Goal: Task Accomplishment & Management: Manage account settings

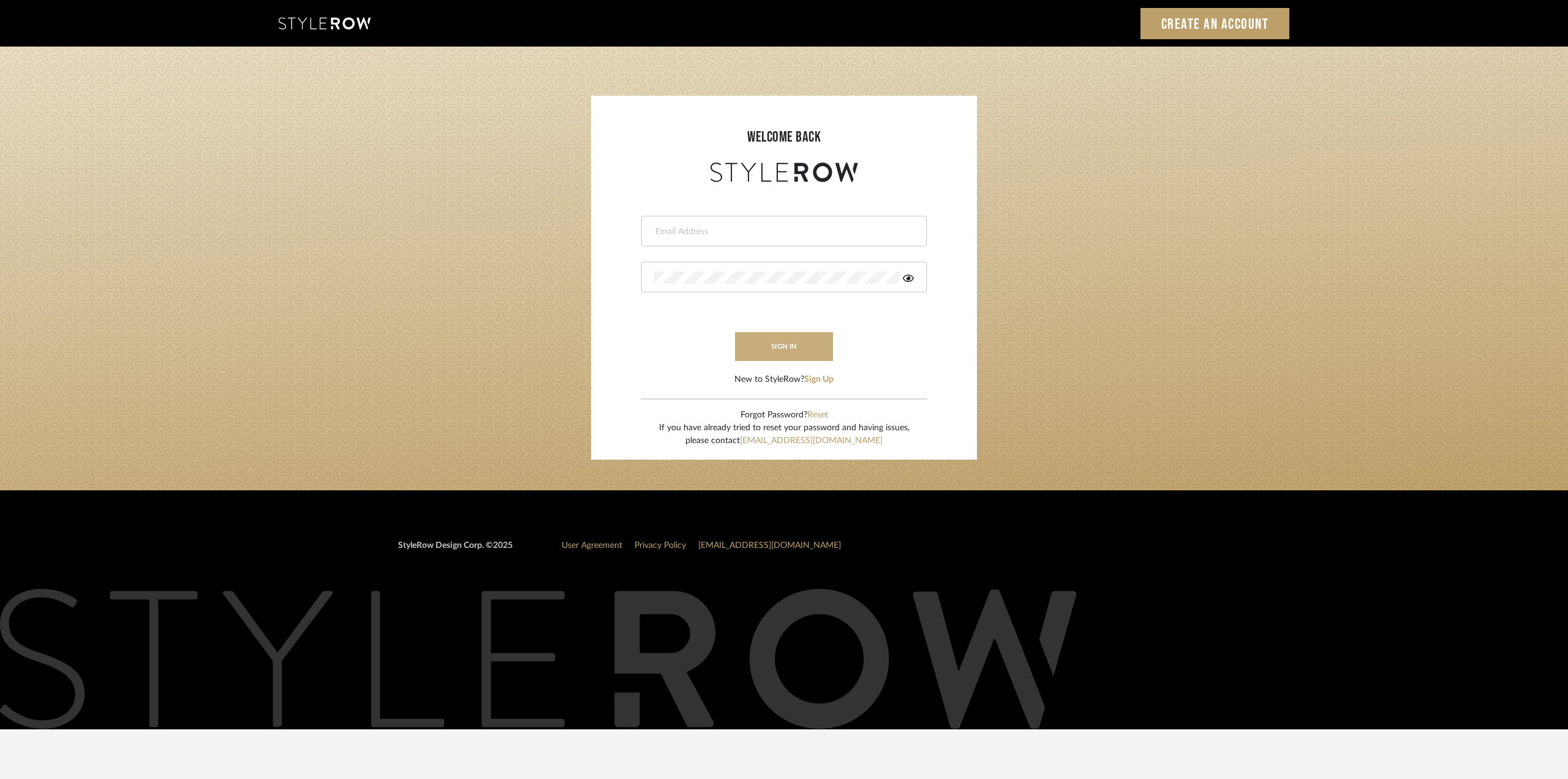
type input "sinnocent@morgantewilson.com"
click at [779, 345] on button "sign in" at bounding box center [784, 346] width 98 height 29
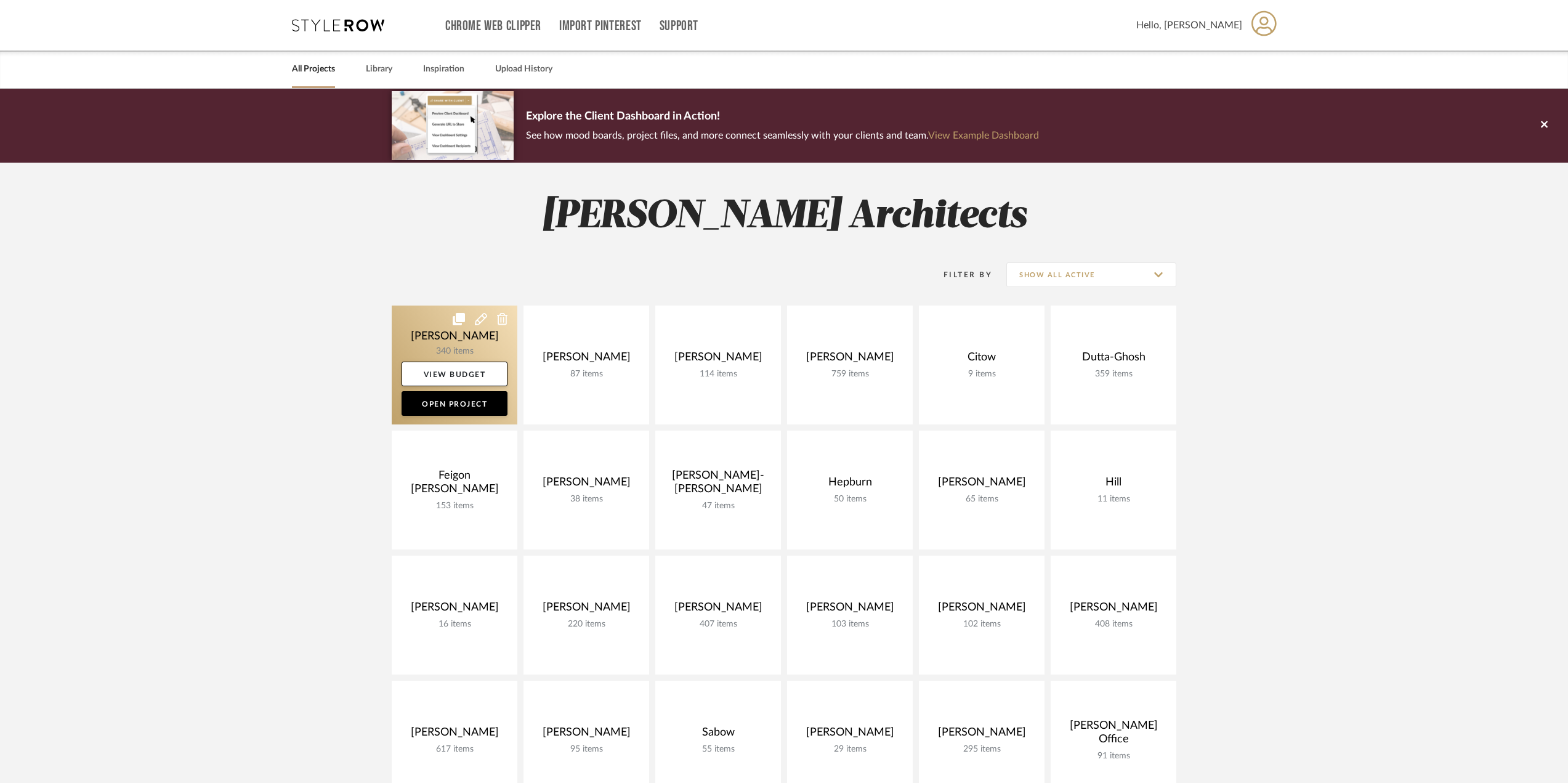
click at [457, 347] on link at bounding box center [454, 365] width 126 height 119
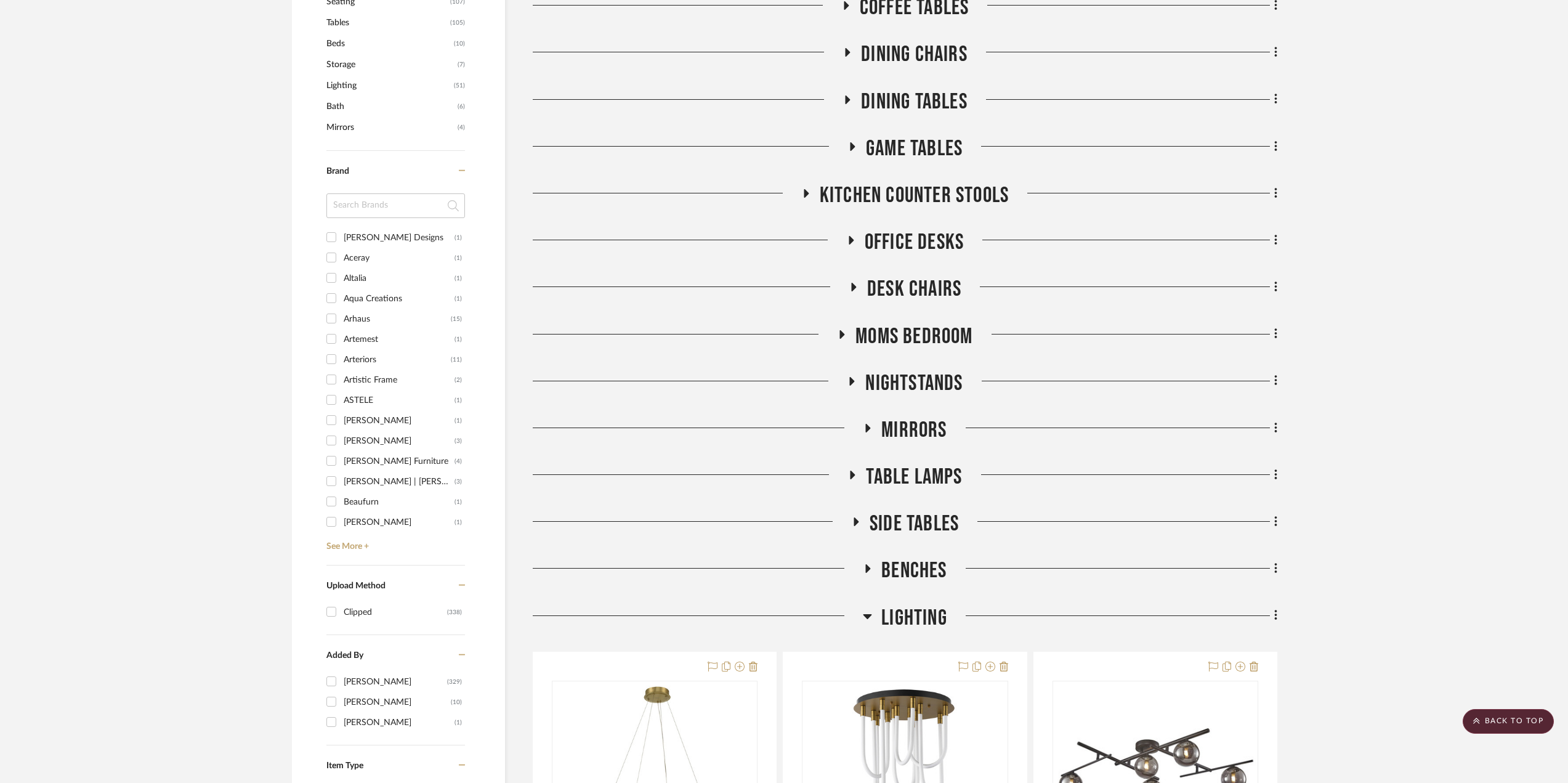
scroll to position [739, 0]
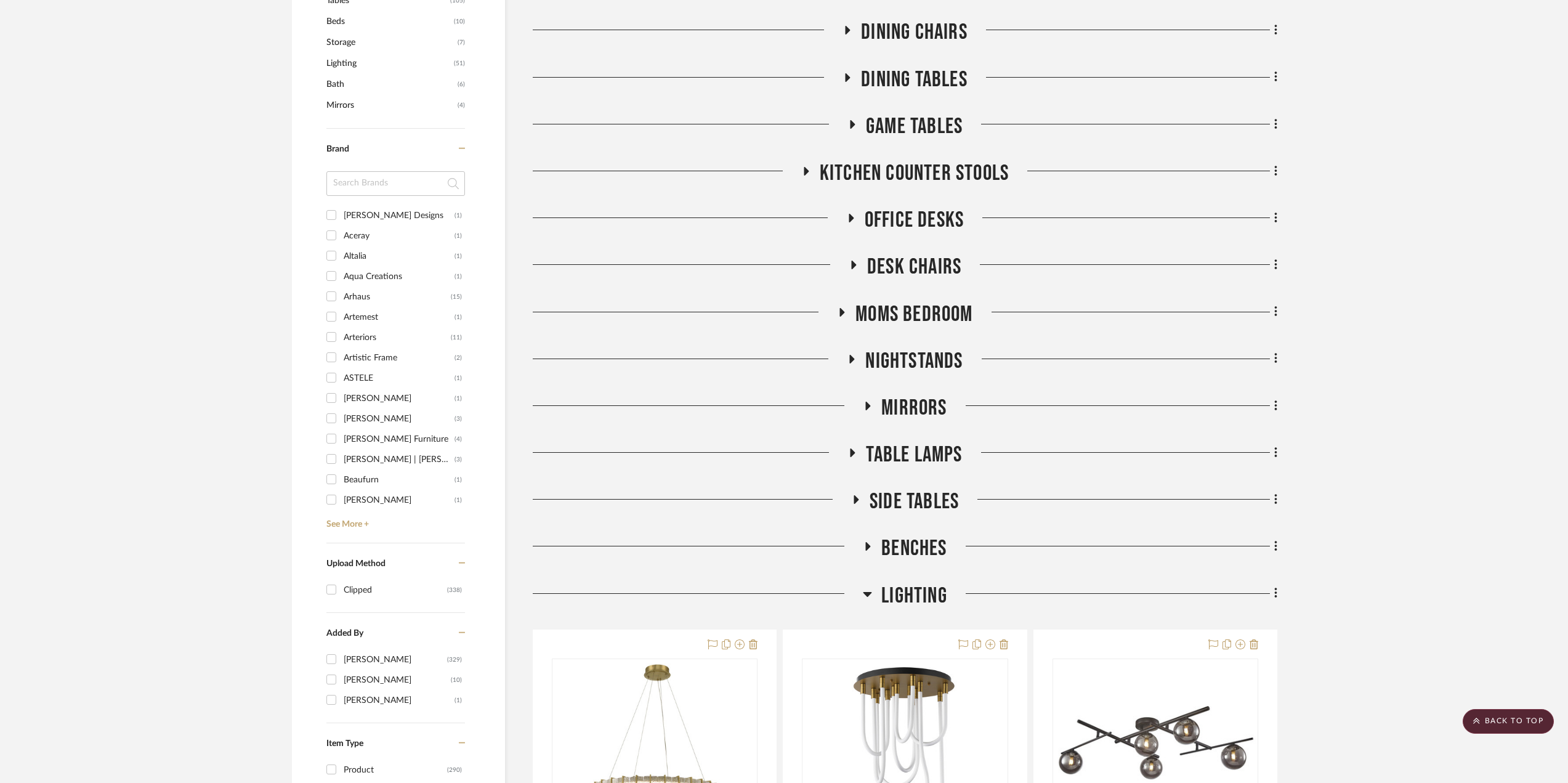
click at [863, 590] on icon at bounding box center [868, 593] width 9 height 15
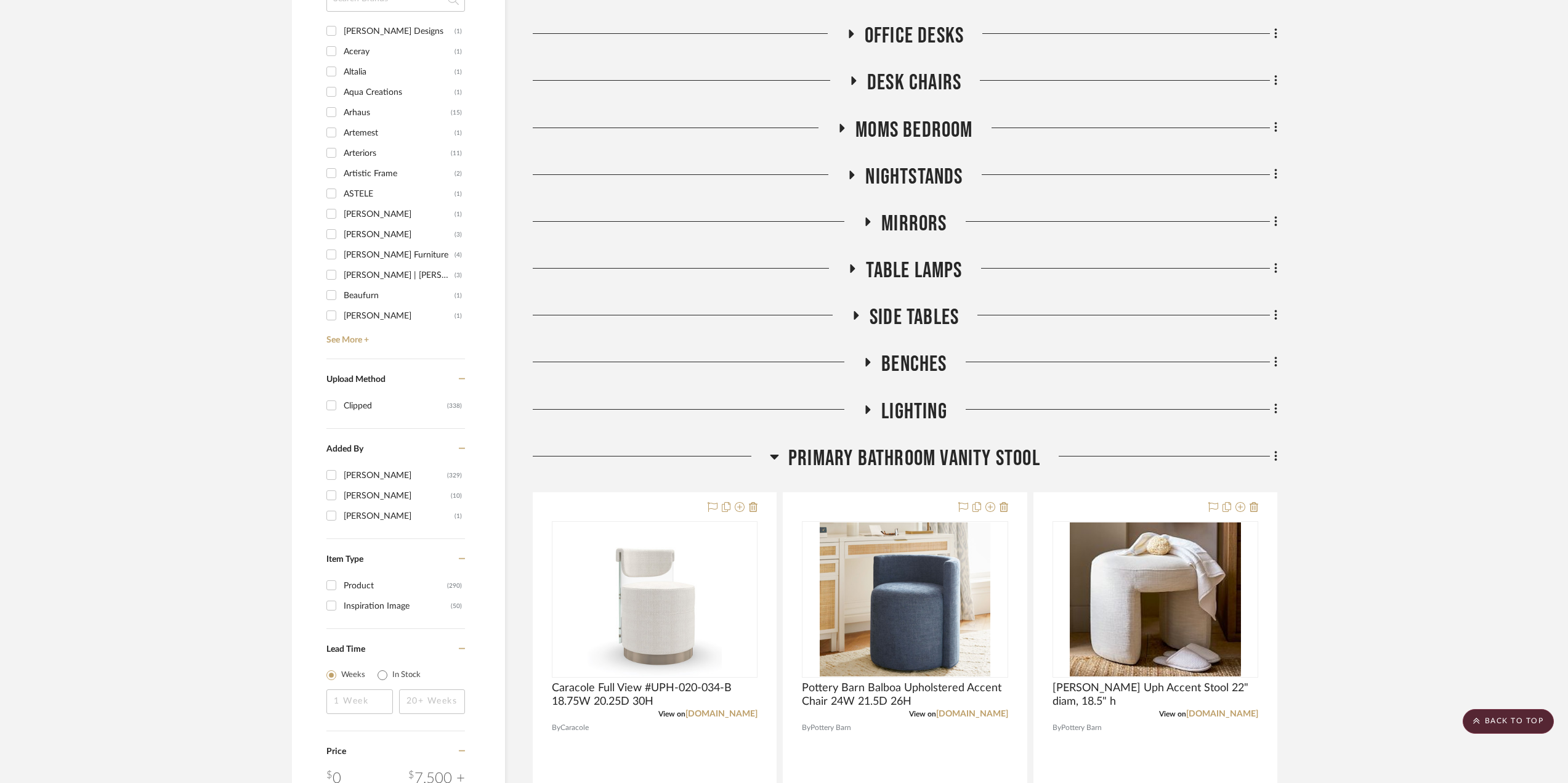
scroll to position [1170, 0]
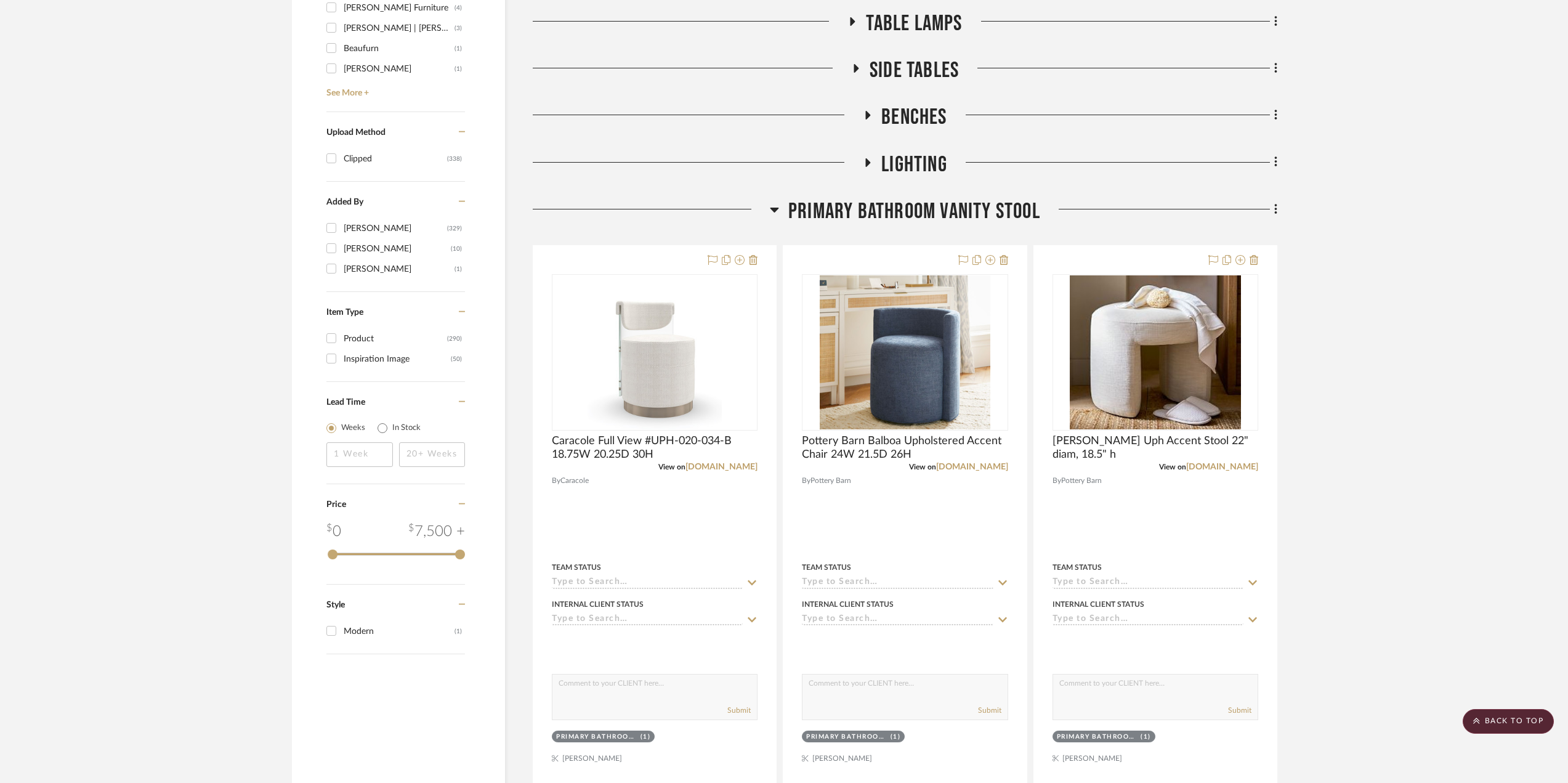
click at [778, 219] on fa-icon at bounding box center [775, 213] width 9 height 18
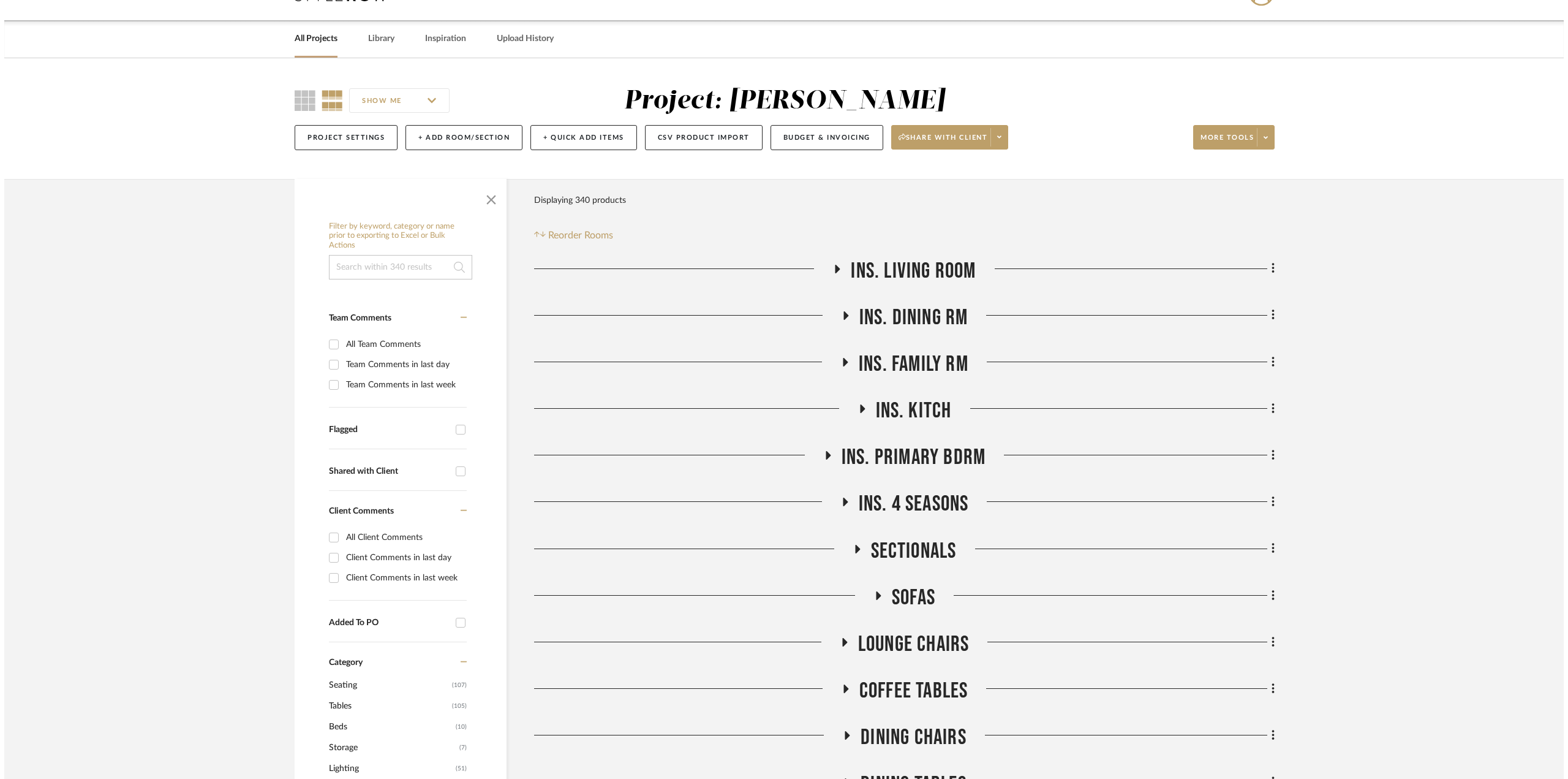
scroll to position [0, 0]
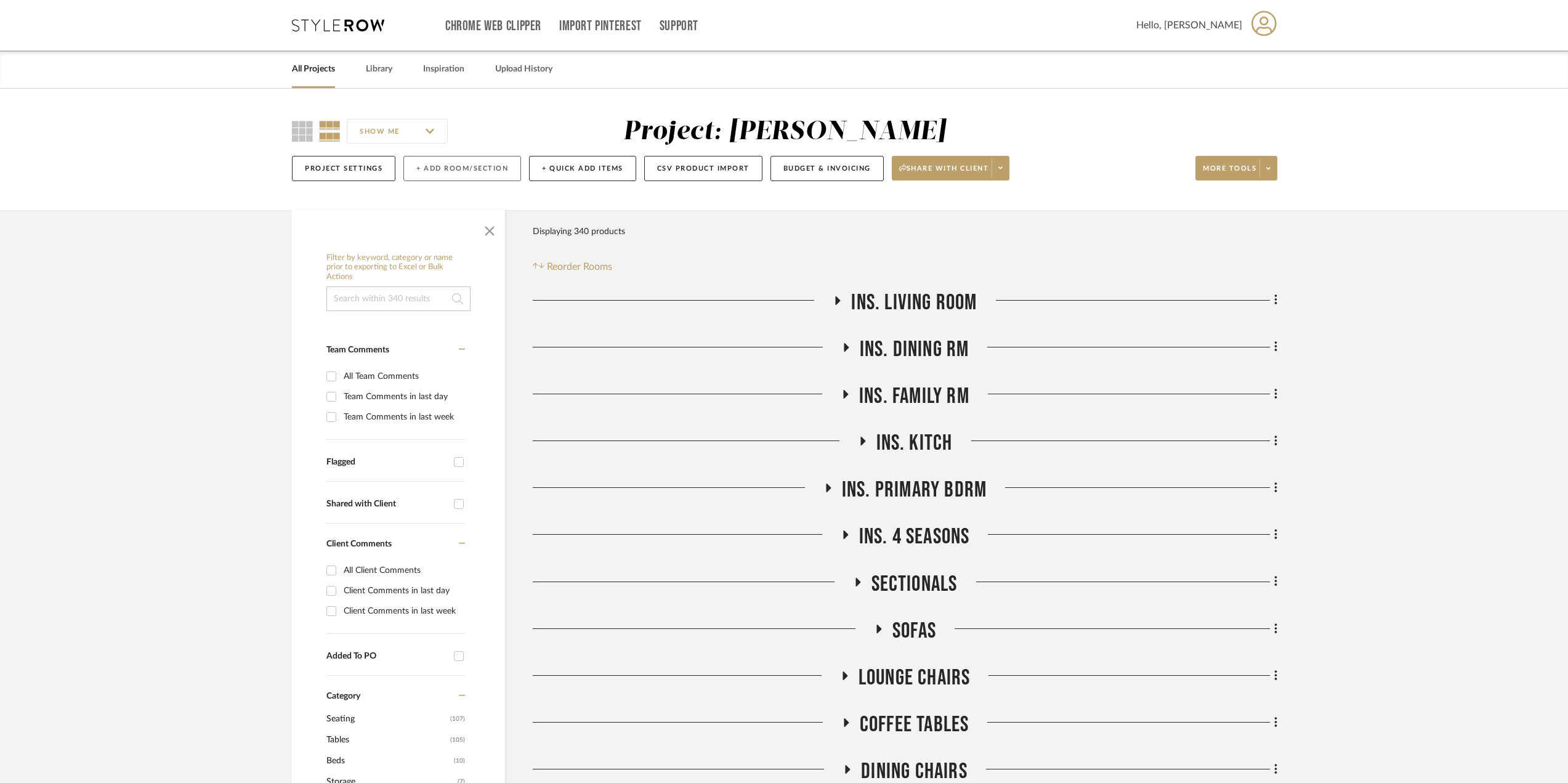
click at [443, 169] on button "+ Add Room/Section" at bounding box center [462, 169] width 118 height 25
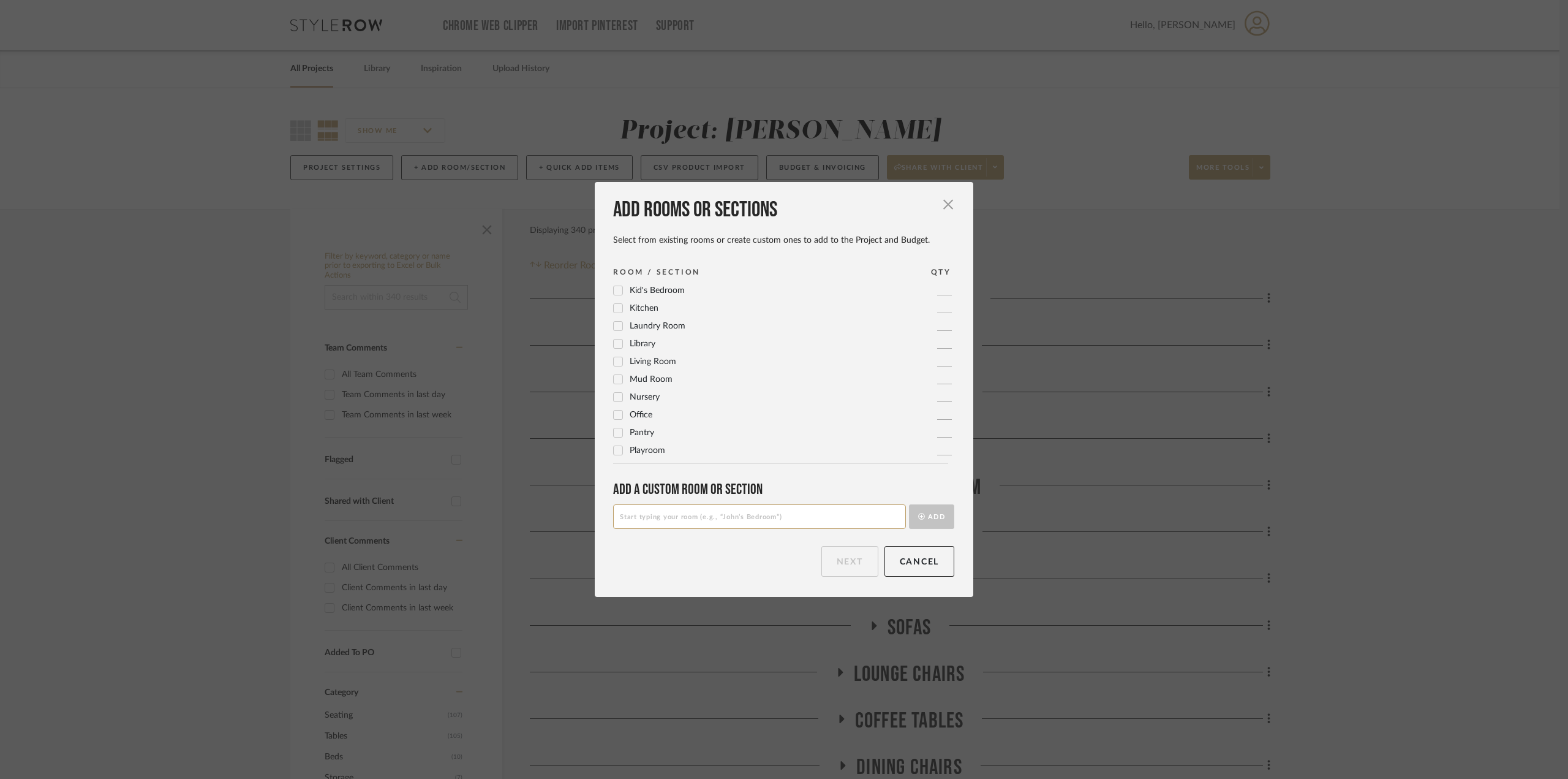
scroll to position [409, 0]
click at [804, 519] on input at bounding box center [759, 517] width 293 height 25
type input "+Entry & Stair - Scheme A"
click at [924, 522] on button "Add" at bounding box center [931, 517] width 45 height 25
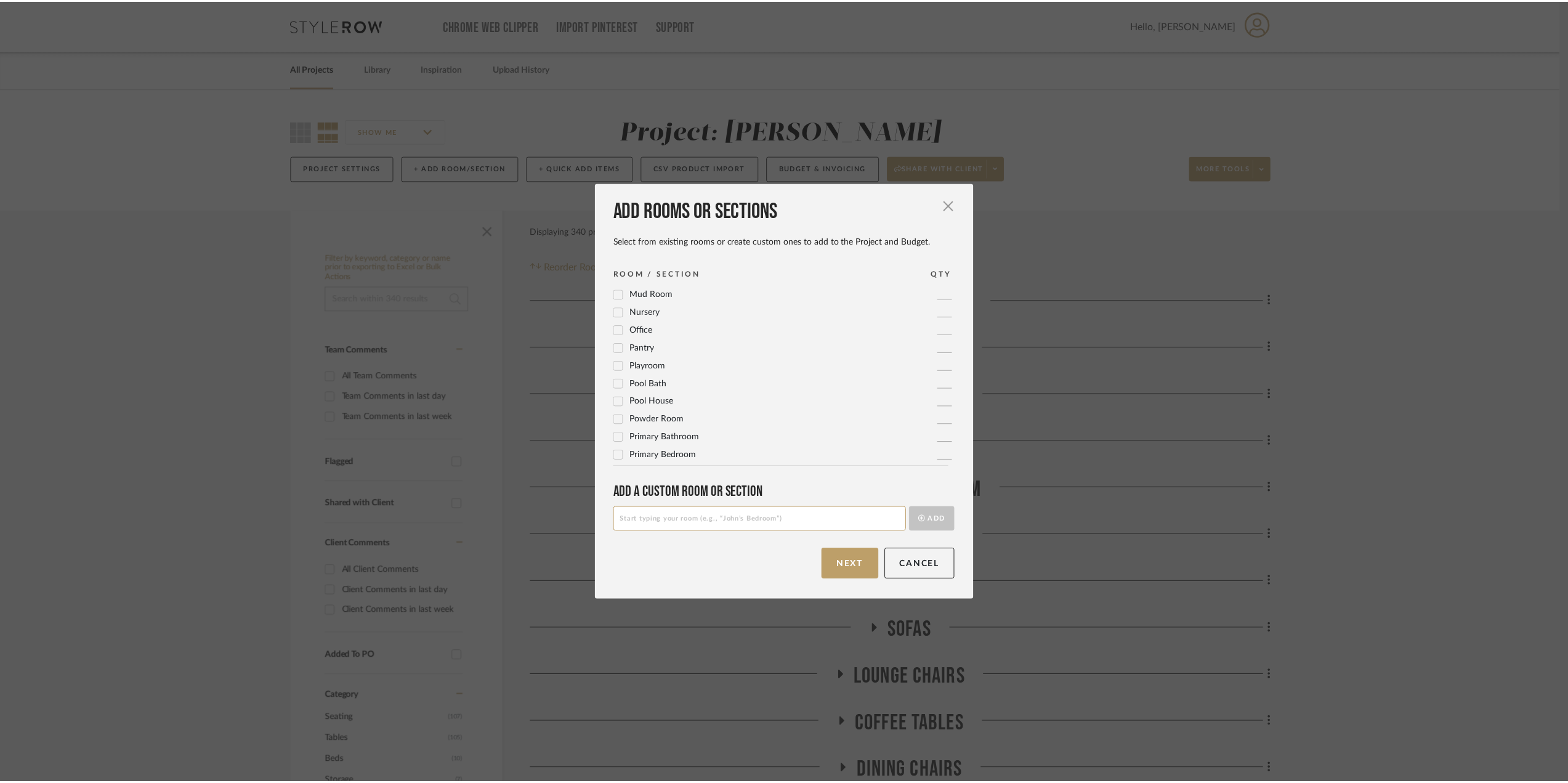
scroll to position [0, 0]
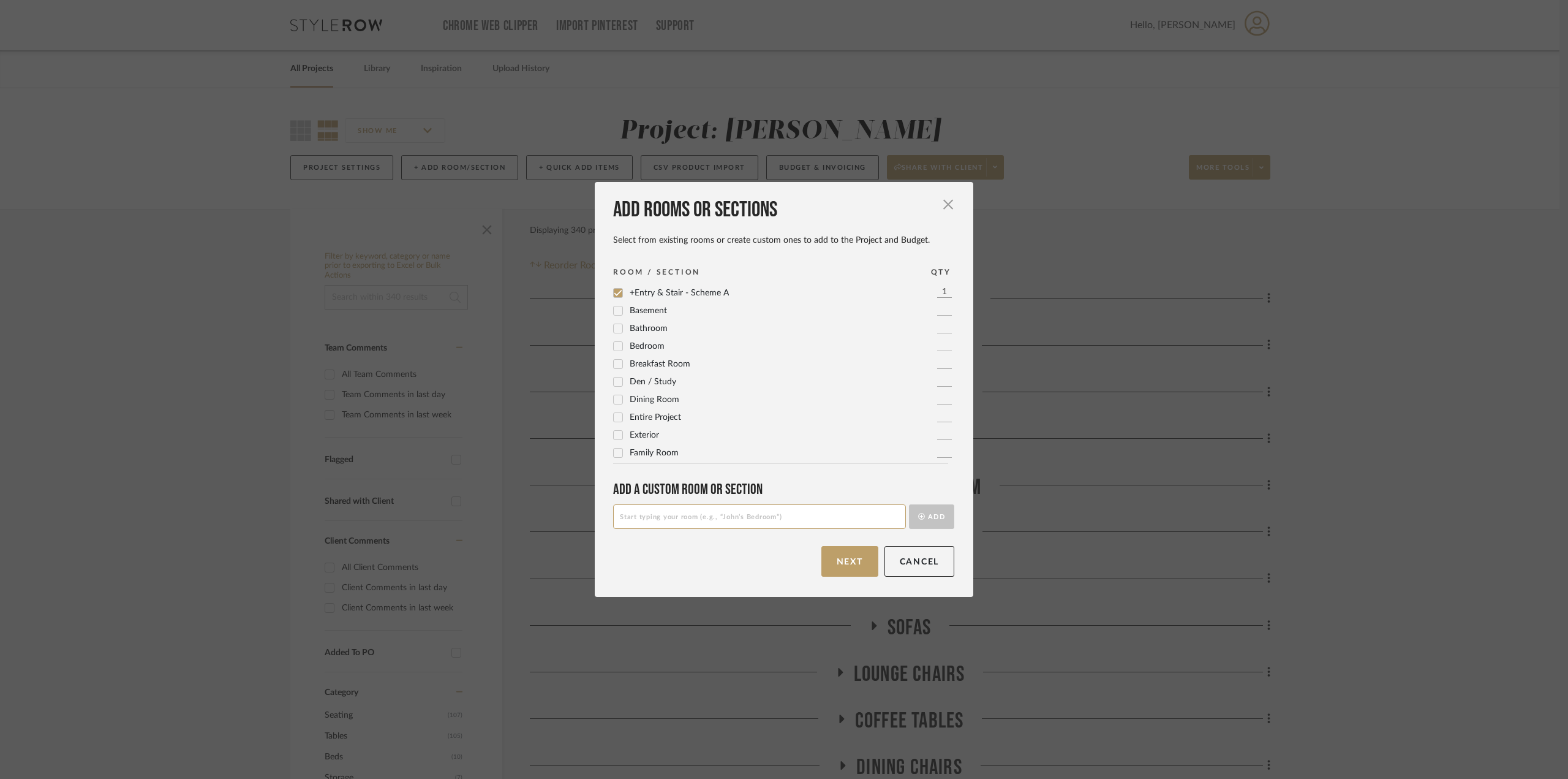
click at [845, 523] on input at bounding box center [759, 517] width 293 height 25
click at [841, 519] on input at bounding box center [759, 517] width 293 height 25
type input "Entry & Stair Scheme B"
click at [937, 519] on button "Add" at bounding box center [931, 517] width 45 height 25
click at [945, 202] on span "button" at bounding box center [949, 204] width 25 height 25
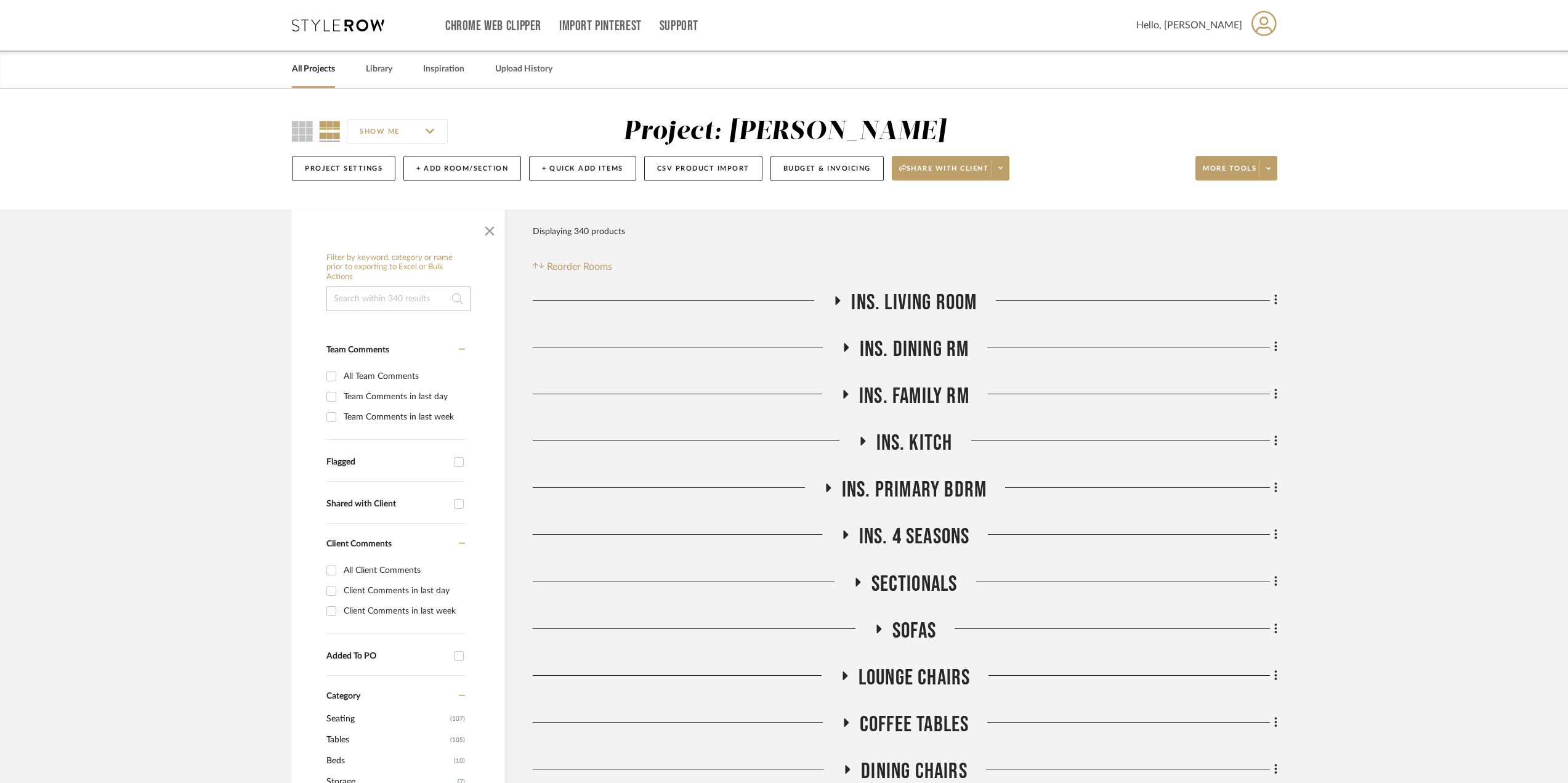
click at [841, 299] on icon at bounding box center [837, 301] width 15 height 9
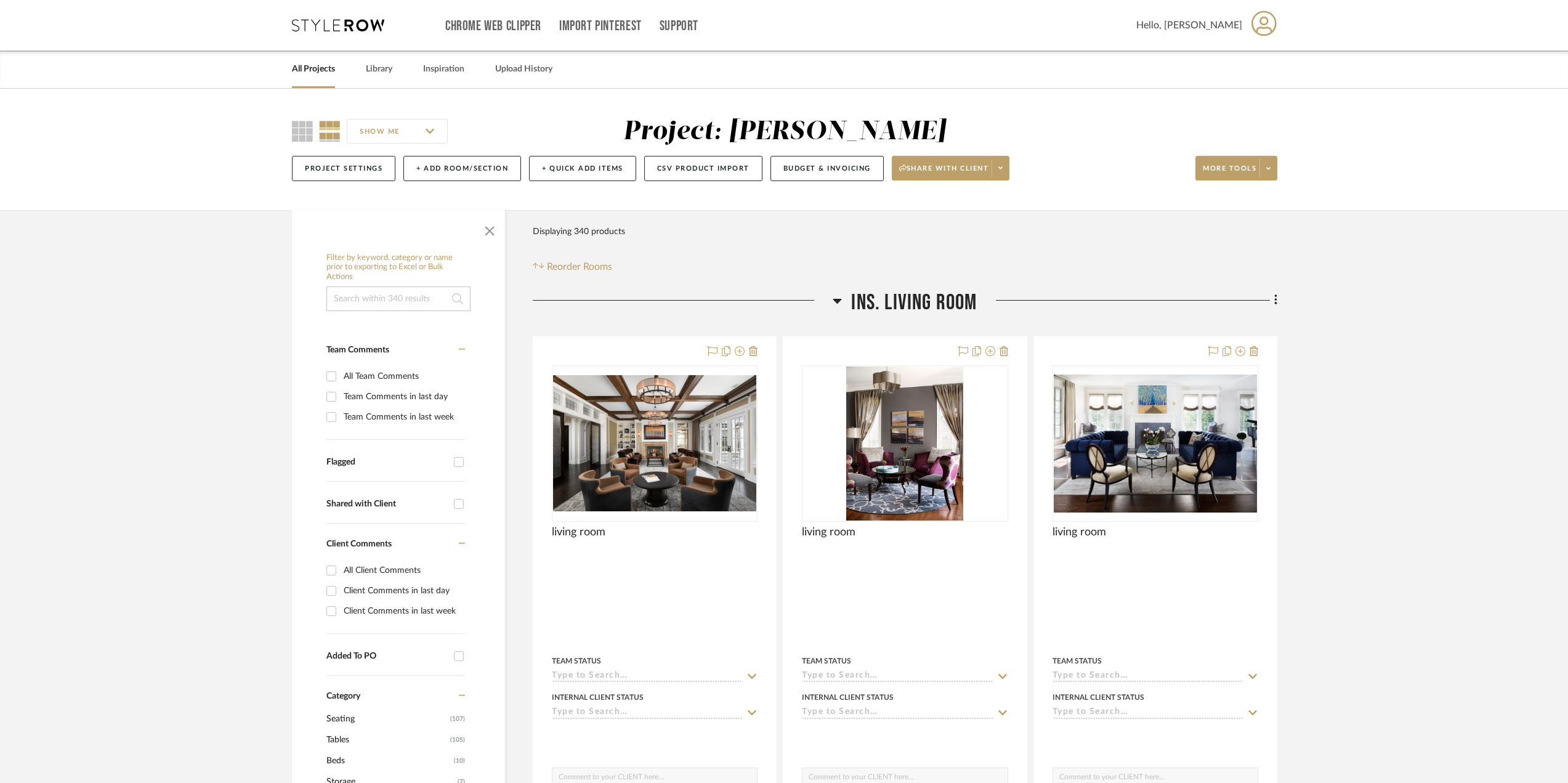
click at [838, 300] on icon at bounding box center [837, 301] width 9 height 5
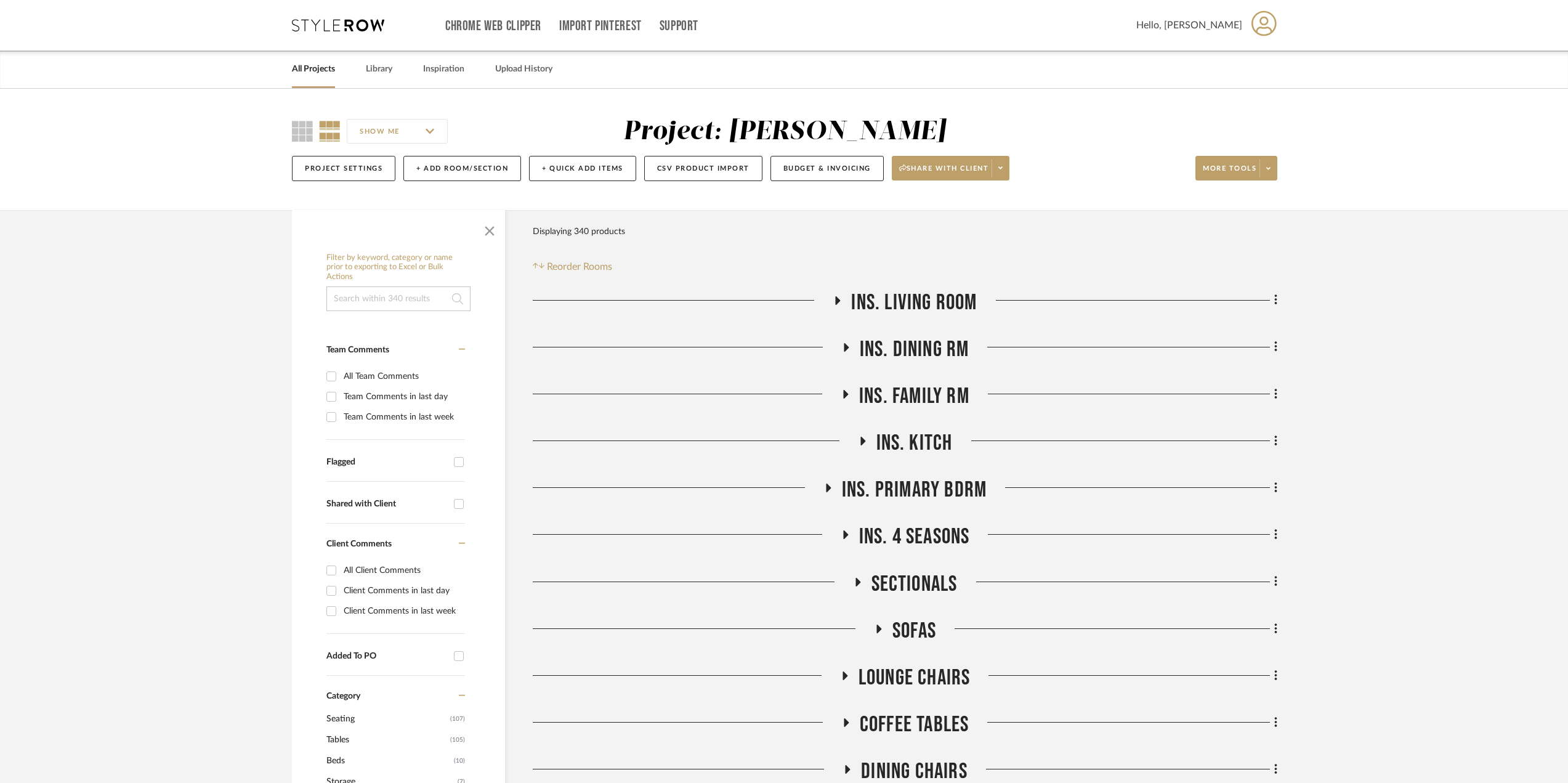
click at [844, 343] on icon at bounding box center [845, 347] width 15 height 9
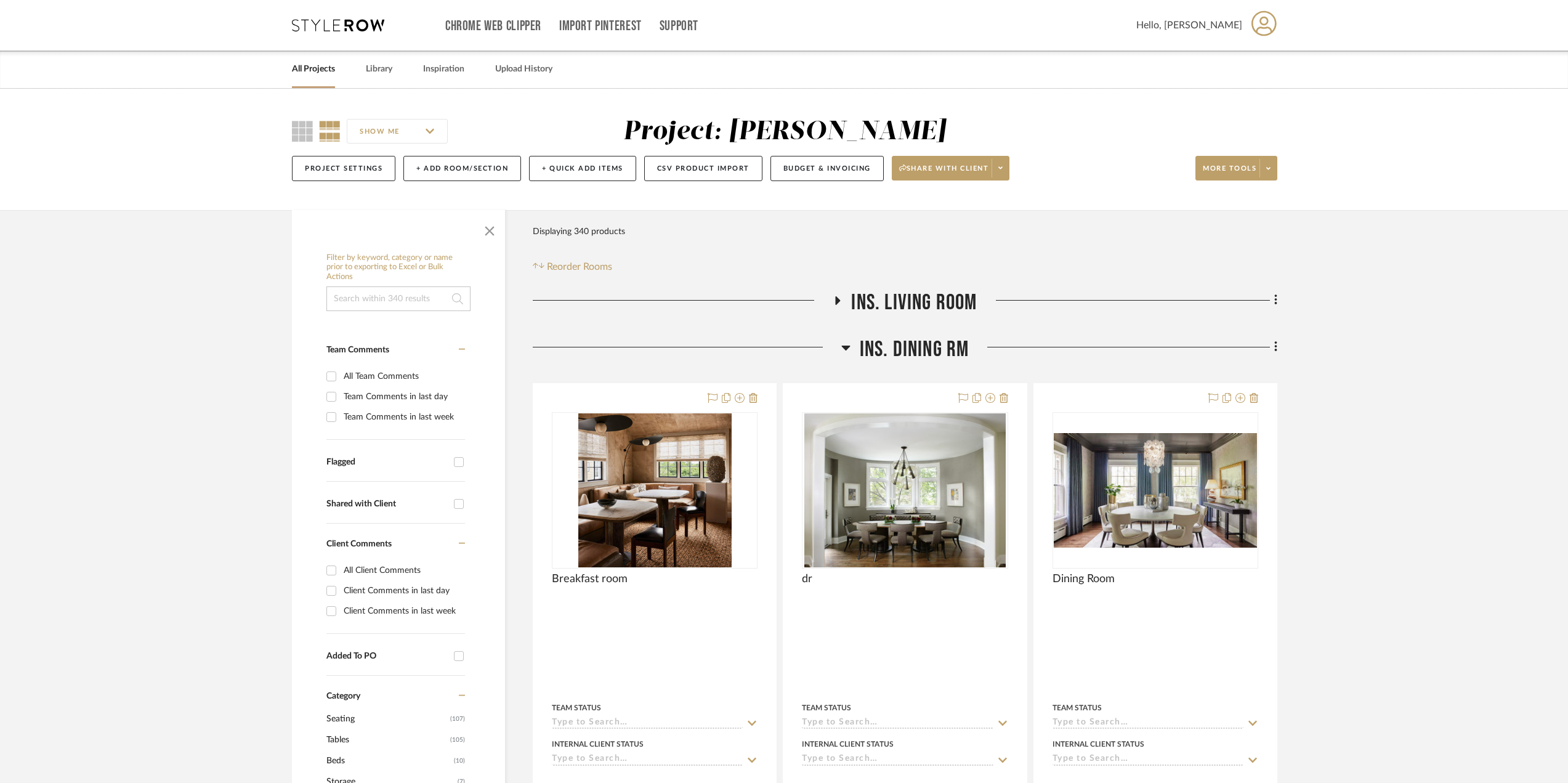
click at [844, 343] on icon at bounding box center [846, 347] width 9 height 15
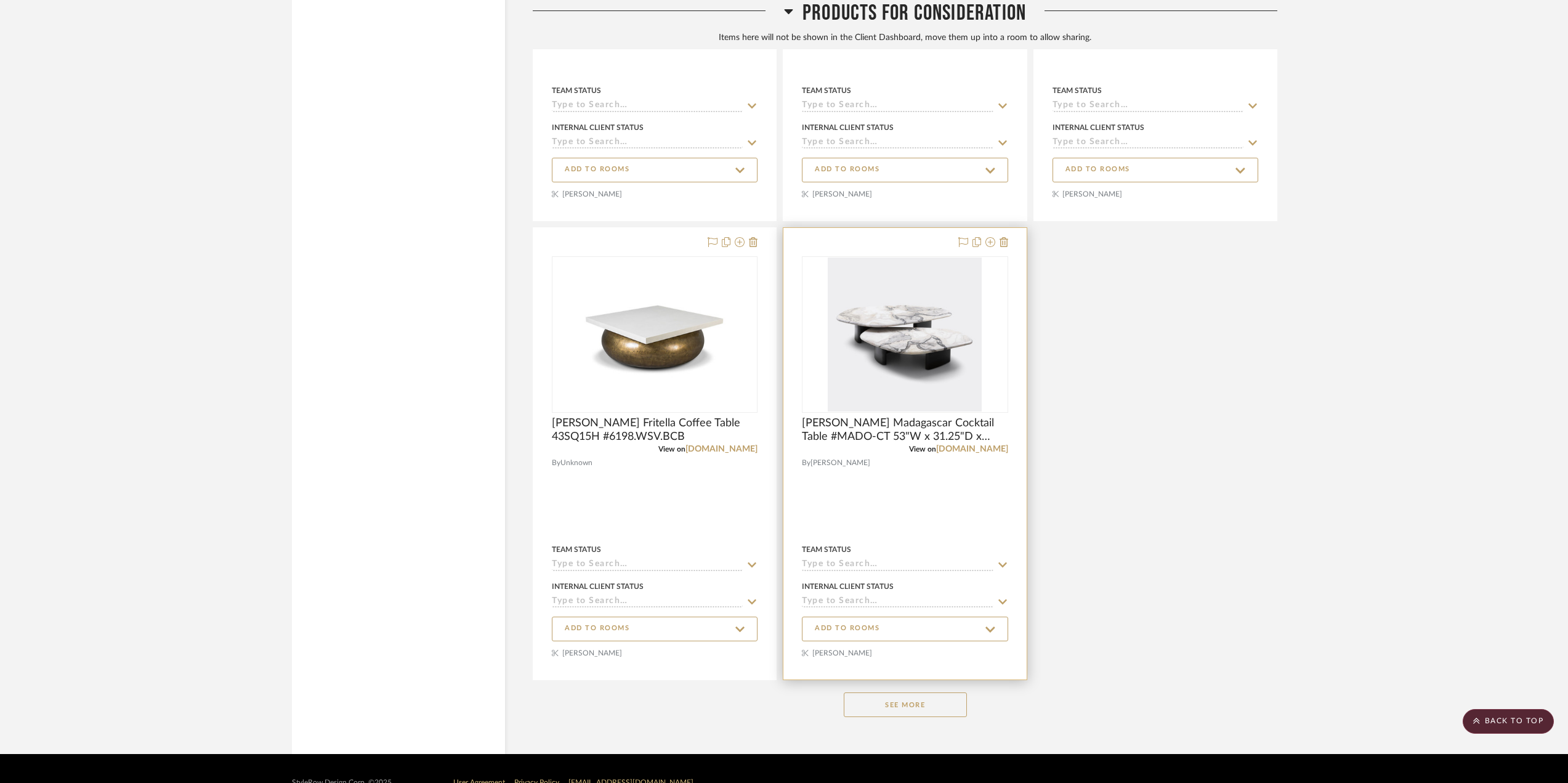
scroll to position [2199, 0]
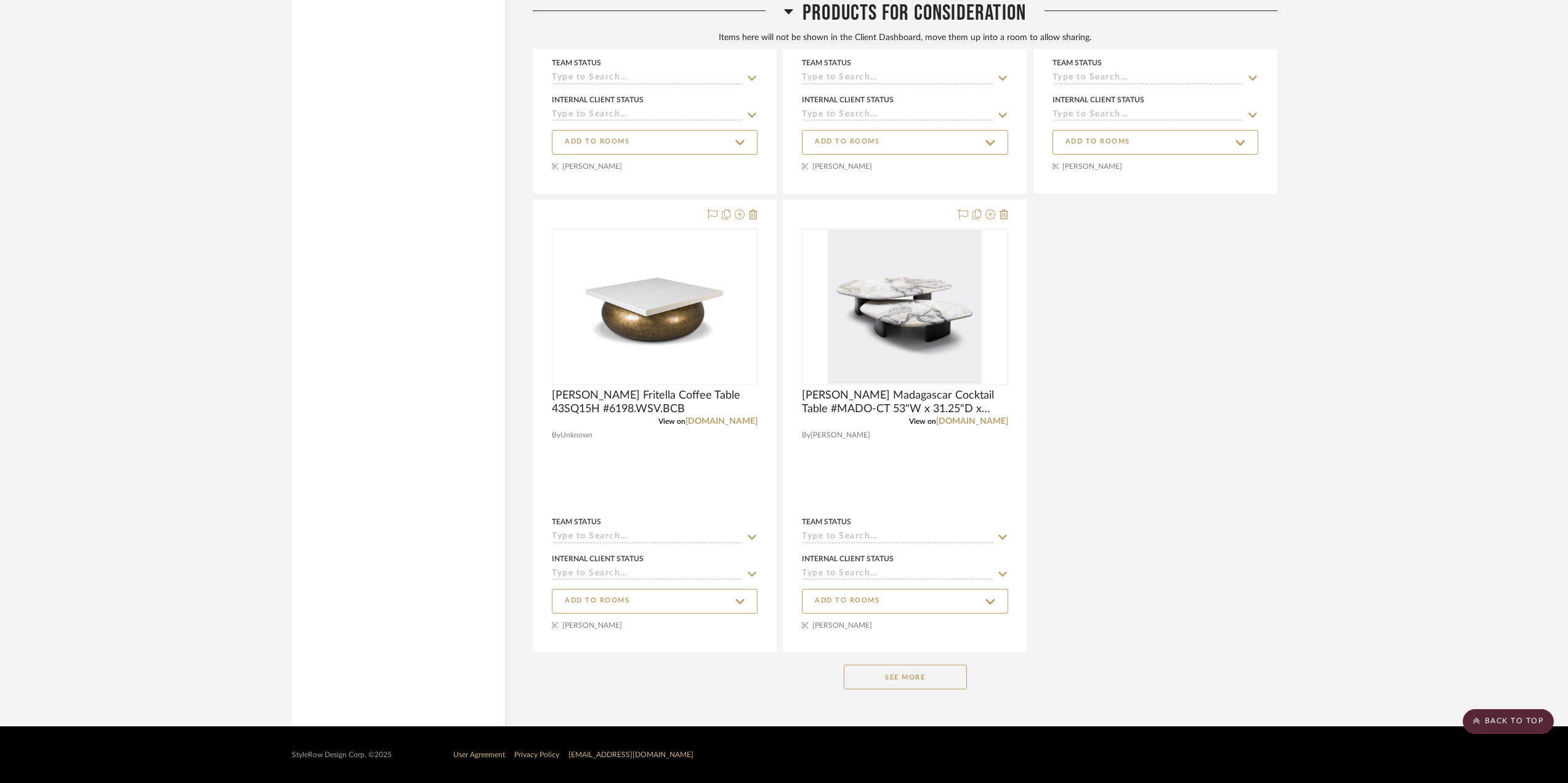
click at [942, 676] on button "See More" at bounding box center [905, 678] width 123 height 25
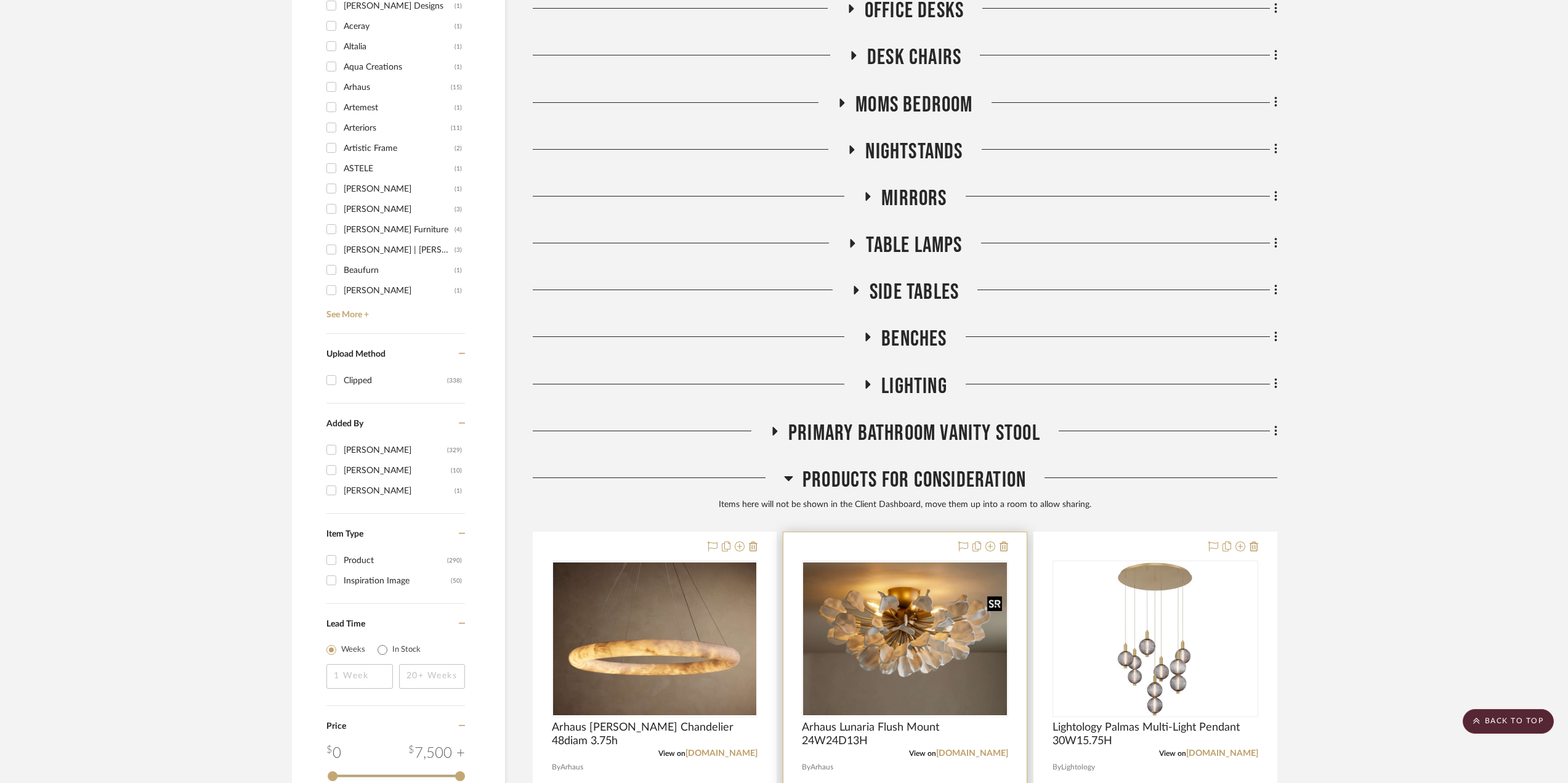
scroll to position [919, 0]
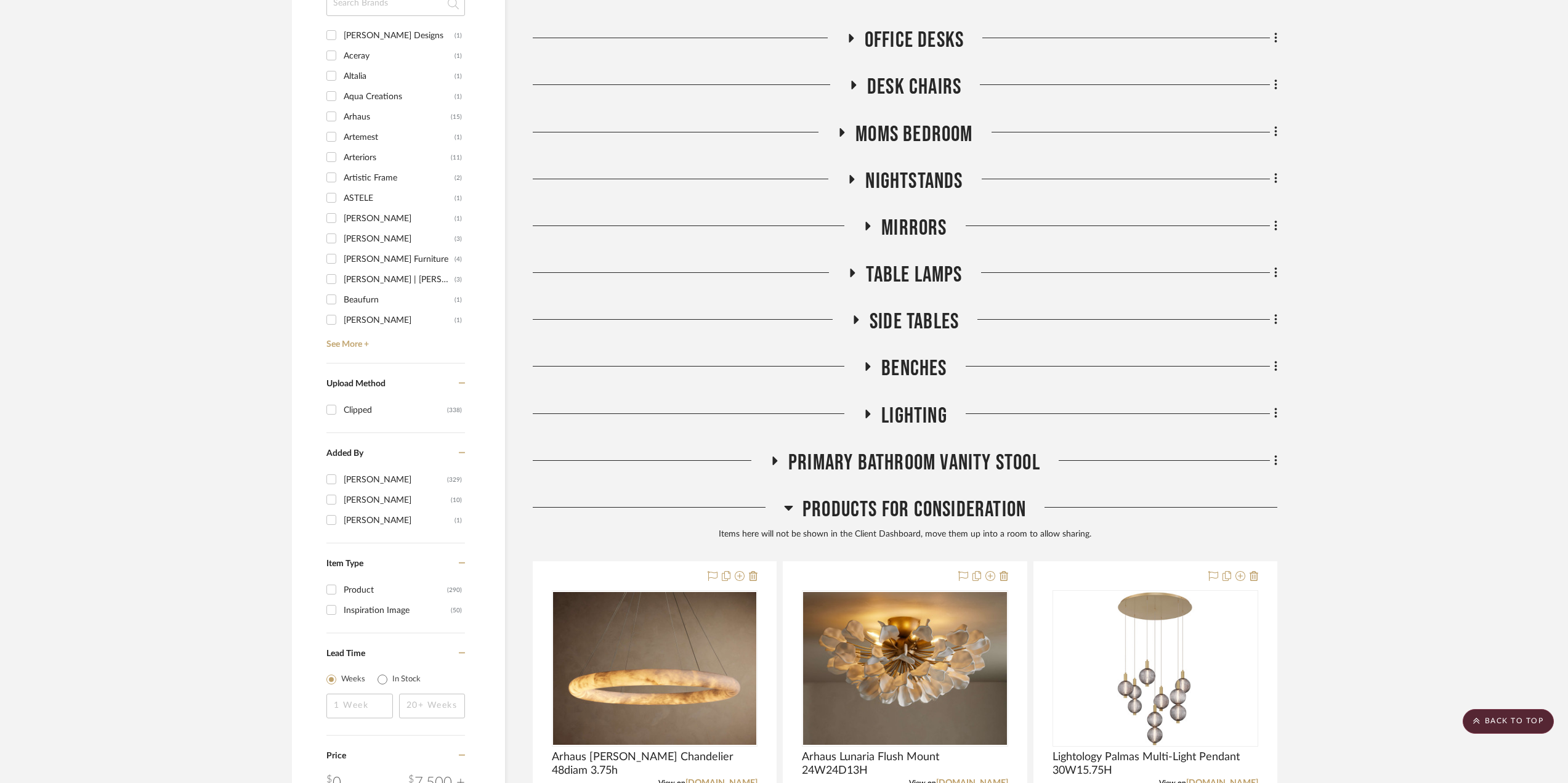
click at [789, 504] on icon at bounding box center [789, 507] width 9 height 15
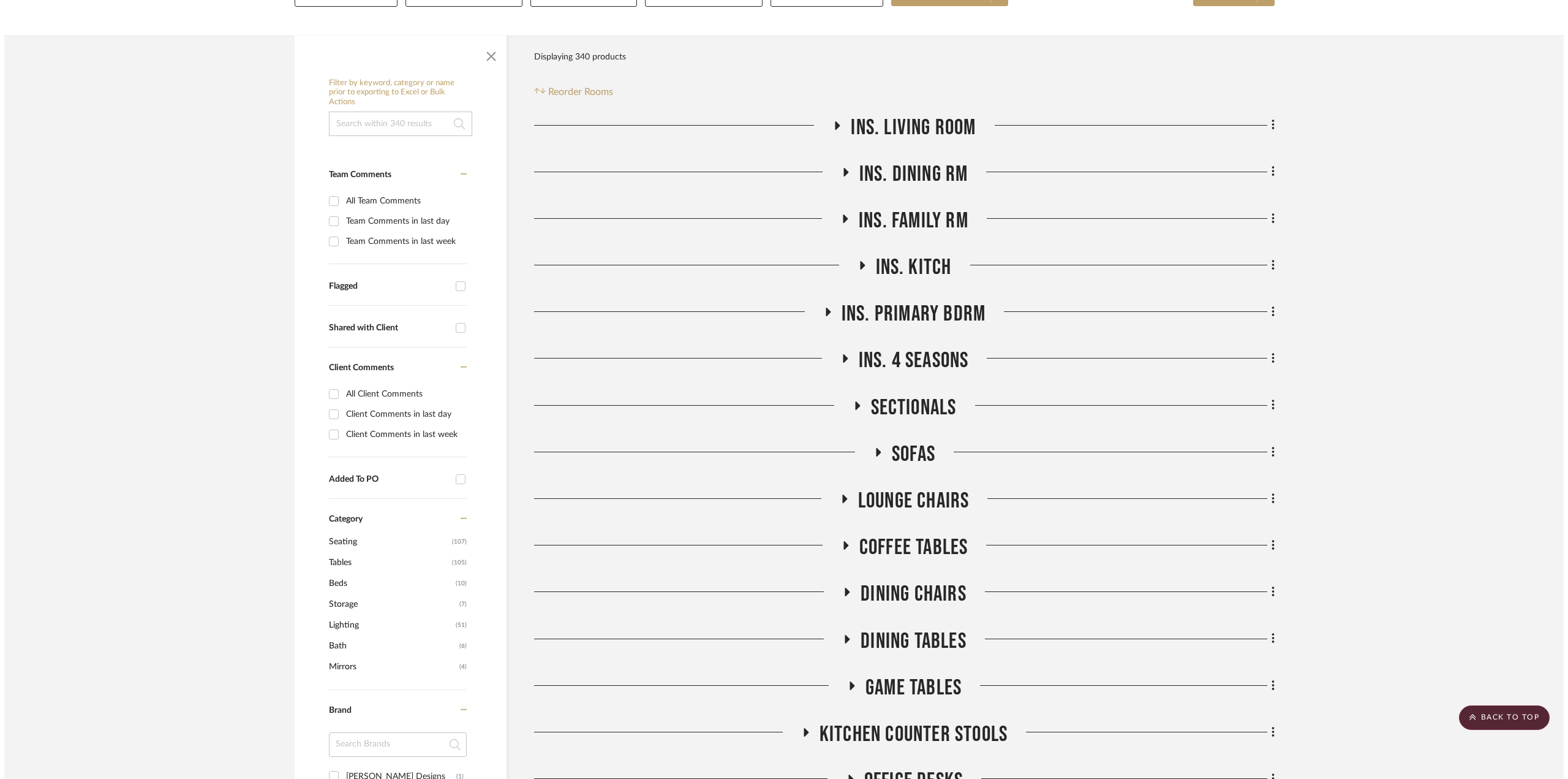
scroll to position [0, 0]
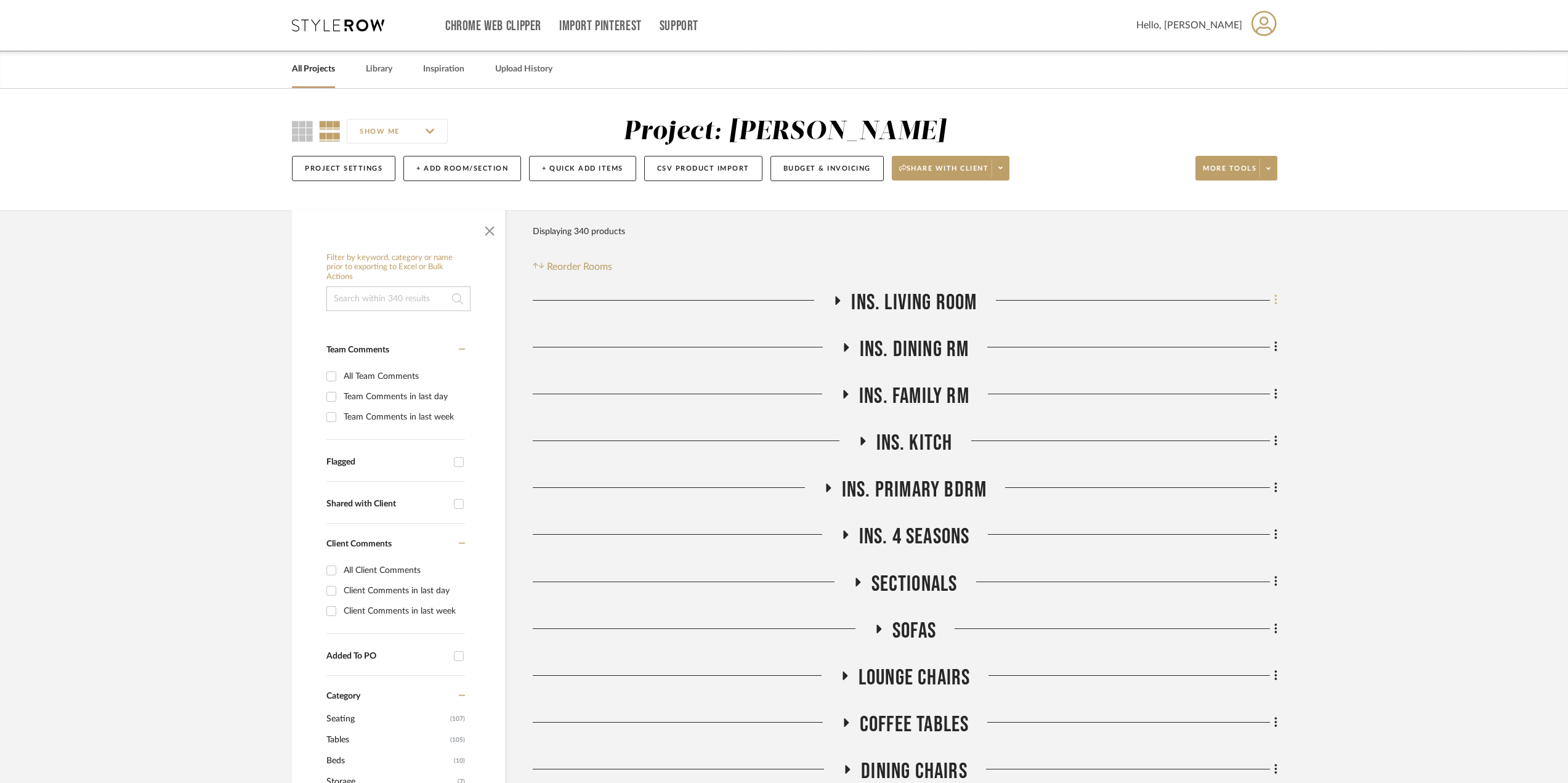
click at [1271, 301] on fa-icon at bounding box center [1274, 301] width 8 height 20
click at [1217, 450] on span "Add Room Below" at bounding box center [1218, 450] width 66 height 10
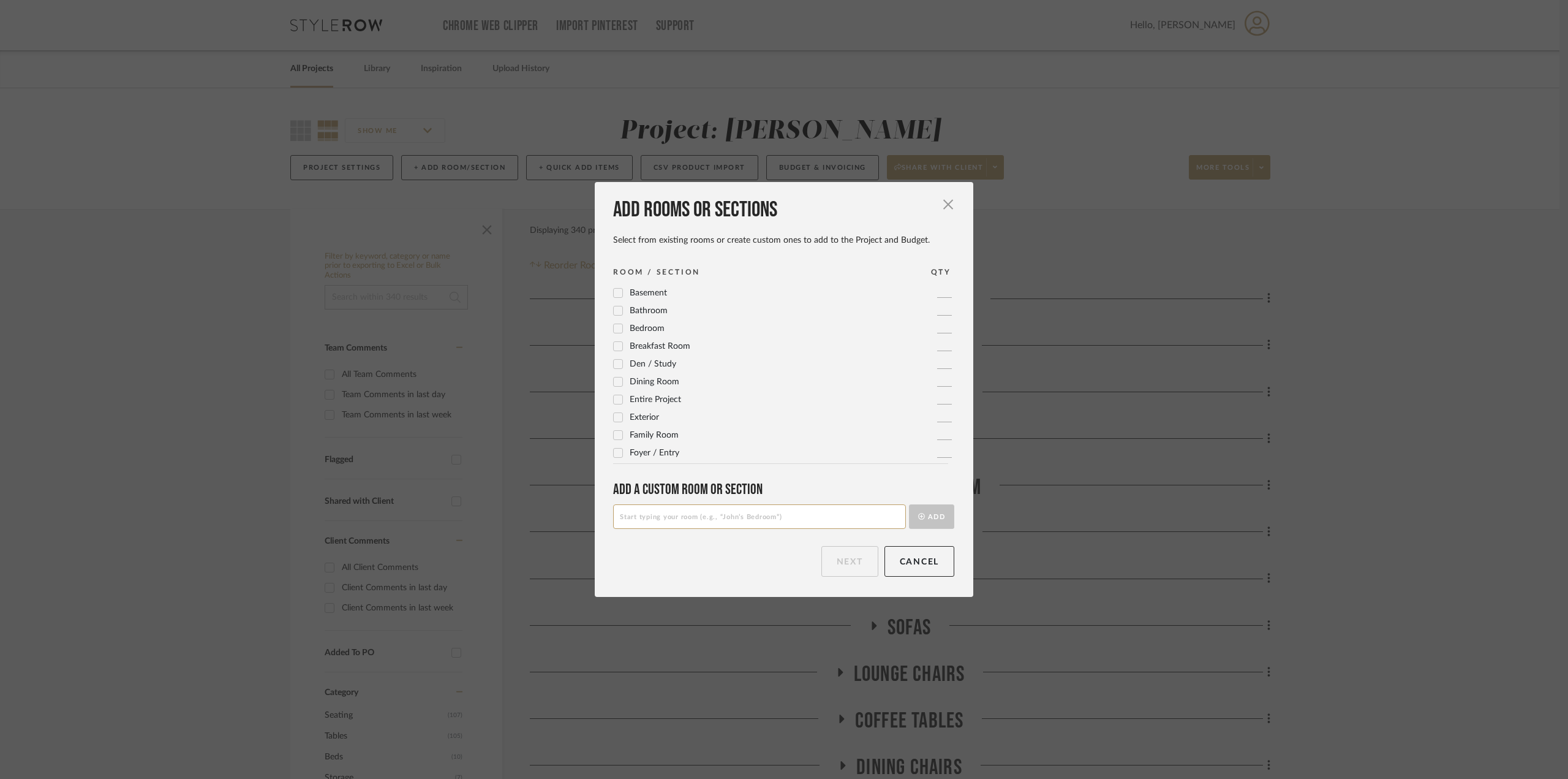
click at [792, 515] on input at bounding box center [759, 517] width 293 height 25
type input "Entry & Stair - Scheme A"
click at [909, 505] on button "Add" at bounding box center [931, 517] width 45 height 25
click at [864, 566] on button "Next" at bounding box center [849, 561] width 57 height 30
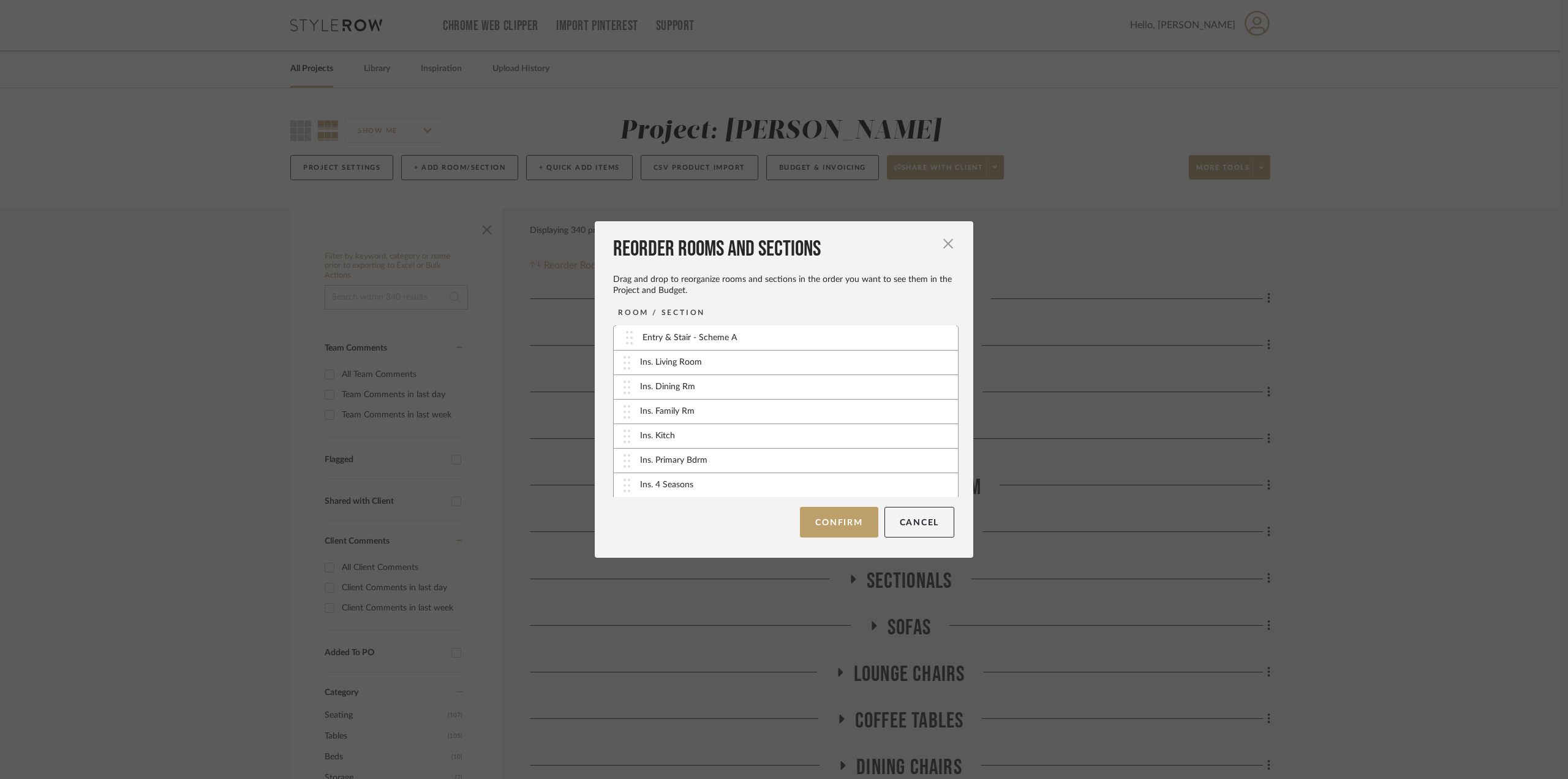
drag, startPoint x: 751, startPoint y: 367, endPoint x: 758, endPoint y: 343, distance: 25.0
click at [845, 529] on button "Confirm" at bounding box center [839, 522] width 78 height 30
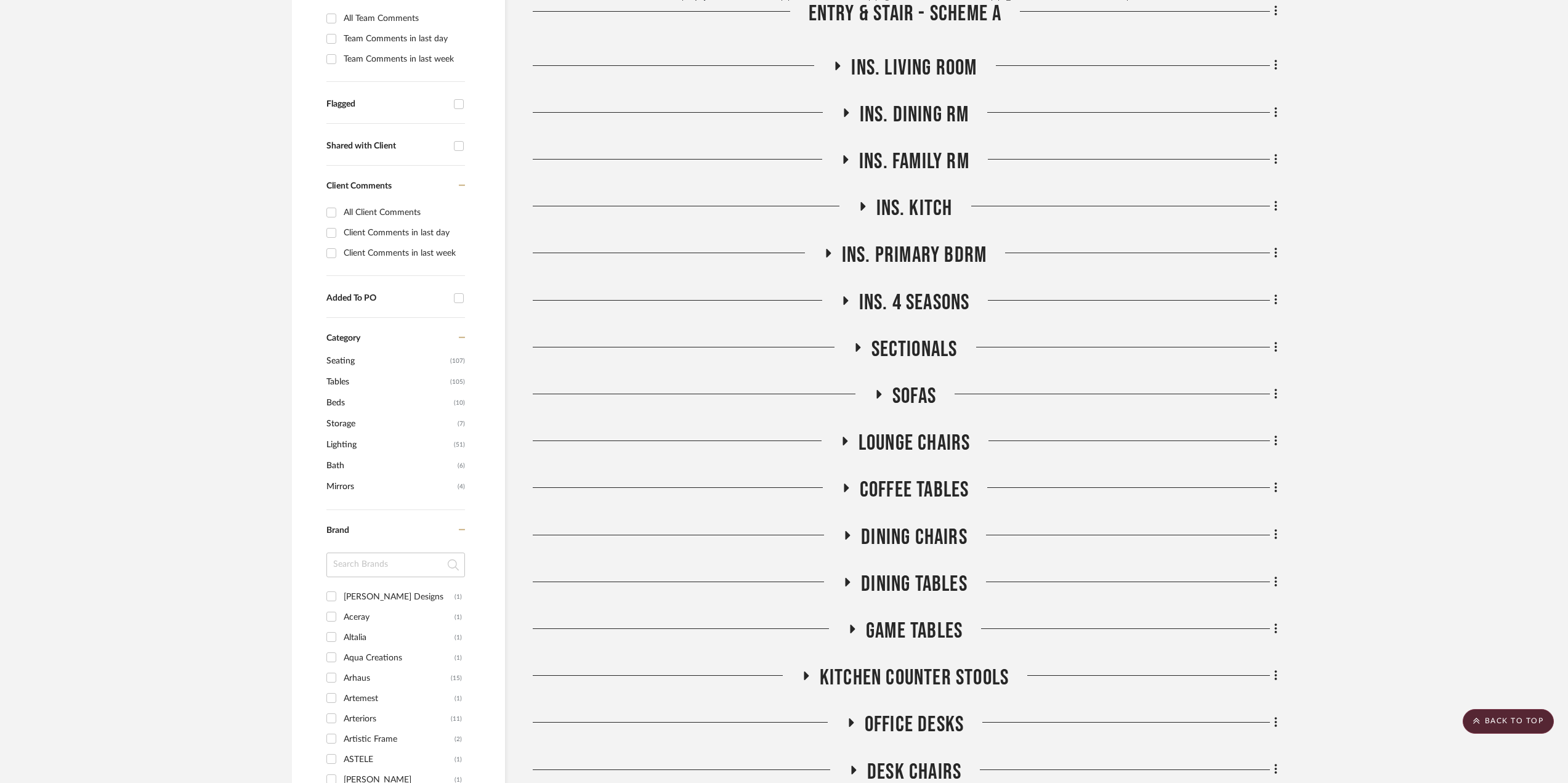
scroll to position [370, 0]
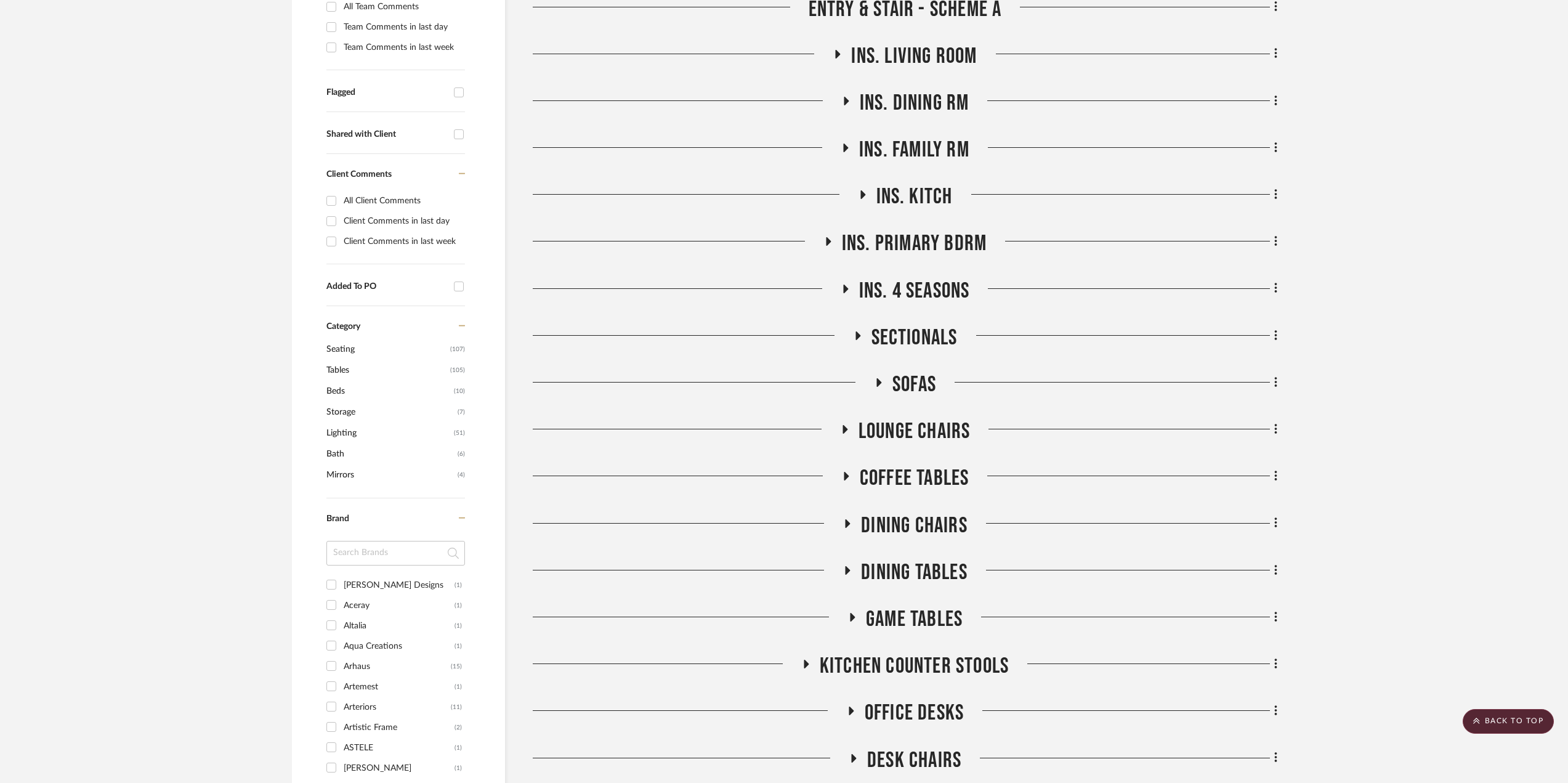
click at [850, 565] on h3 "Dining Tables" at bounding box center [905, 573] width 125 height 27
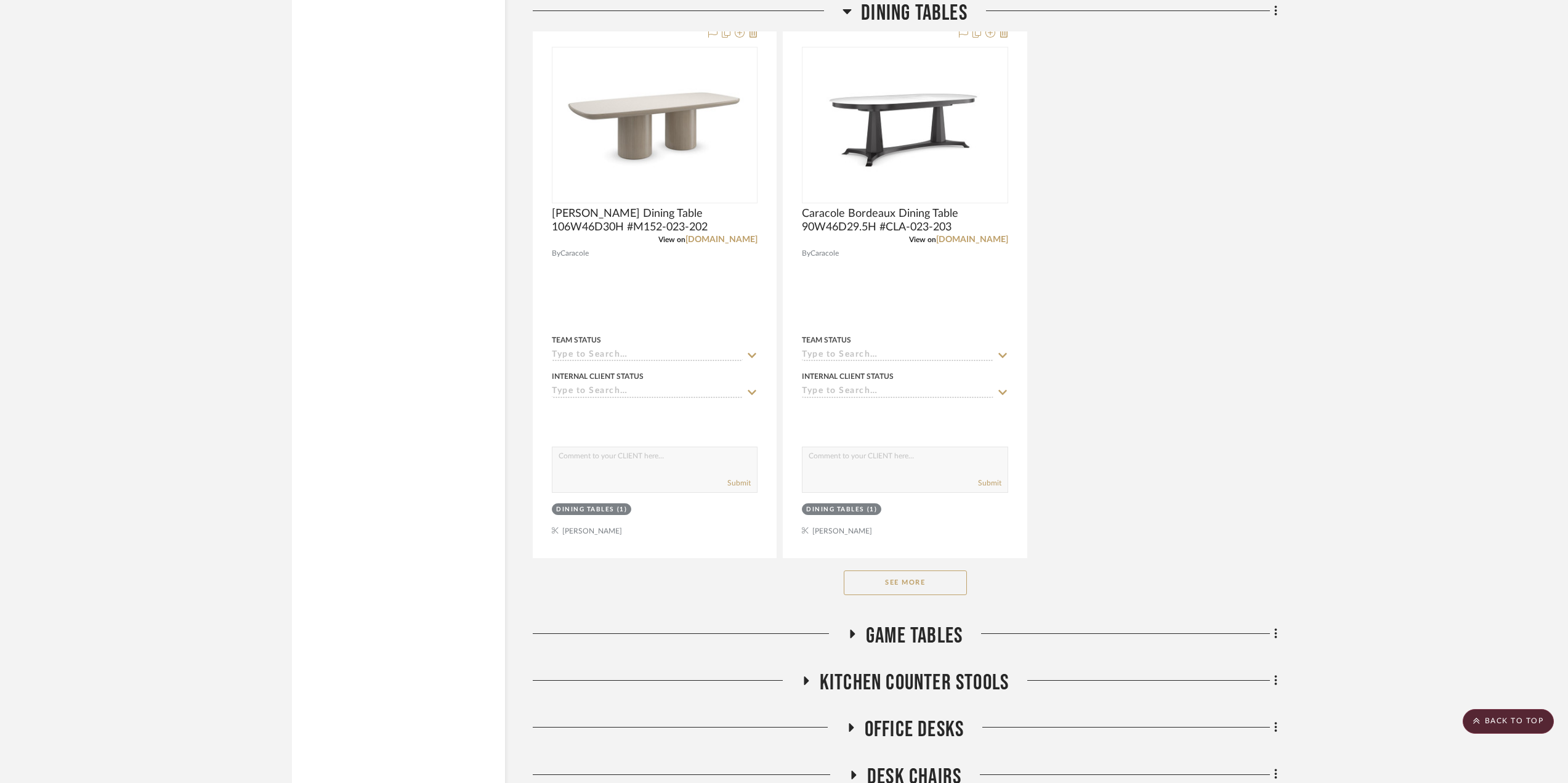
scroll to position [2156, 0]
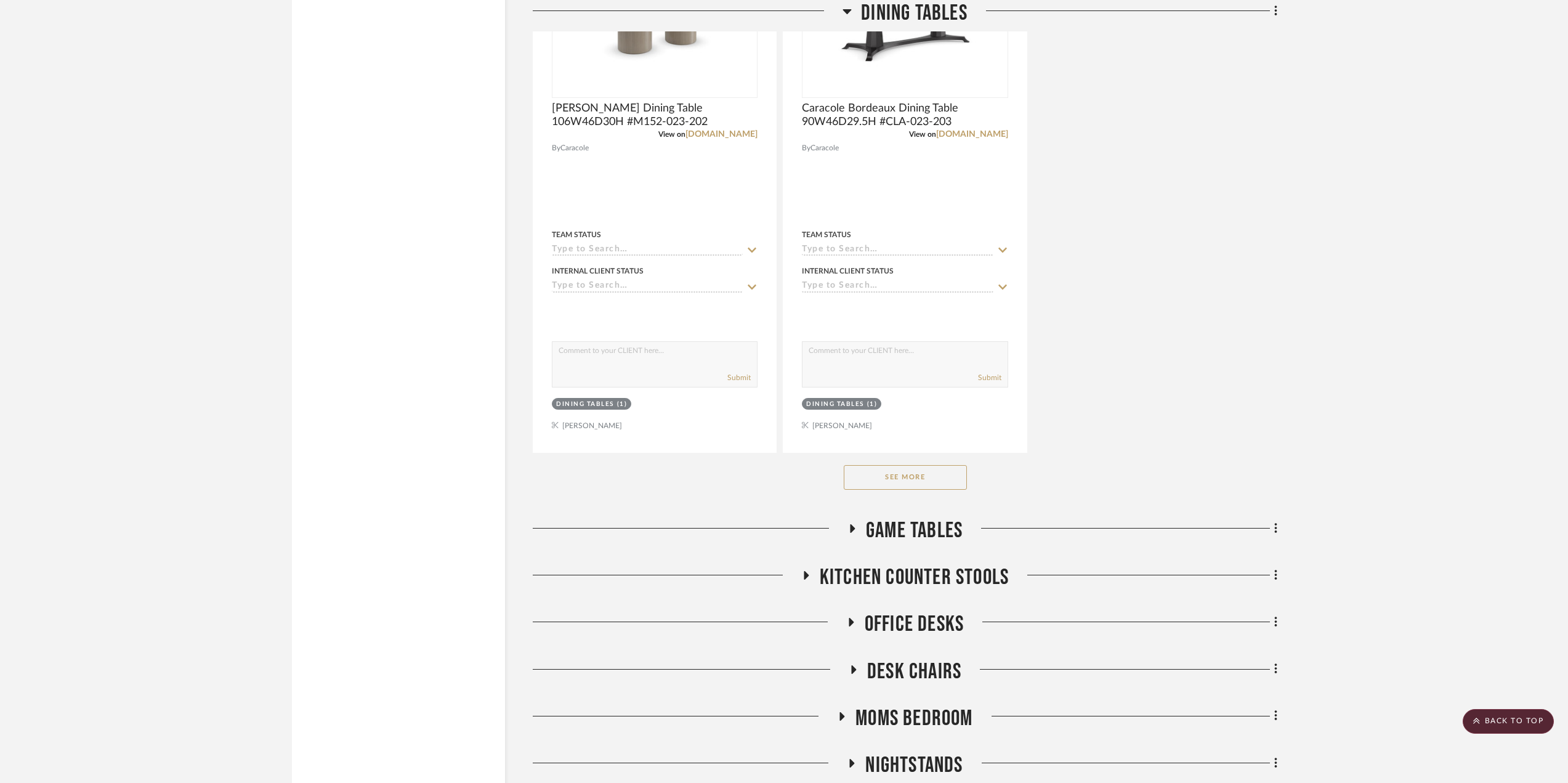
click at [902, 491] on div "See More" at bounding box center [905, 477] width 745 height 49
click at [901, 486] on button "See More" at bounding box center [905, 478] width 123 height 25
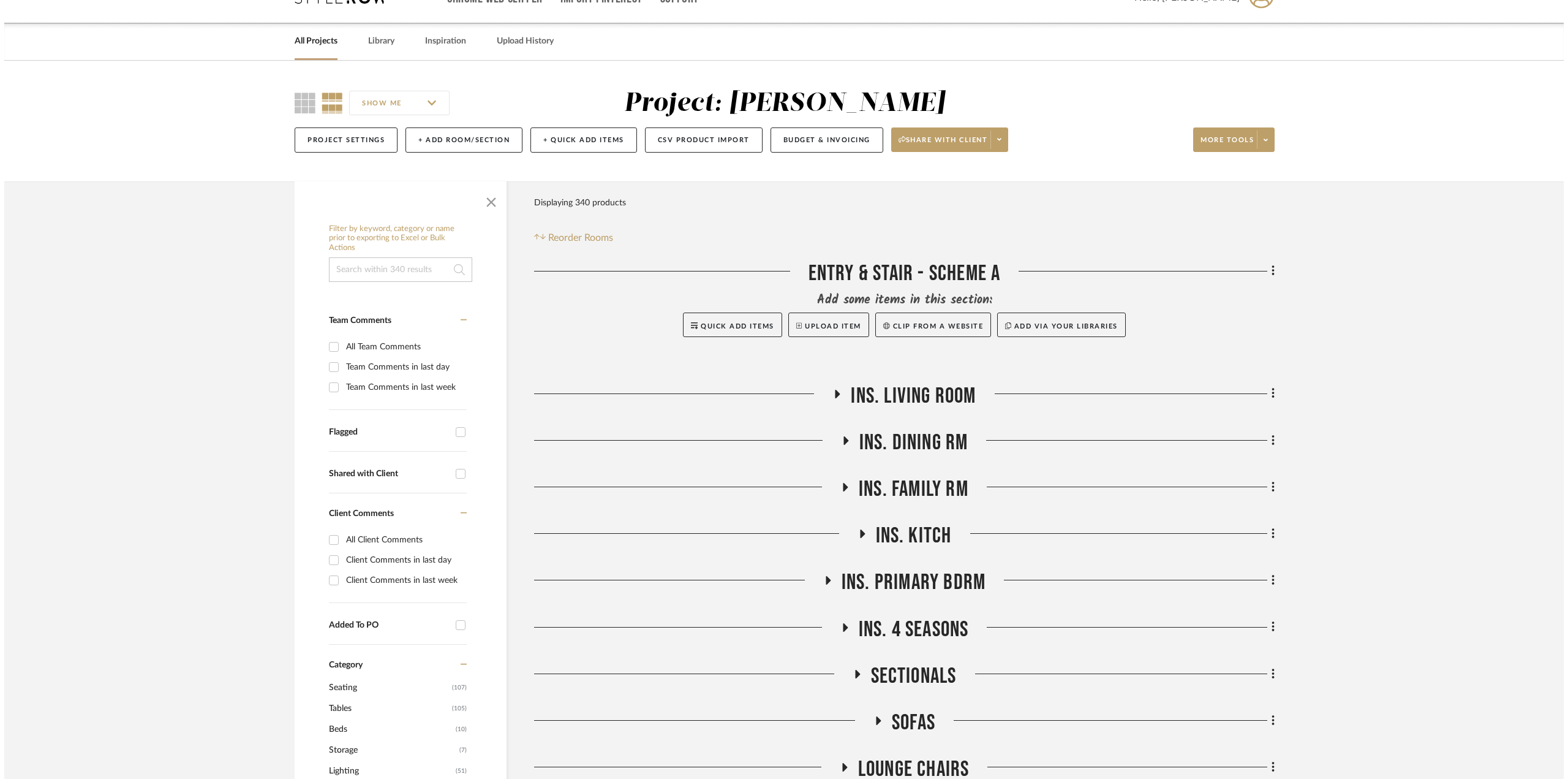
scroll to position [0, 0]
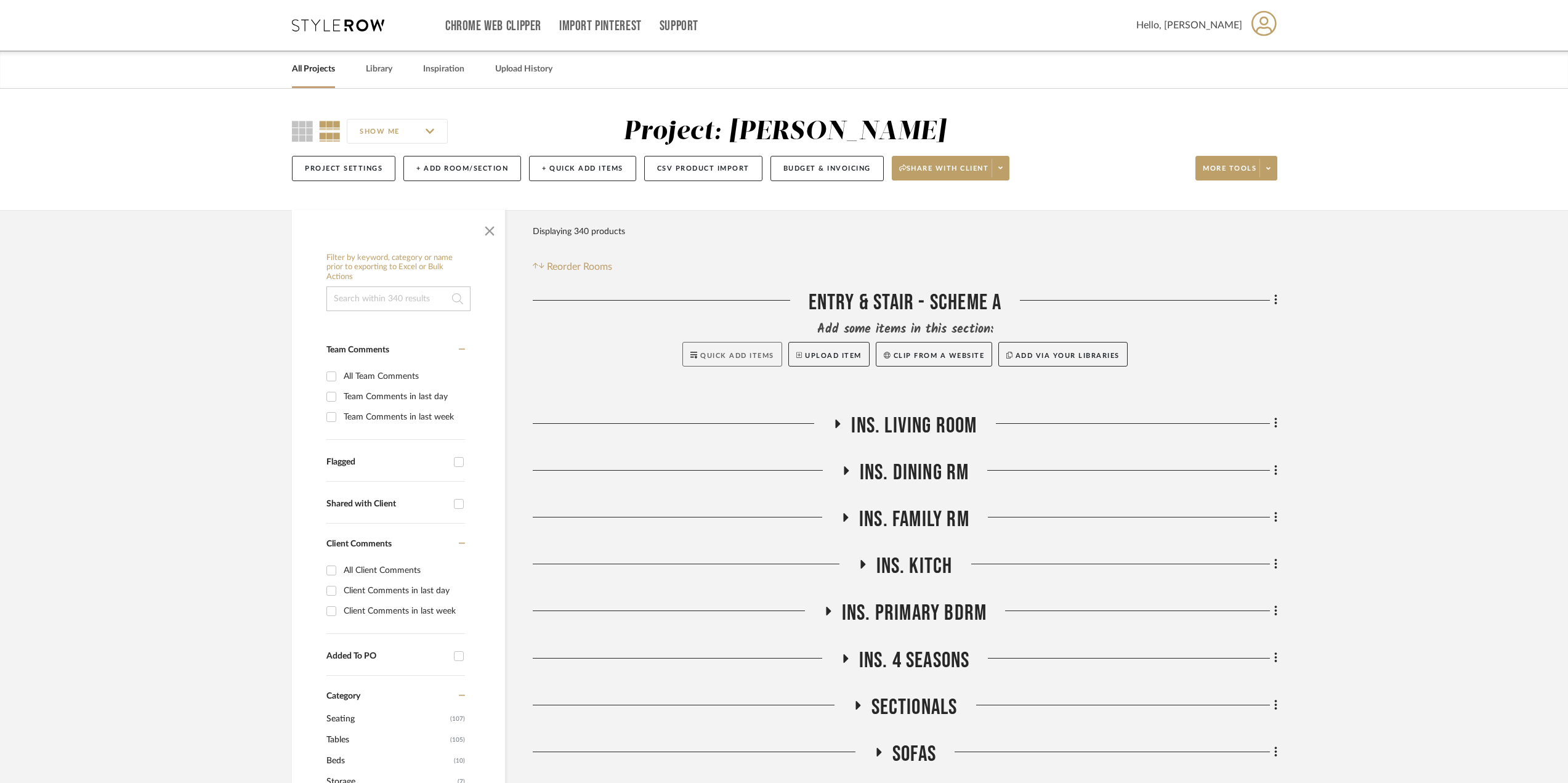
click at [756, 349] on button "Quick Add Items" at bounding box center [732, 354] width 100 height 25
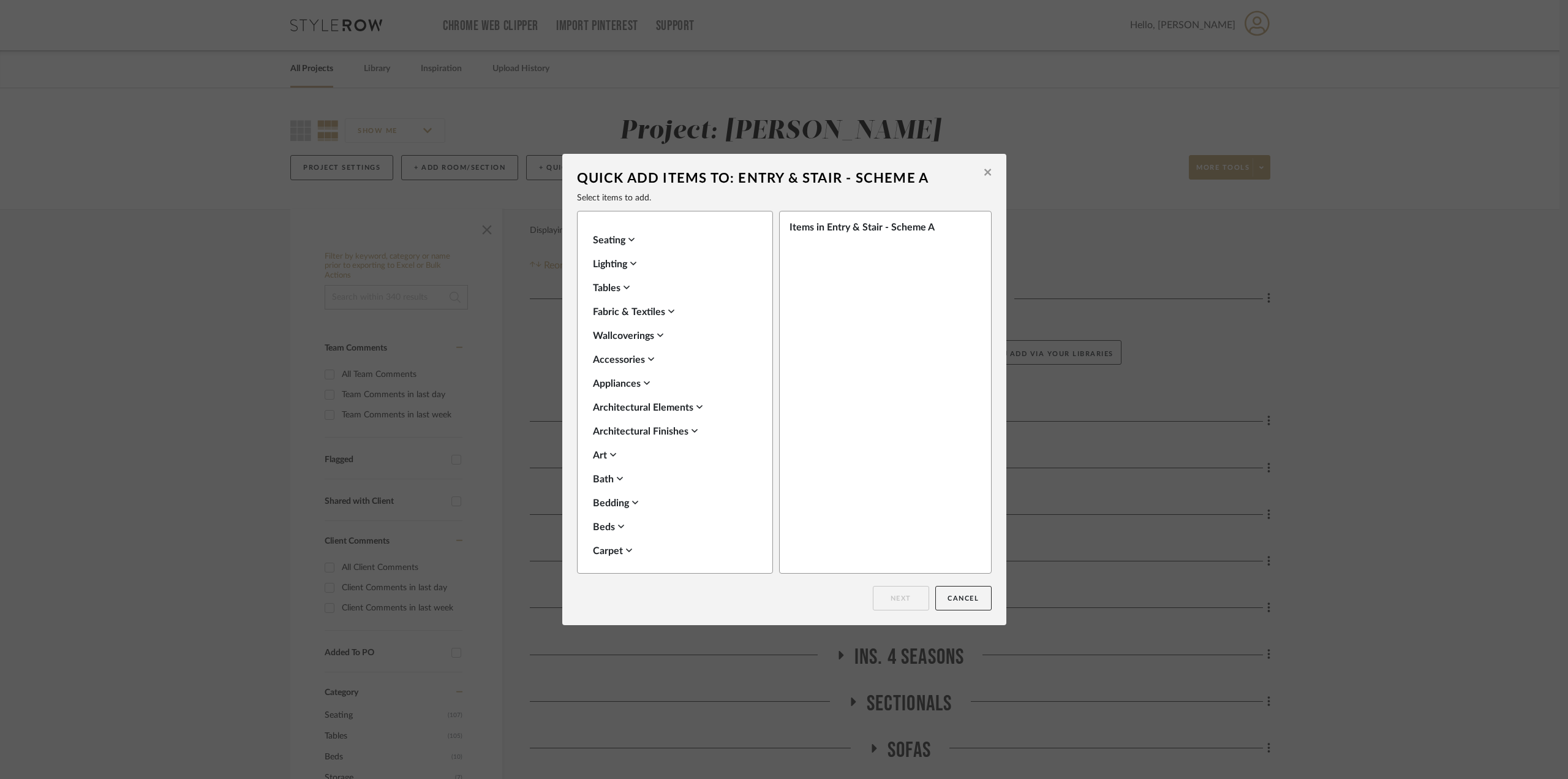
click at [613, 294] on div "Tables" at bounding box center [672, 287] width 158 height 15
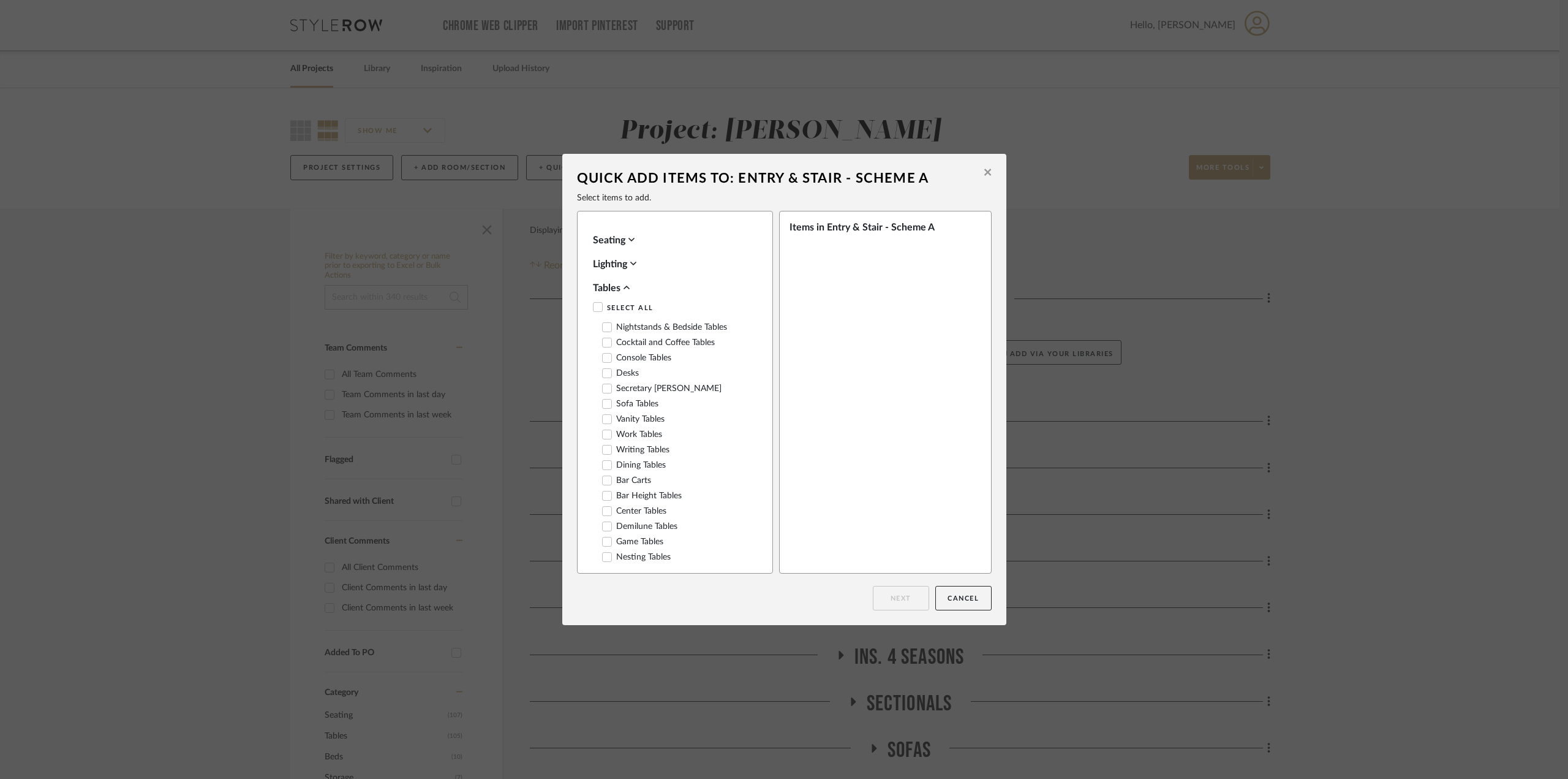
click at [686, 329] on label "Nightstands‎‎‏‏‎ & Bedside Tables" at bounding box center [664, 327] width 125 height 10
click at [949, 600] on button "Cancel" at bounding box center [963, 598] width 57 height 25
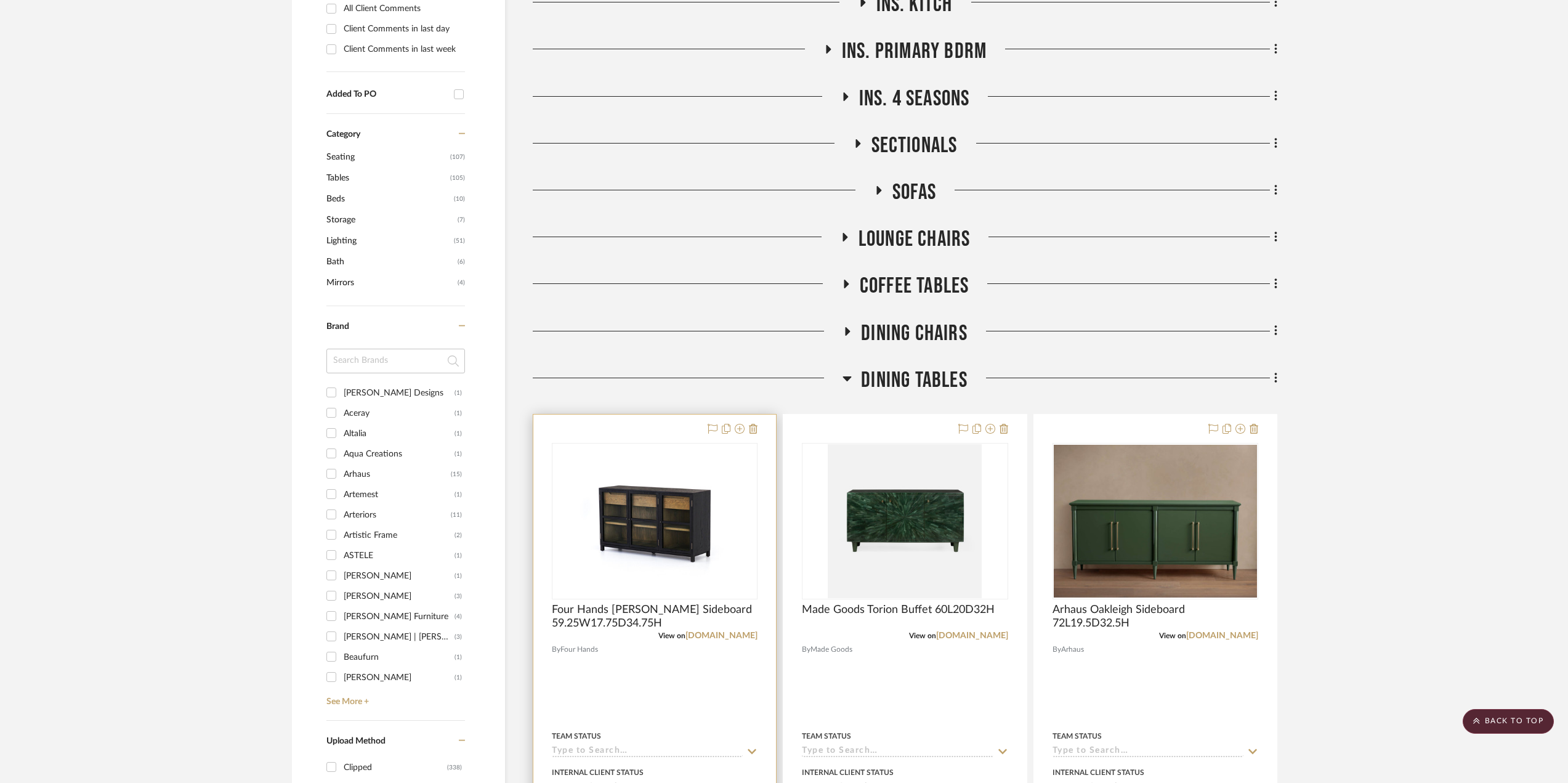
scroll to position [554, 0]
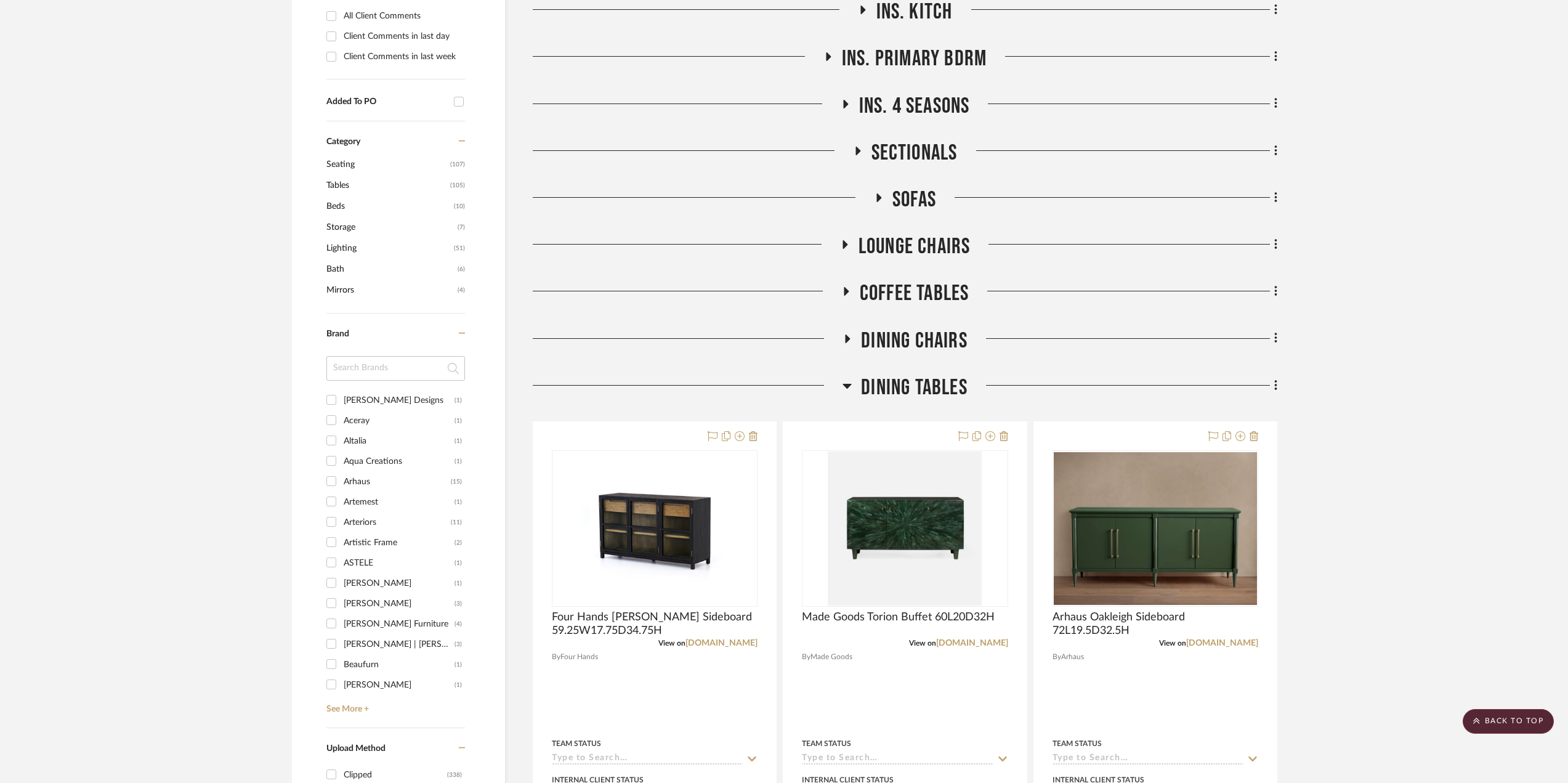
click at [850, 338] on icon at bounding box center [847, 339] width 15 height 9
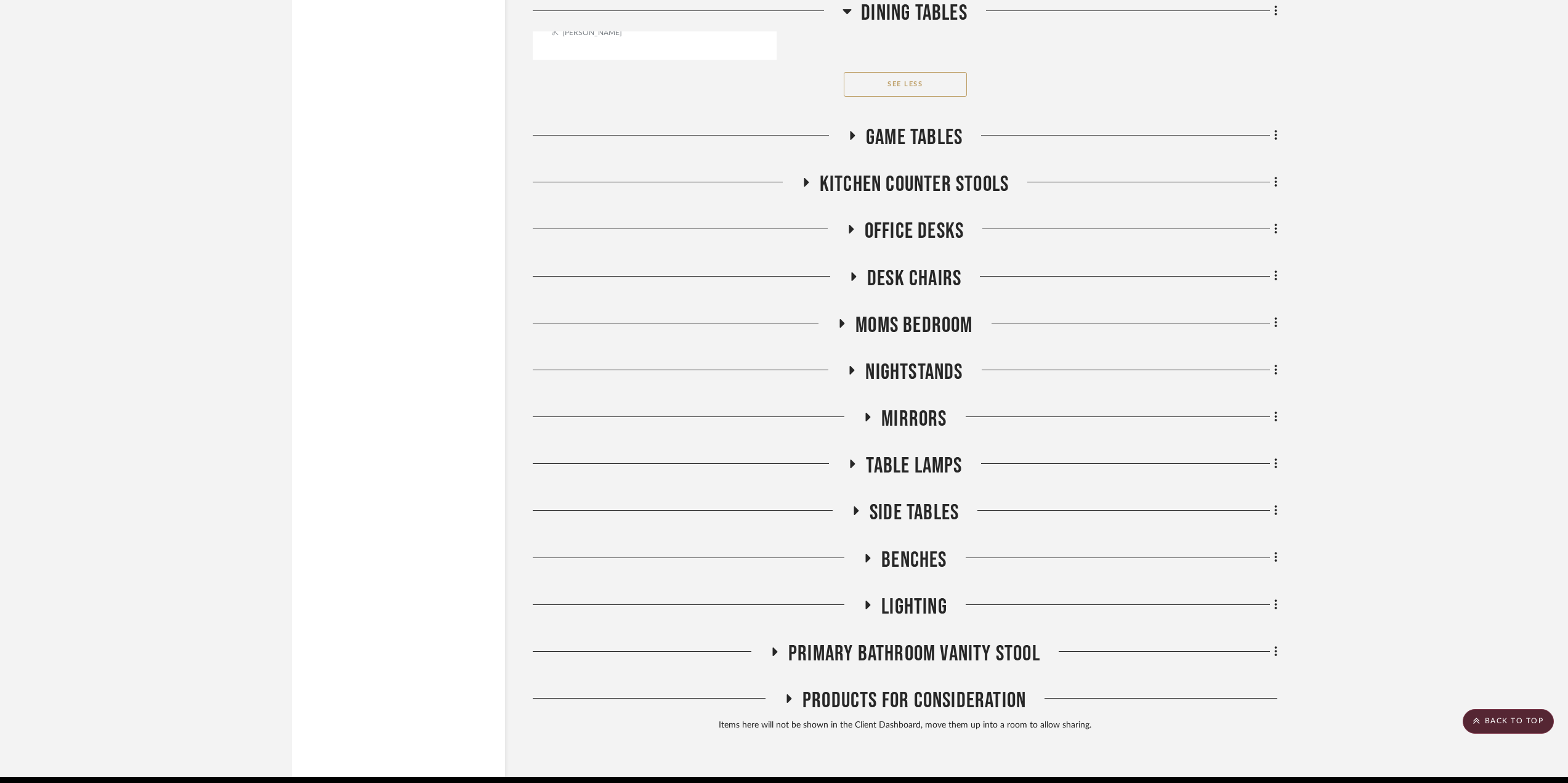
scroll to position [5938, 0]
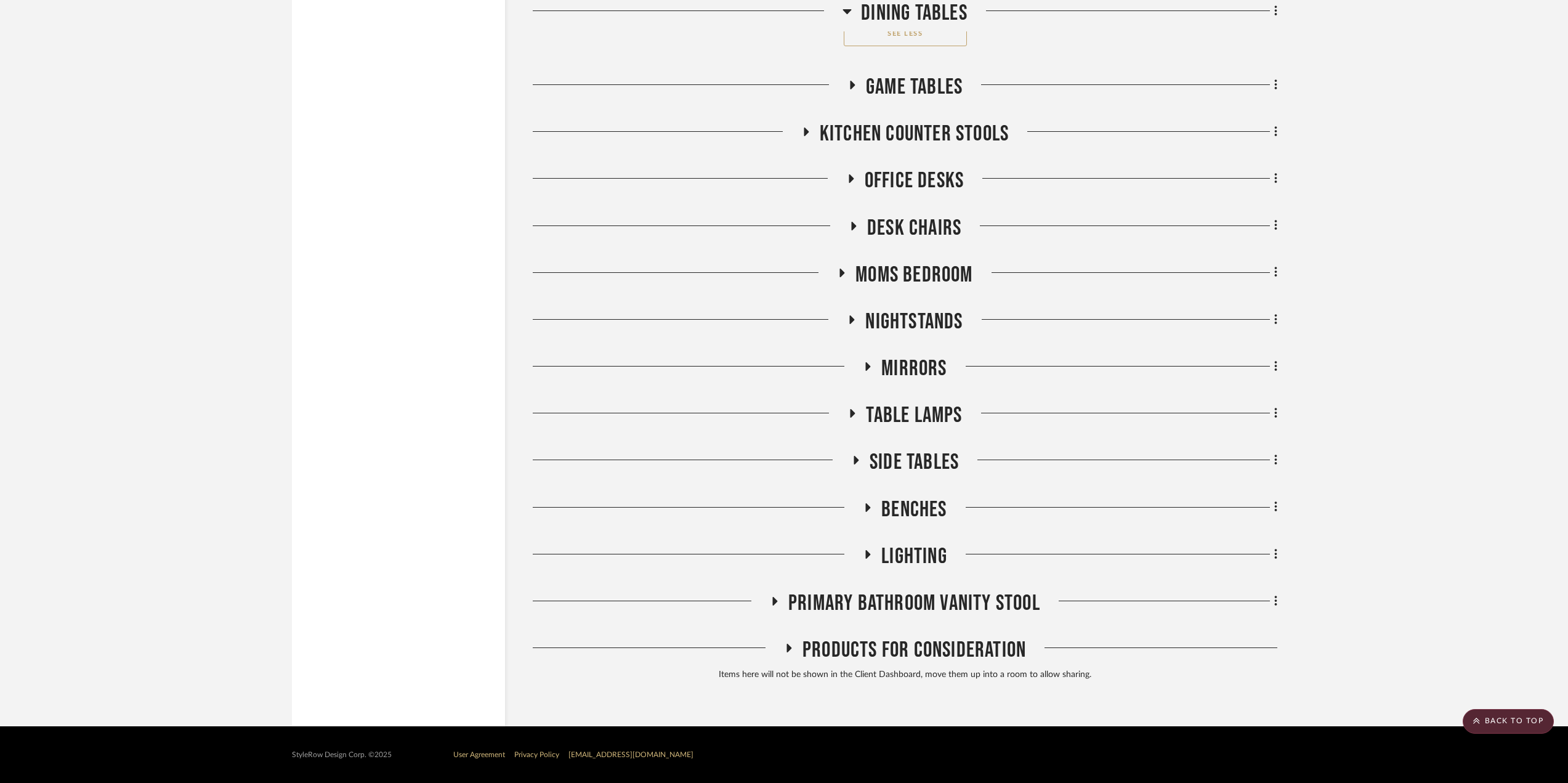
click at [786, 644] on icon at bounding box center [788, 649] width 15 height 9
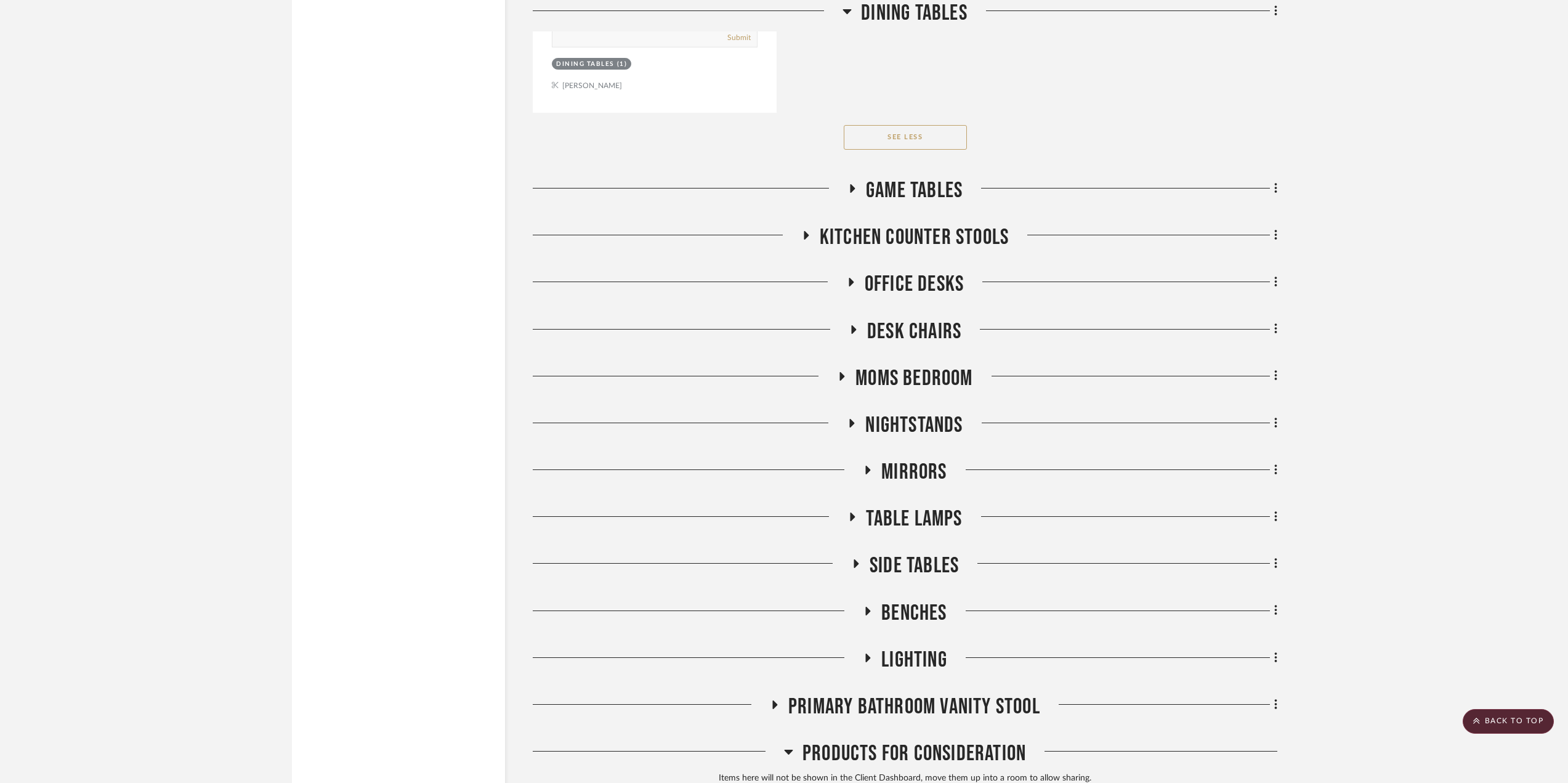
scroll to position [5832, 0]
click at [805, 236] on icon at bounding box center [806, 237] width 5 height 9
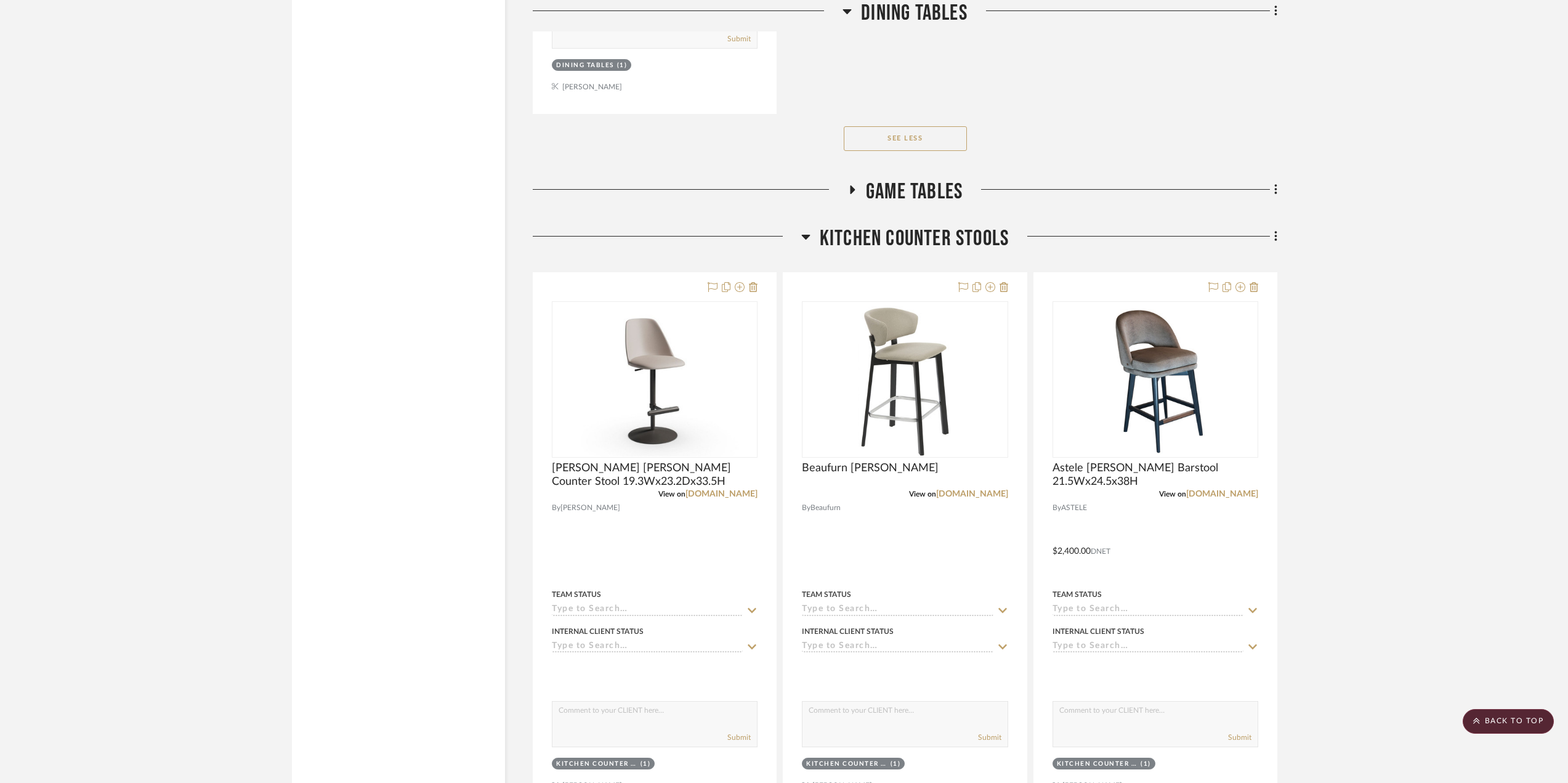
click at [805, 239] on icon at bounding box center [805, 237] width 9 height 5
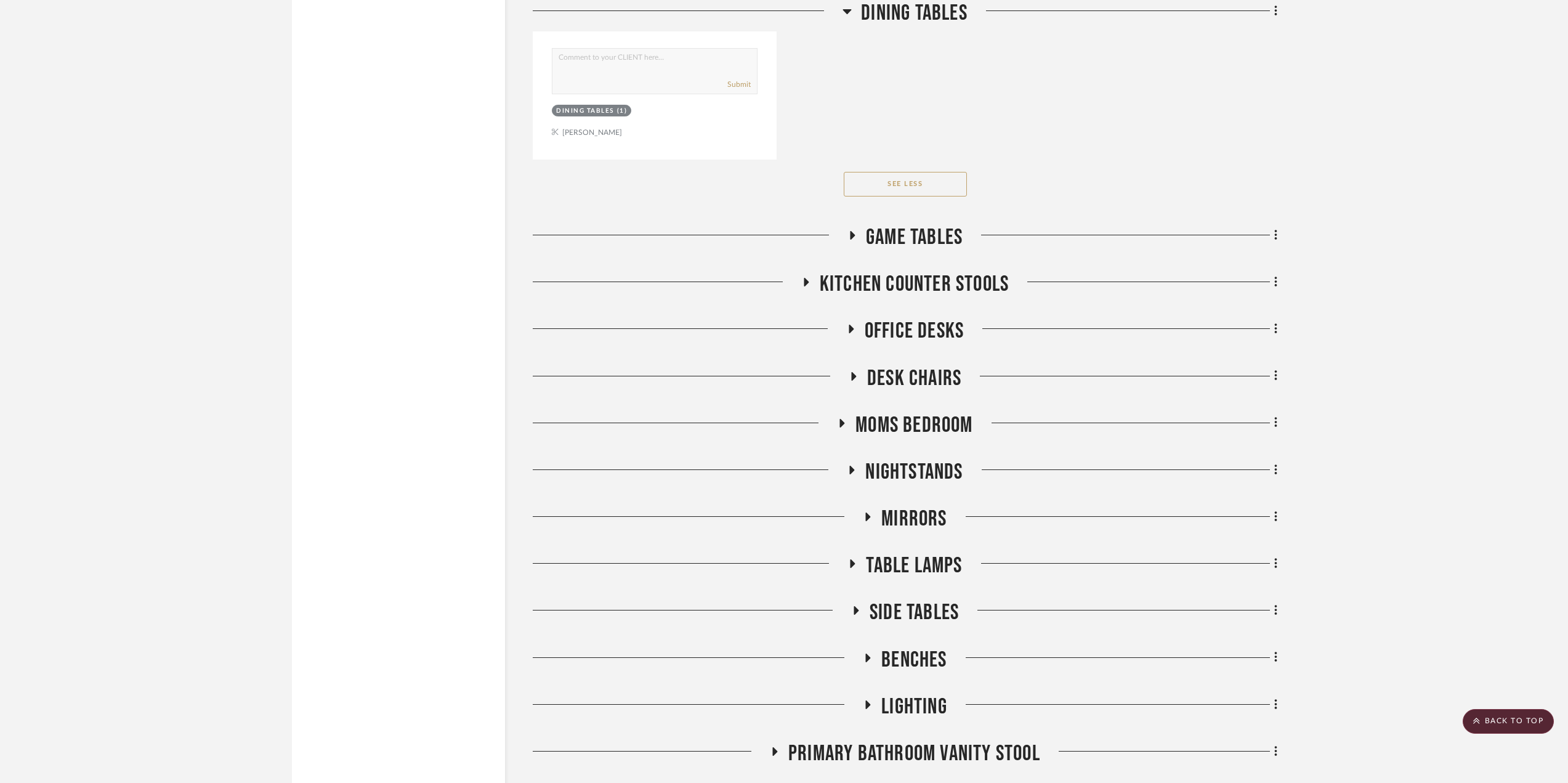
scroll to position [5894, 0]
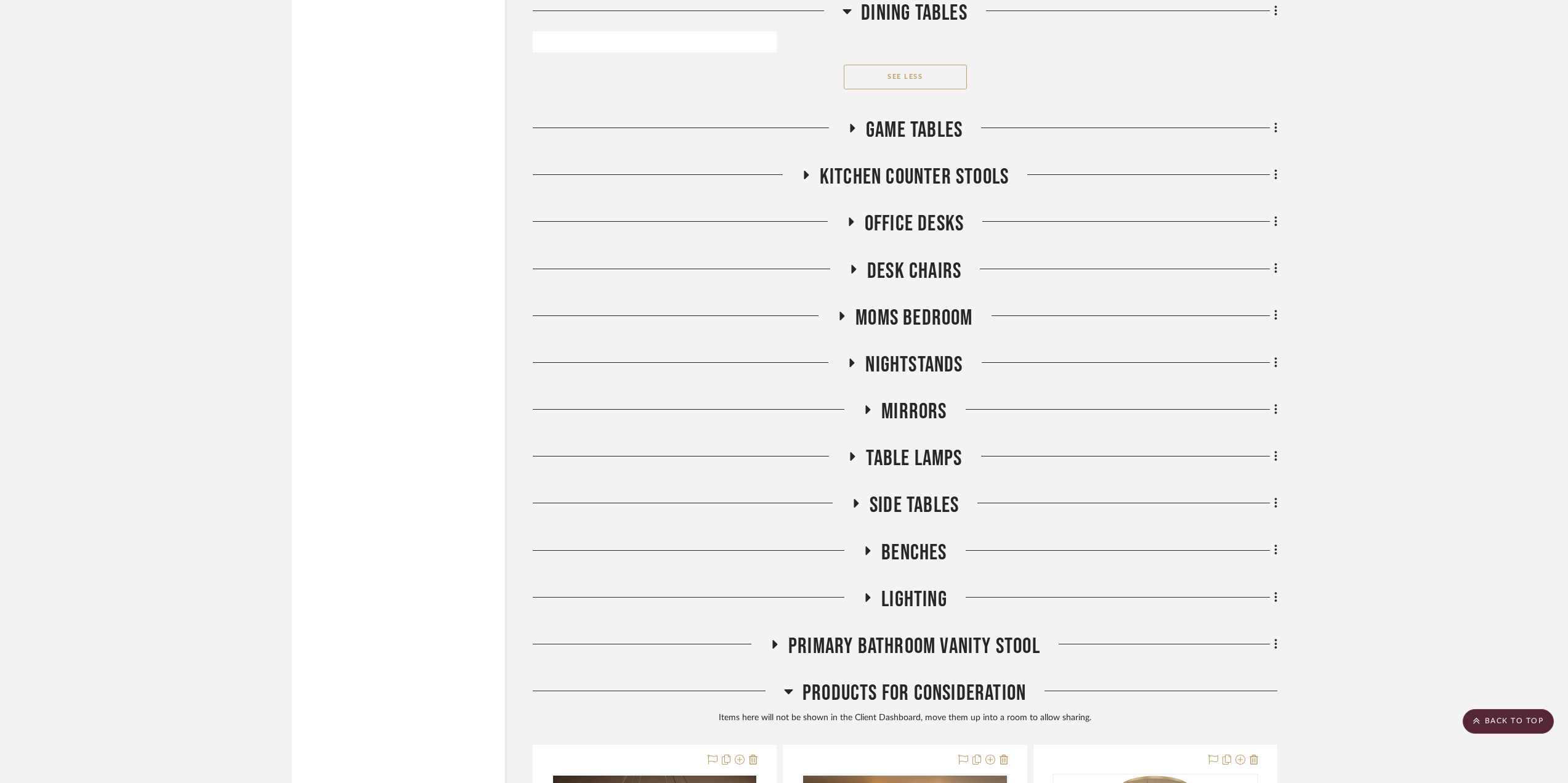
click at [866, 598] on icon at bounding box center [868, 597] width 15 height 9
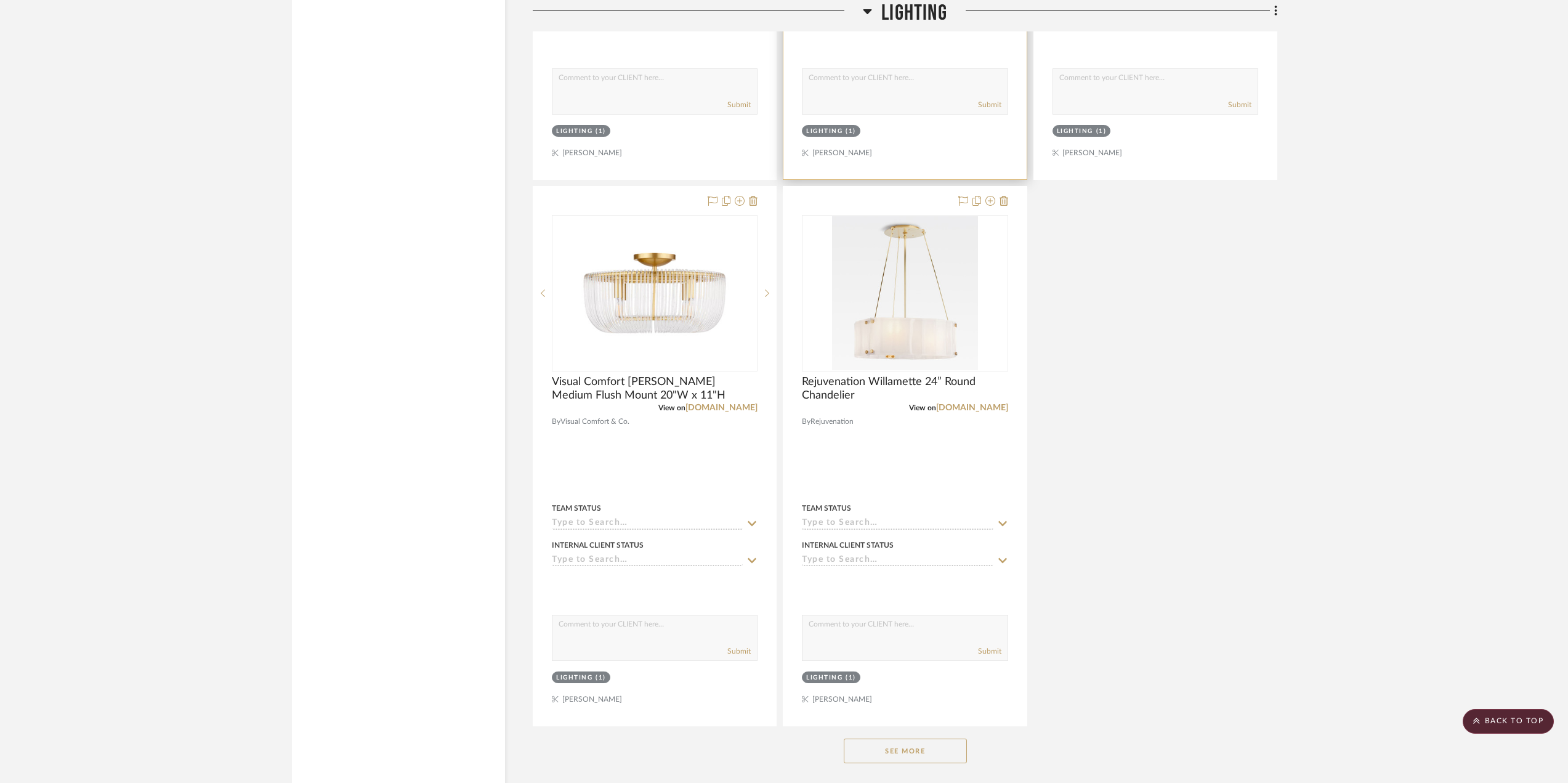
scroll to position [7743, 0]
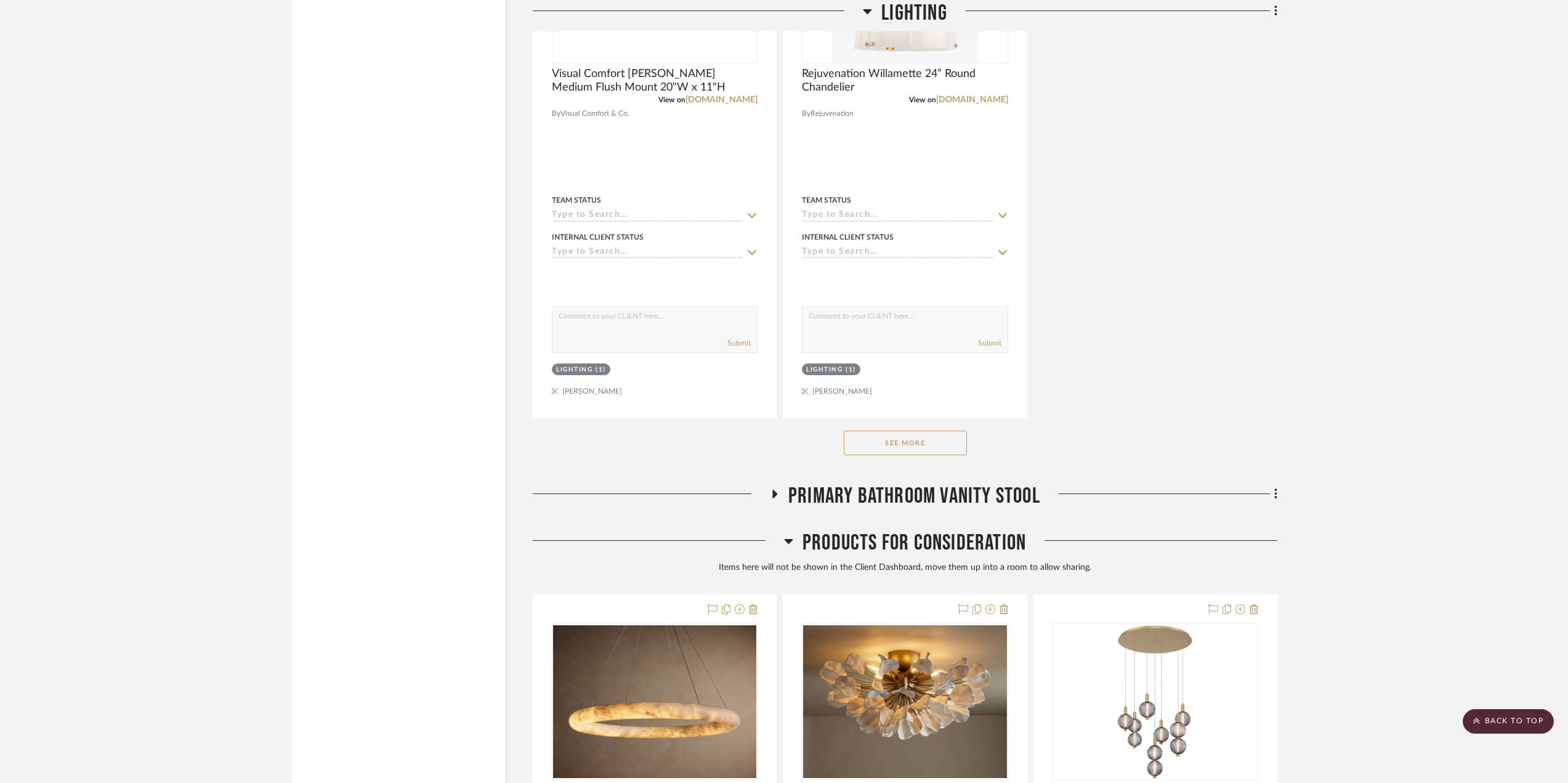
click at [910, 439] on button "See More" at bounding box center [905, 443] width 123 height 25
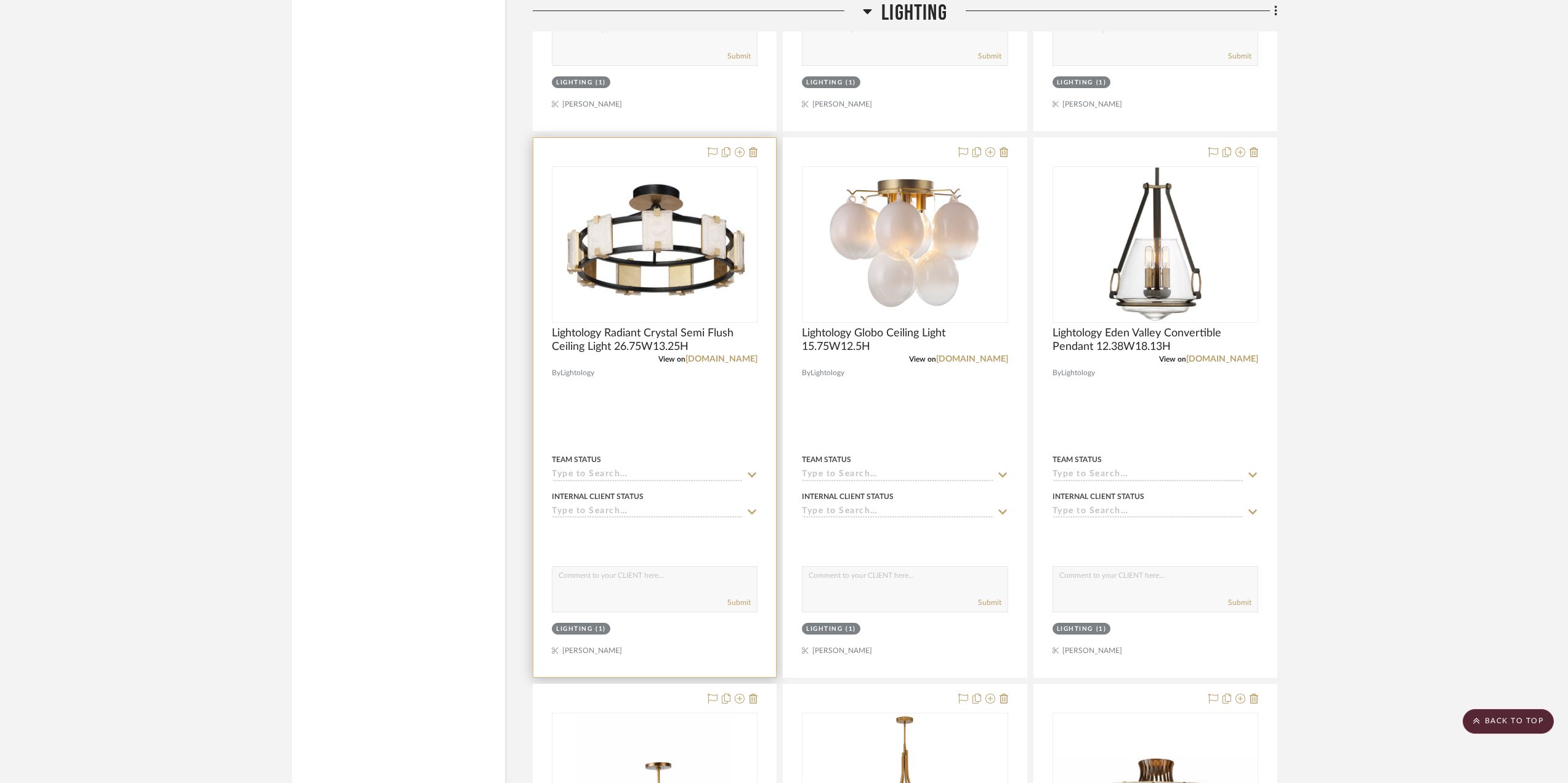
scroll to position [10761, 0]
click at [716, 405] on div at bounding box center [654, 408] width 243 height 539
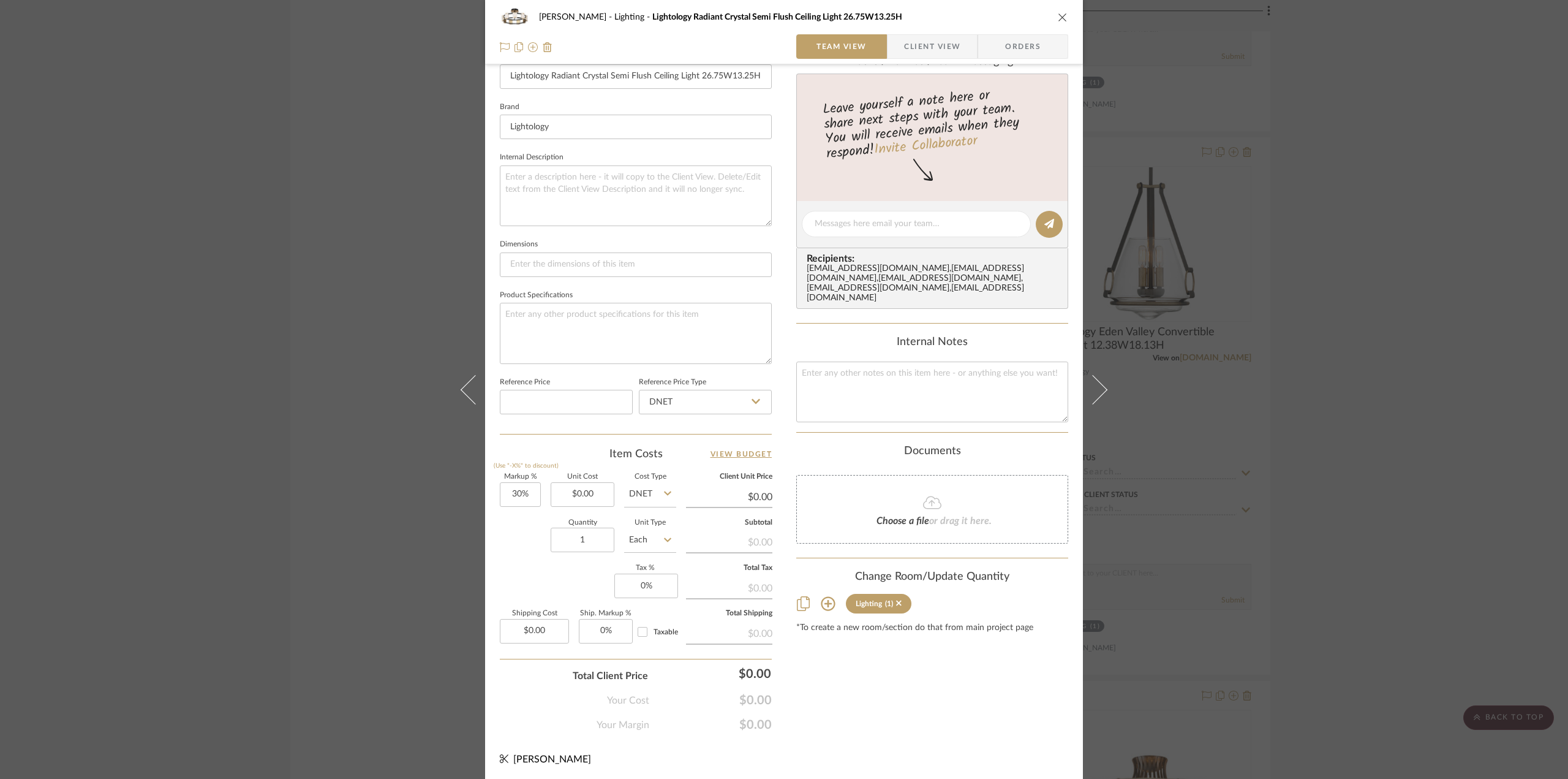
scroll to position [362, 0]
click at [824, 595] on icon at bounding box center [828, 602] width 14 height 14
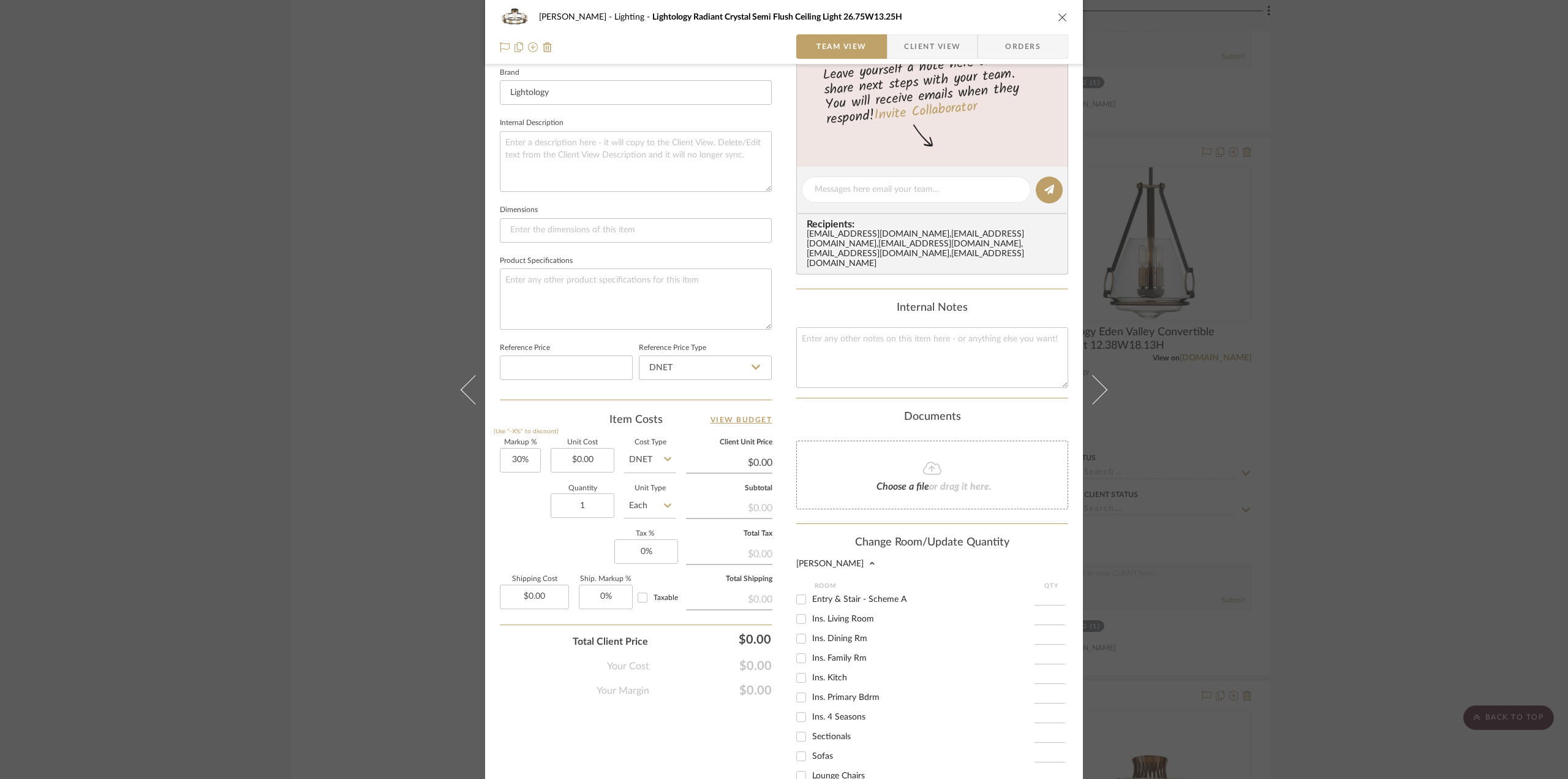
scroll to position [423, 0]
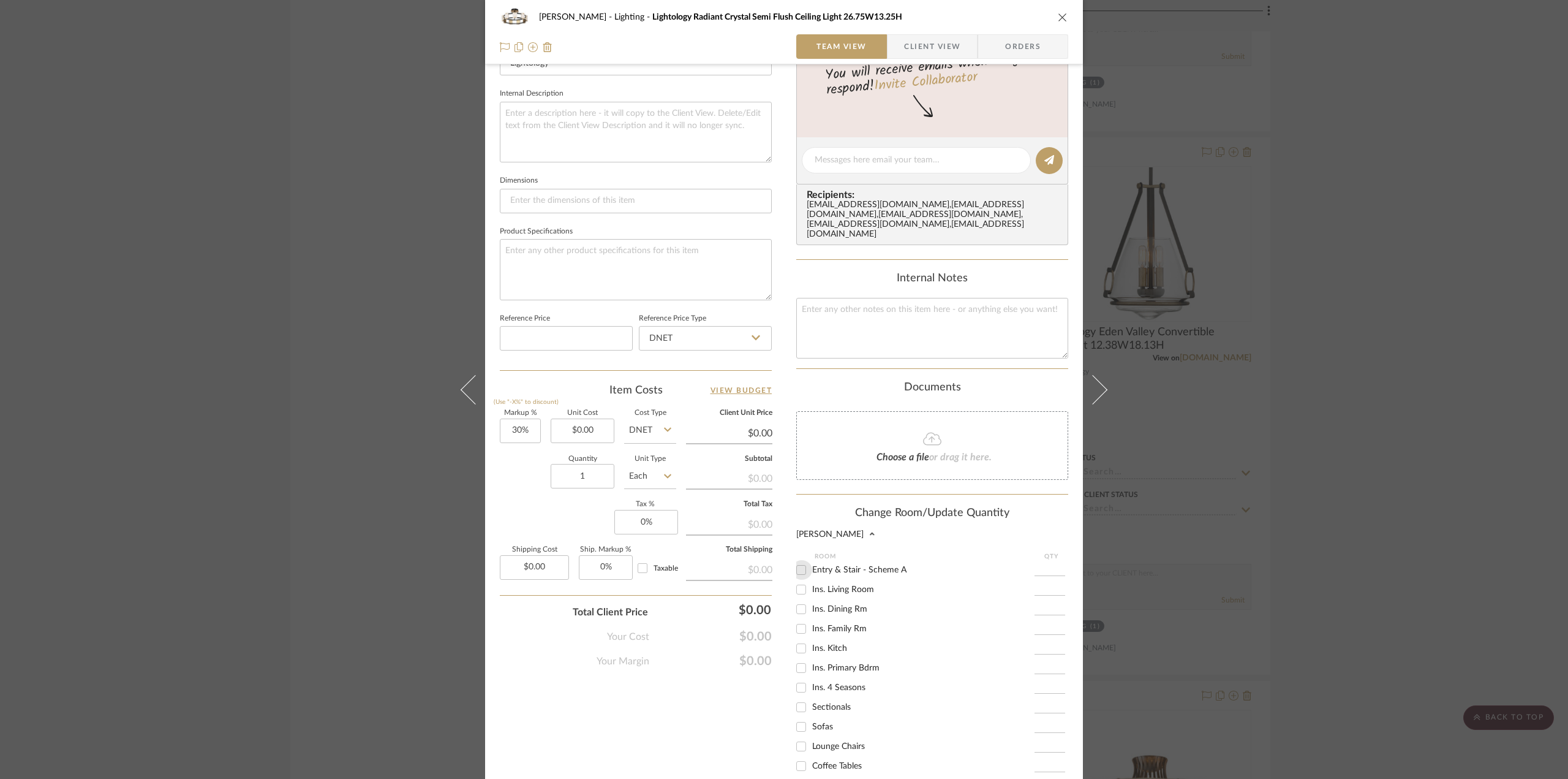
click at [796, 560] on input "Entry & Stair - Scheme A" at bounding box center [801, 569] width 19 height 19
checkbox input "true"
type input "1"
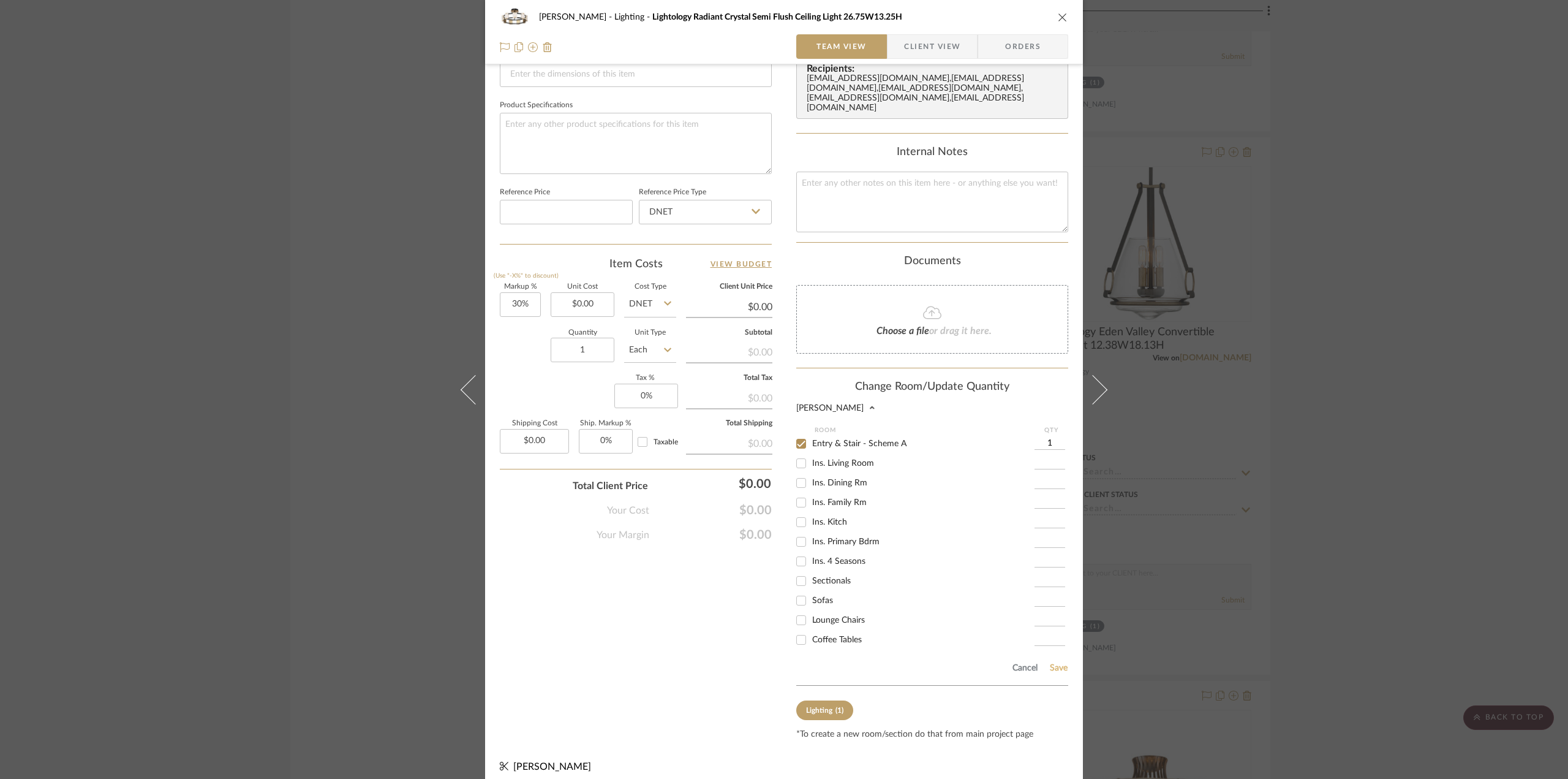
click at [1050, 663] on button "Save" at bounding box center [1059, 668] width 19 height 10
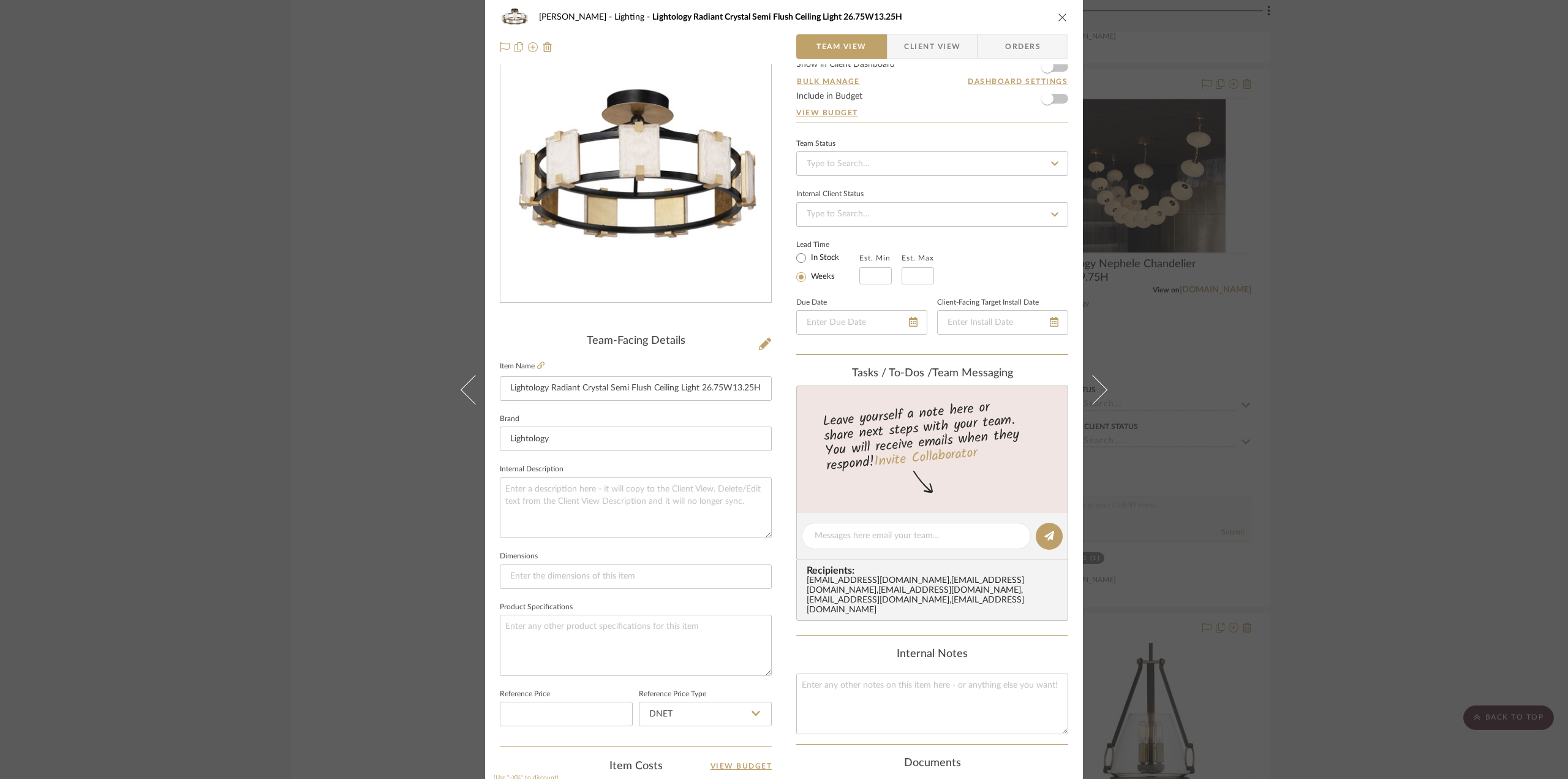
scroll to position [0, 0]
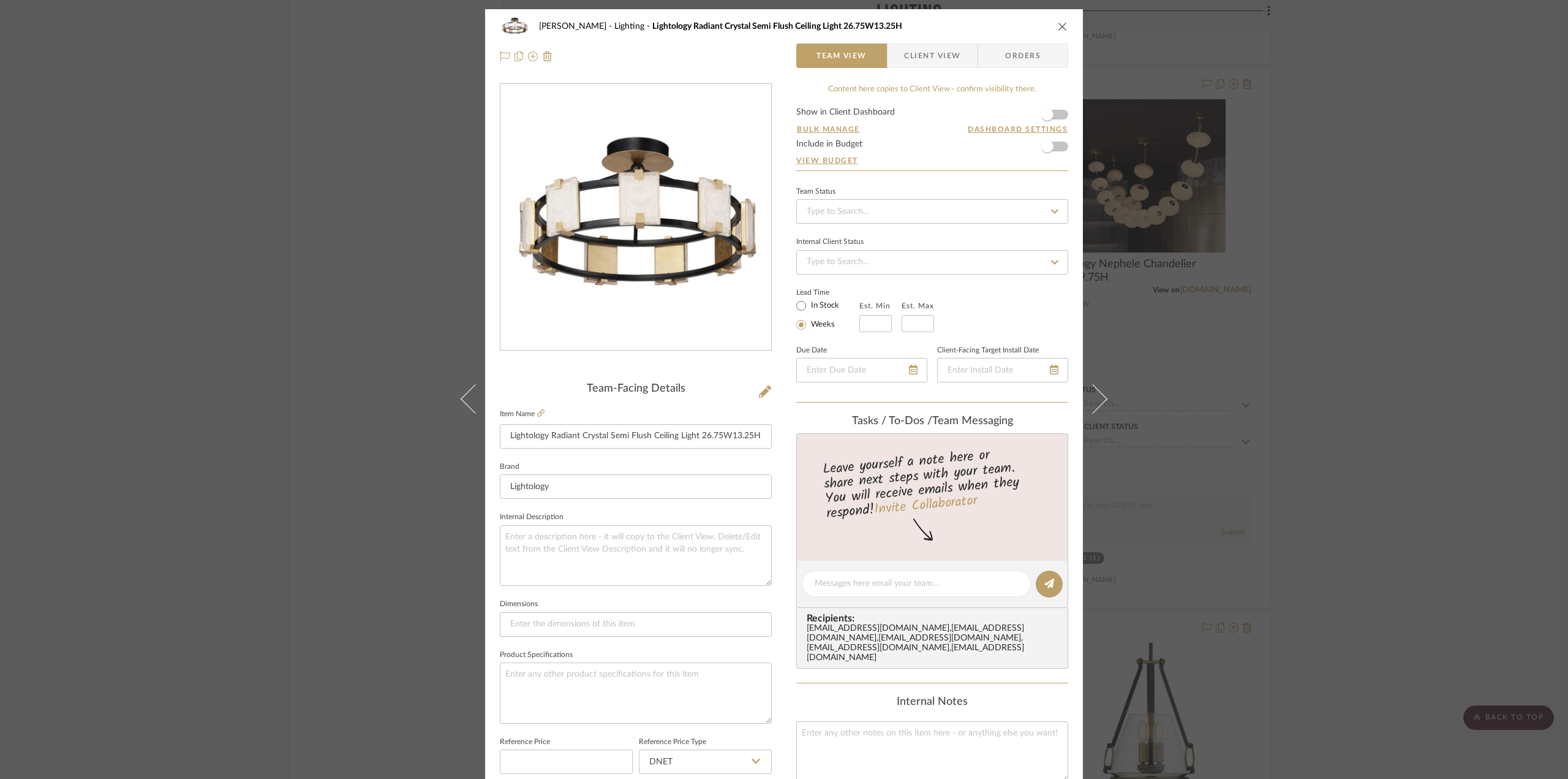
click at [1446, 482] on div "[PERSON_NAME] Lighting Lightology Radiant Crystal Semi Flush Ceiling Light 26.7…" at bounding box center [784, 389] width 1568 height 779
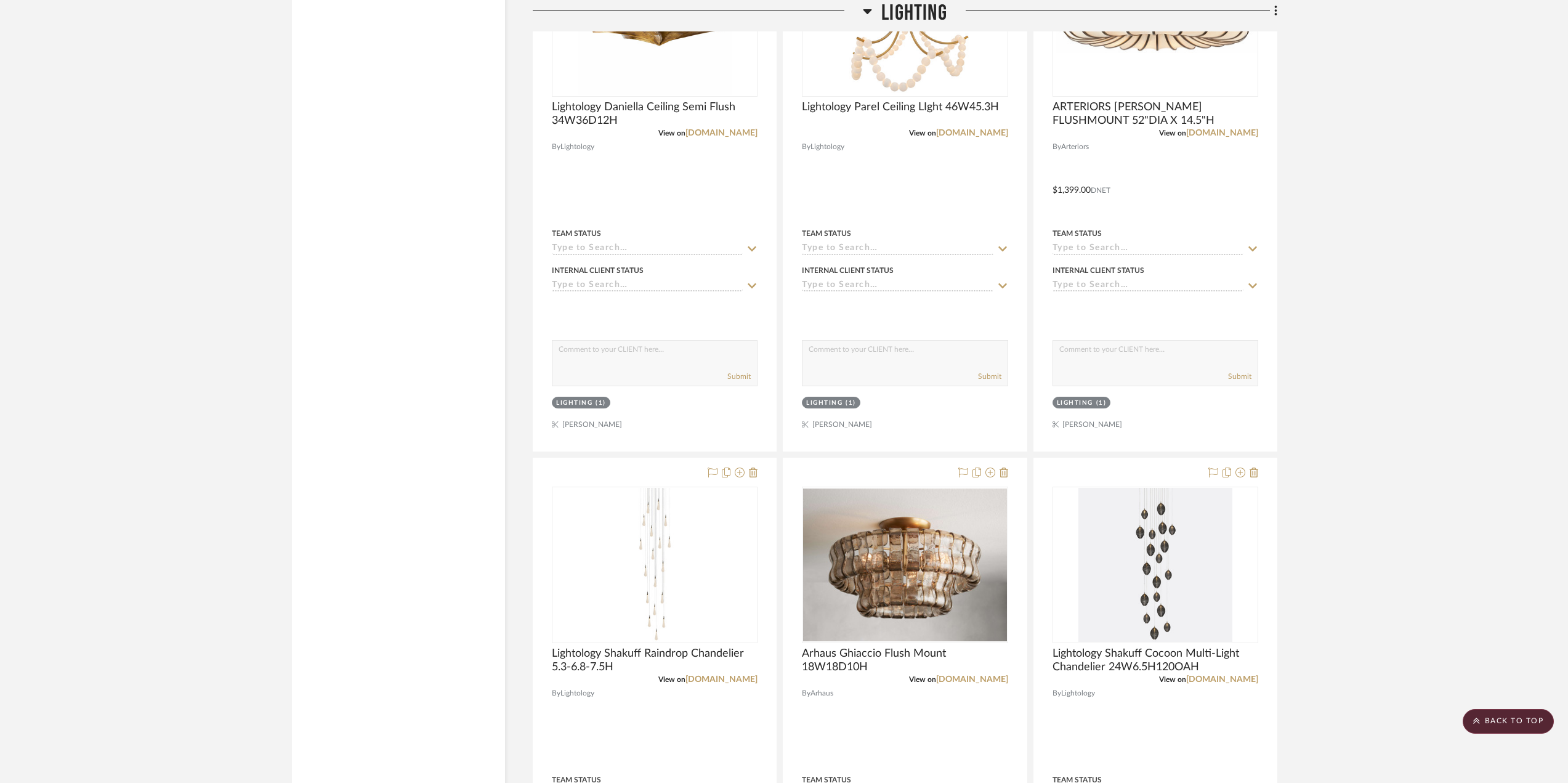
scroll to position [12384, 0]
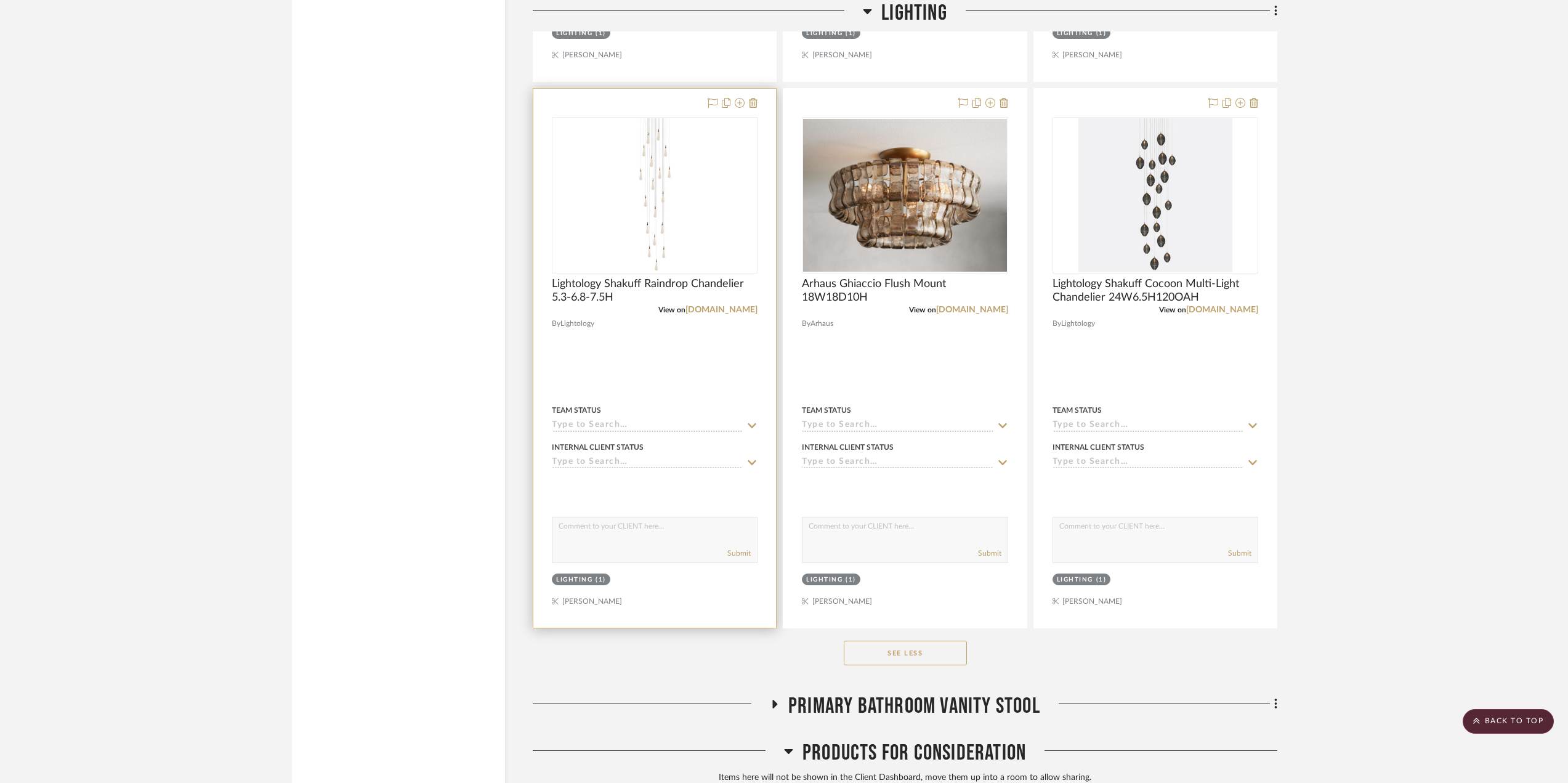
click at [693, 347] on div at bounding box center [654, 358] width 243 height 539
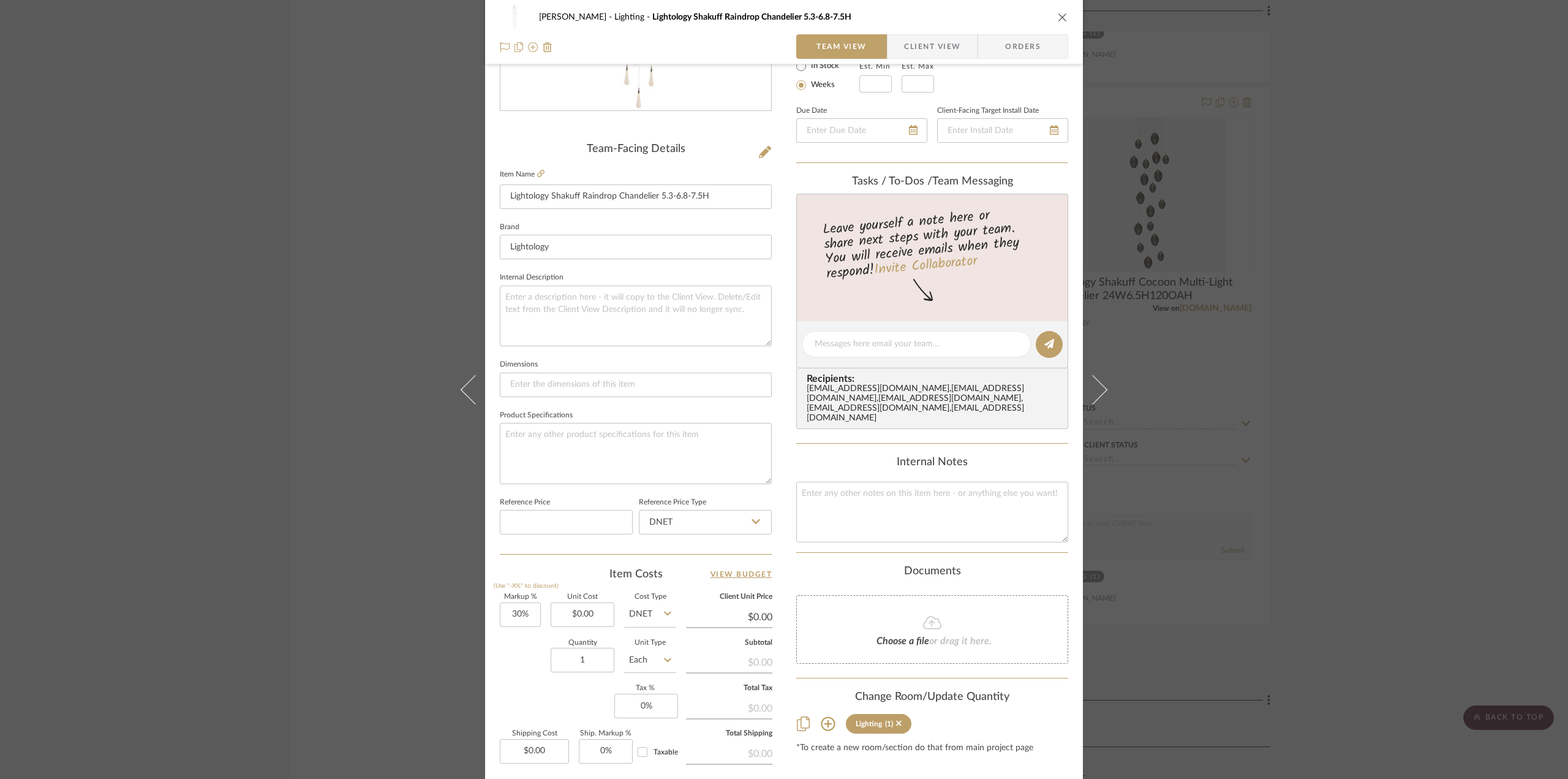
scroll to position [362, 0]
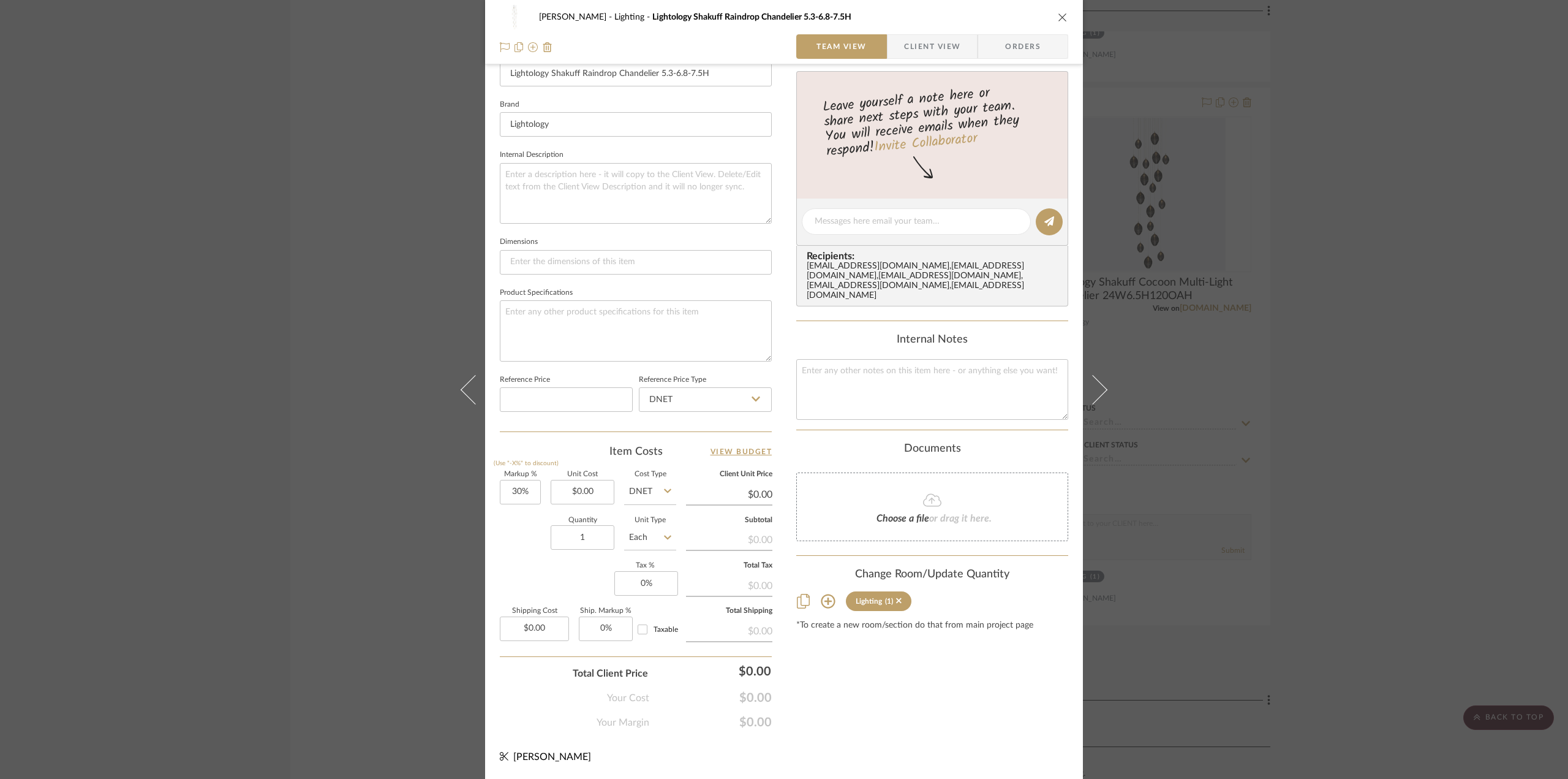
click at [821, 595] on icon at bounding box center [828, 602] width 14 height 14
click at [874, 627] on span "Entry & Stair - Scheme A" at bounding box center [859, 631] width 95 height 9
click at [811, 621] on input "Entry & Stair - Scheme A" at bounding box center [801, 631] width 19 height 19
checkbox input "true"
type input "1"
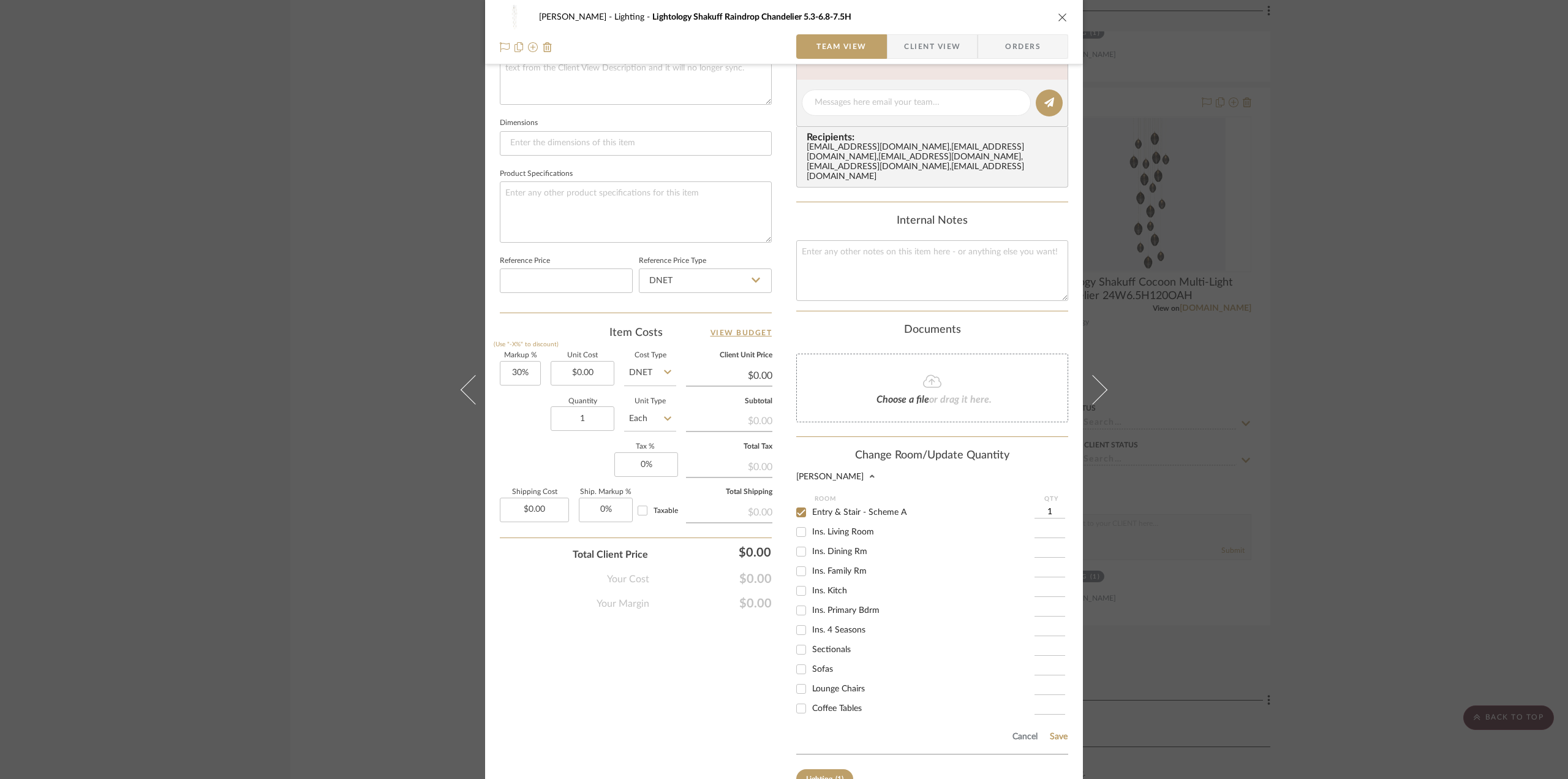
scroll to position [550, 0]
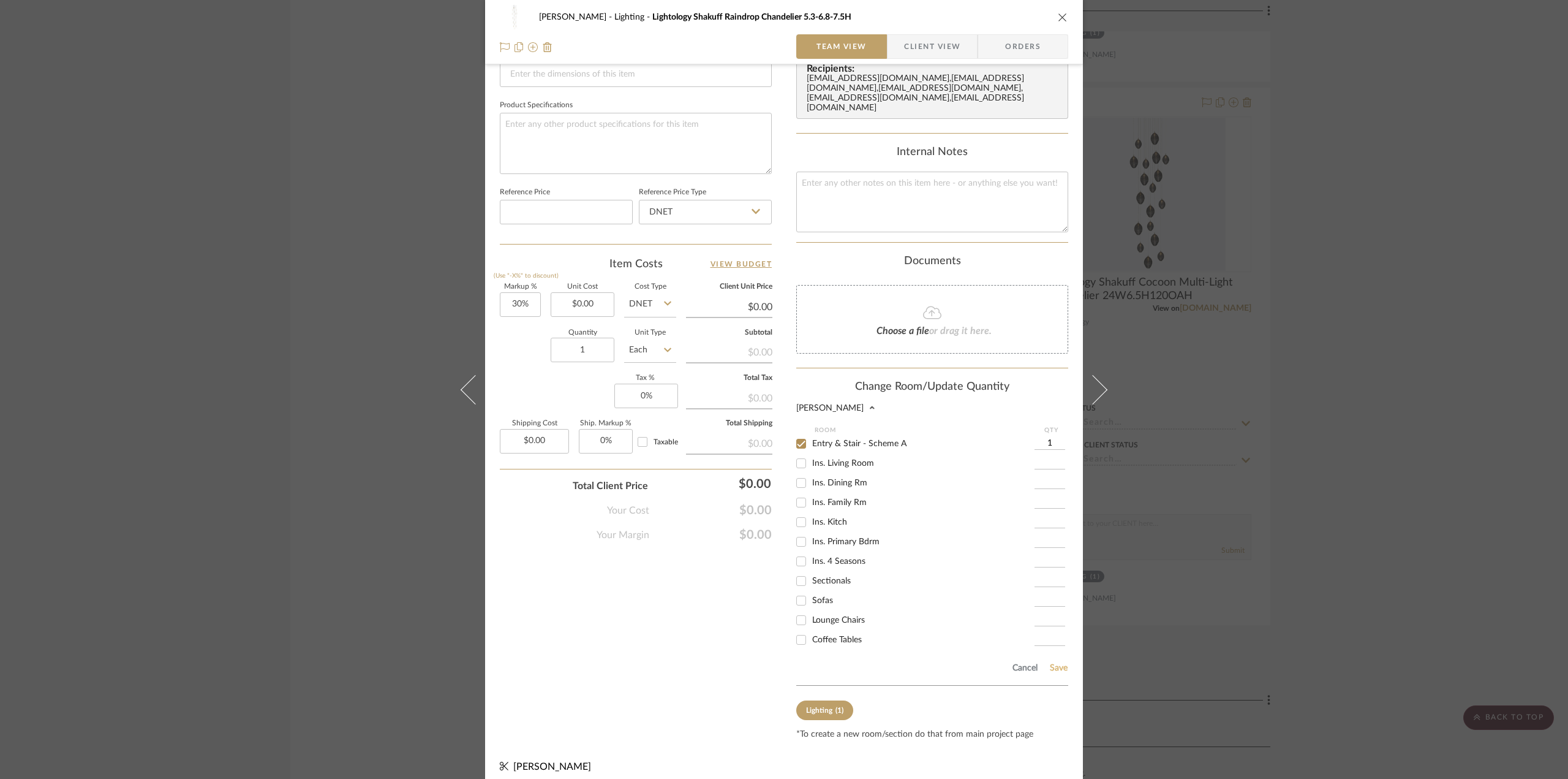
click at [1051, 663] on button "Save" at bounding box center [1059, 668] width 19 height 10
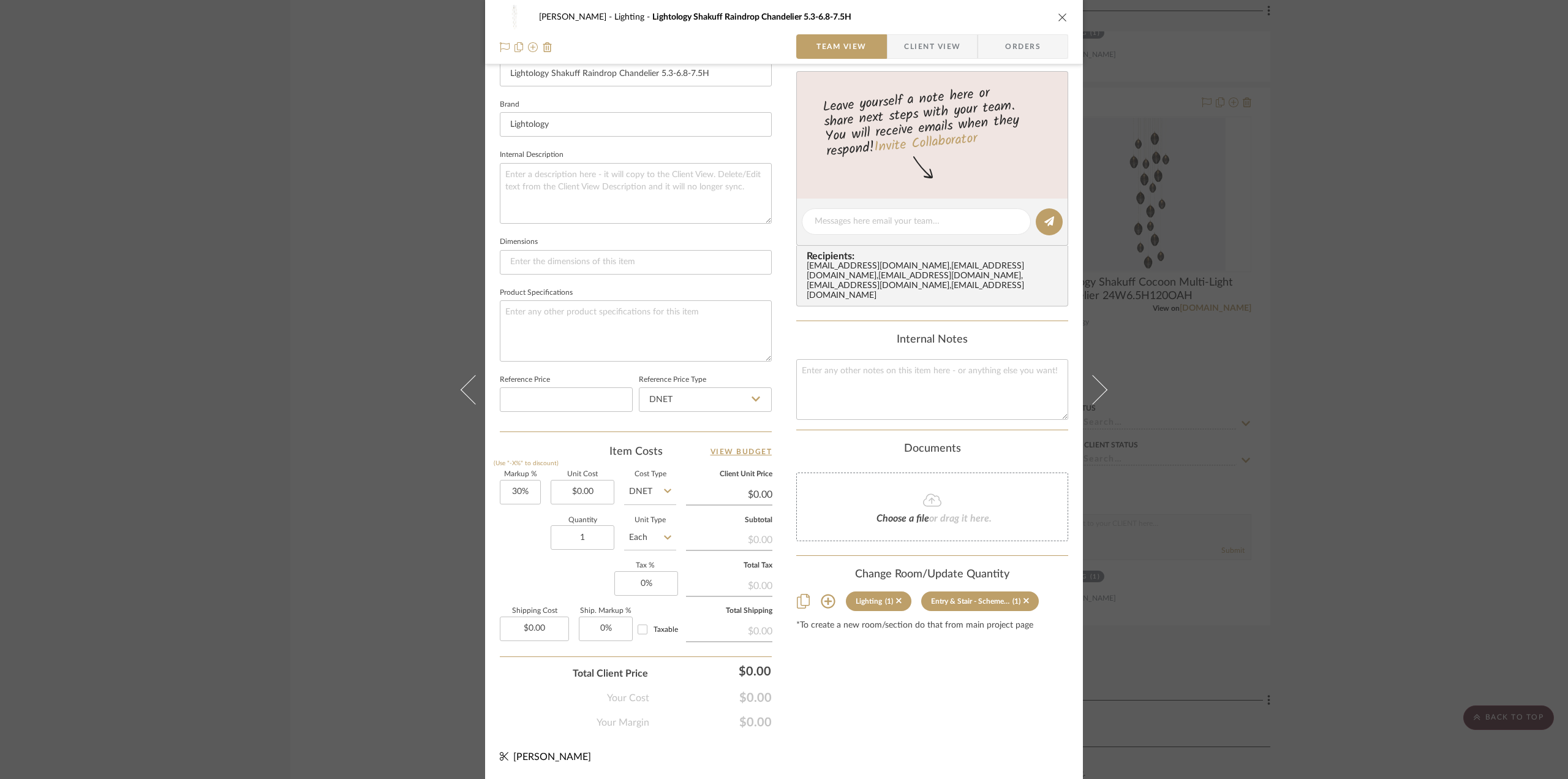
scroll to position [362, 0]
click at [1058, 17] on icon "close" at bounding box center [1063, 17] width 10 height 10
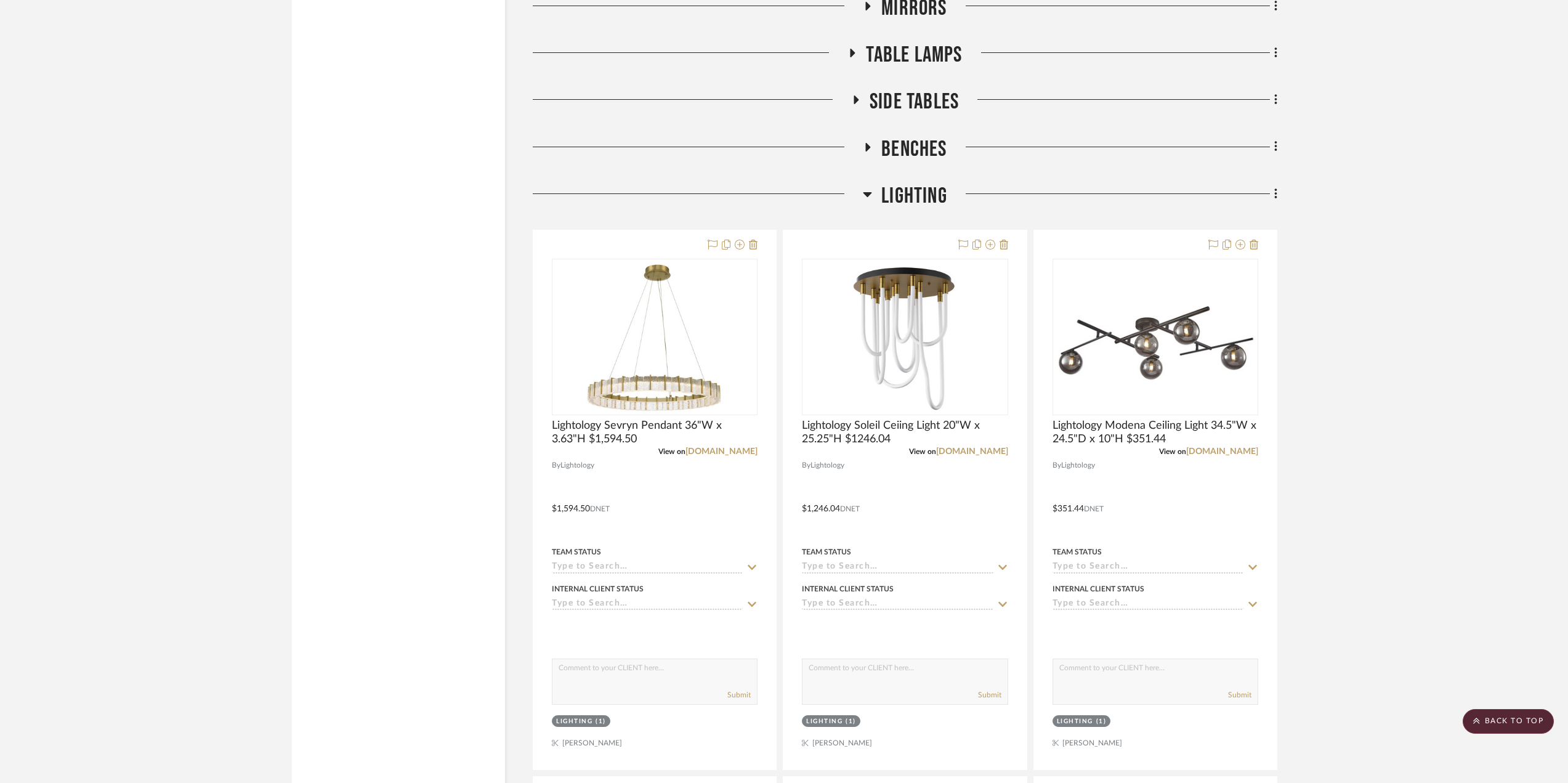
scroll to position [6900, 0]
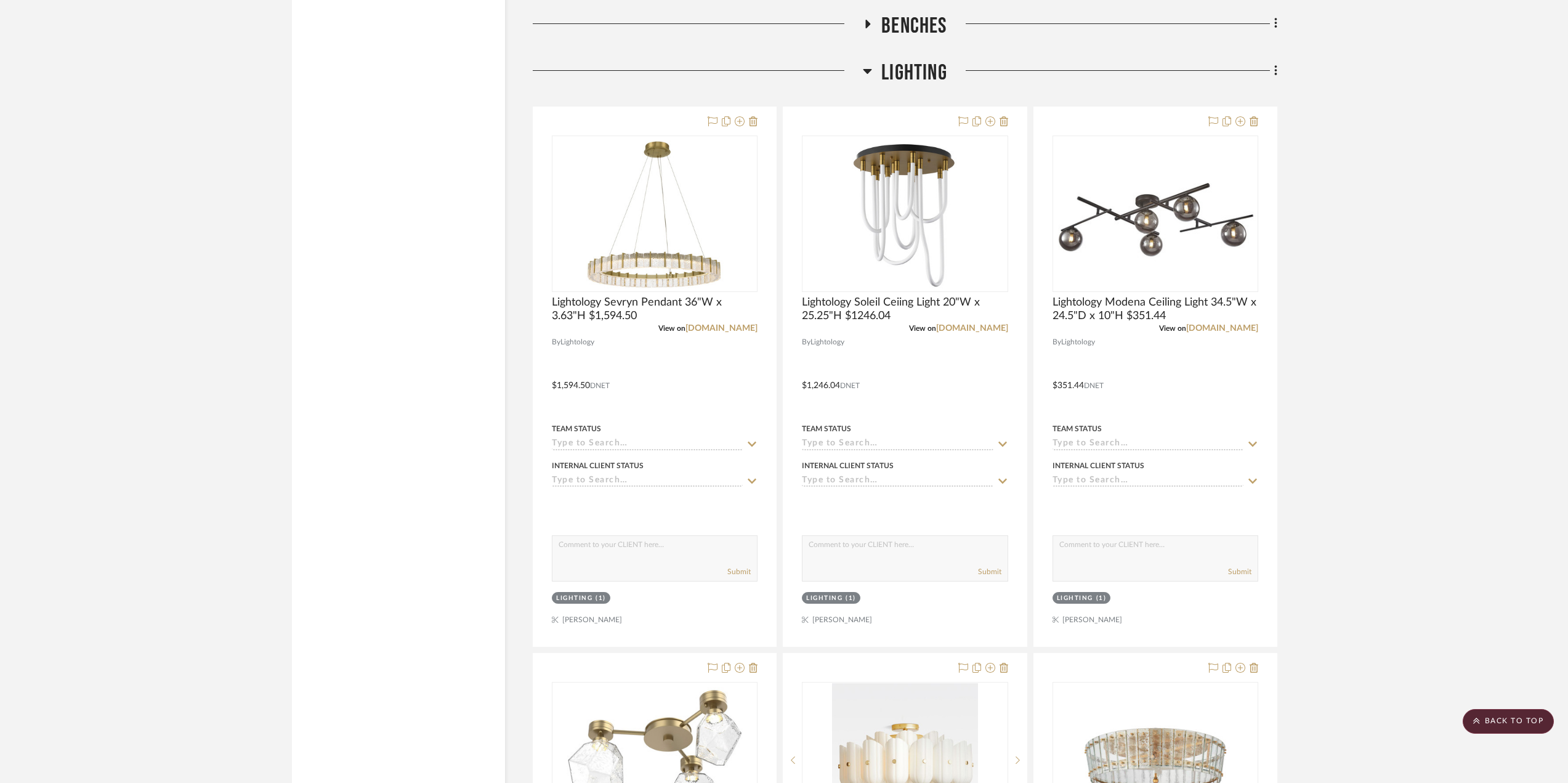
click at [873, 64] on h3 "Lighting" at bounding box center [905, 73] width 84 height 27
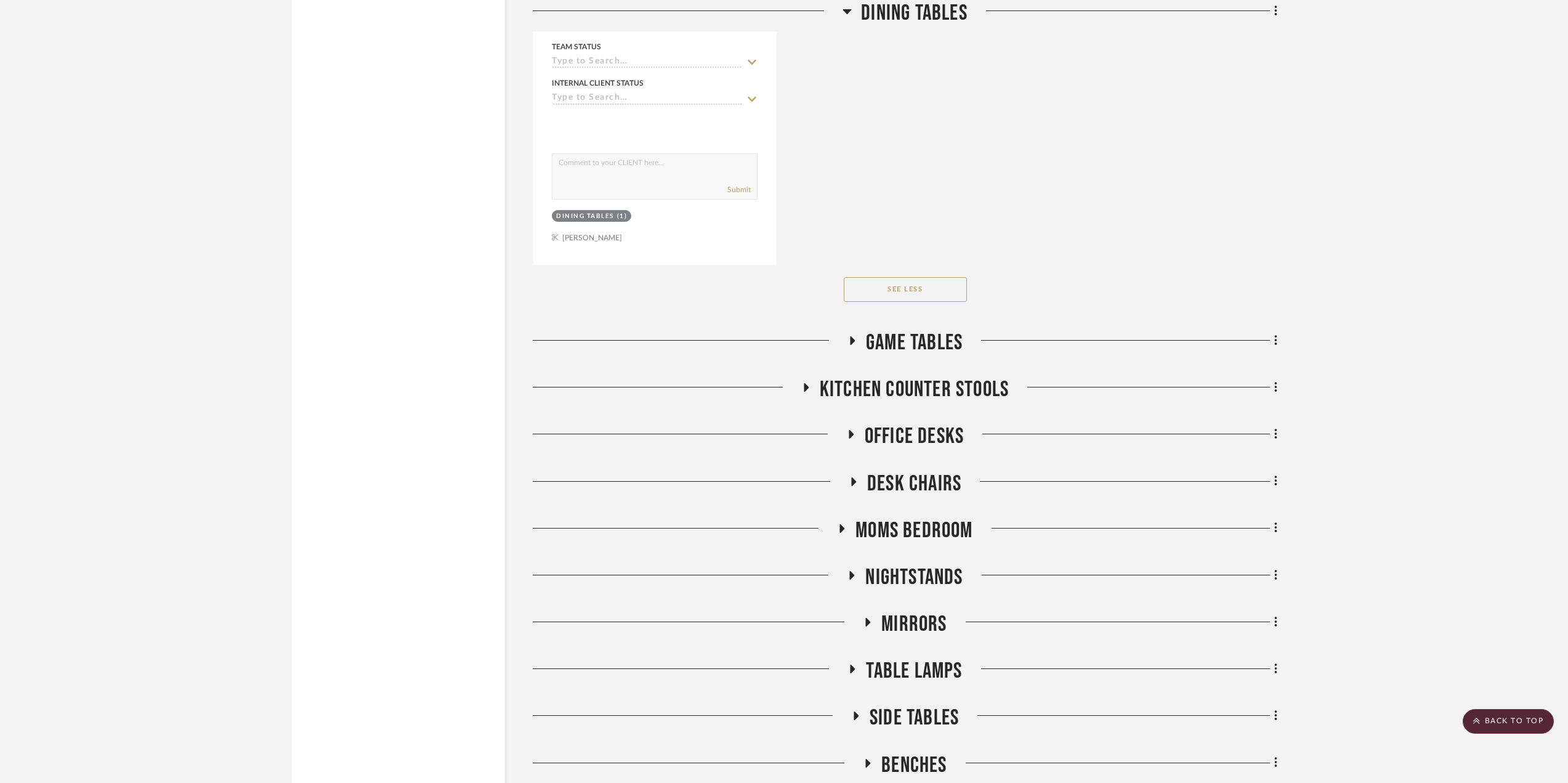
scroll to position [6469, 0]
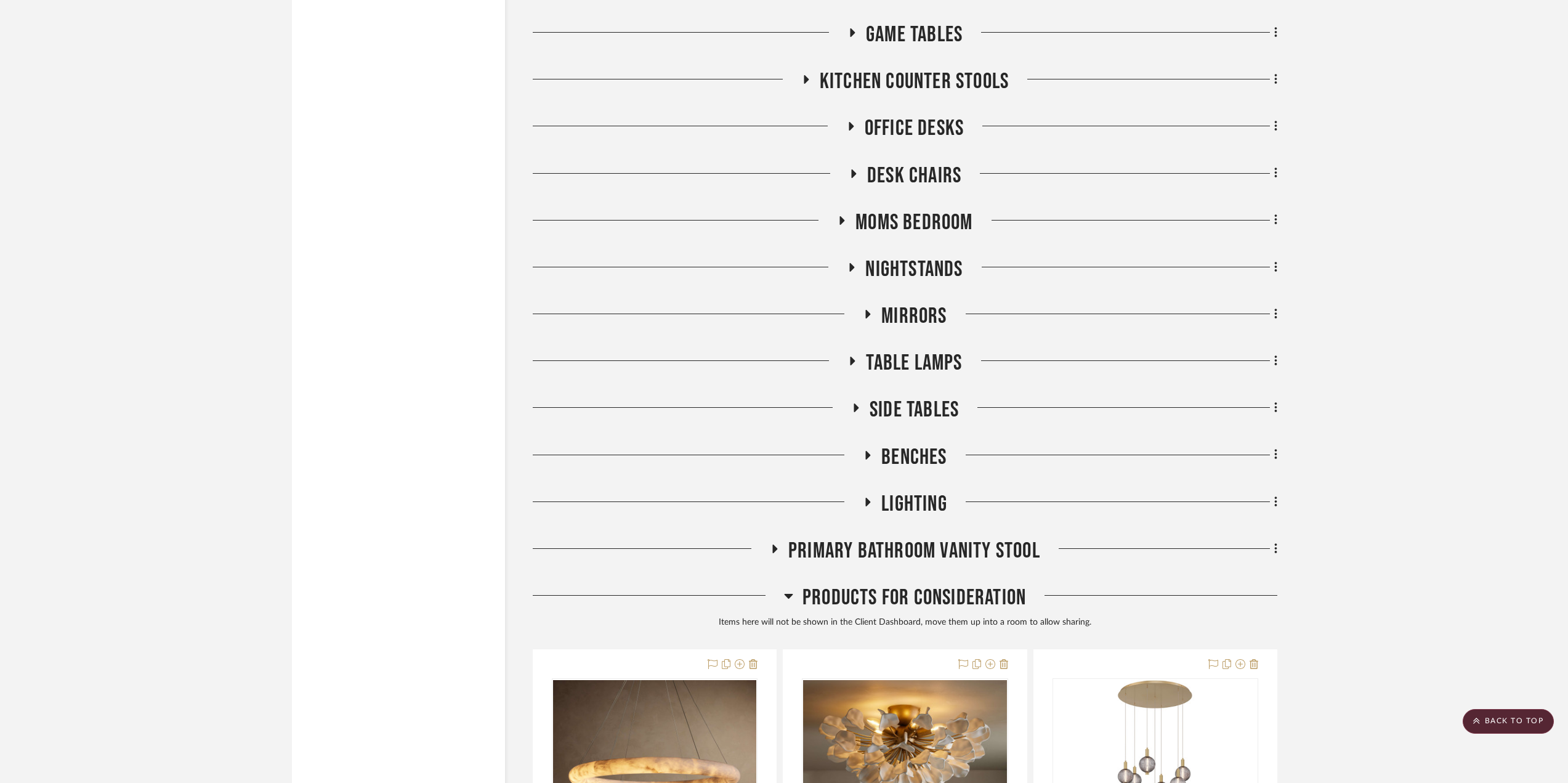
click at [855, 362] on icon at bounding box center [852, 361] width 15 height 9
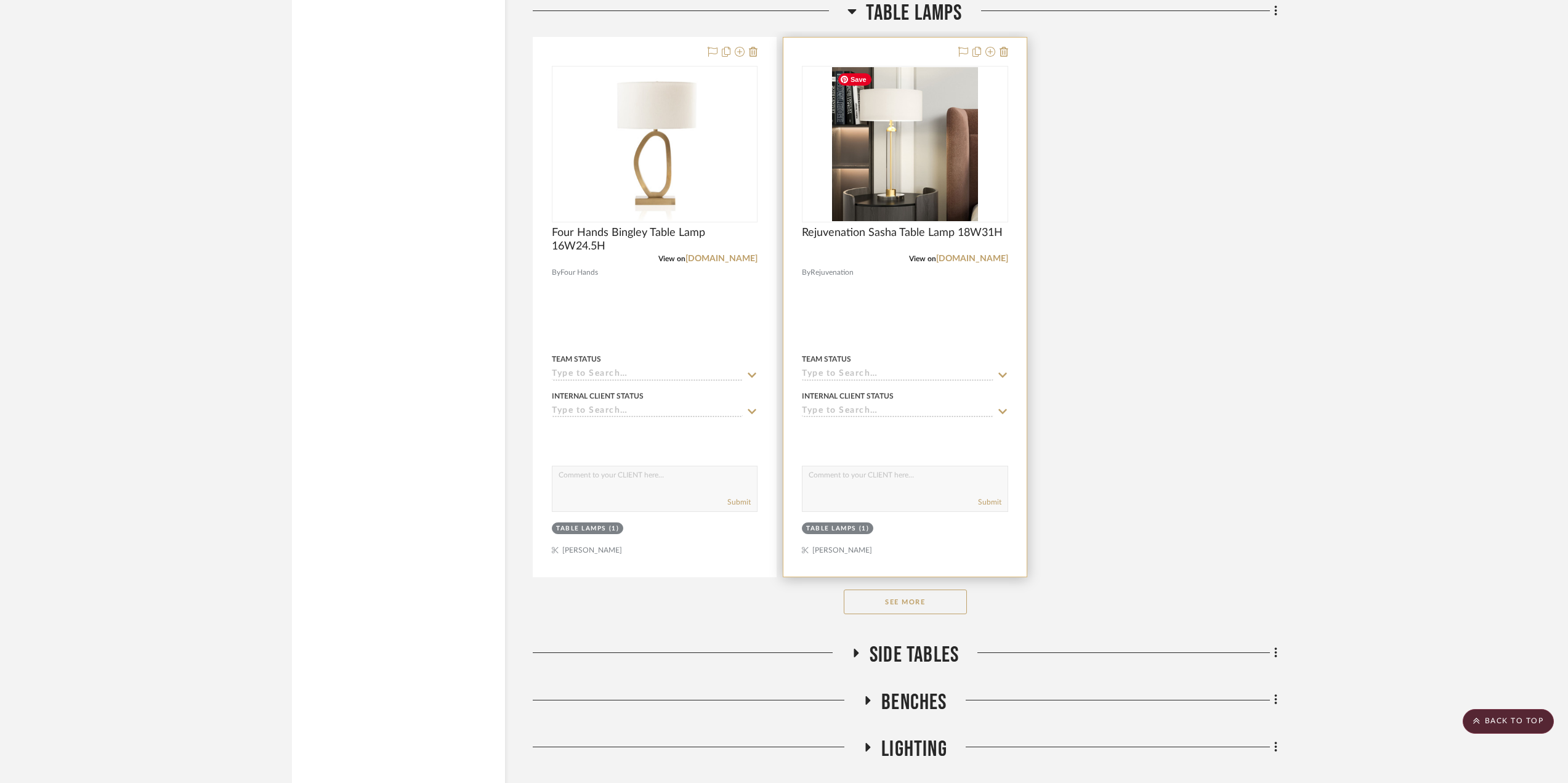
scroll to position [8071, 0]
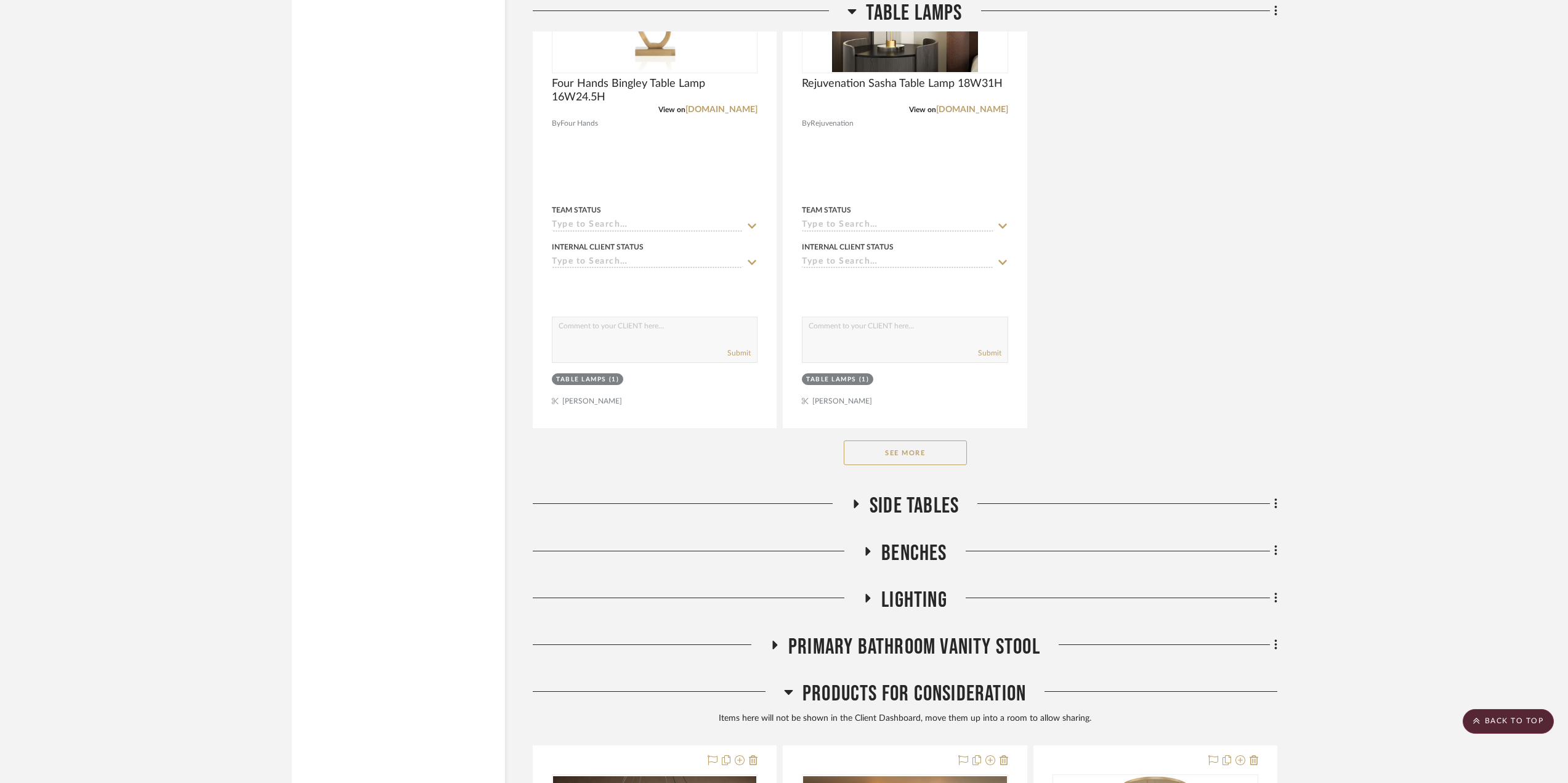
click at [907, 453] on button "See More" at bounding box center [905, 453] width 123 height 25
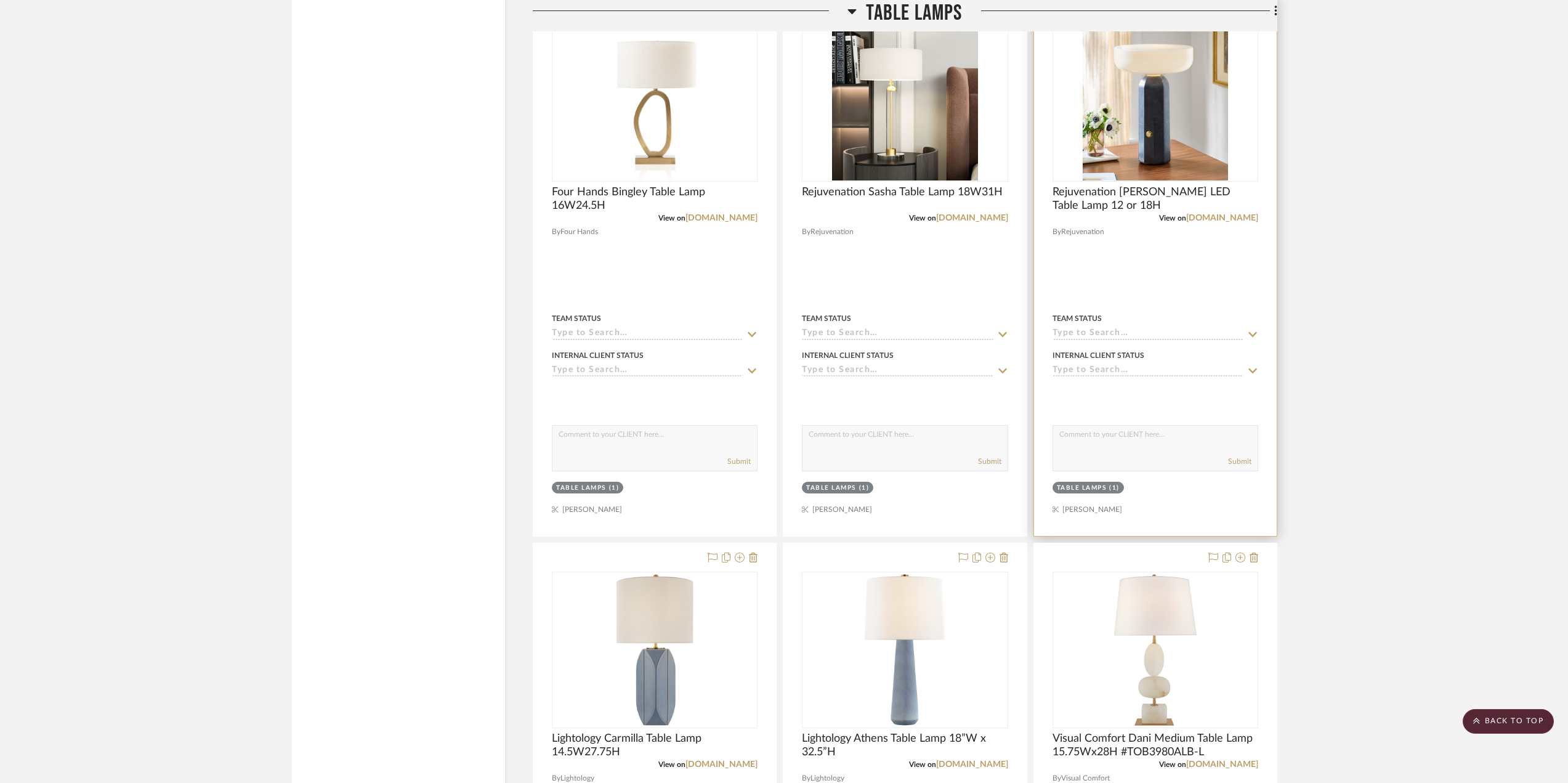
scroll to position [7948, 0]
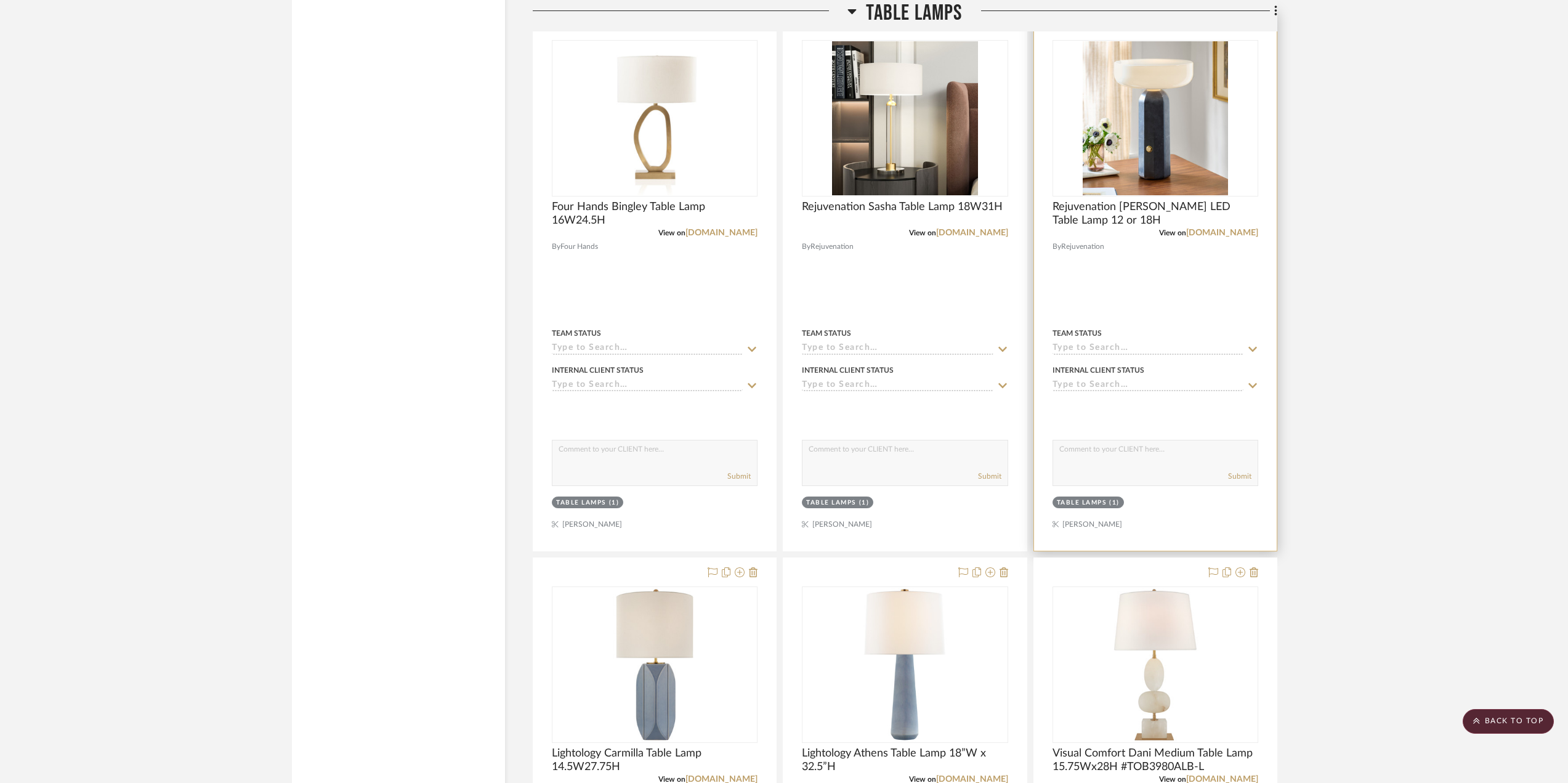
click at [1170, 290] on div at bounding box center [1155, 281] width 243 height 539
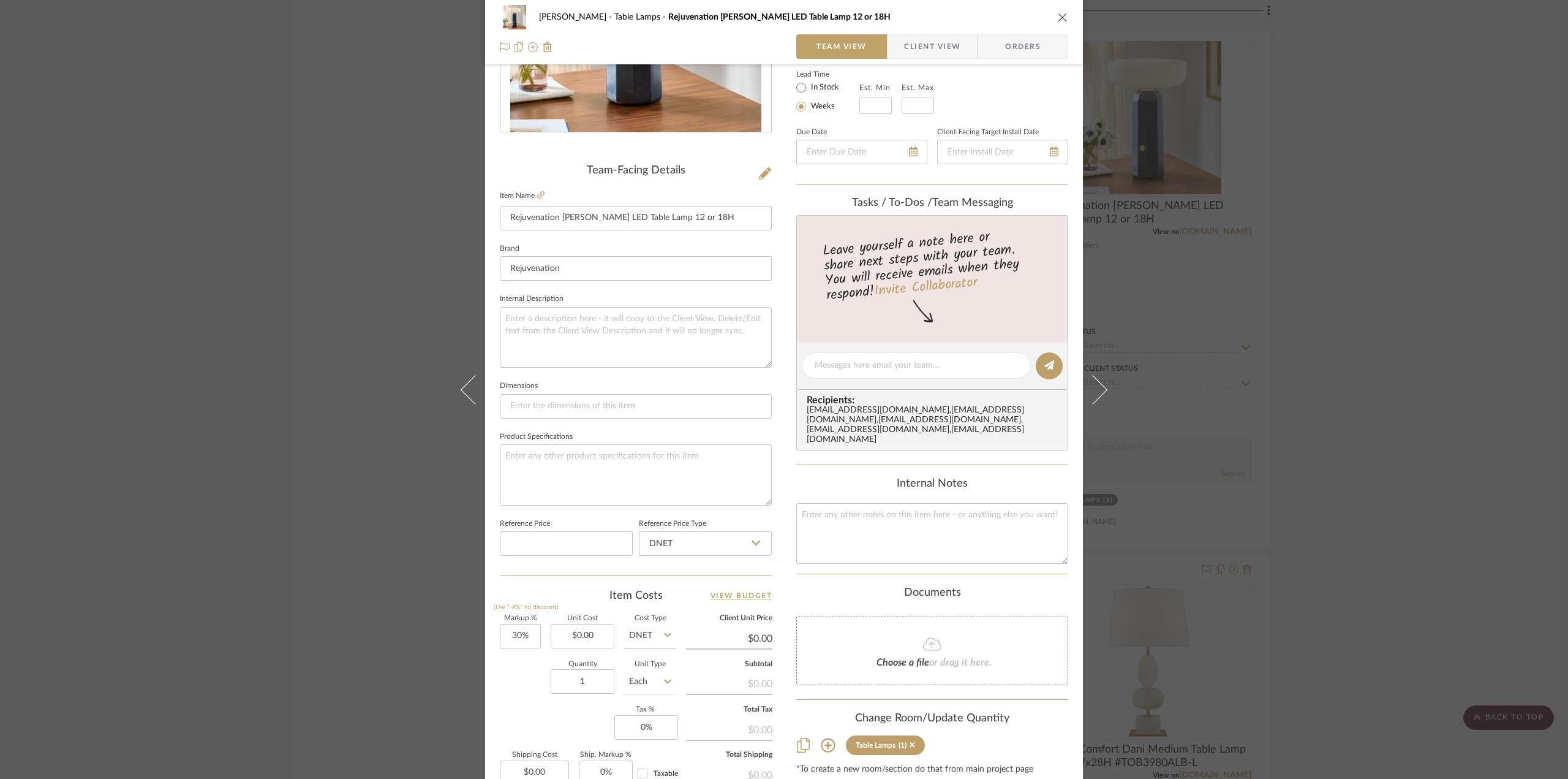
scroll to position [362, 0]
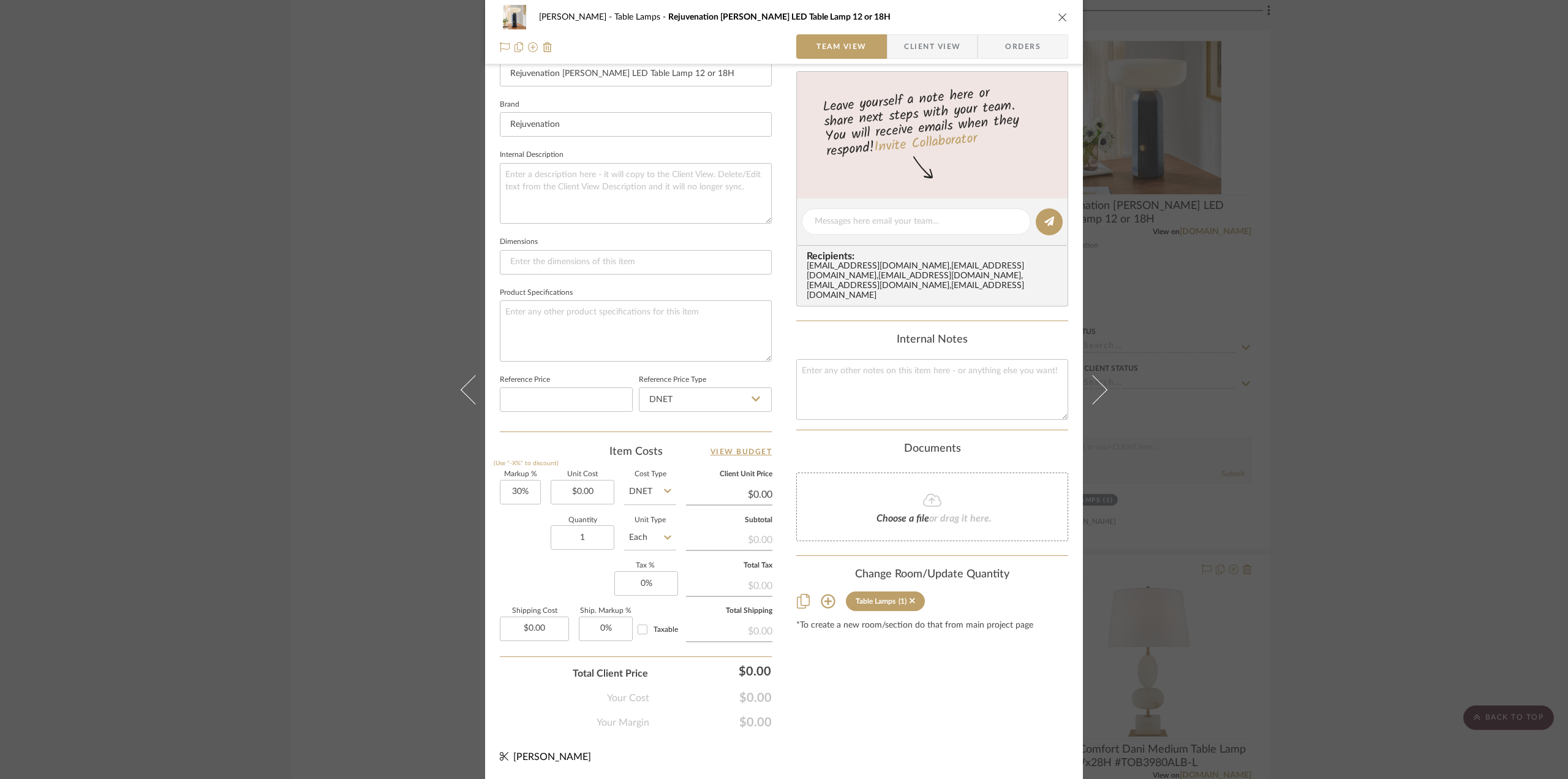
click at [827, 594] on icon at bounding box center [828, 601] width 15 height 15
click at [879, 627] on span "Entry & Stair - Scheme A" at bounding box center [859, 631] width 95 height 9
click at [811, 621] on input "Entry & Stair - Scheme A" at bounding box center [801, 631] width 19 height 19
checkbox input "true"
type input "1"
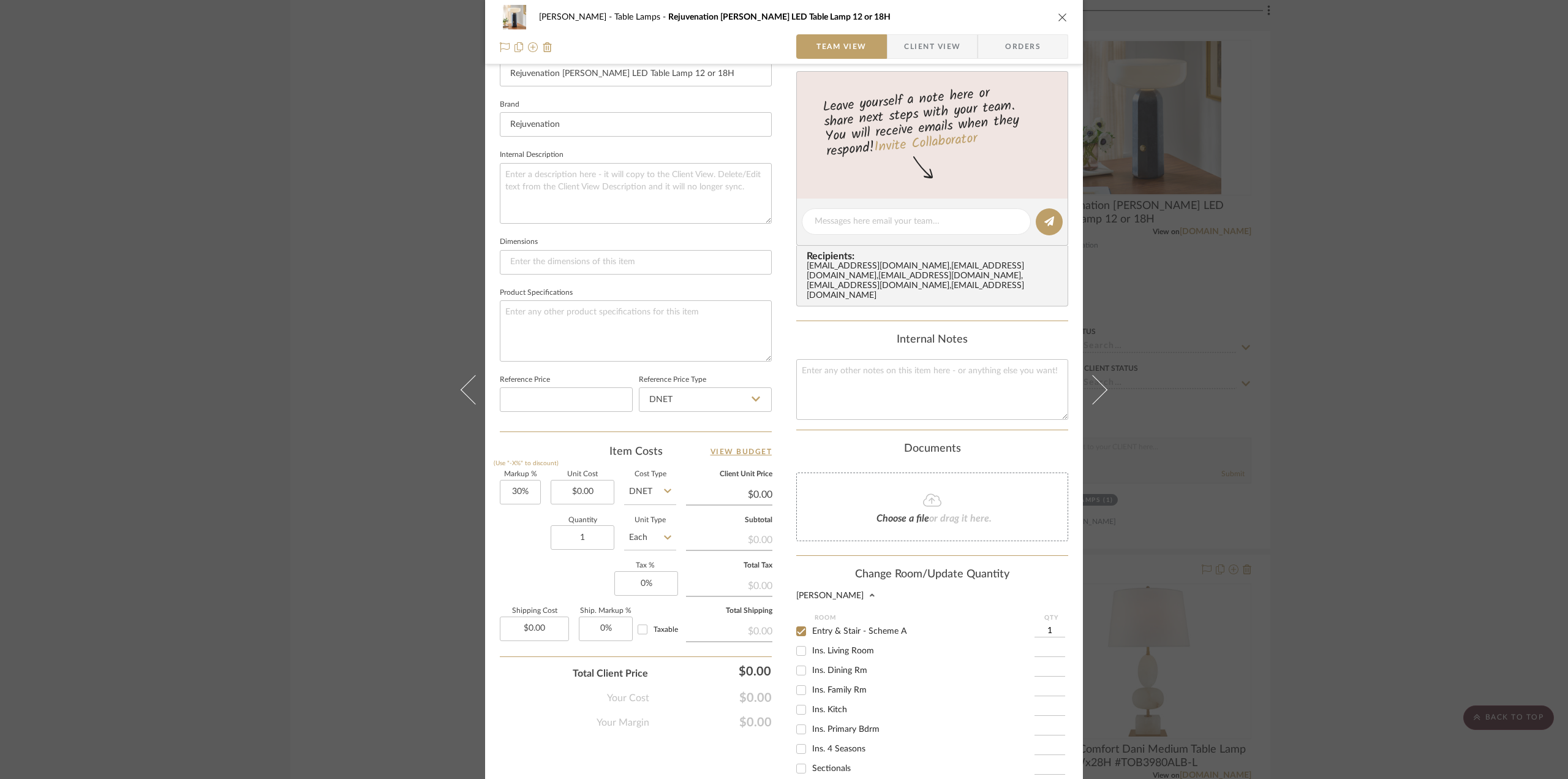
scroll to position [550, 0]
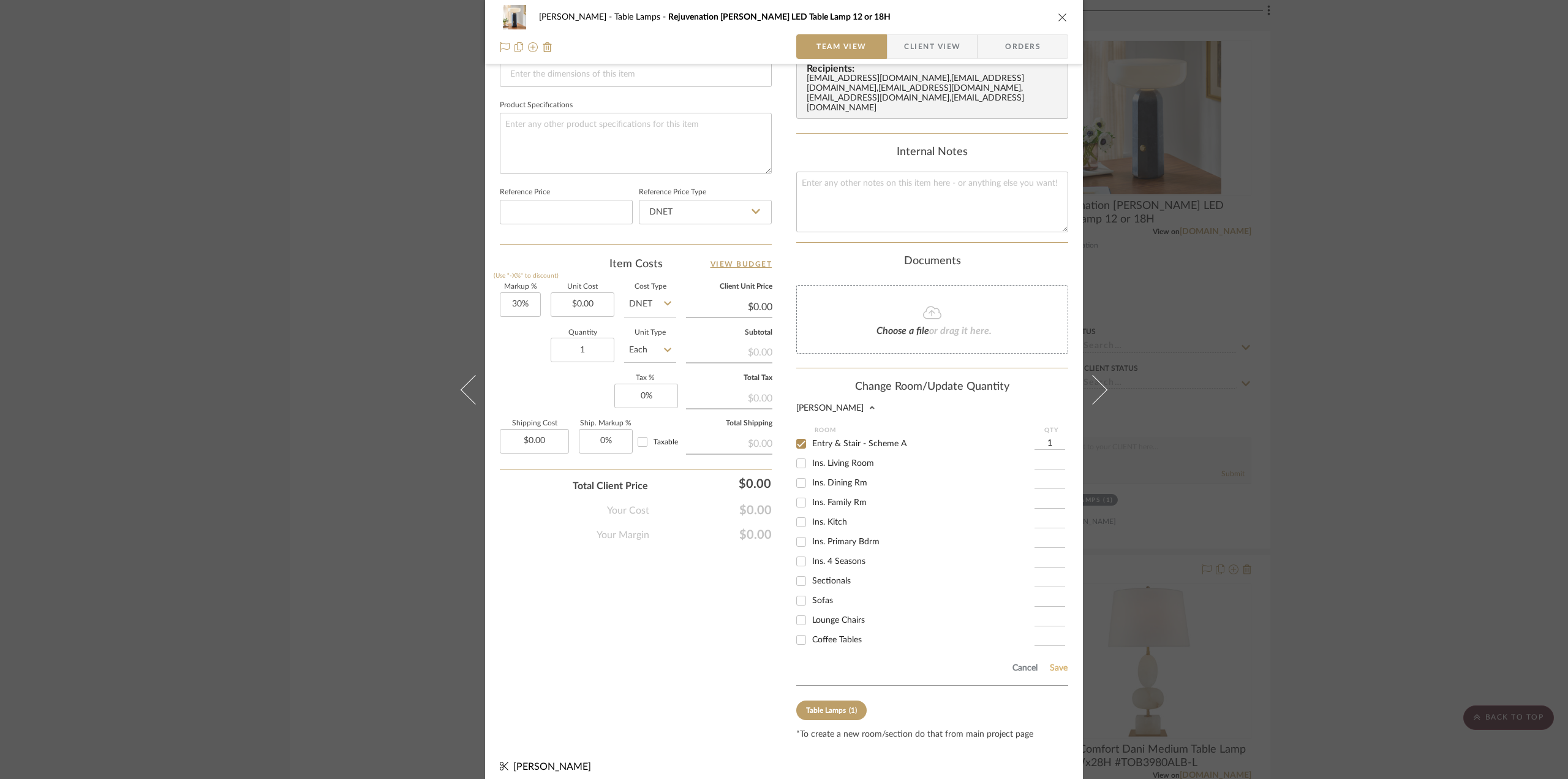
click at [1049, 663] on button "Save" at bounding box center [1059, 668] width 19 height 10
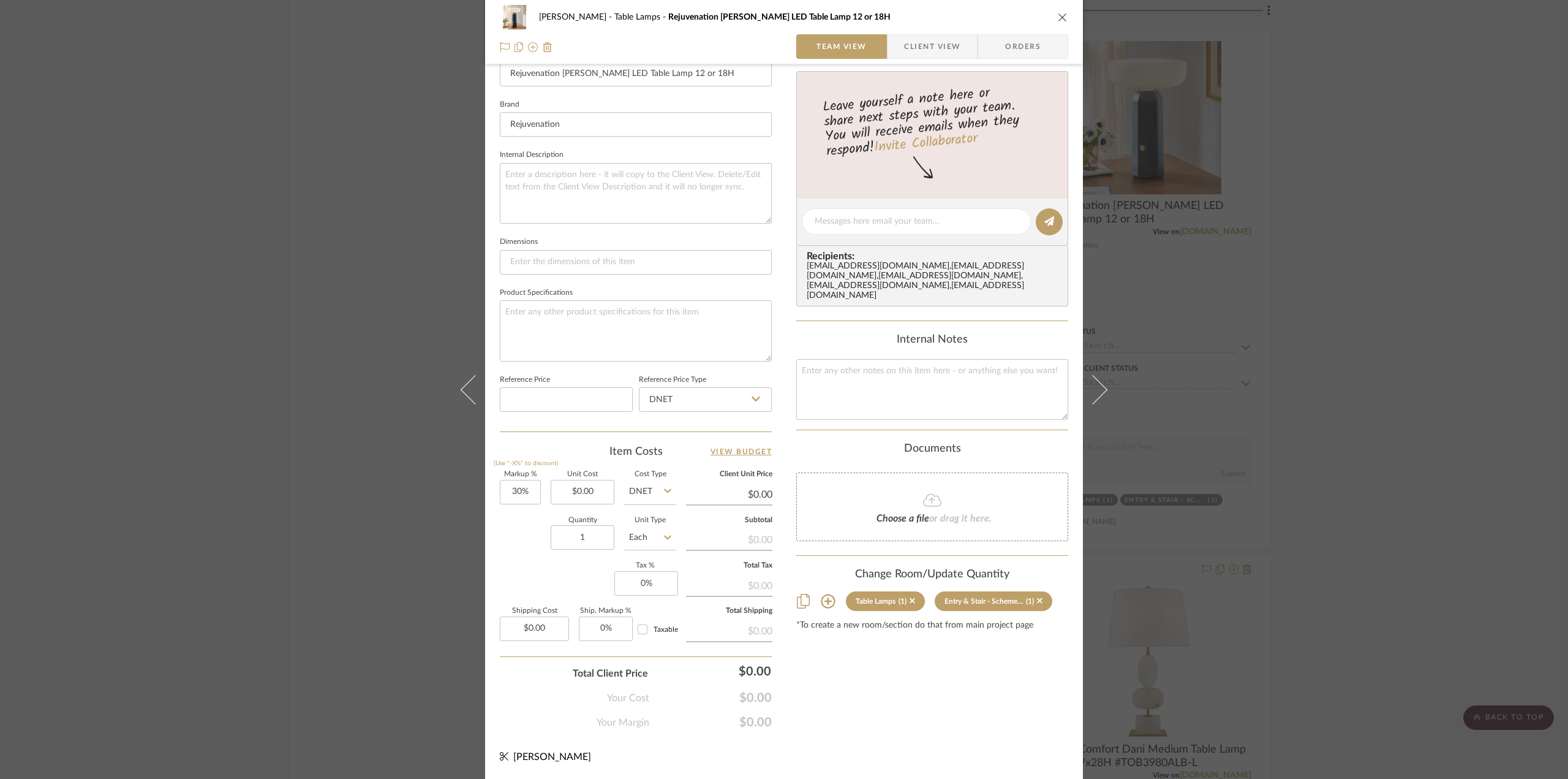
click at [1347, 440] on div "[PERSON_NAME] Table Lamps Rejuvenation [PERSON_NAME] LED Table Lamp 12 or 18H T…" at bounding box center [784, 389] width 1568 height 779
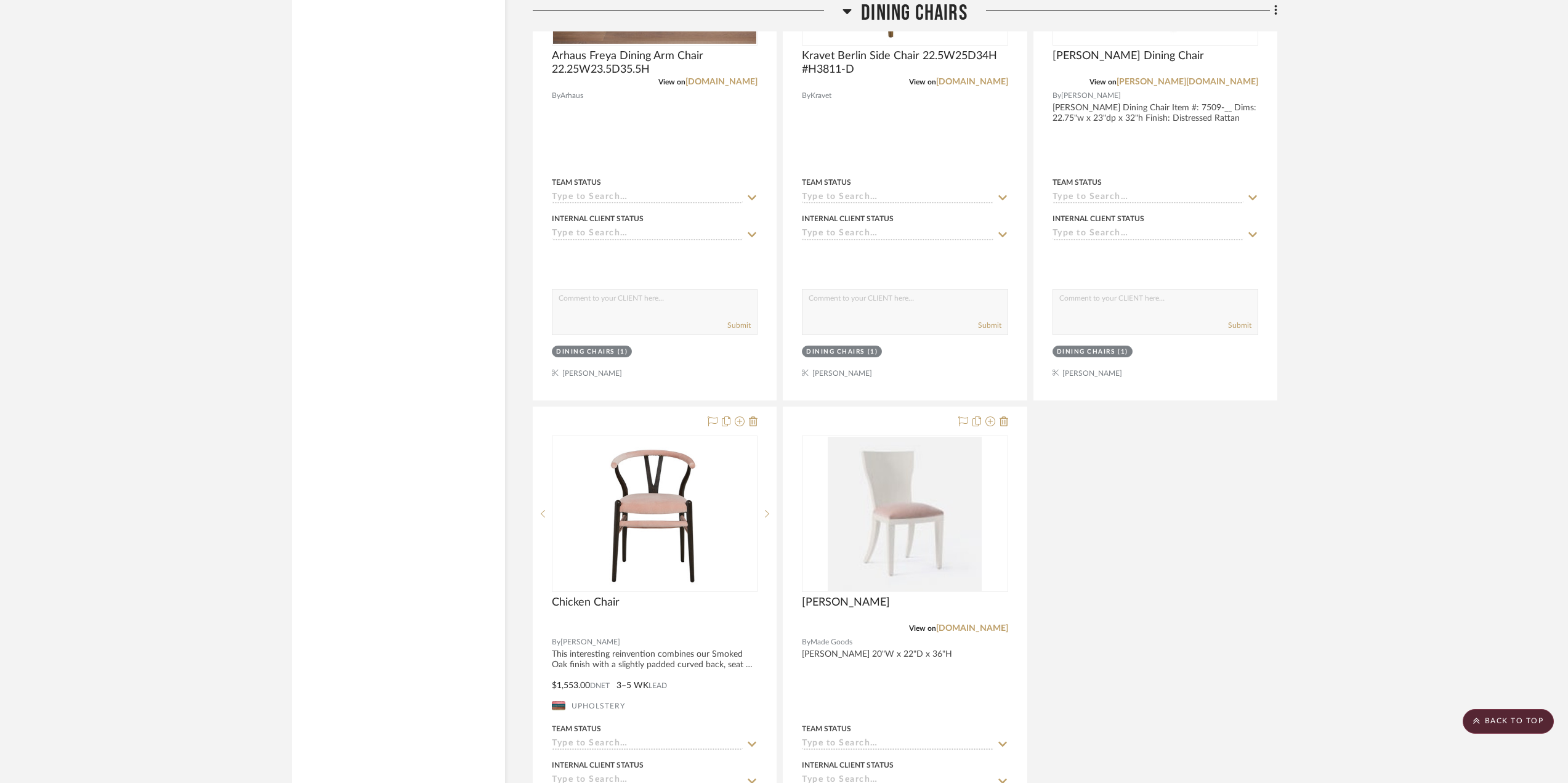
scroll to position [2588, 0]
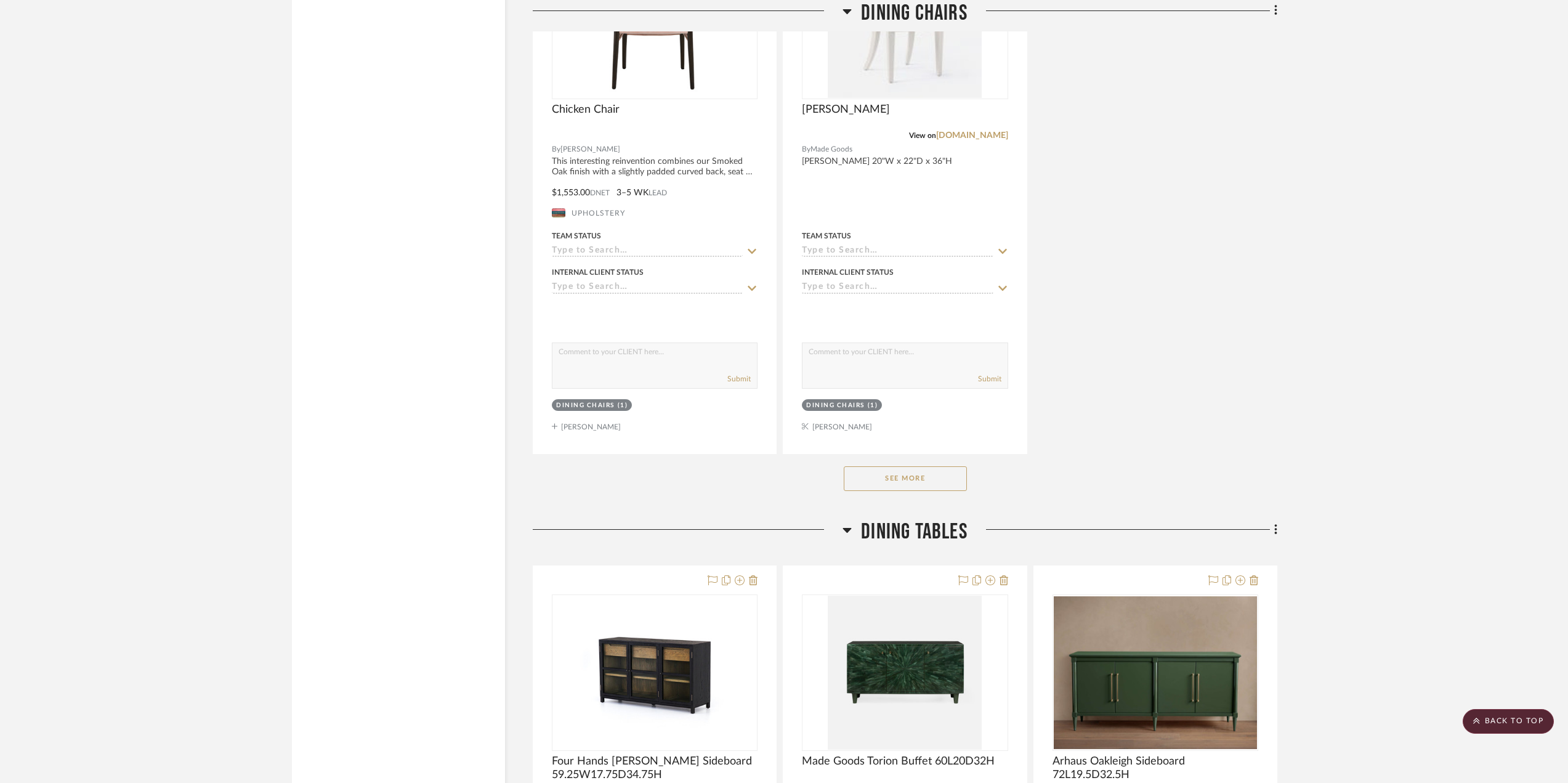
click at [848, 534] on icon at bounding box center [848, 529] width 9 height 15
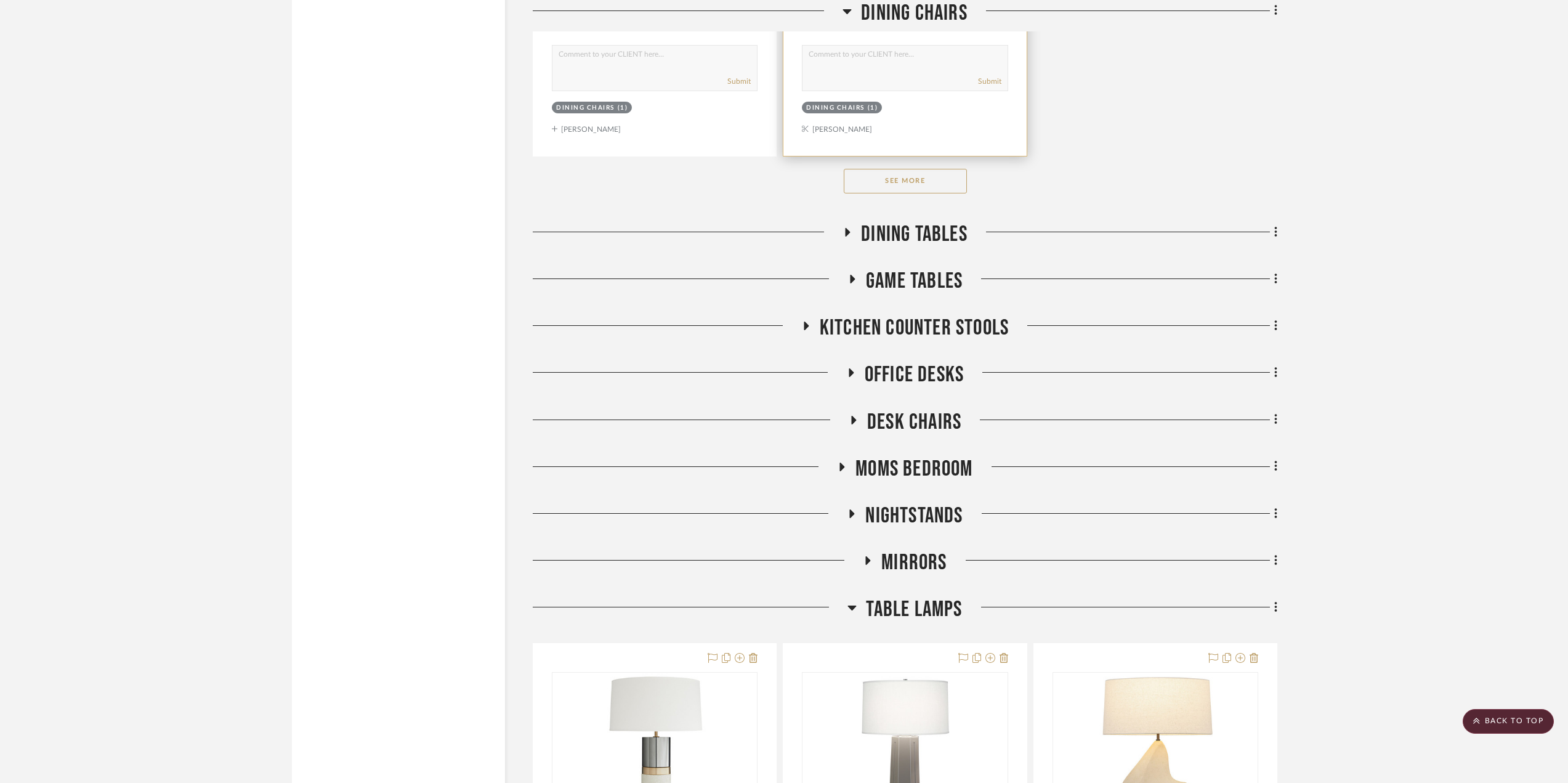
scroll to position [3080, 0]
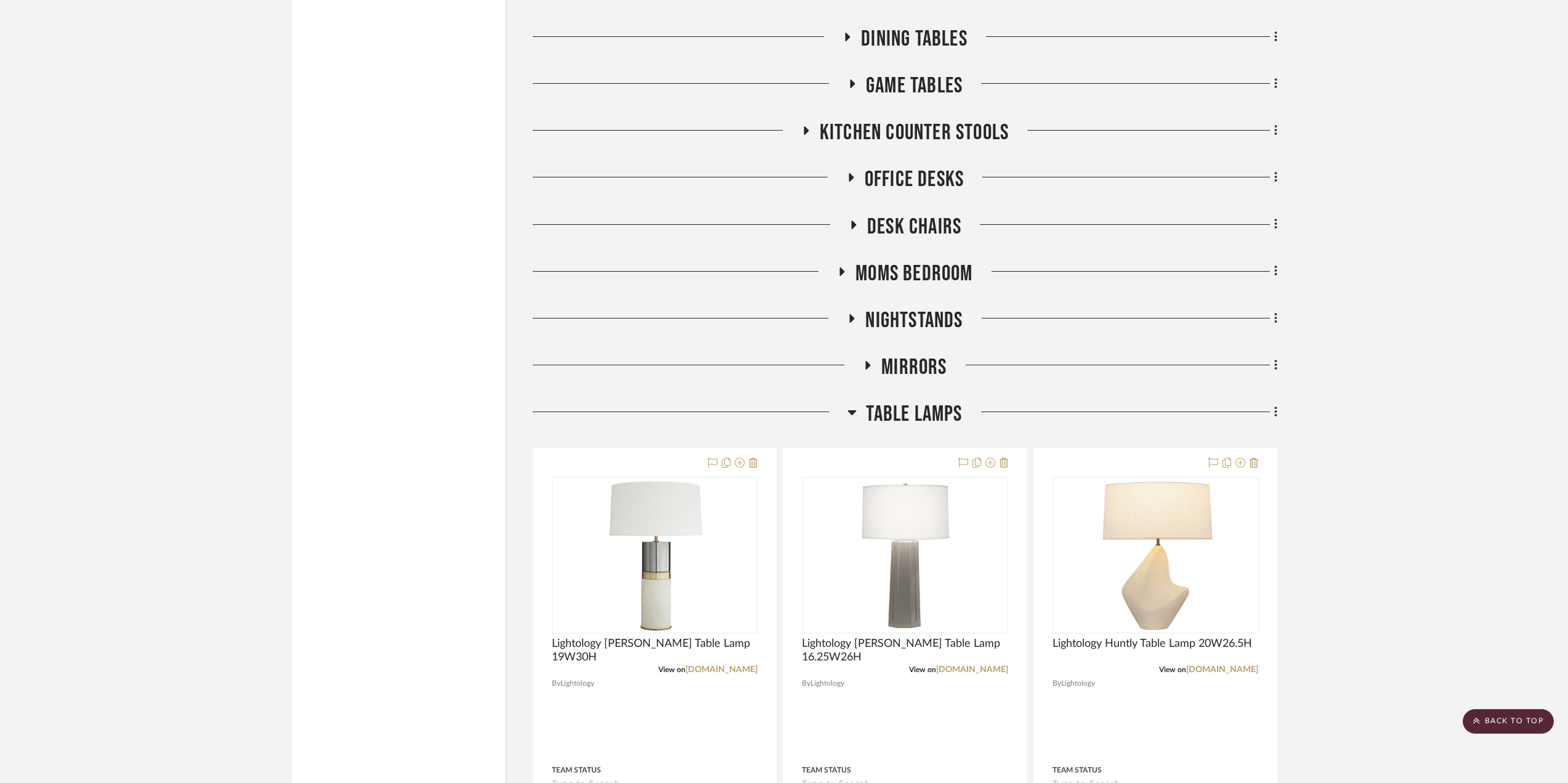
click at [866, 365] on icon at bounding box center [869, 365] width 5 height 9
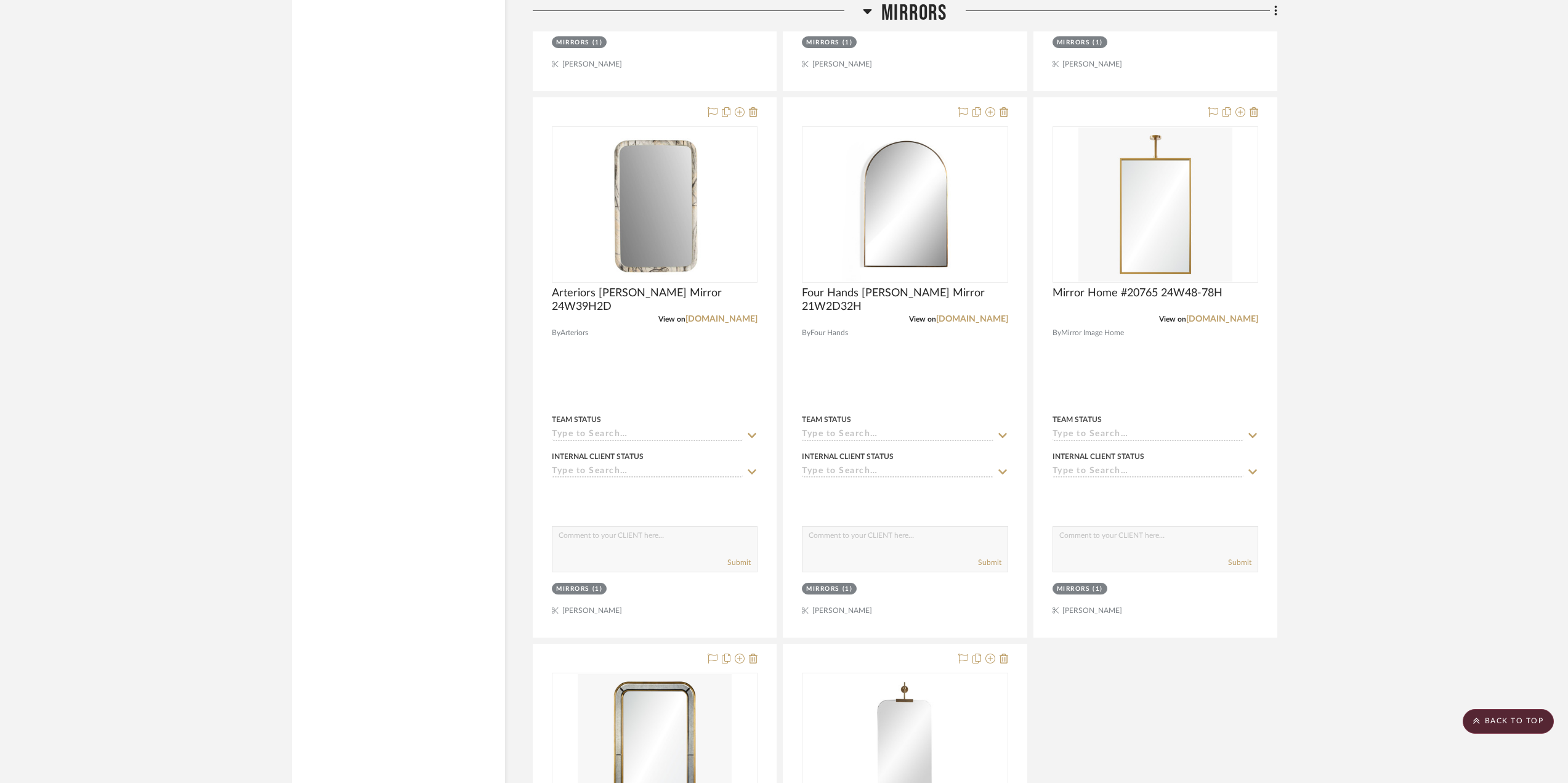
scroll to position [4005, 0]
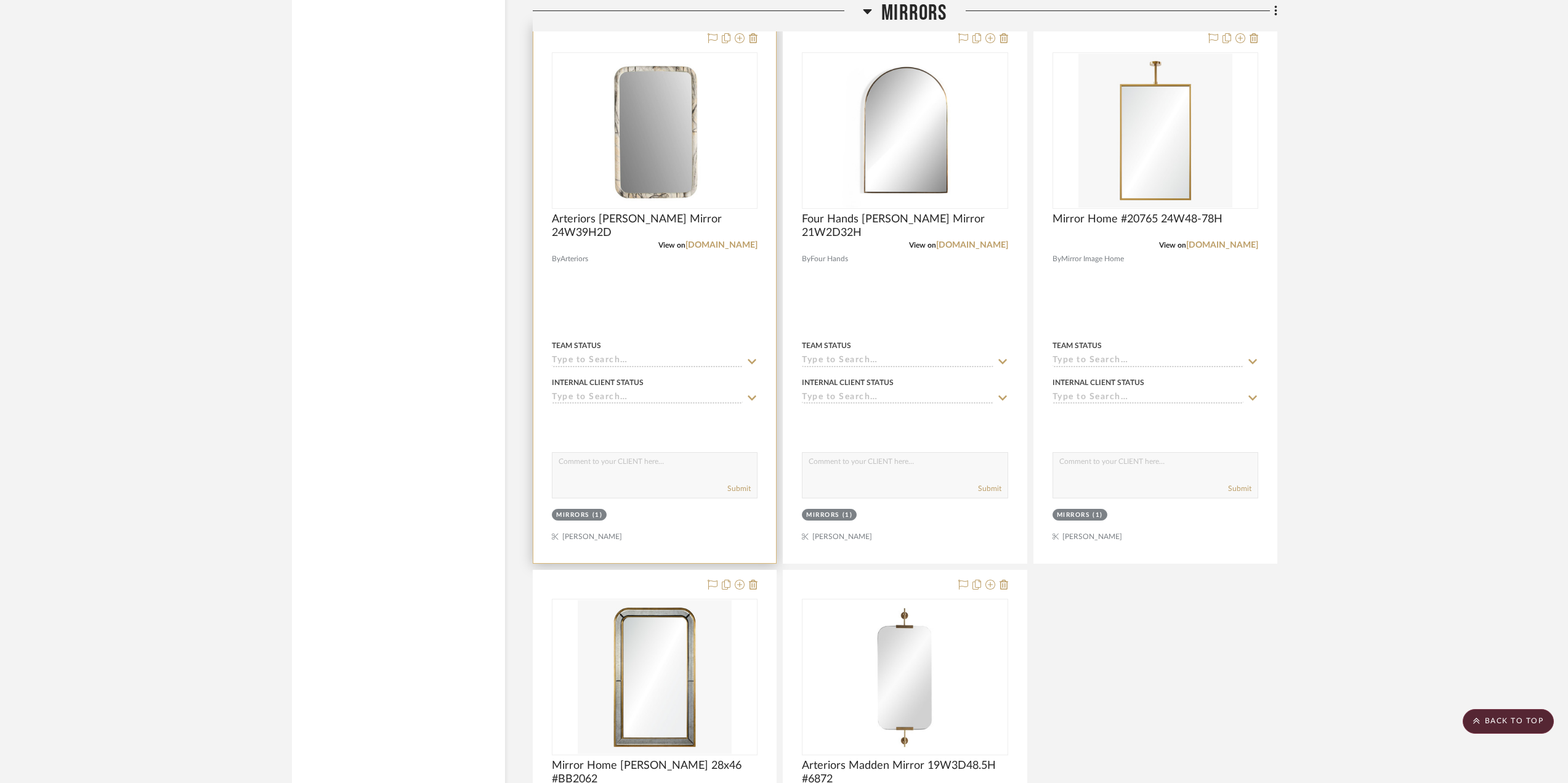
click at [697, 304] on div at bounding box center [654, 294] width 243 height 539
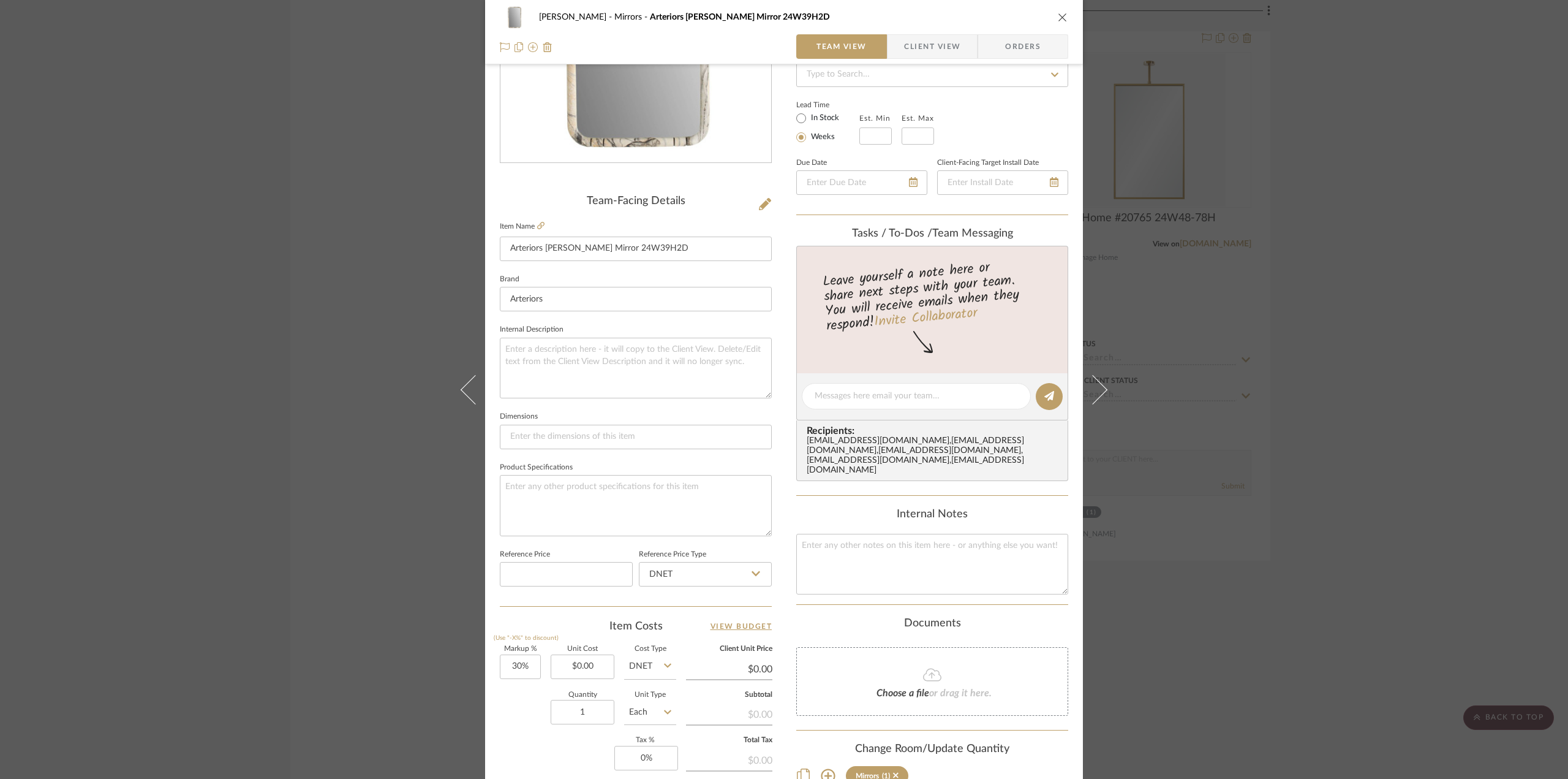
scroll to position [362, 0]
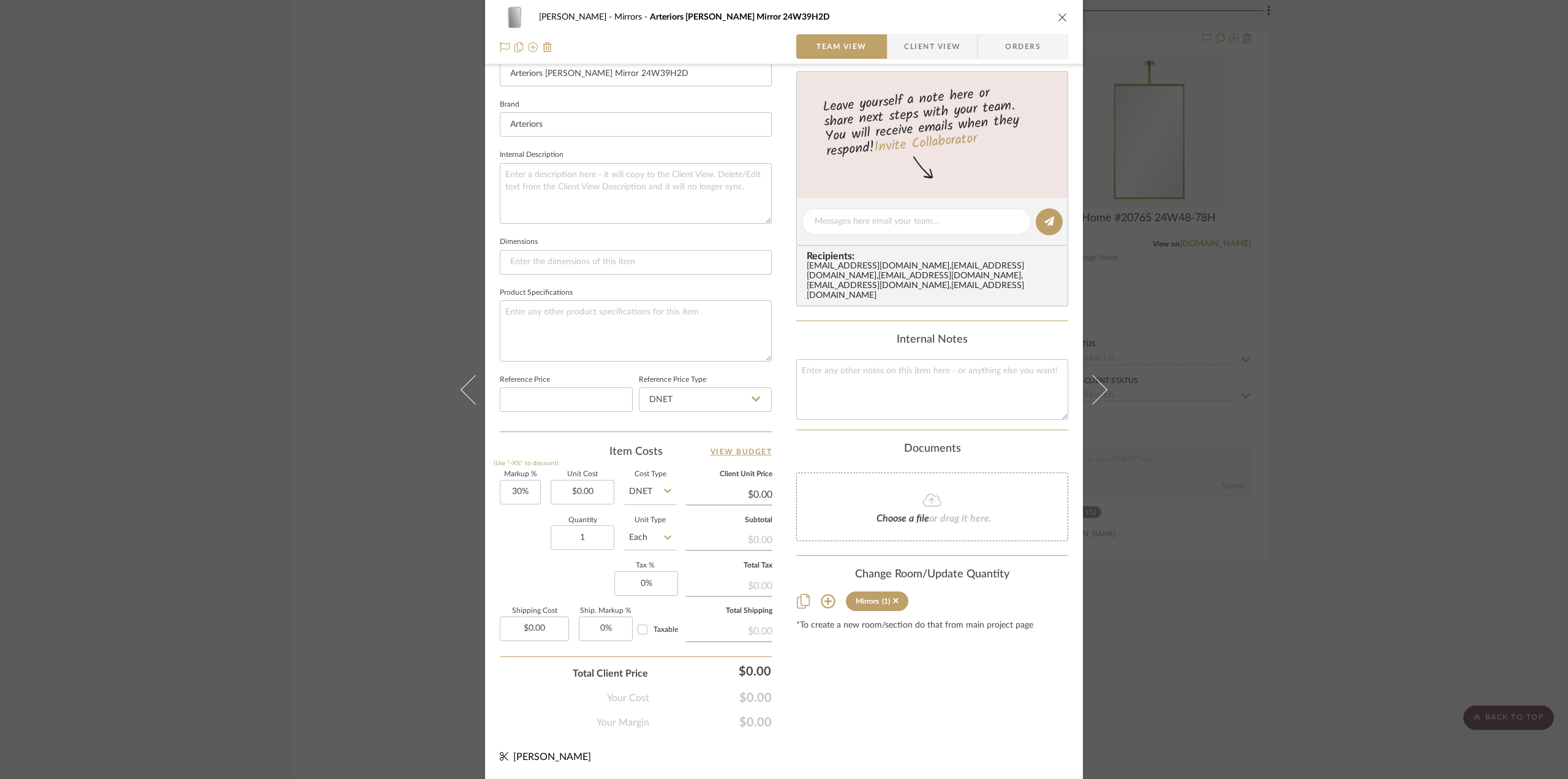
click at [830, 595] on icon at bounding box center [828, 602] width 14 height 14
click at [868, 627] on span "Entry & Stair - Scheme A" at bounding box center [859, 631] width 95 height 9
click at [811, 621] on input "Entry & Stair - Scheme A" at bounding box center [801, 631] width 19 height 19
checkbox input "true"
type input "1"
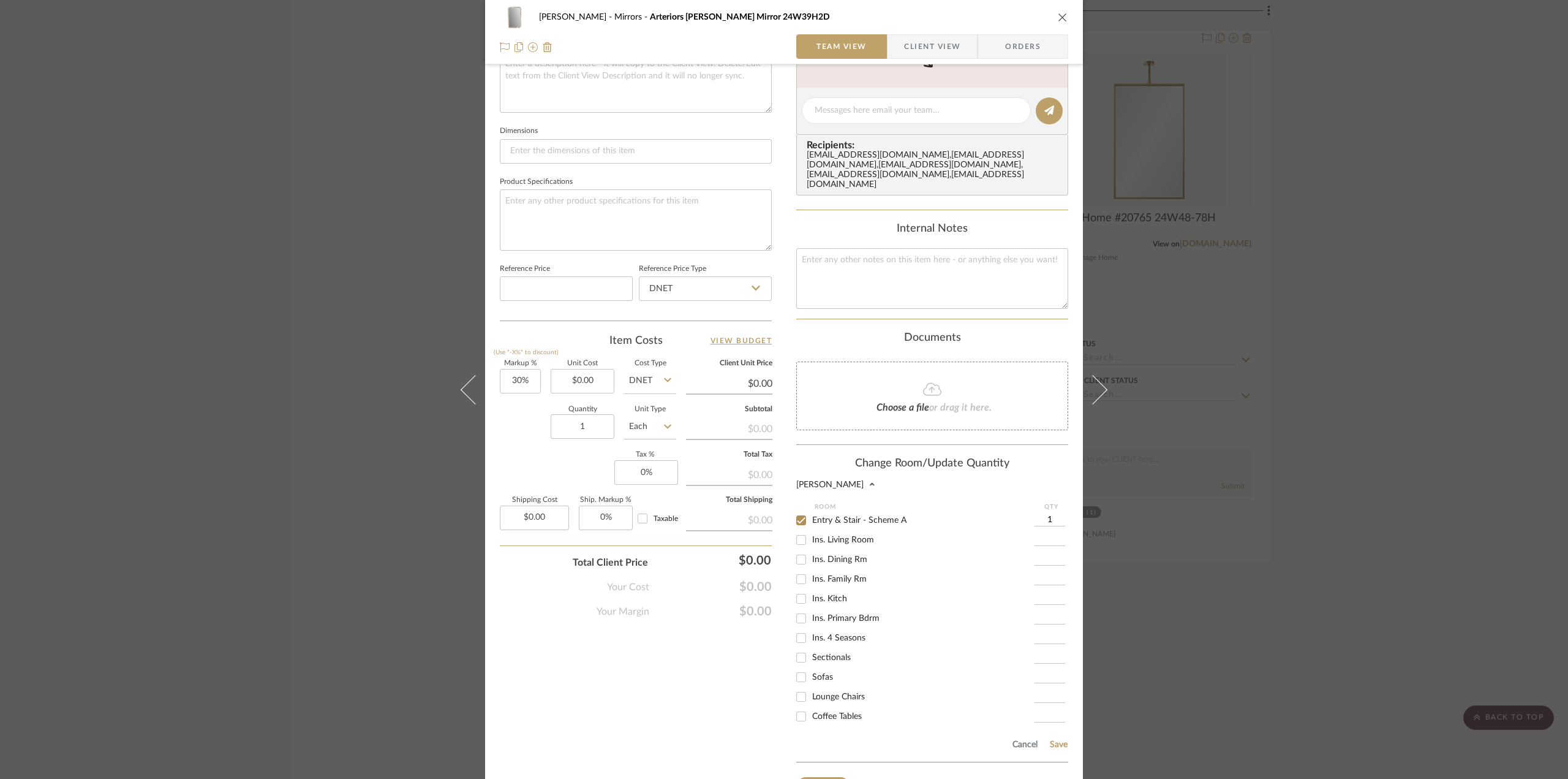
scroll to position [550, 0]
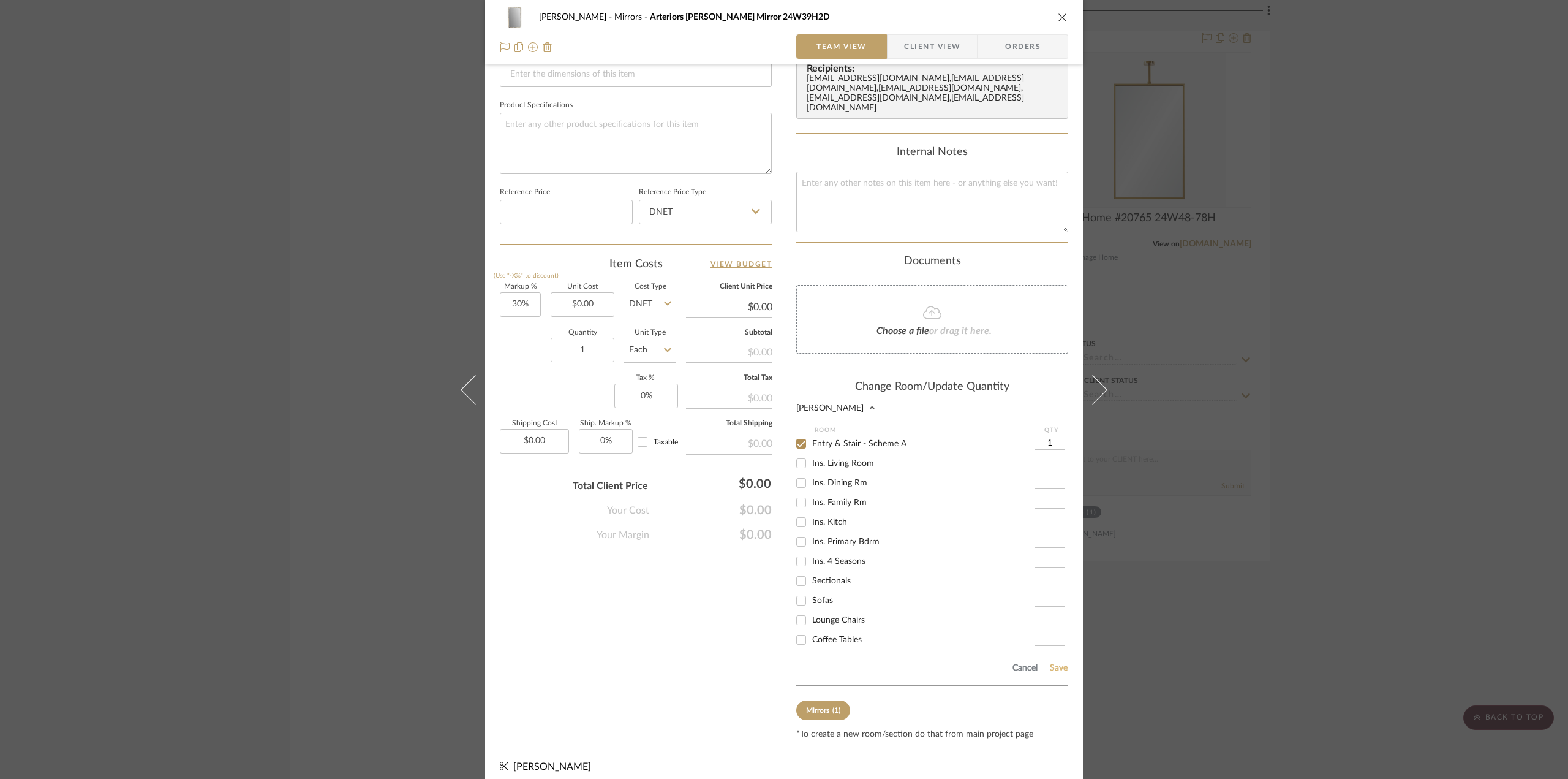
click at [1053, 663] on button "Save" at bounding box center [1059, 668] width 19 height 10
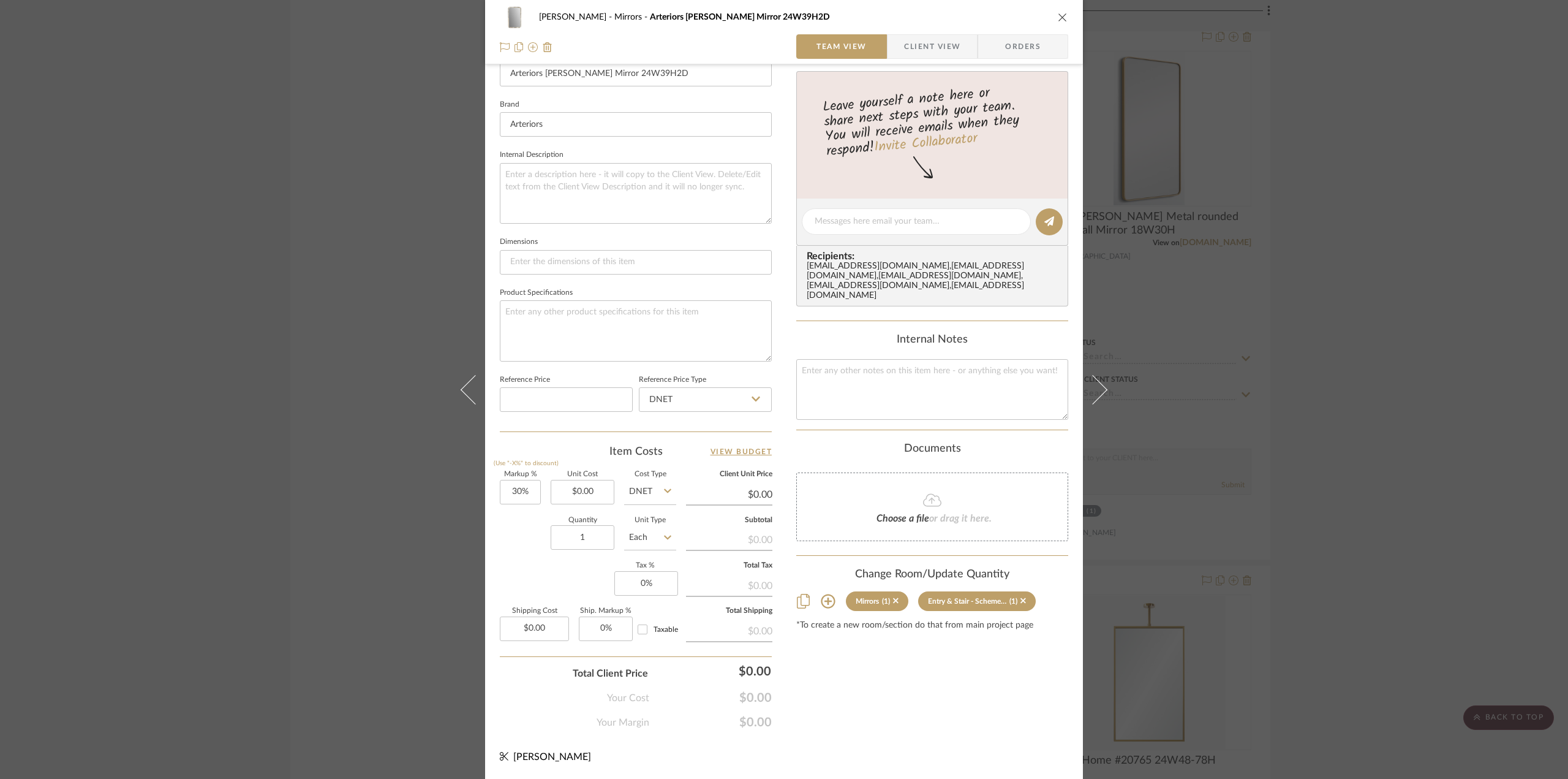
click at [1058, 21] on icon "close" at bounding box center [1063, 17] width 10 height 10
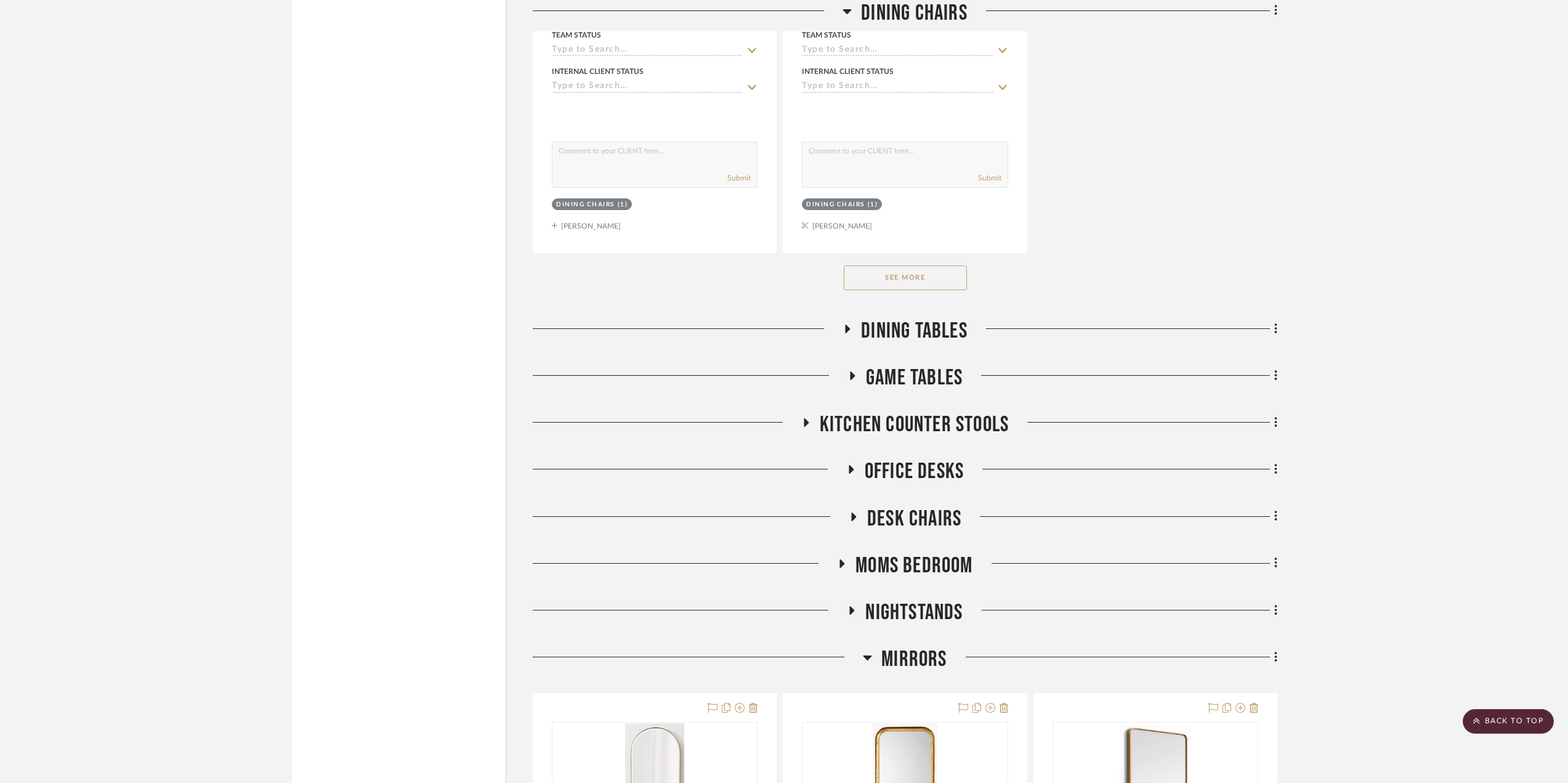
scroll to position [3389, 0]
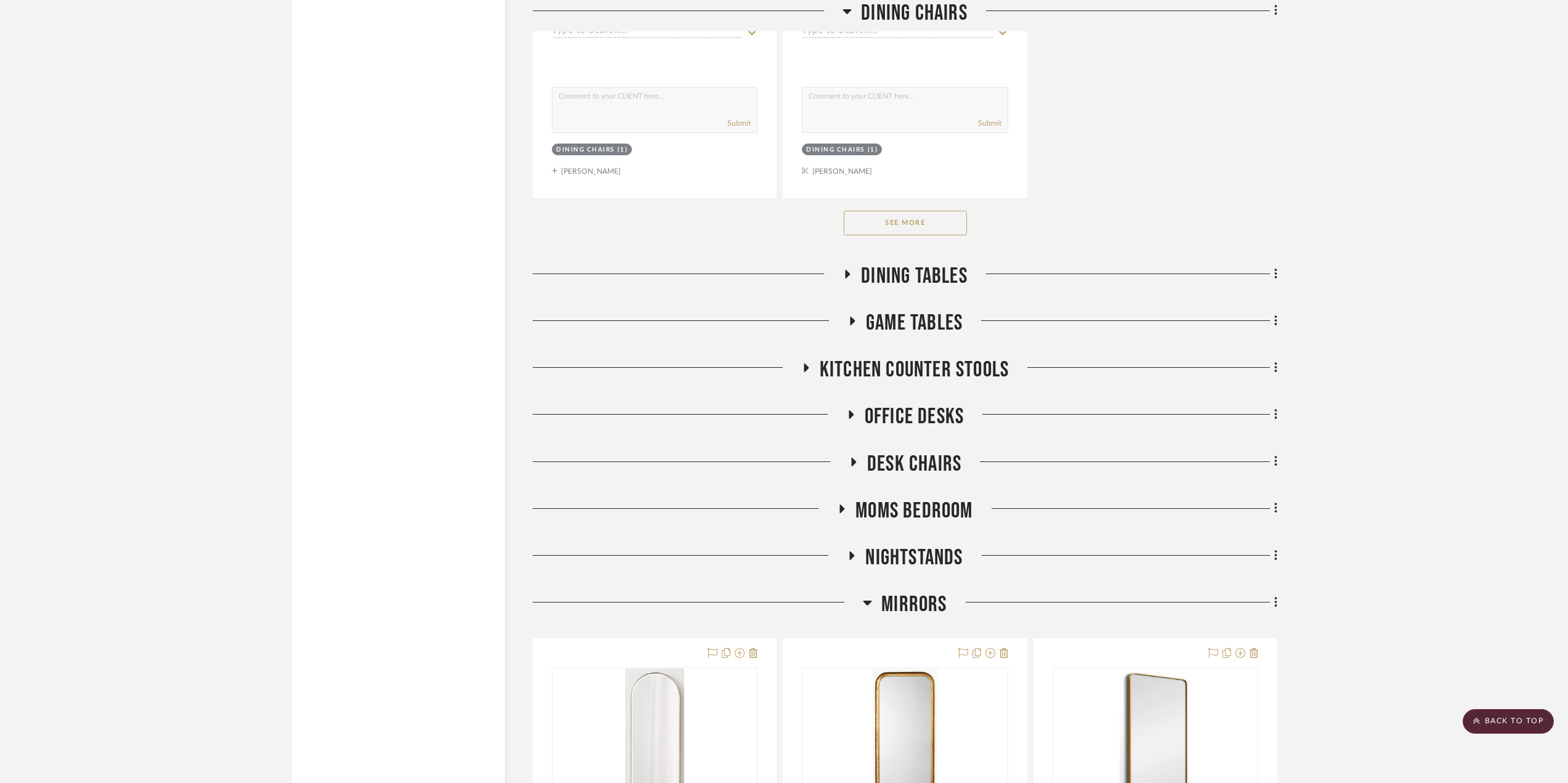
click at [848, 315] on h3 "Game Tables" at bounding box center [905, 323] width 116 height 27
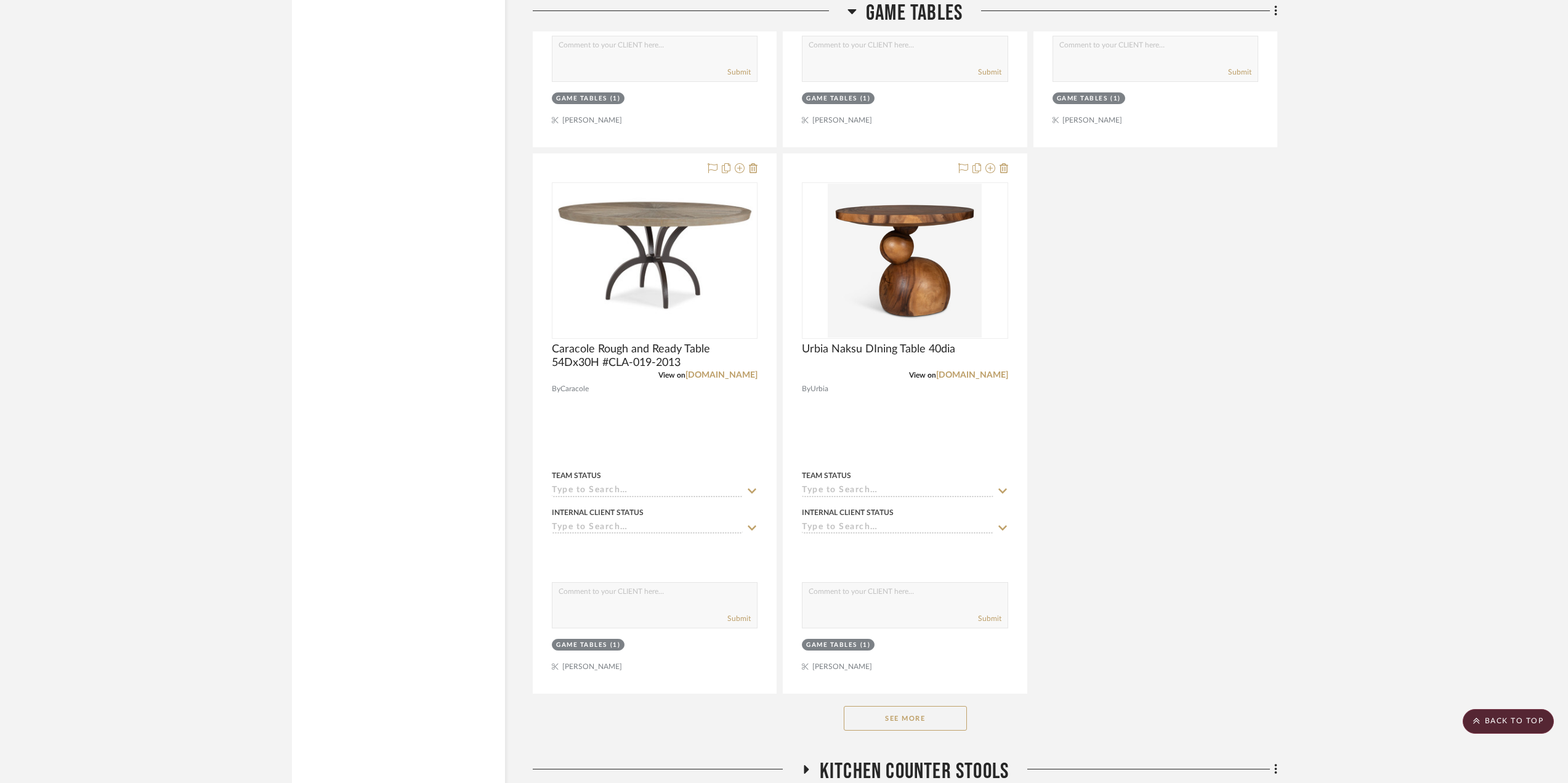
scroll to position [4744, 0]
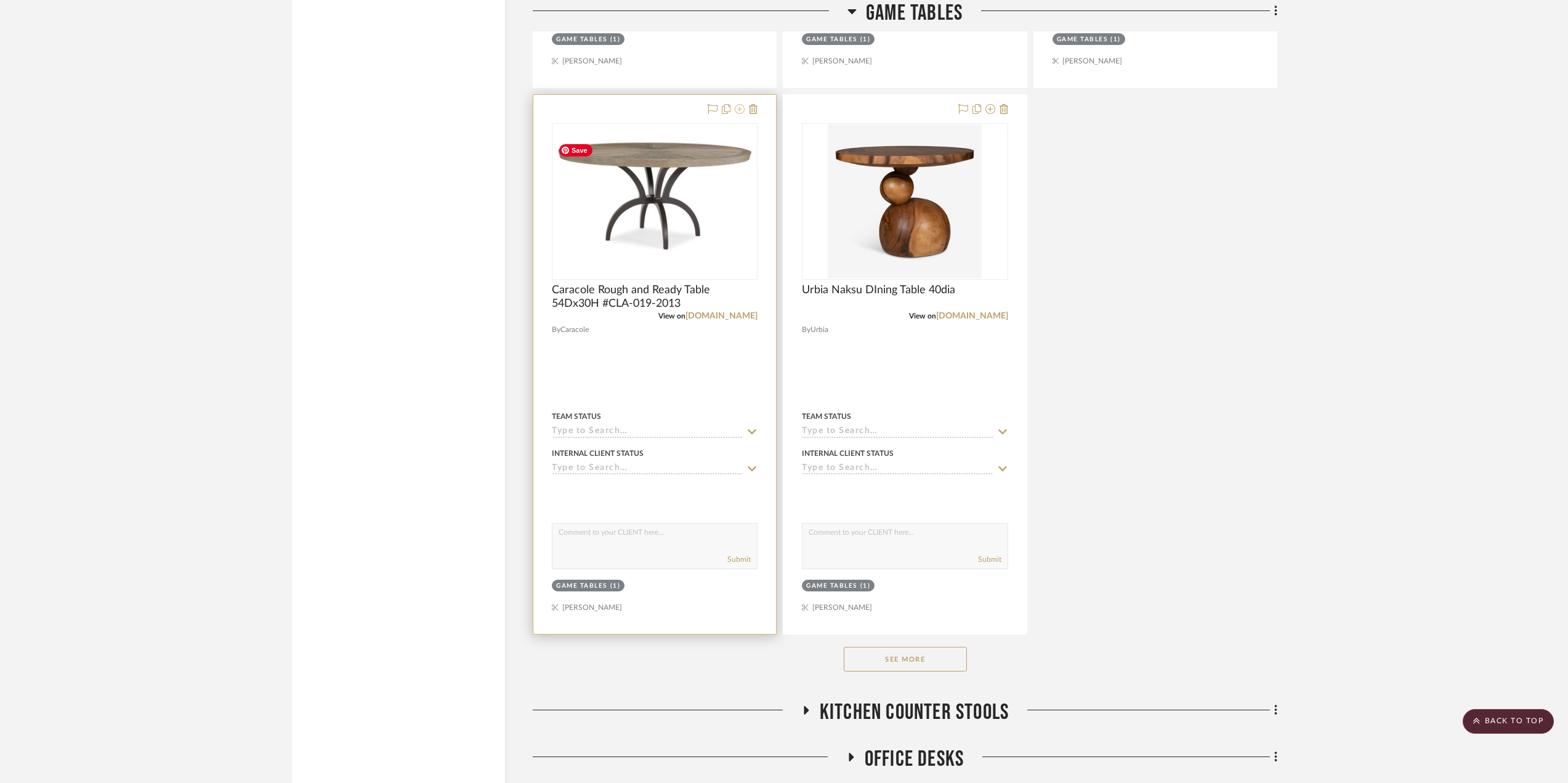
click at [738, 109] on icon at bounding box center [740, 109] width 10 height 10
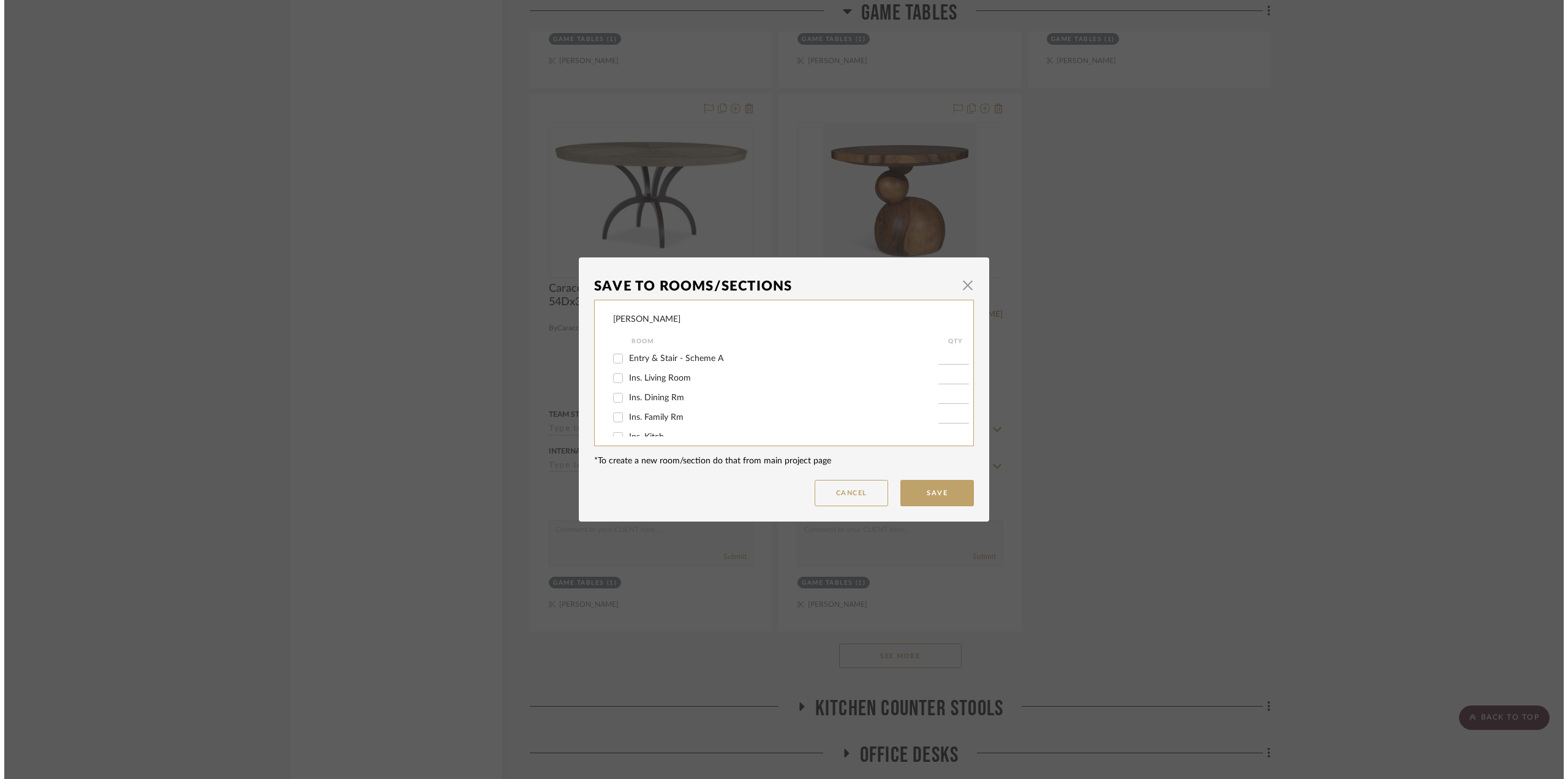
scroll to position [0, 0]
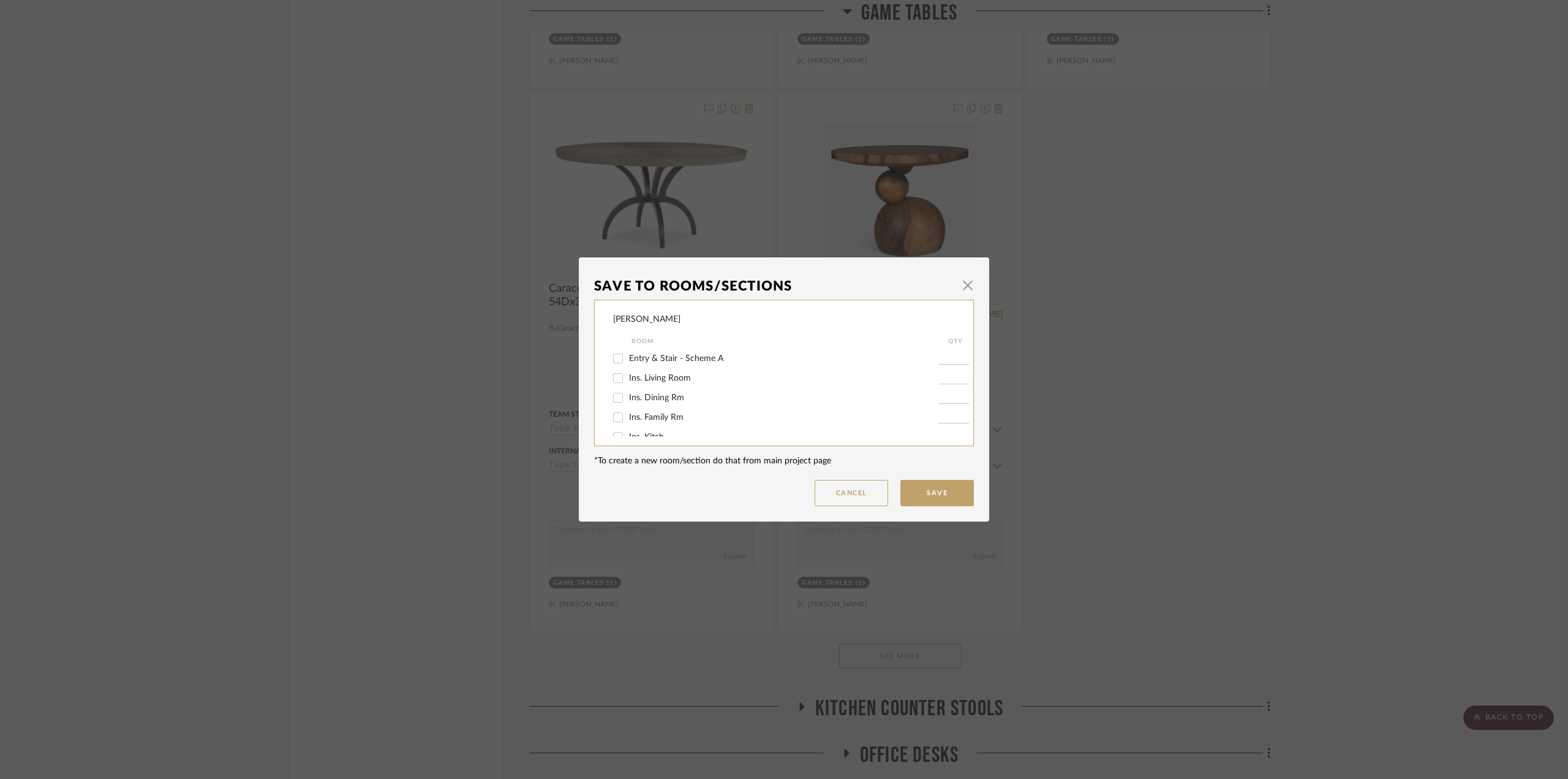
click at [682, 356] on span "Entry & Stair - Scheme A" at bounding box center [677, 358] width 95 height 9
click at [628, 356] on input "Entry & Stair - Scheme A" at bounding box center [618, 358] width 19 height 19
checkbox input "true"
type input "1"
click at [931, 496] on button "Save" at bounding box center [937, 493] width 74 height 26
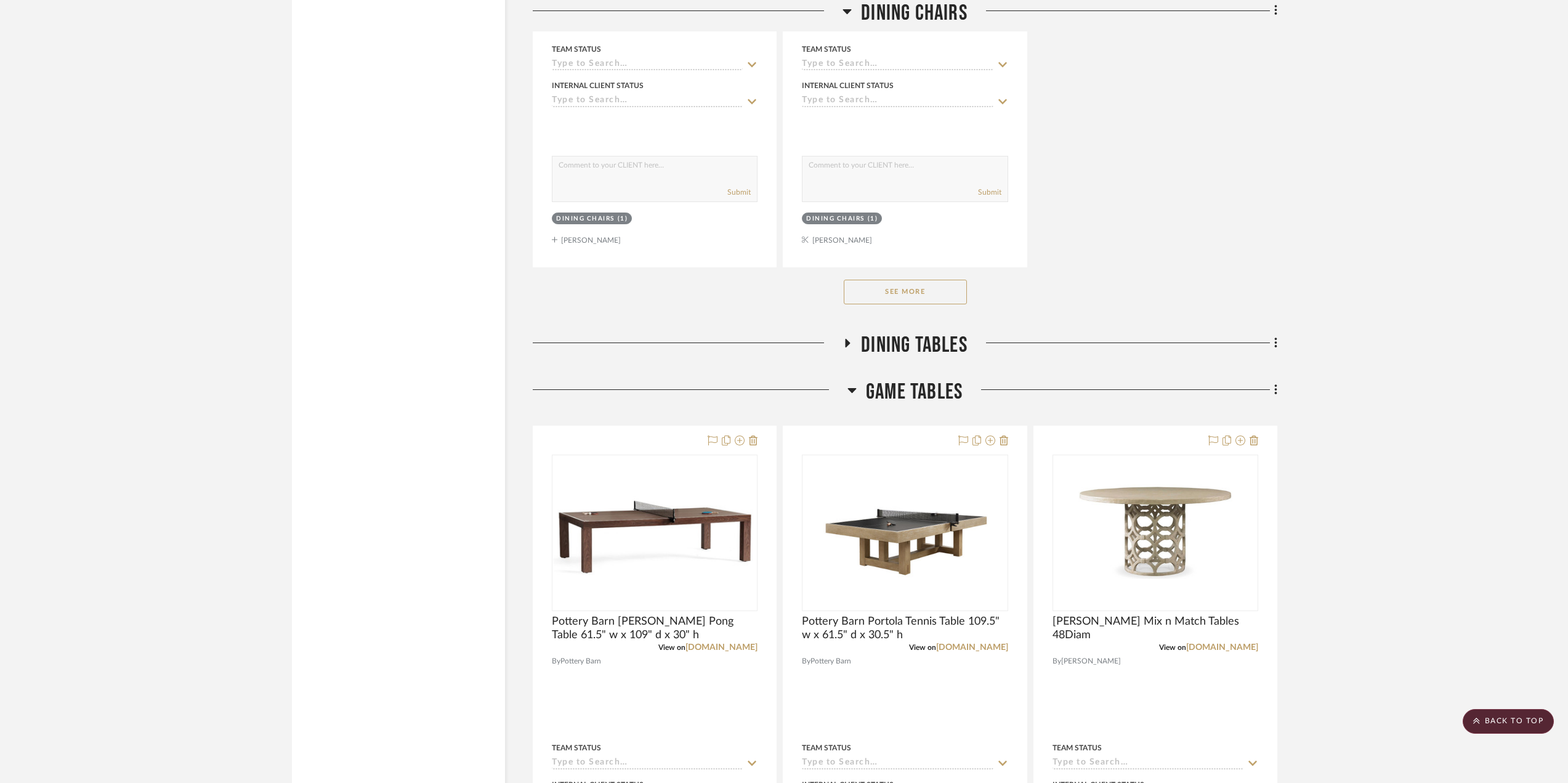
scroll to position [3204, 0]
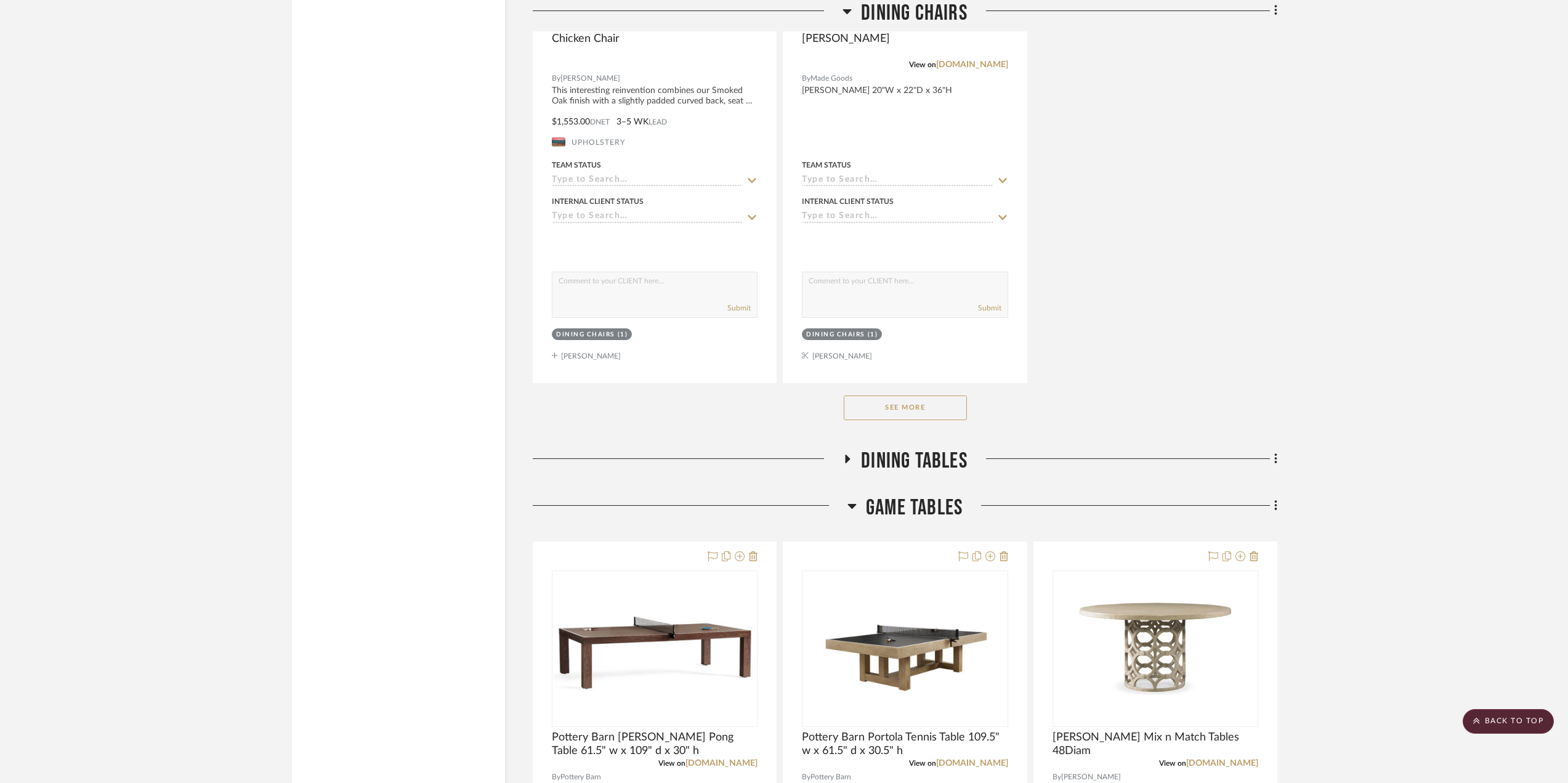
click at [845, 507] on div at bounding box center [690, 511] width 315 height 31
click at [853, 503] on icon at bounding box center [852, 505] width 9 height 15
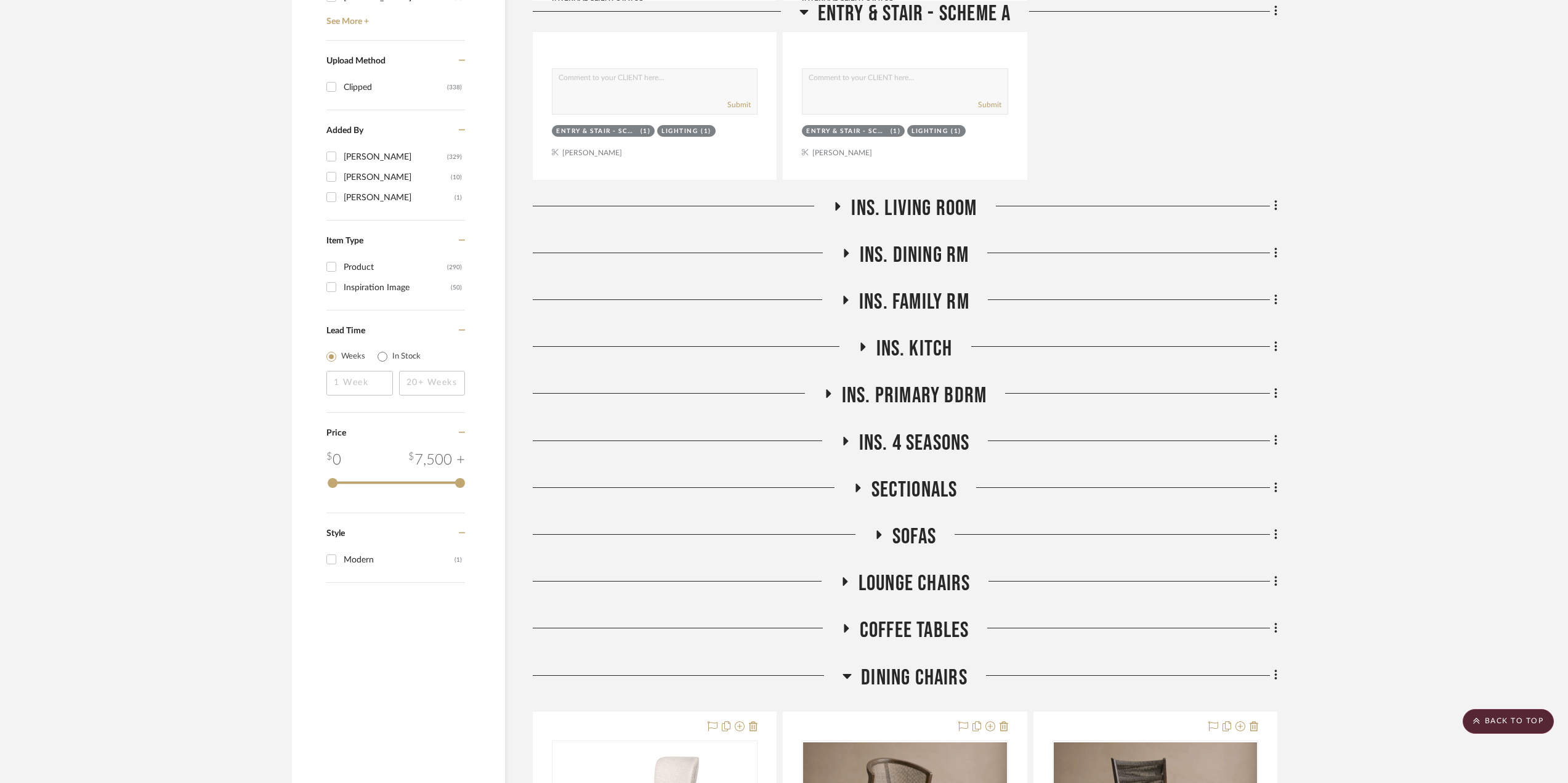
scroll to position [1232, 0]
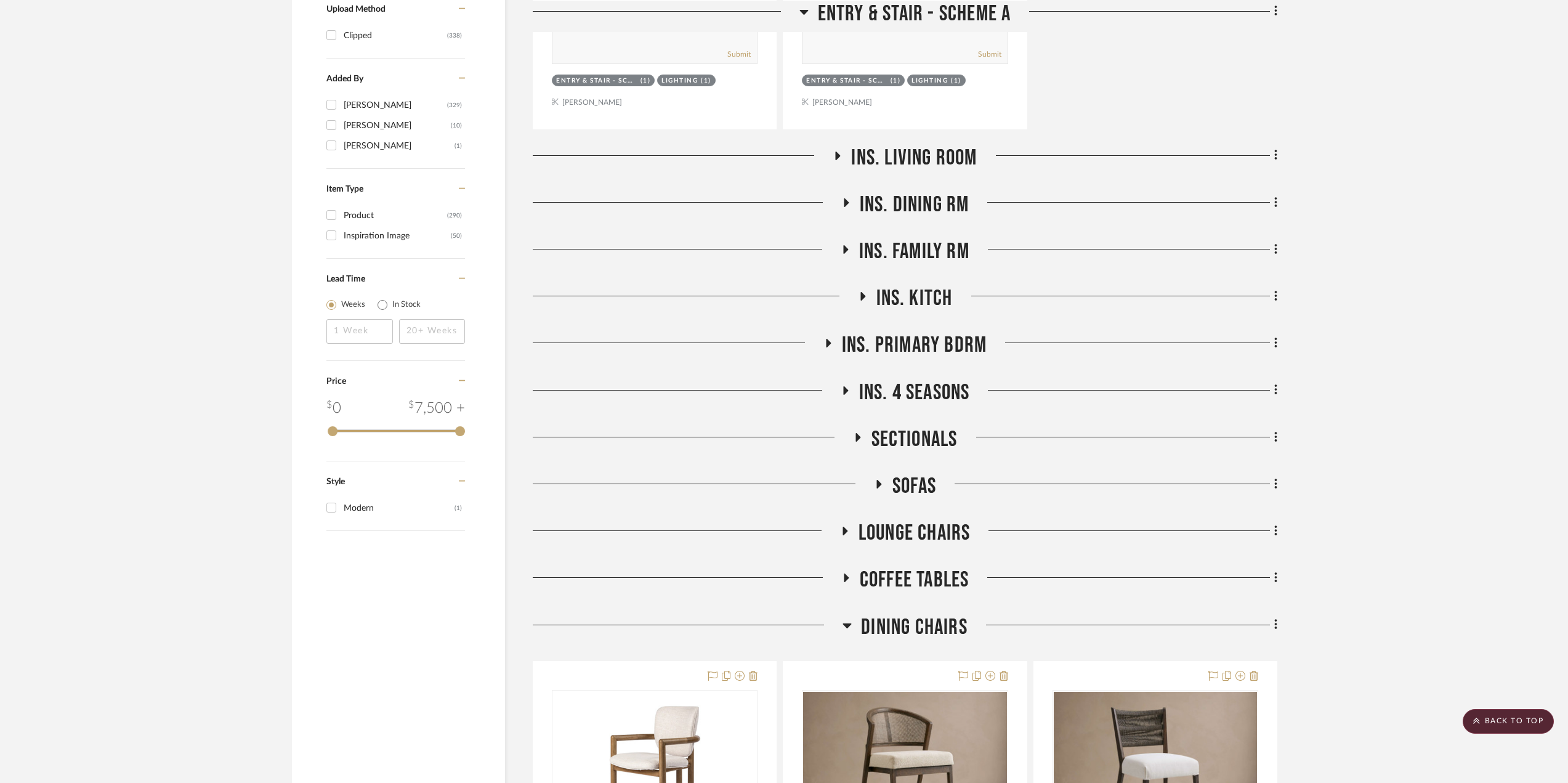
click at [876, 478] on h3 "Sofas" at bounding box center [905, 486] width 62 height 27
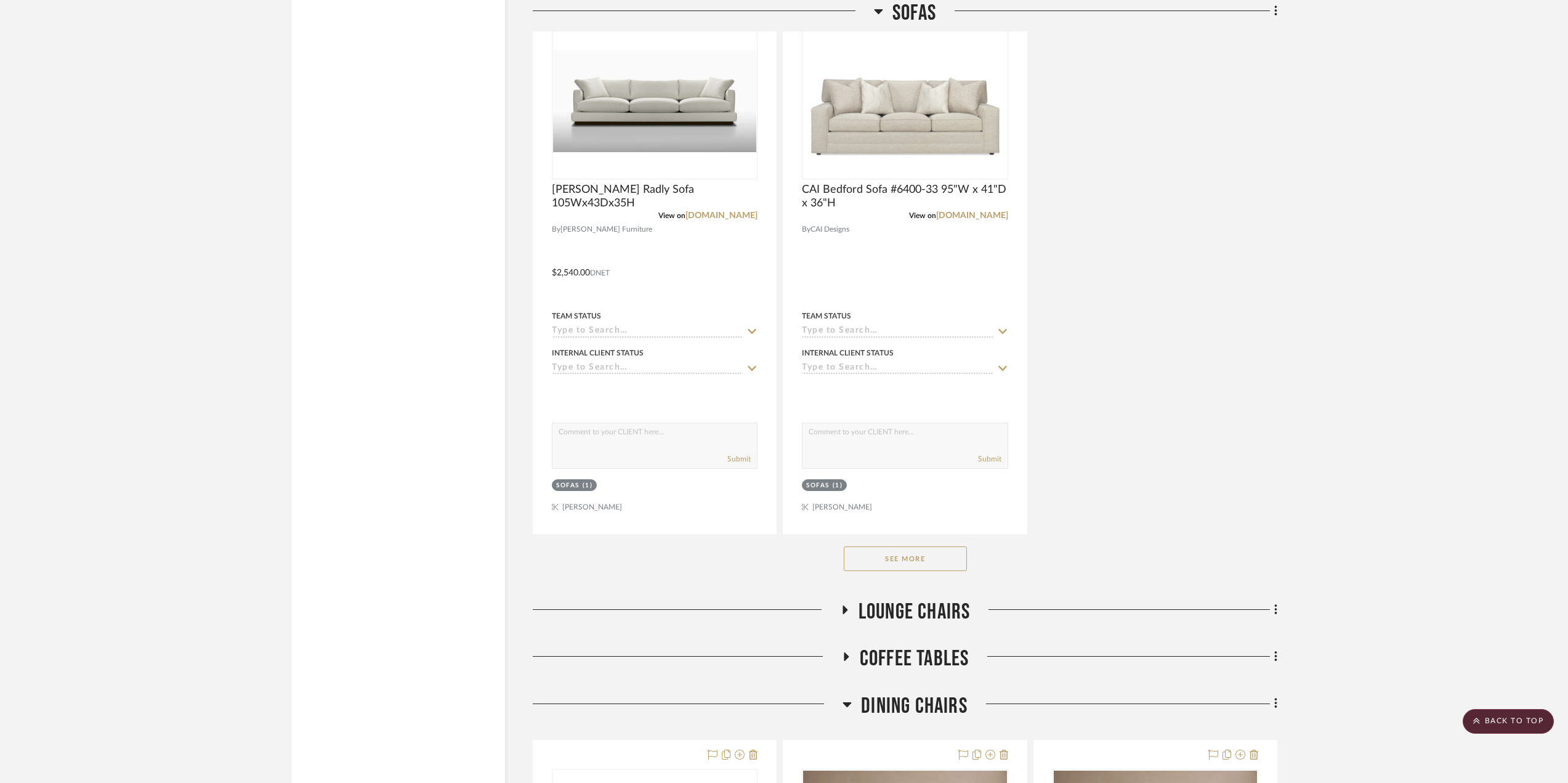
scroll to position [3080, 0]
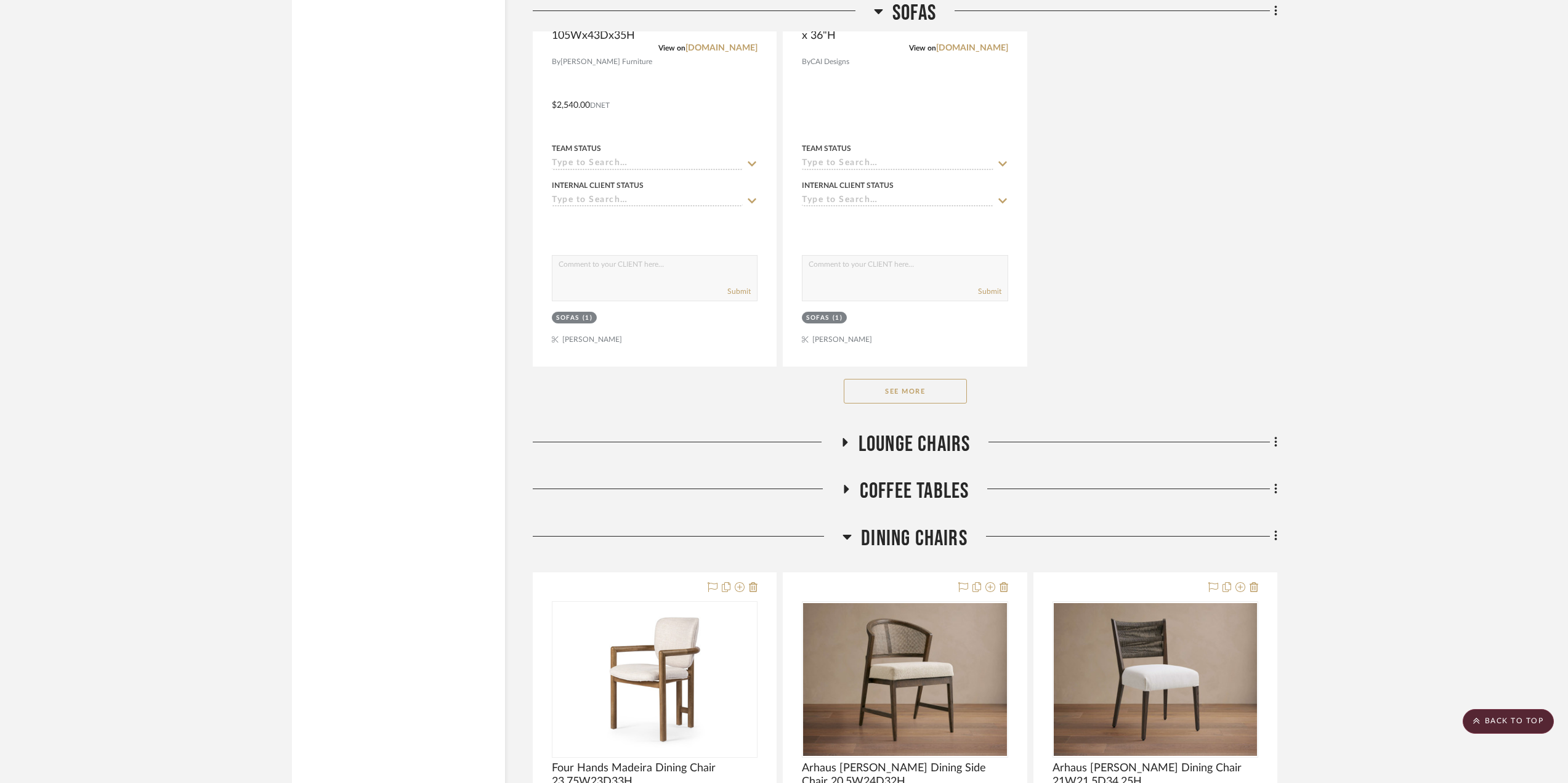
click at [930, 391] on button "See More" at bounding box center [905, 391] width 123 height 25
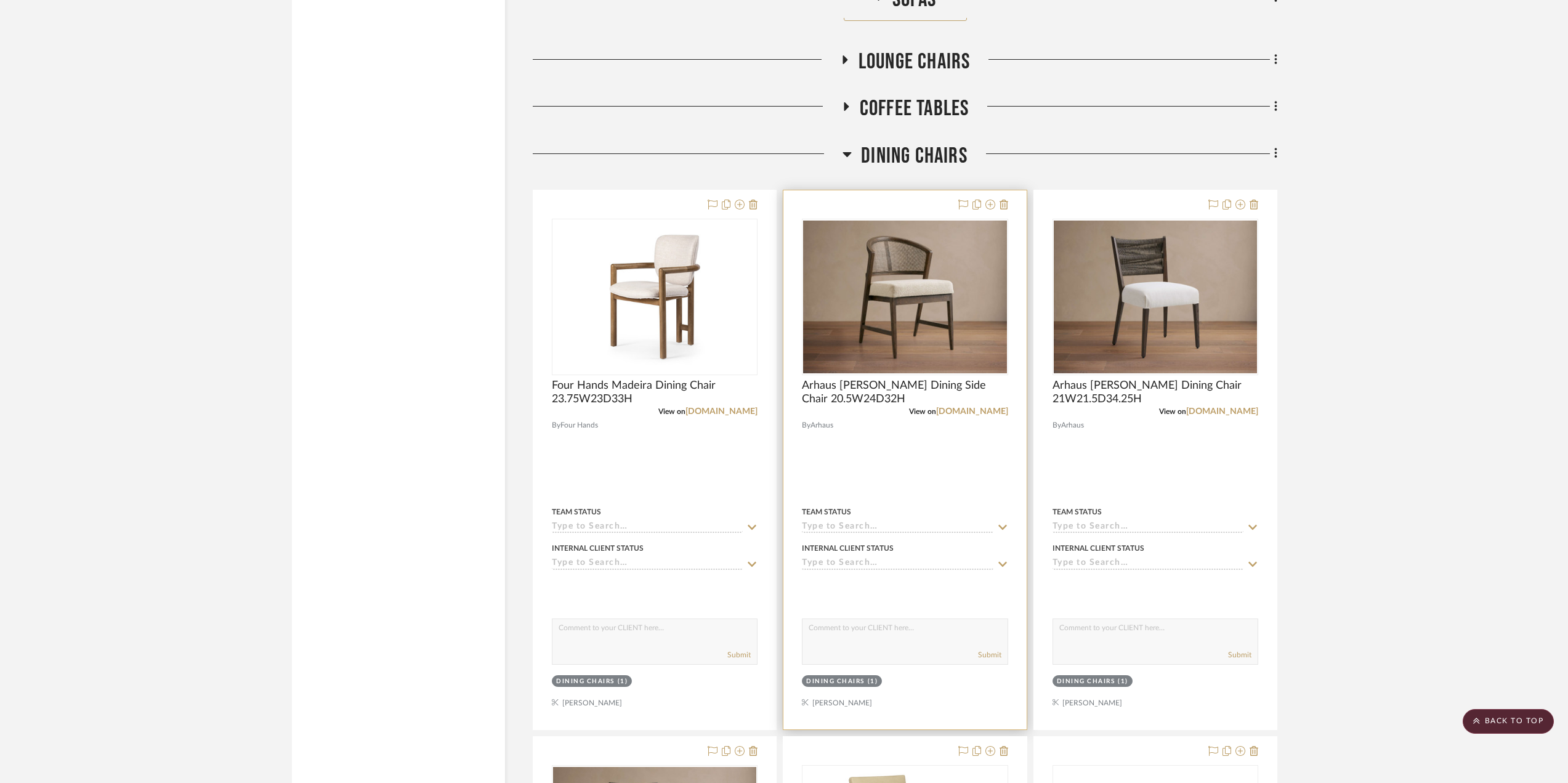
scroll to position [4374, 0]
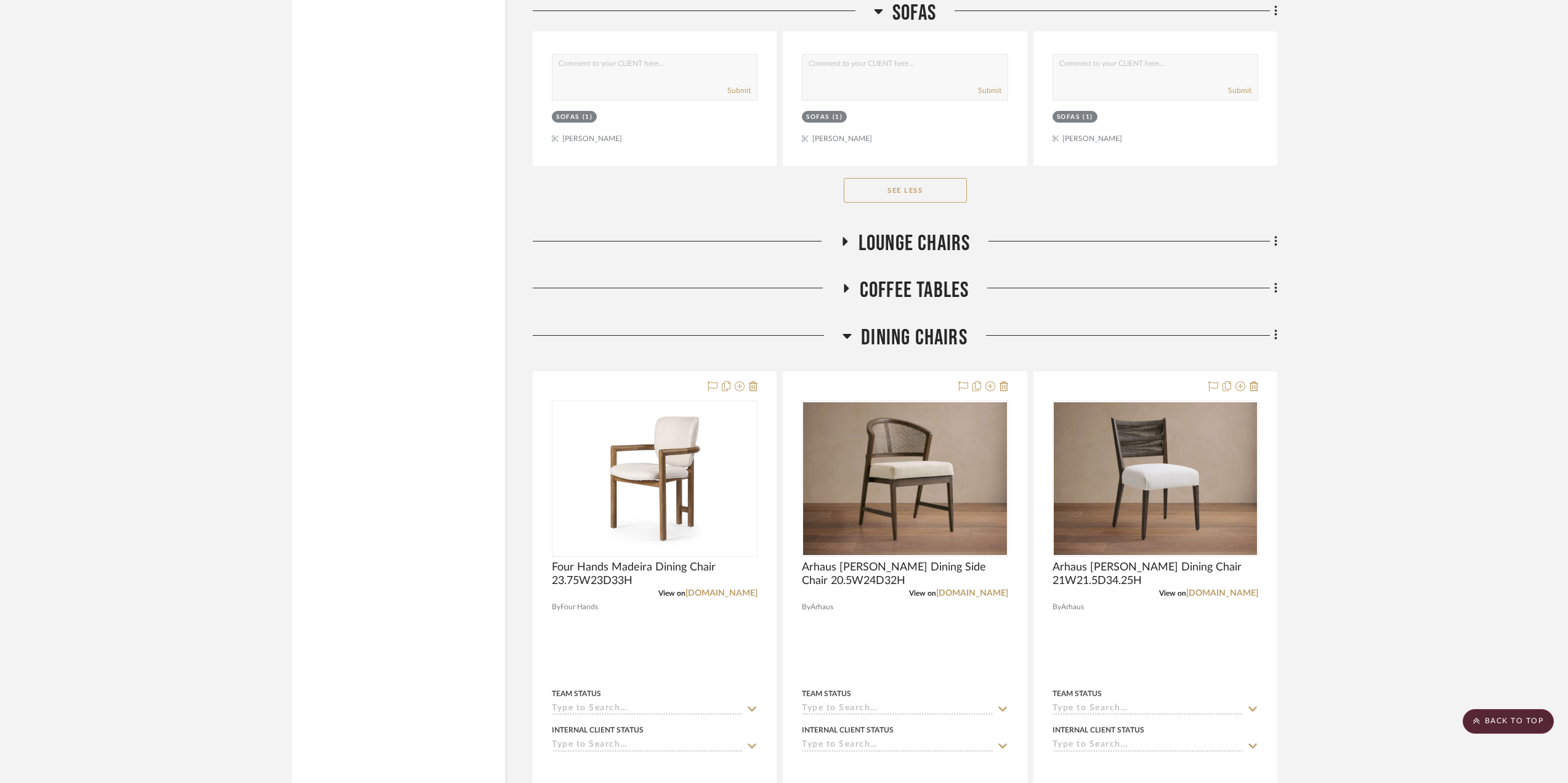
click at [847, 334] on icon at bounding box center [847, 336] width 9 height 5
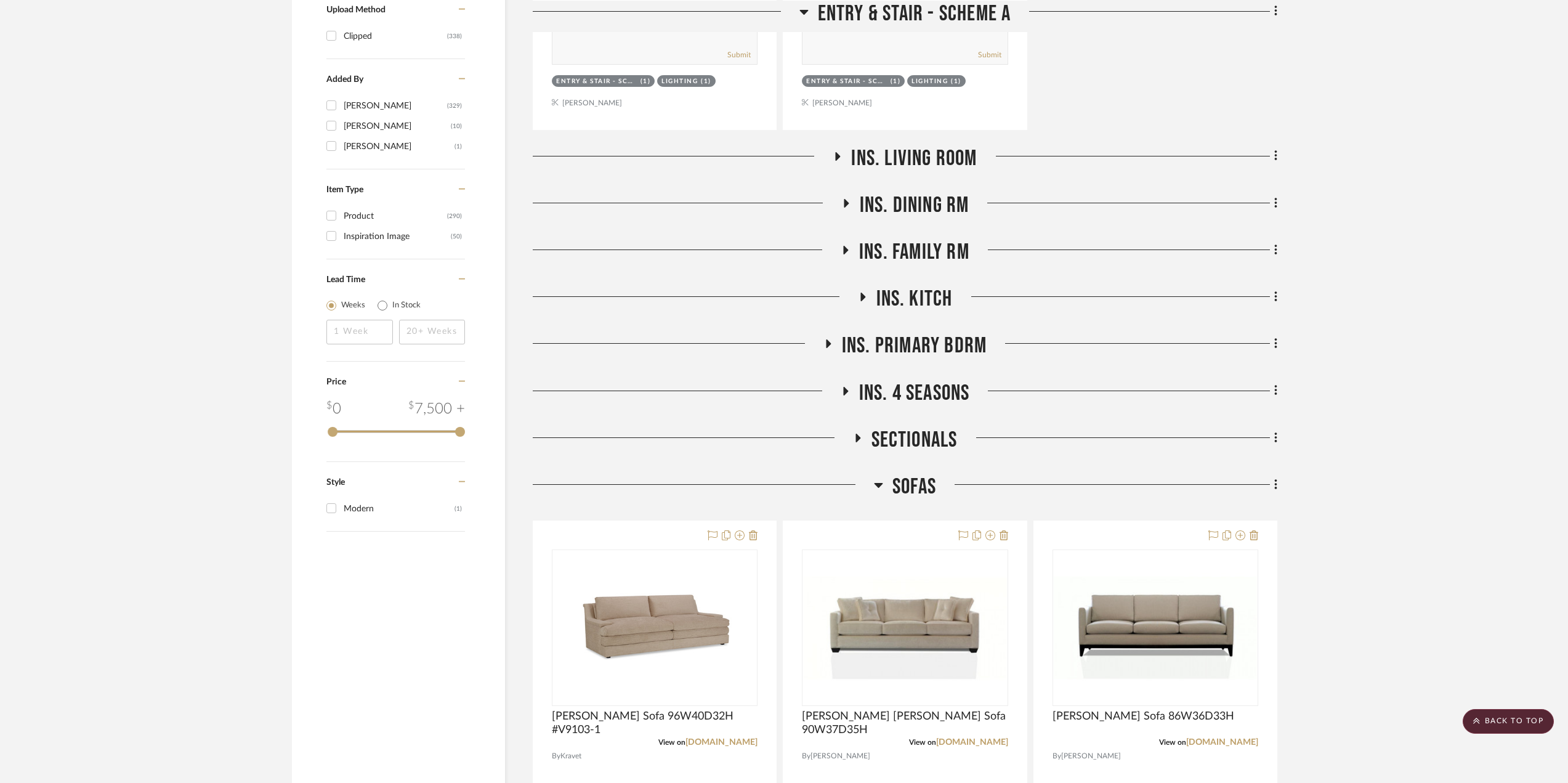
scroll to position [1294, 0]
click at [878, 484] on icon at bounding box center [879, 485] width 9 height 5
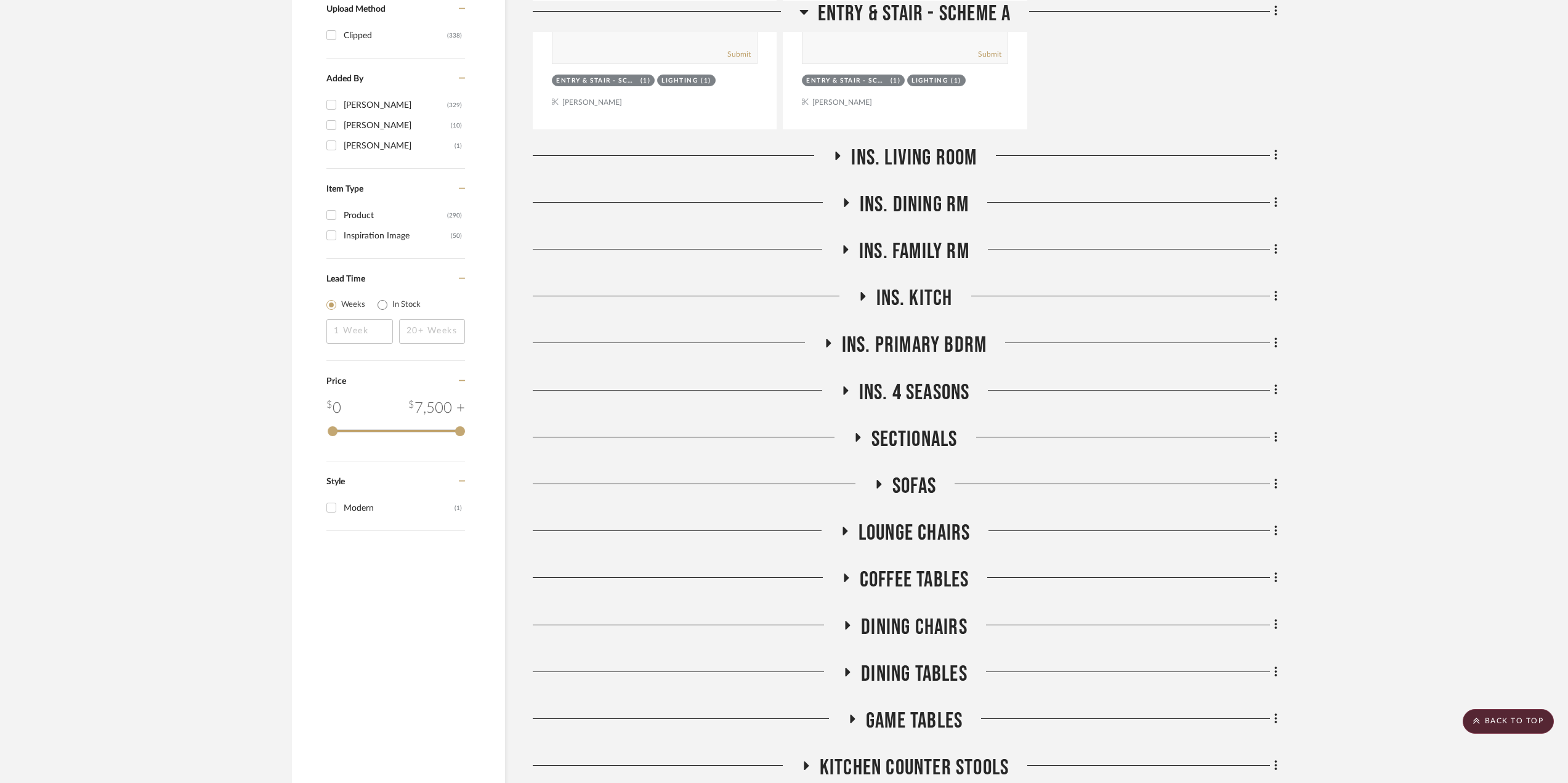
click at [859, 440] on icon at bounding box center [857, 437] width 15 height 9
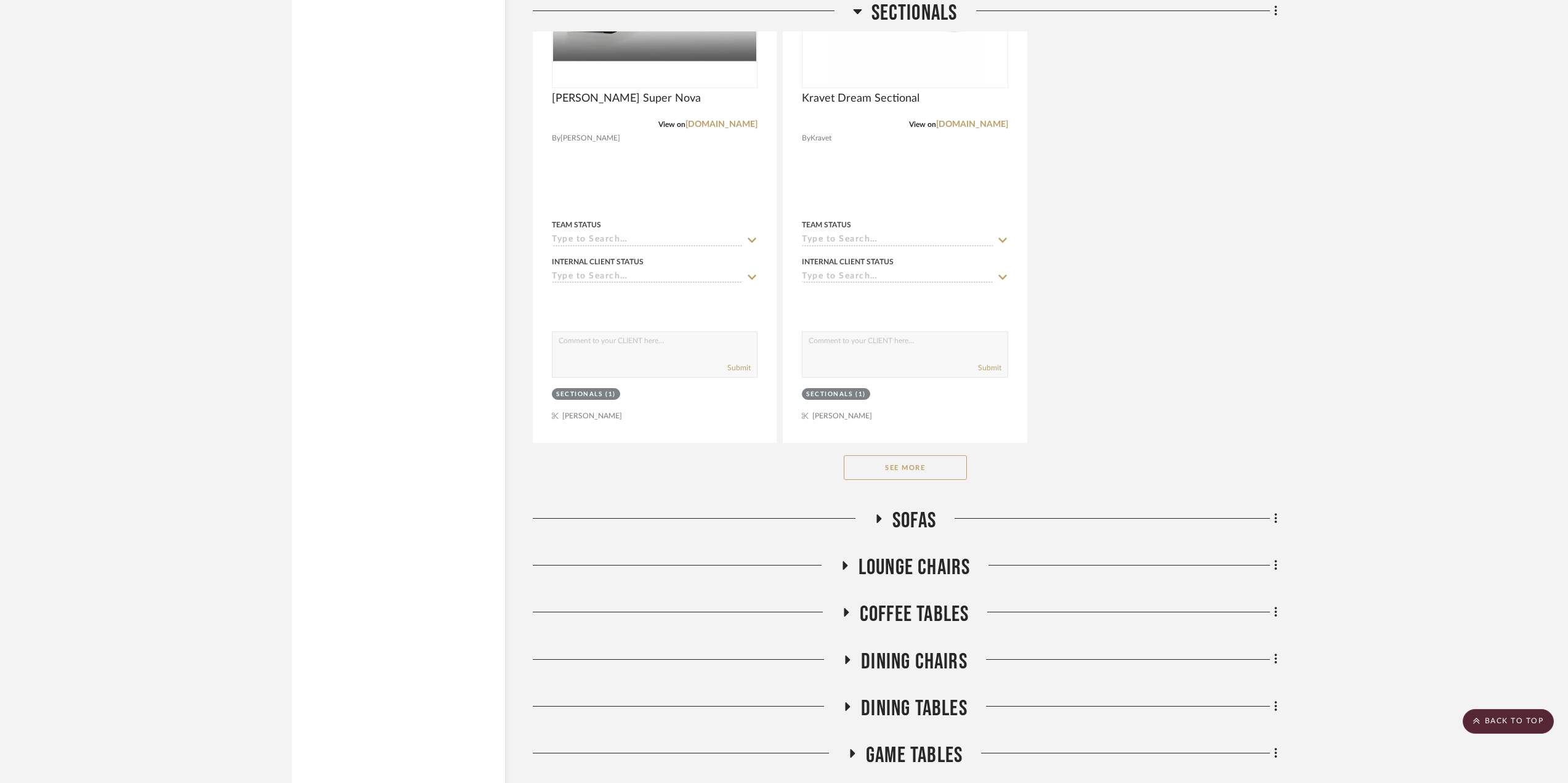
click at [902, 475] on button "See More" at bounding box center [905, 468] width 123 height 25
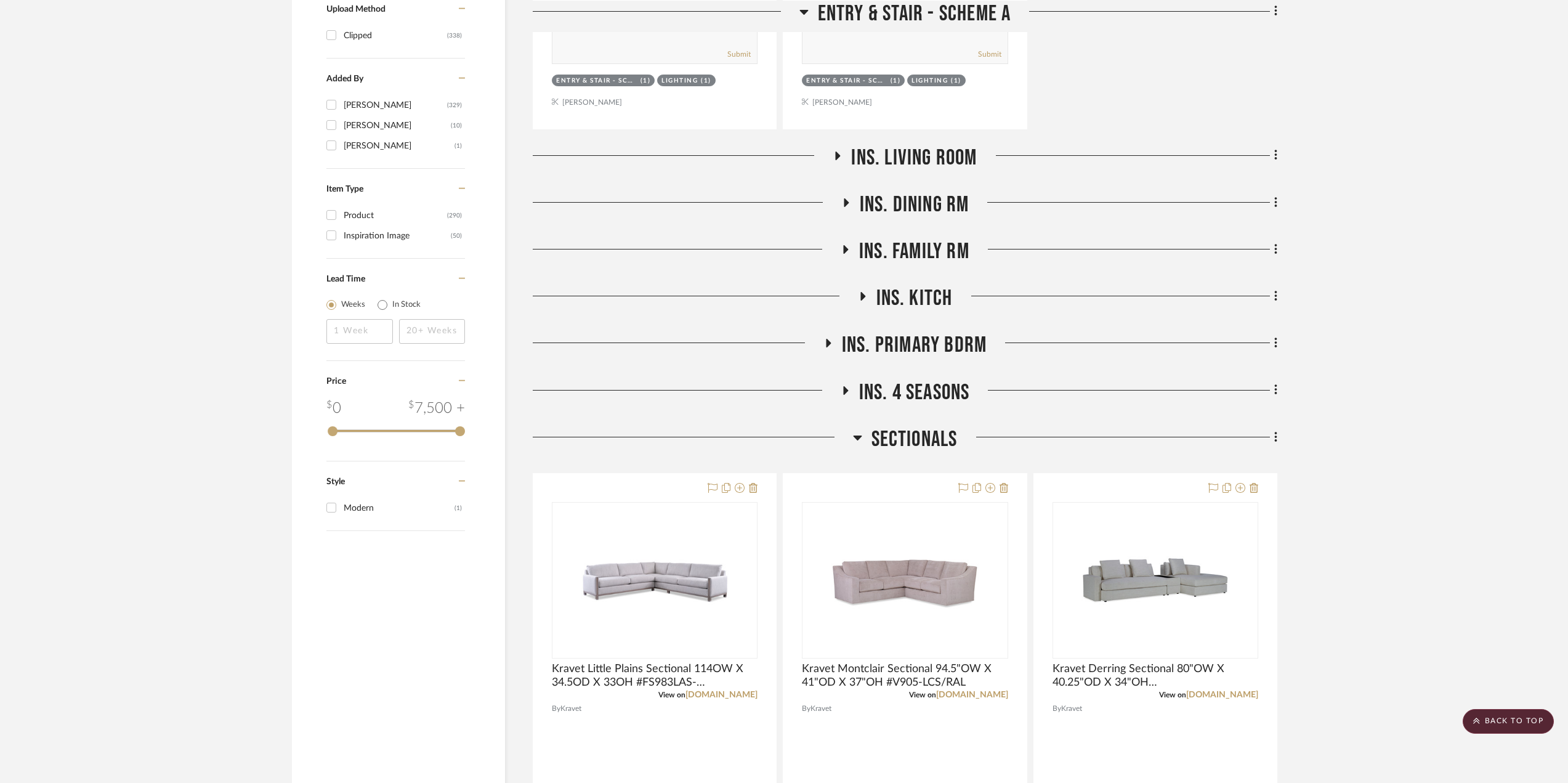
click at [862, 430] on h3 "Sectionals" at bounding box center [905, 440] width 105 height 27
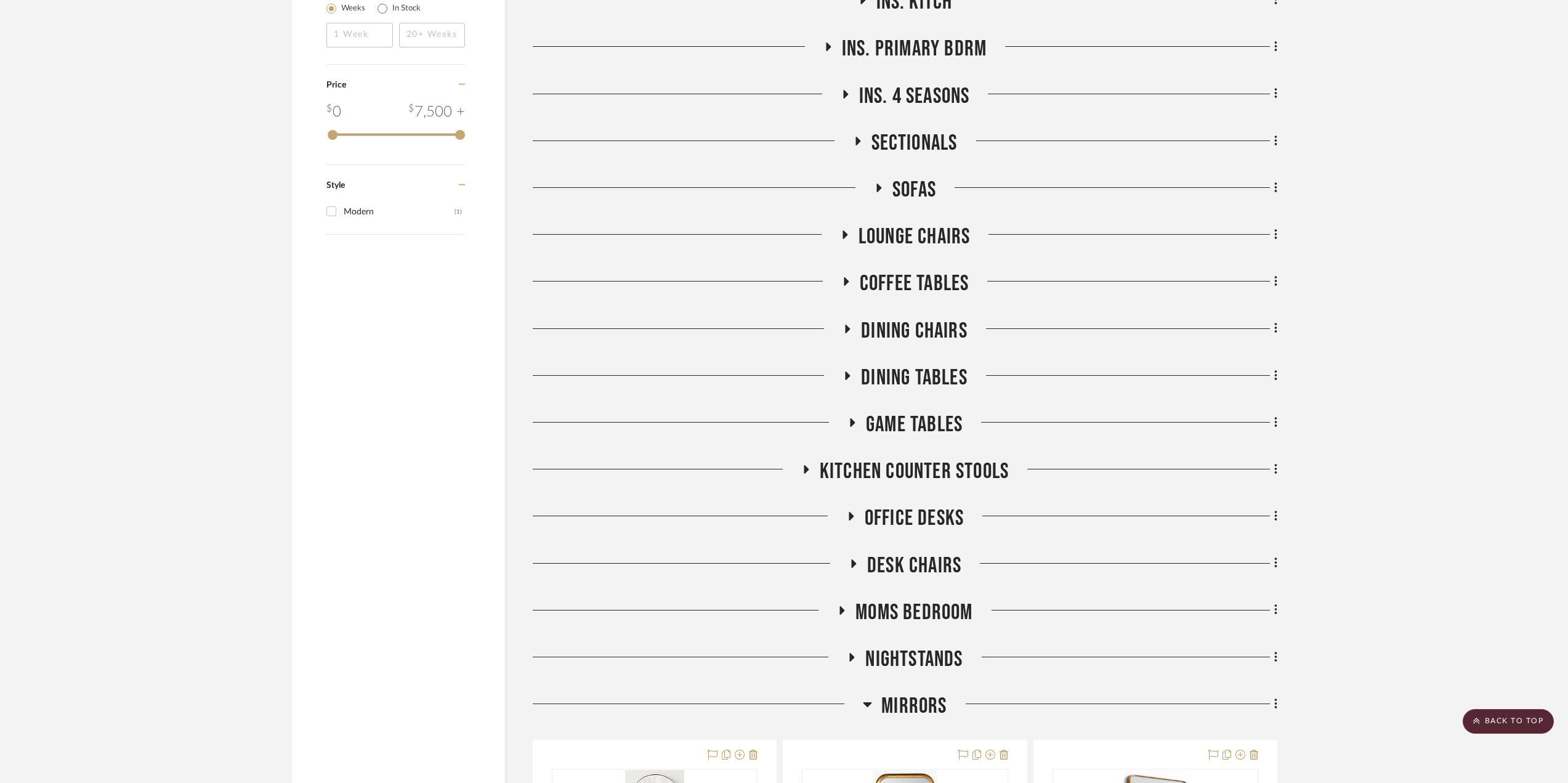
scroll to position [1602, 0]
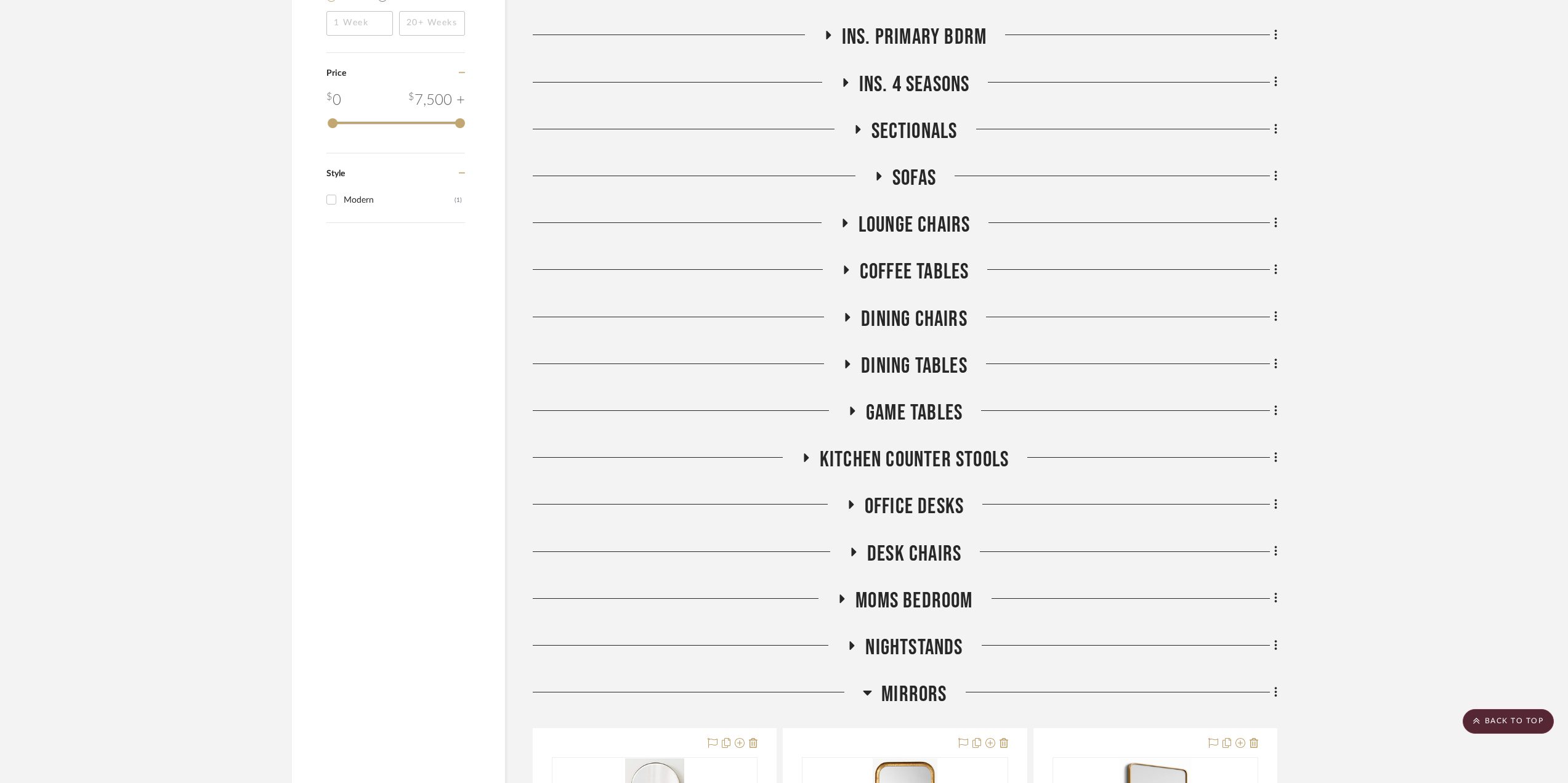
click at [853, 412] on icon at bounding box center [852, 411] width 5 height 9
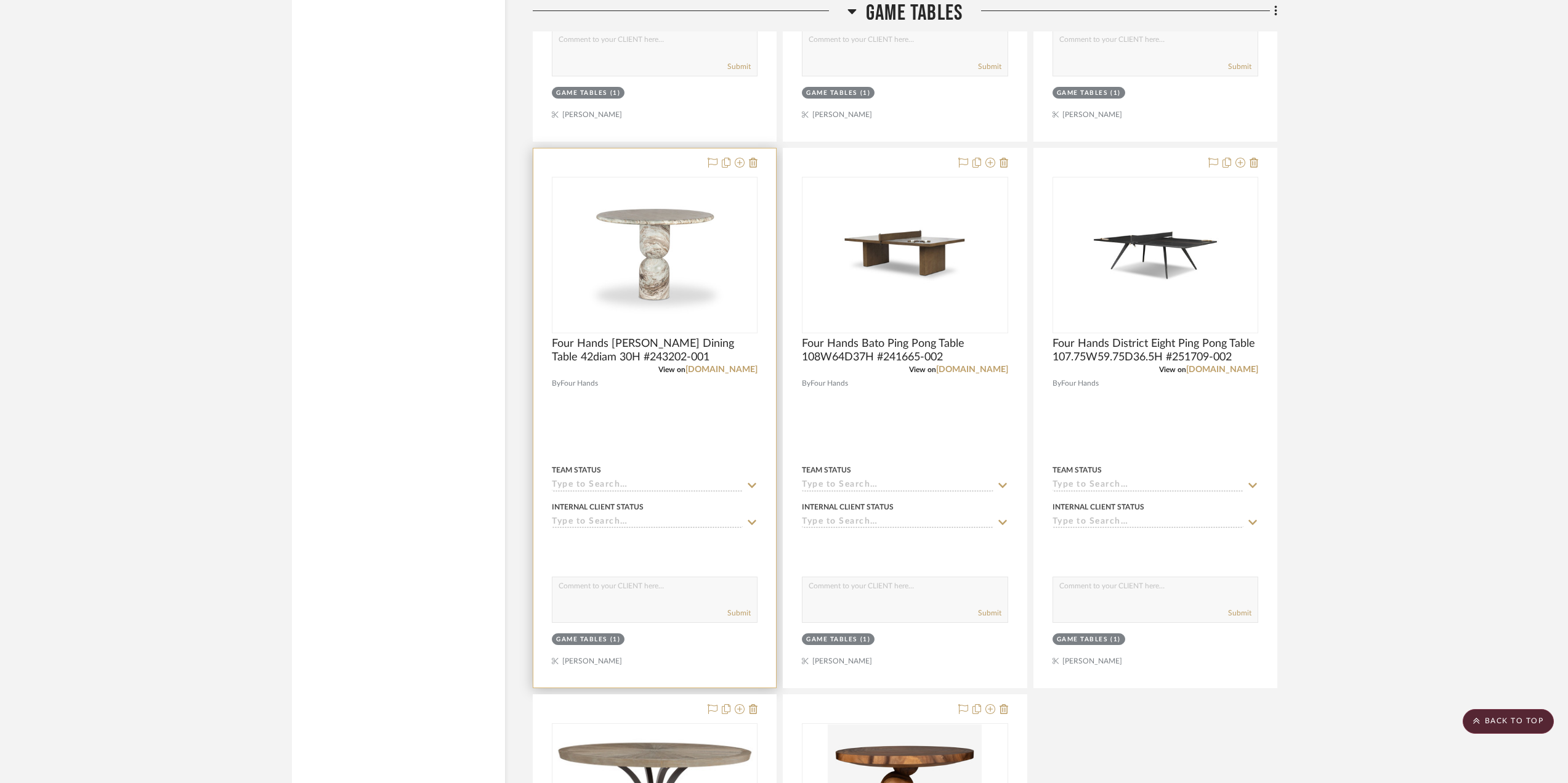
scroll to position [2465, 0]
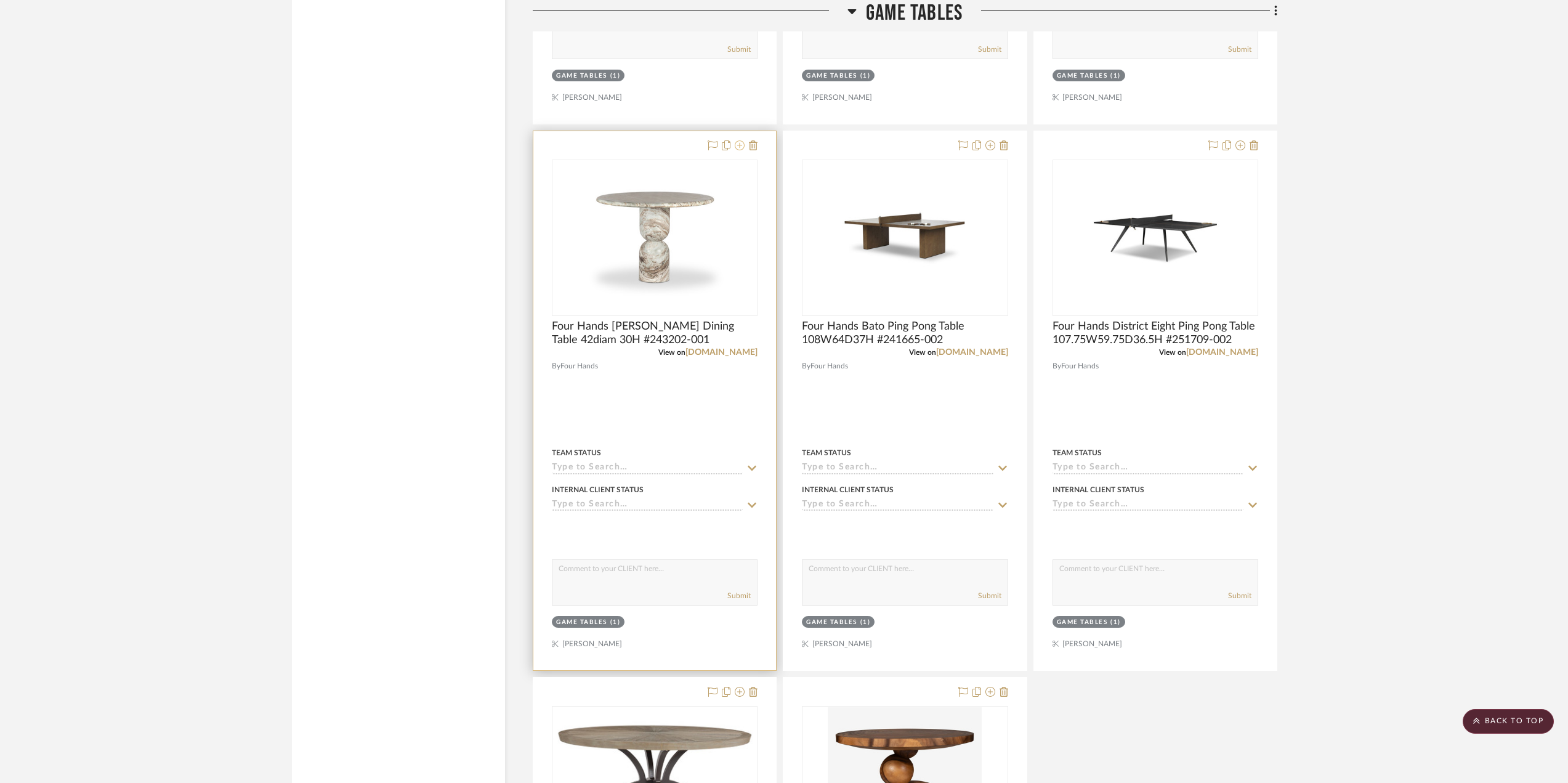
click at [739, 147] on icon at bounding box center [740, 145] width 10 height 10
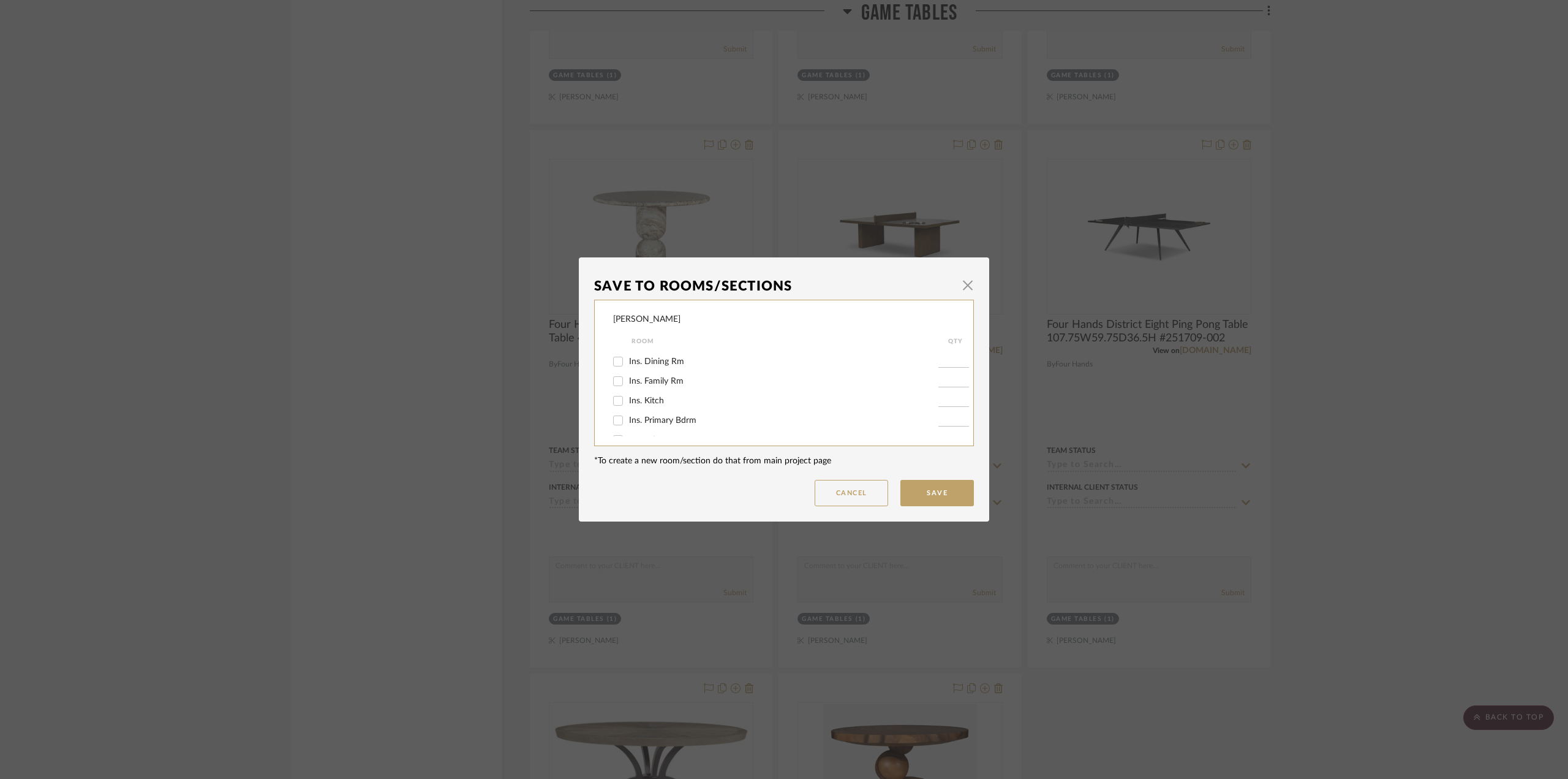
scroll to position [0, 0]
click at [966, 287] on span "button" at bounding box center [968, 285] width 25 height 25
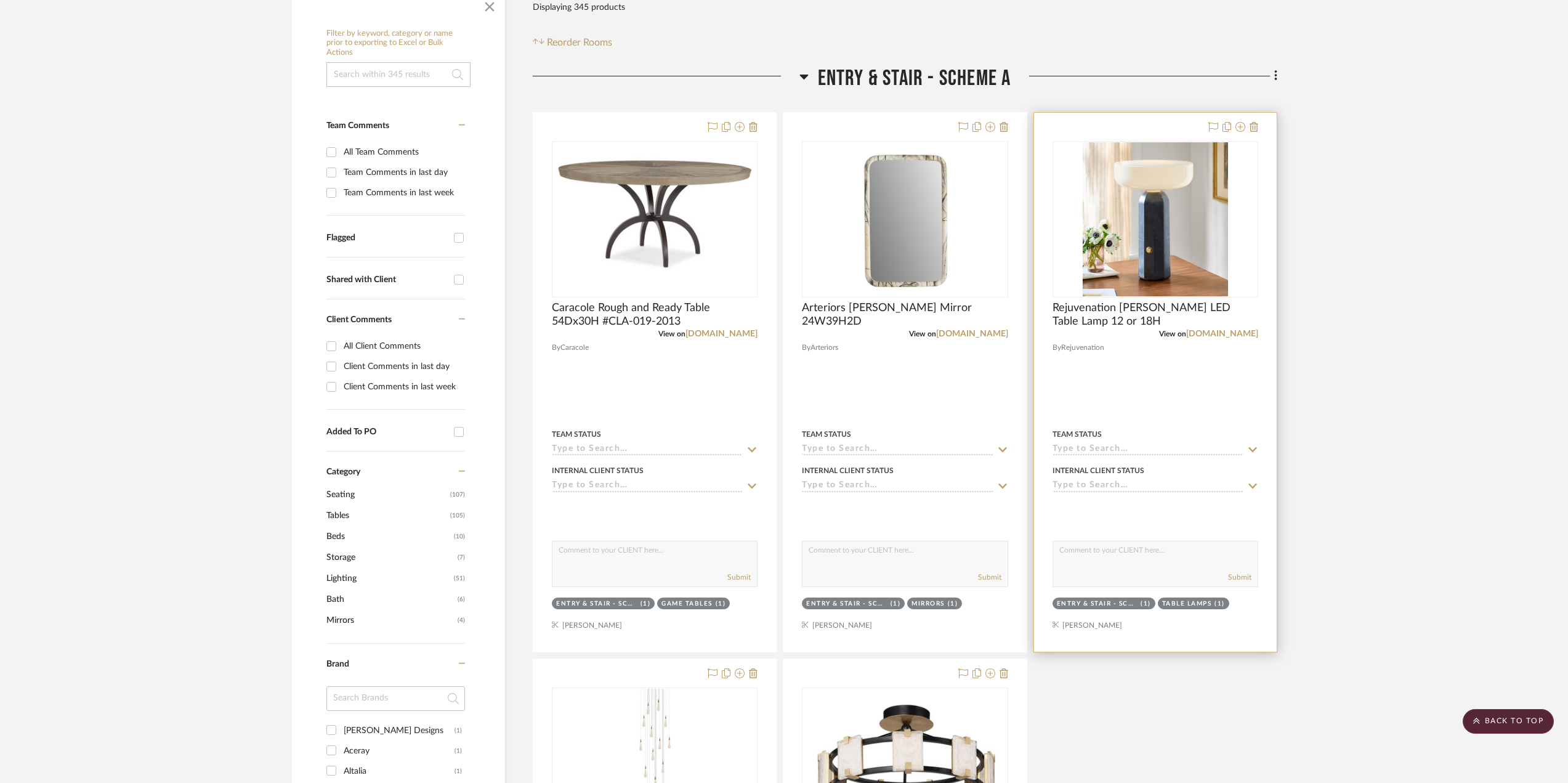
scroll to position [123, 0]
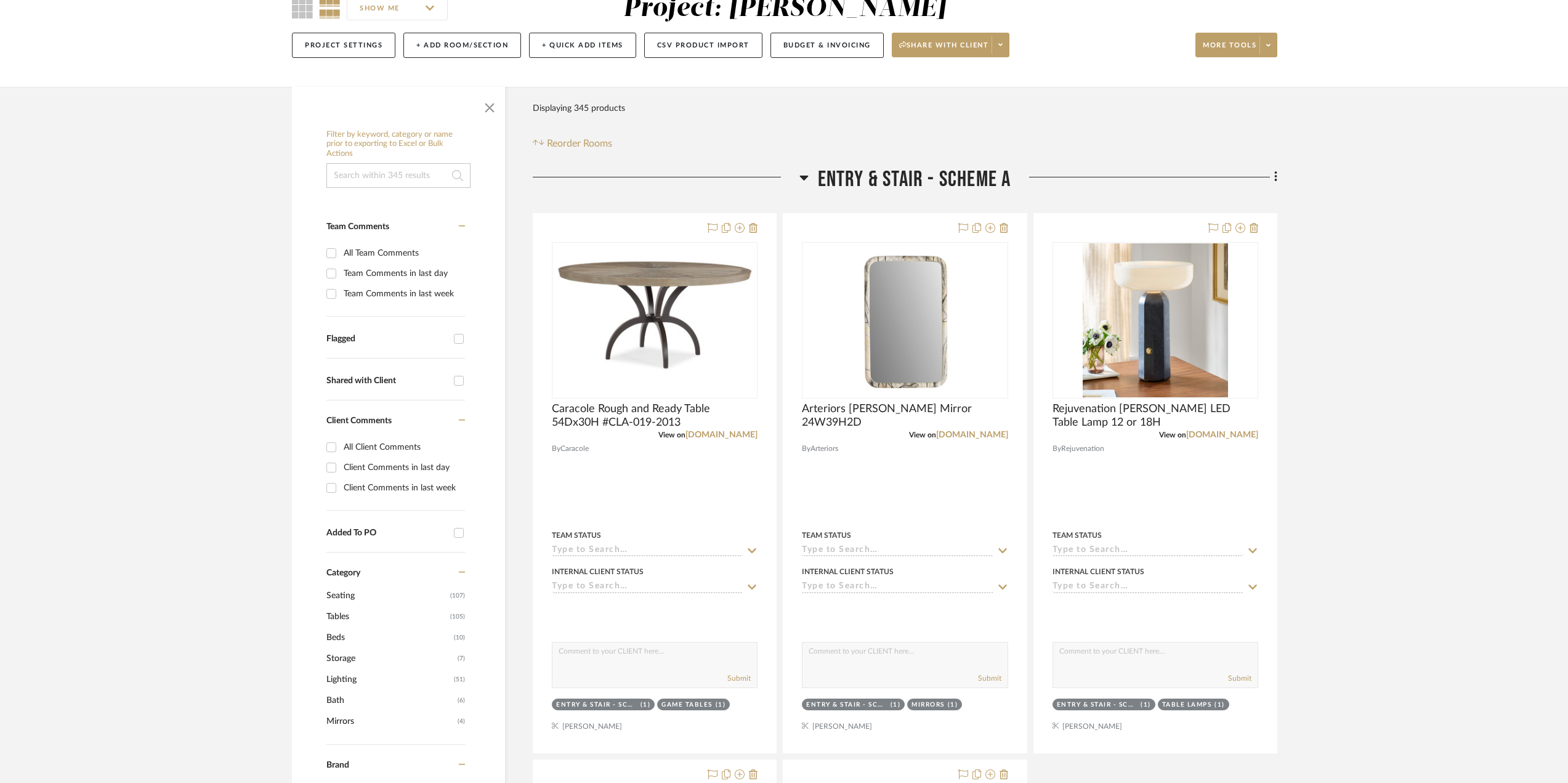
click at [1276, 176] on icon at bounding box center [1275, 176] width 2 height 10
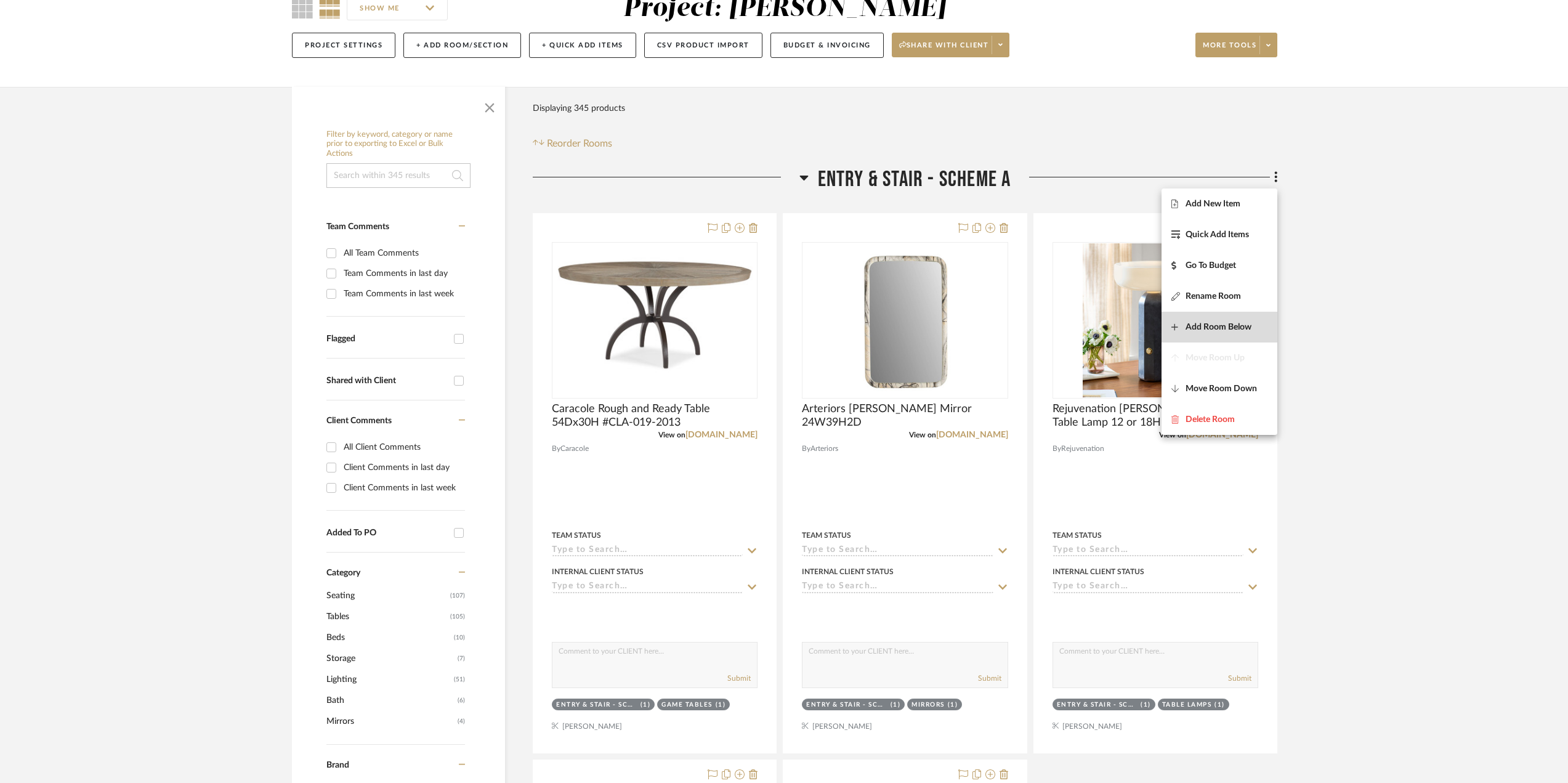
click at [1207, 329] on span "Add Room Below" at bounding box center [1218, 326] width 66 height 10
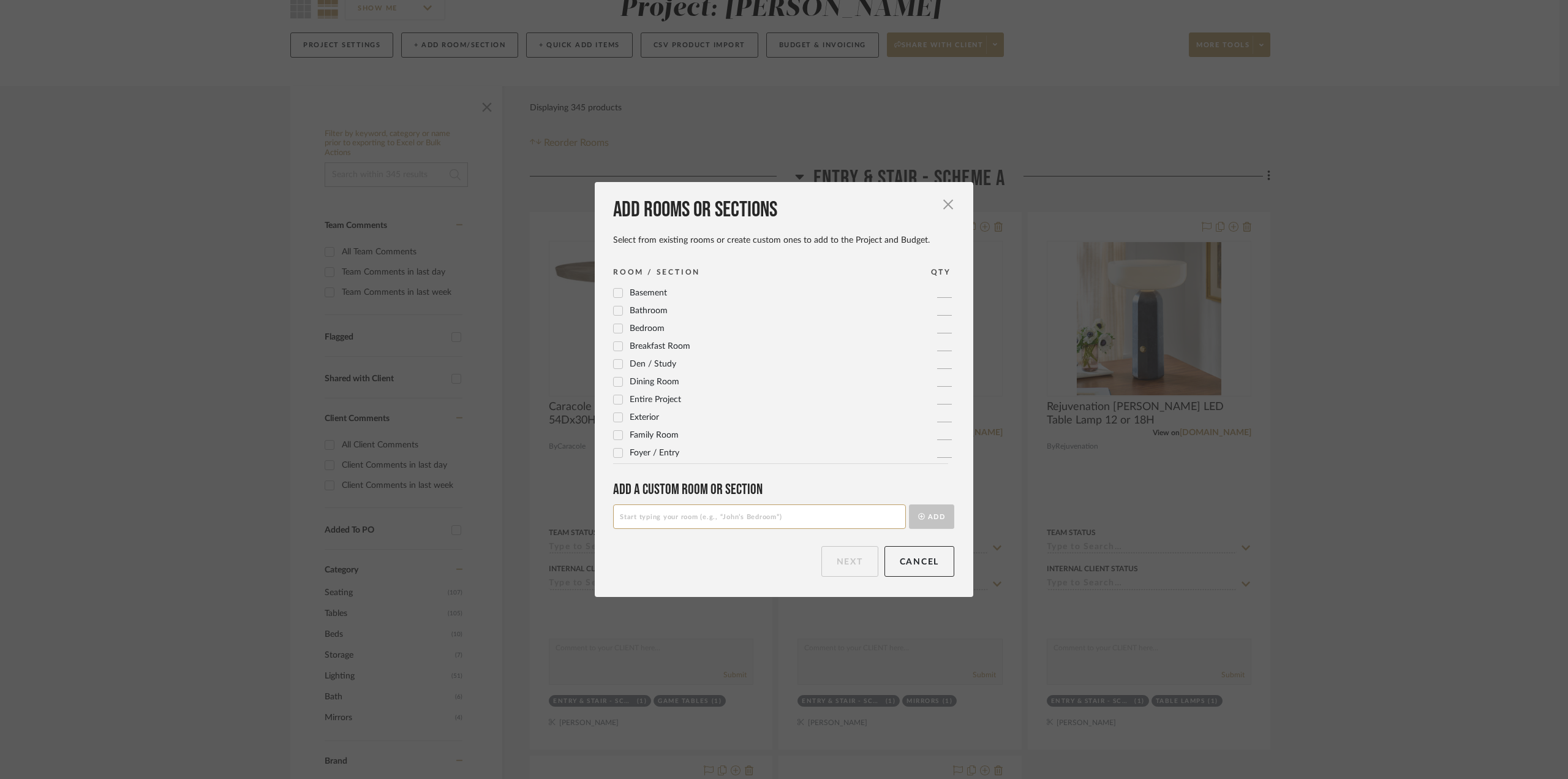
click at [755, 514] on input at bounding box center [759, 517] width 293 height 25
type input "Entry & Stair - Scheme B"
click at [928, 525] on button "Add" at bounding box center [931, 517] width 45 height 25
click at [838, 558] on button "Next" at bounding box center [849, 561] width 57 height 30
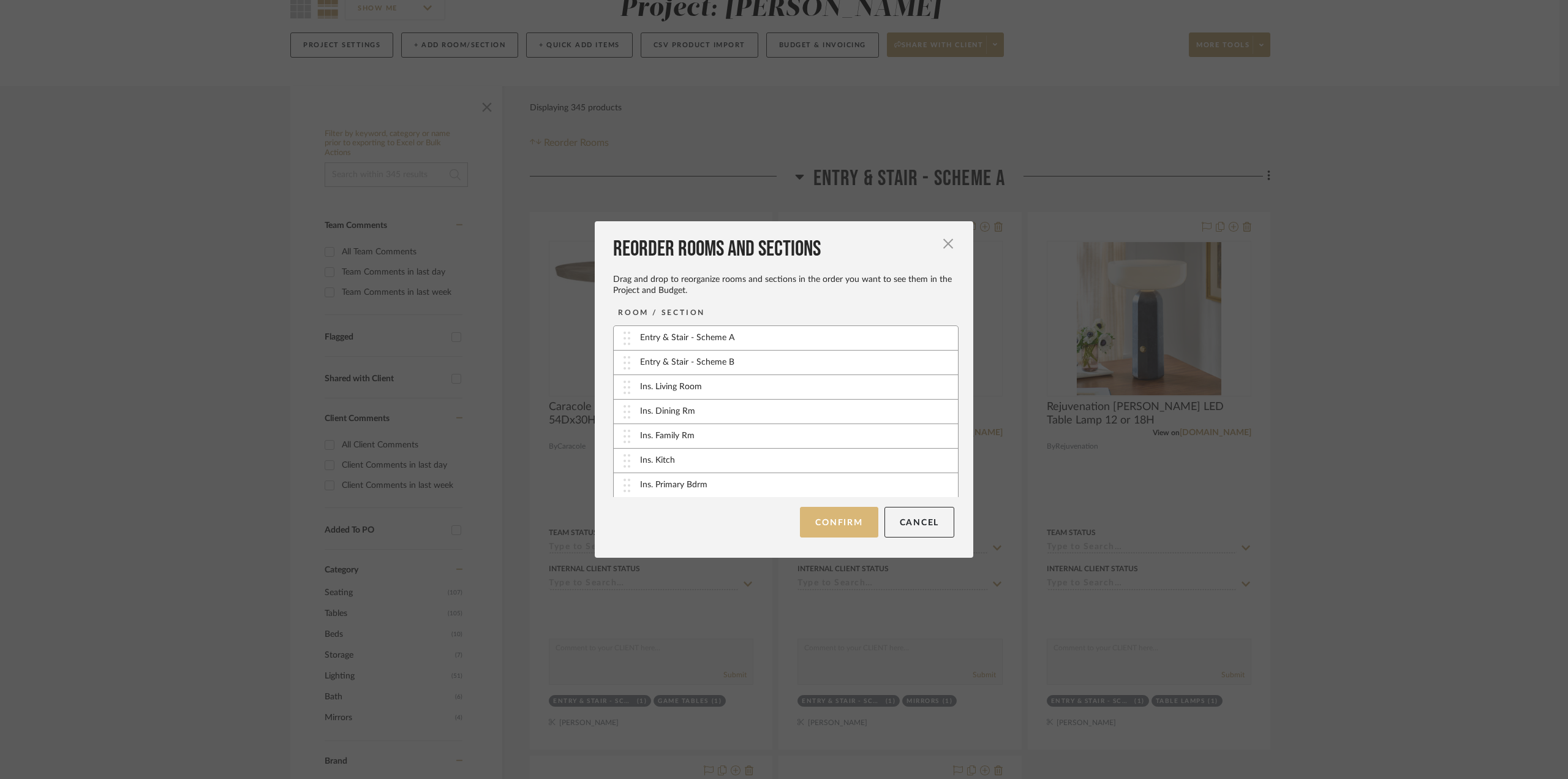
click at [817, 520] on button "Confirm" at bounding box center [839, 522] width 78 height 30
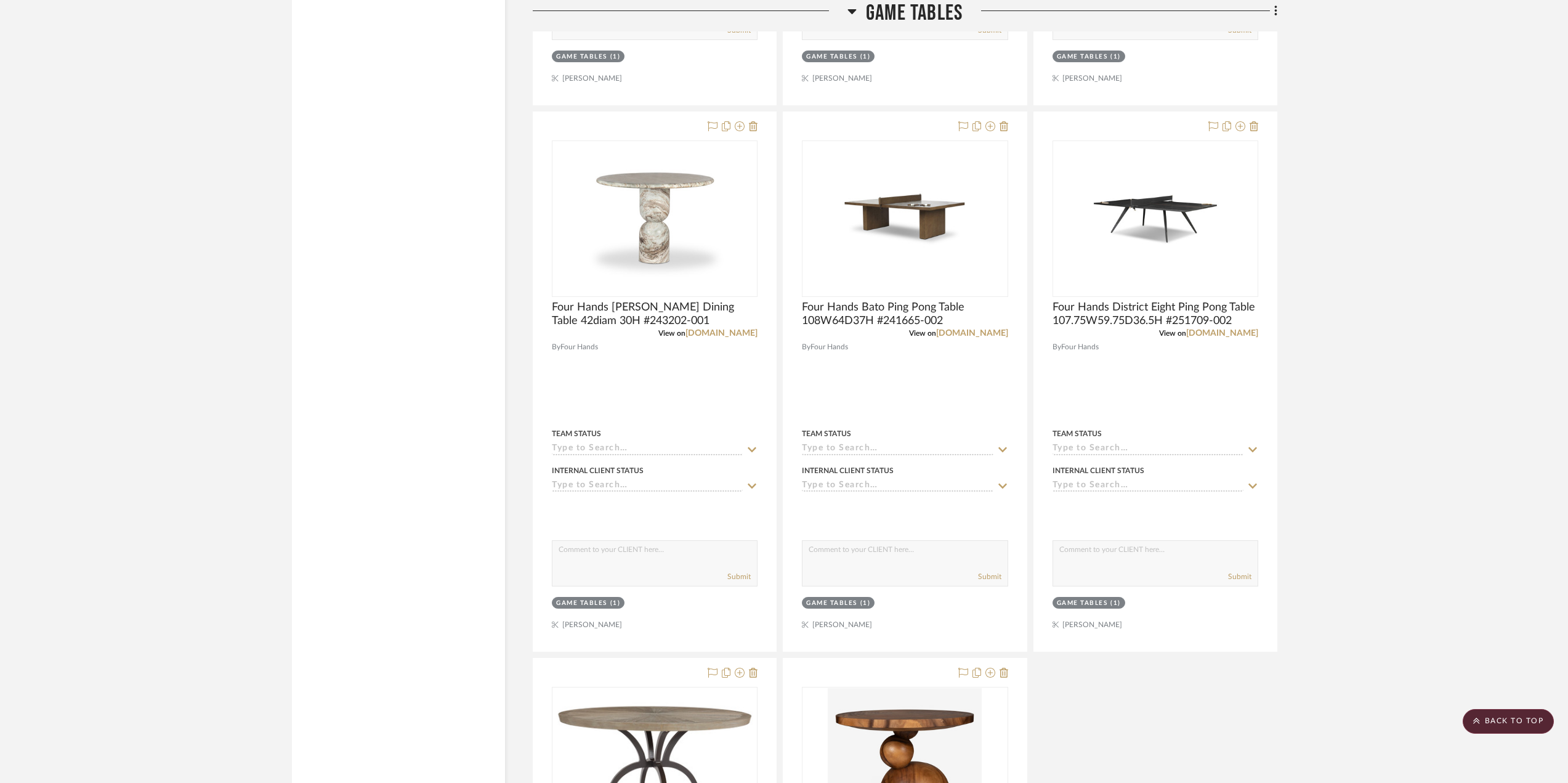
scroll to position [2650, 0]
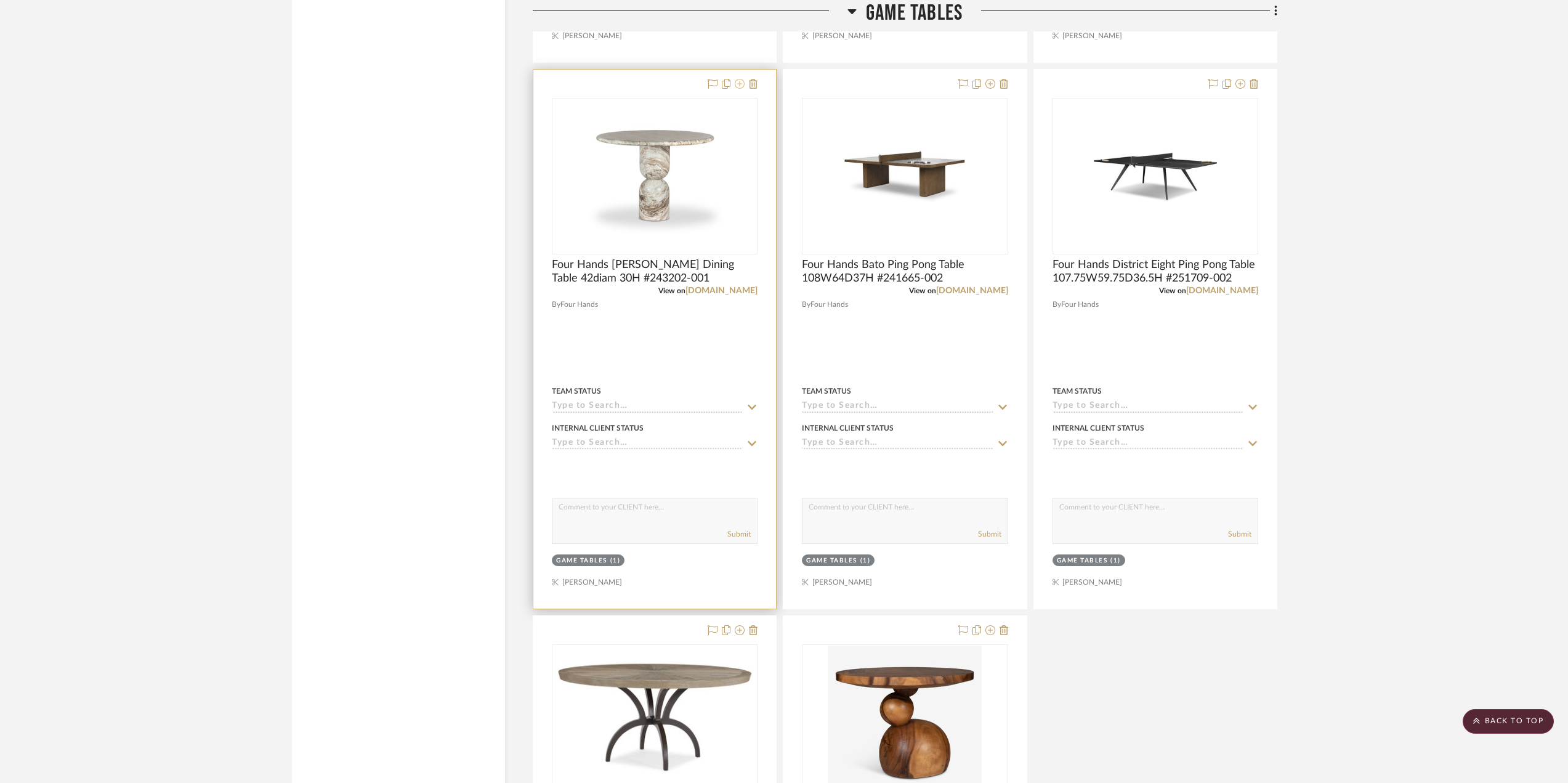
click at [741, 81] on icon at bounding box center [740, 84] width 10 height 10
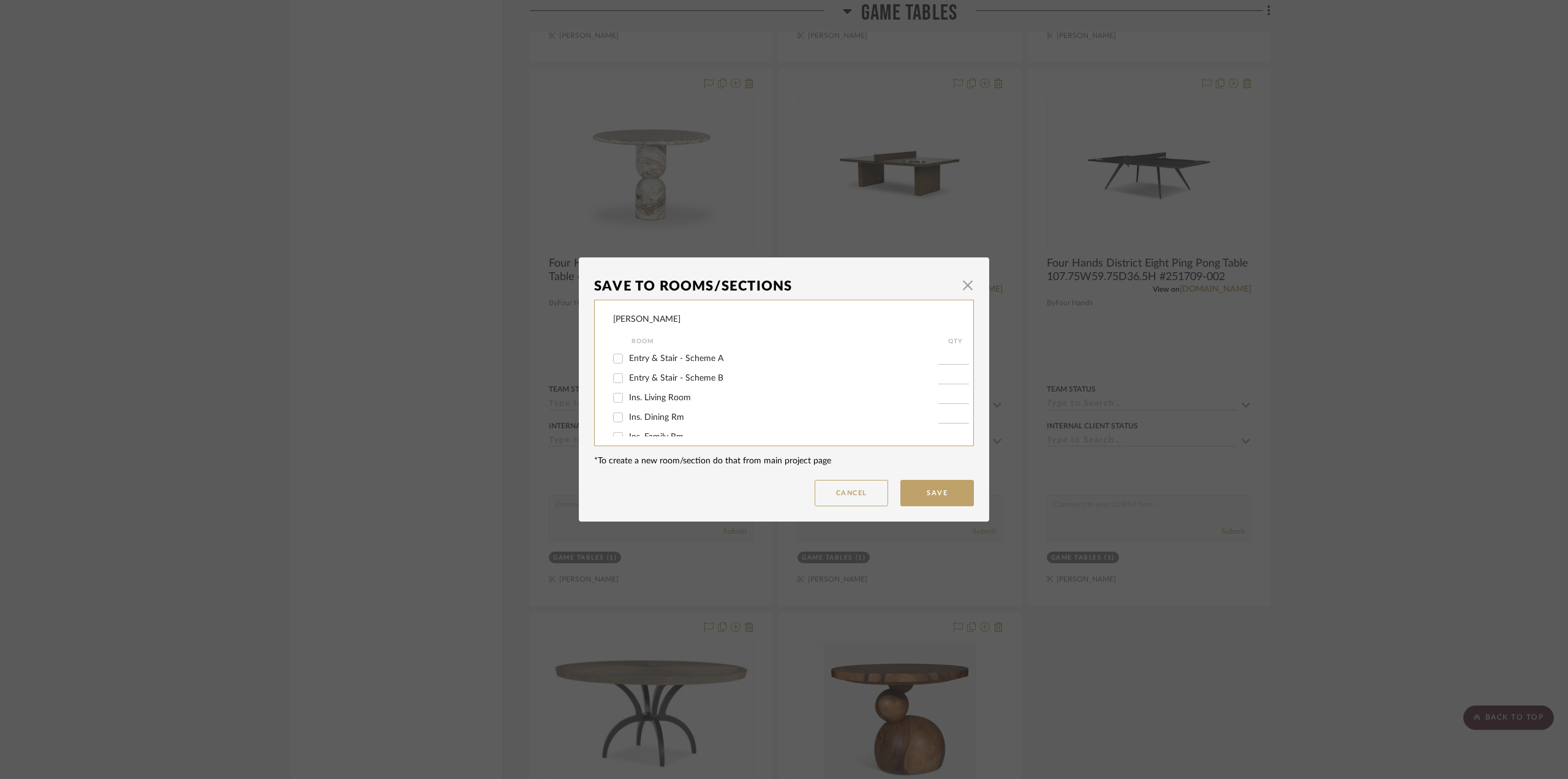
click at [680, 377] on span "Entry & Stair - Scheme B" at bounding box center [677, 377] width 95 height 9
click at [628, 377] on input "Entry & Stair - Scheme B" at bounding box center [618, 377] width 19 height 19
checkbox input "true"
type input "1"
click at [925, 487] on button "Save" at bounding box center [937, 493] width 74 height 26
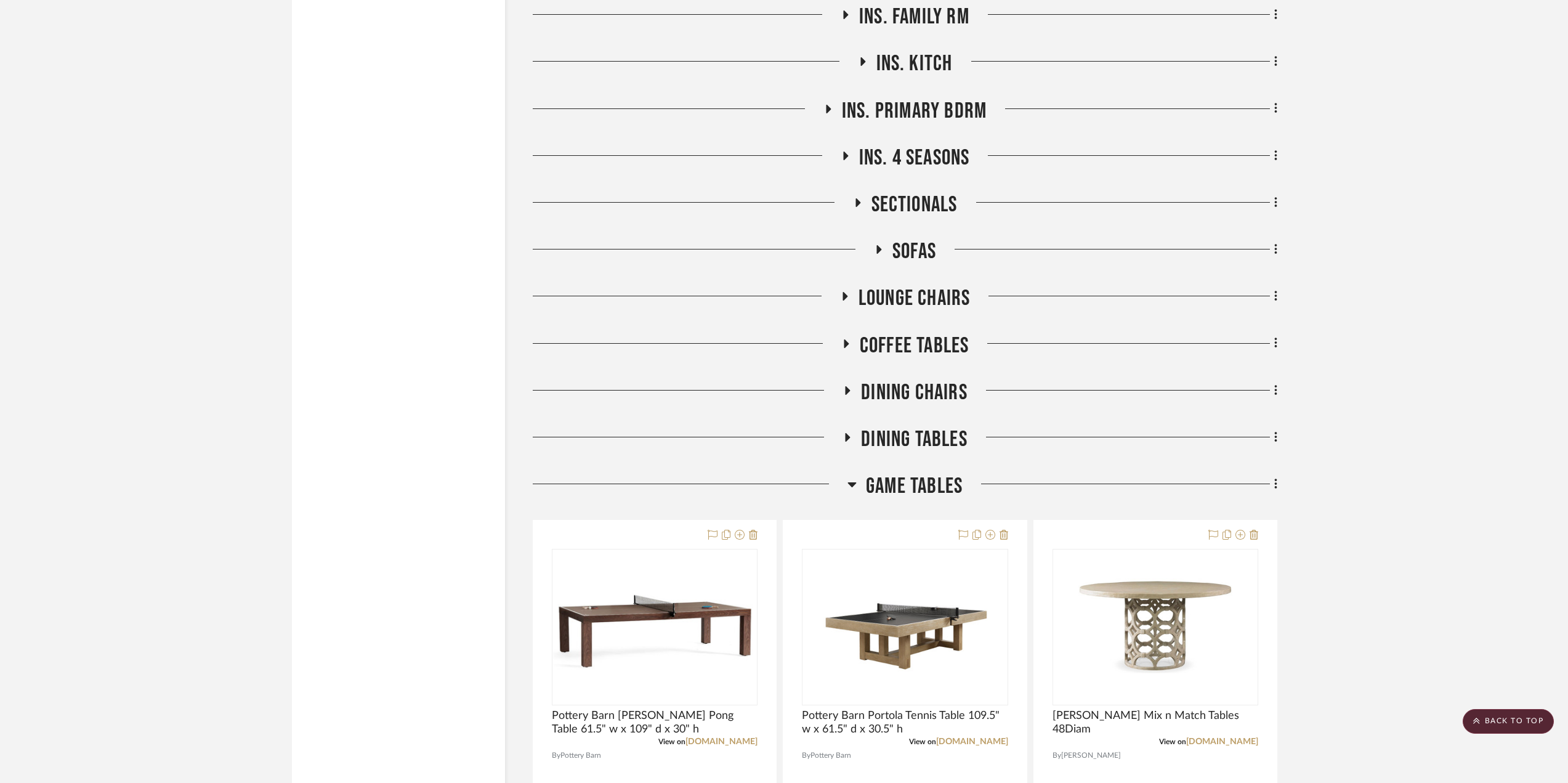
scroll to position [2095, 0]
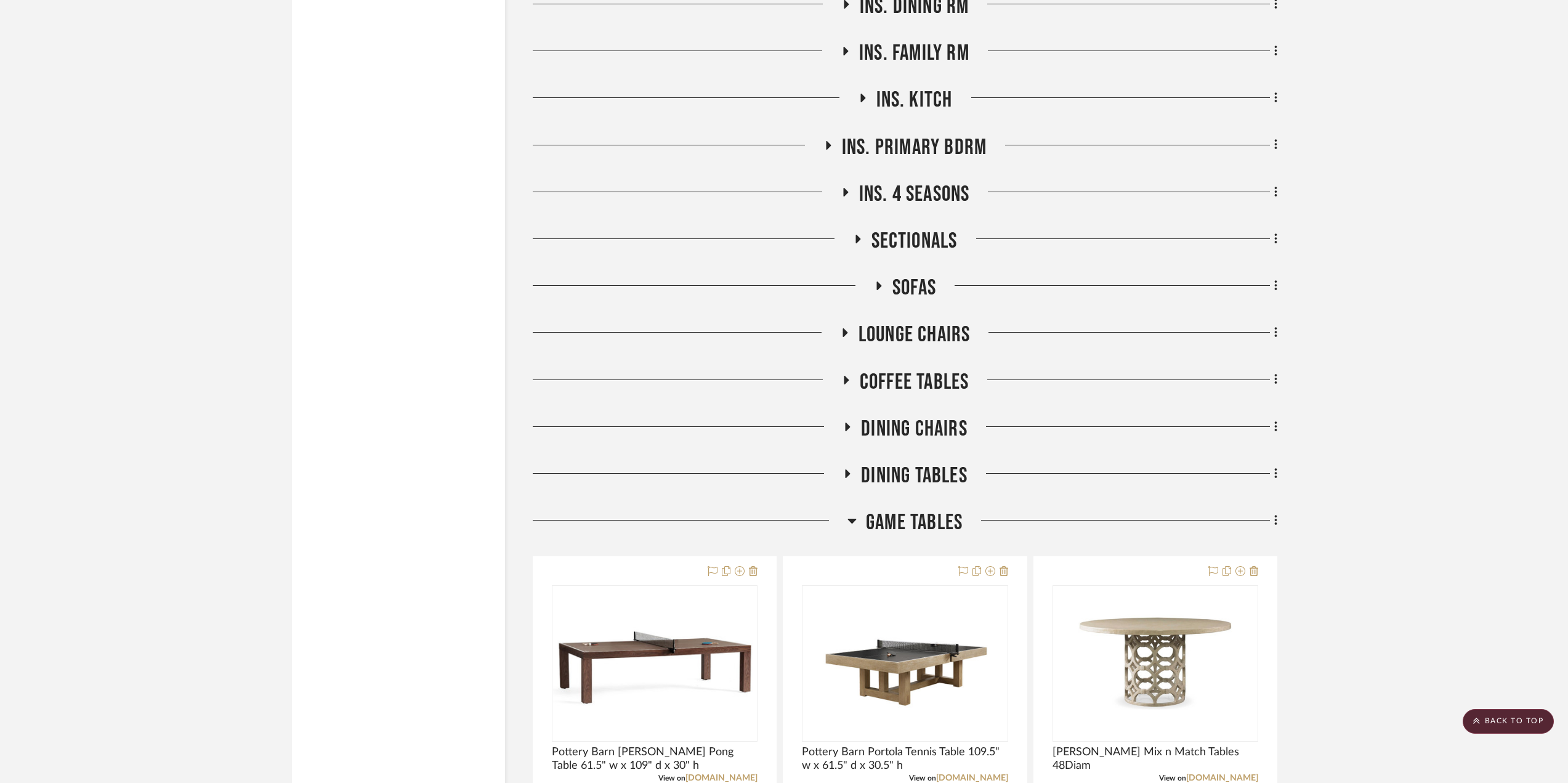
click at [852, 526] on icon at bounding box center [852, 520] width 9 height 15
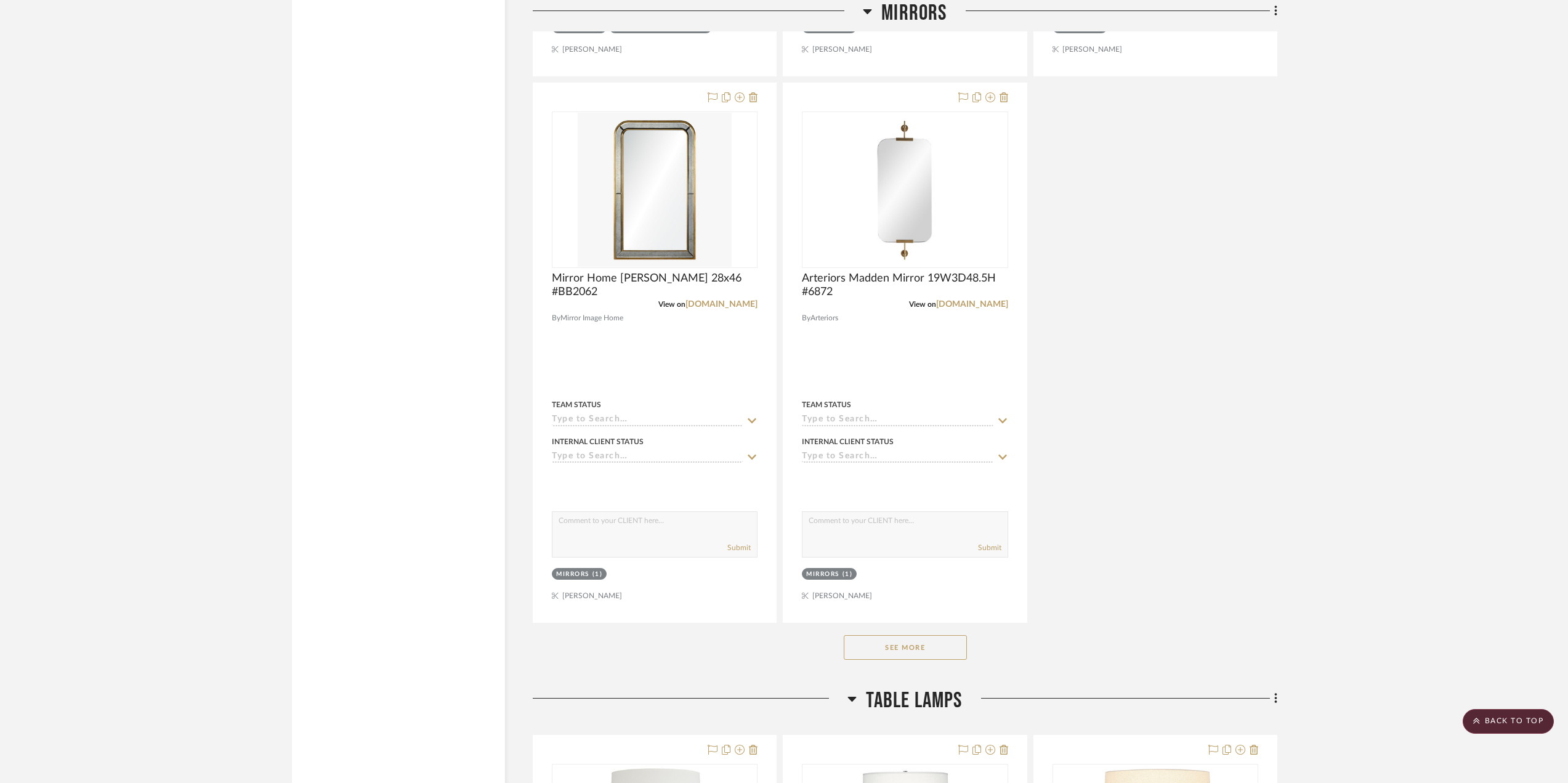
scroll to position [4436, 0]
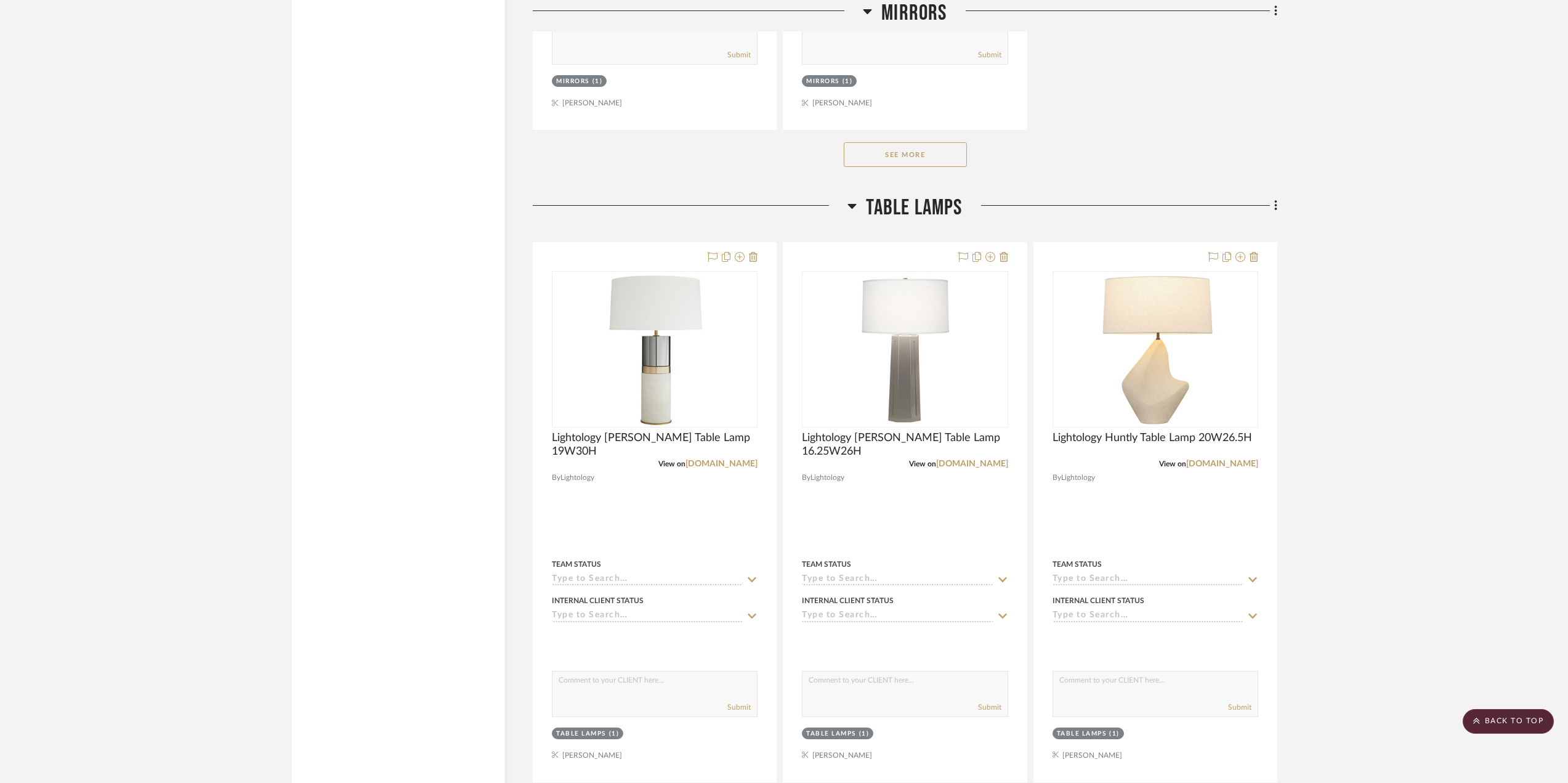
click at [849, 206] on icon at bounding box center [852, 206] width 9 height 5
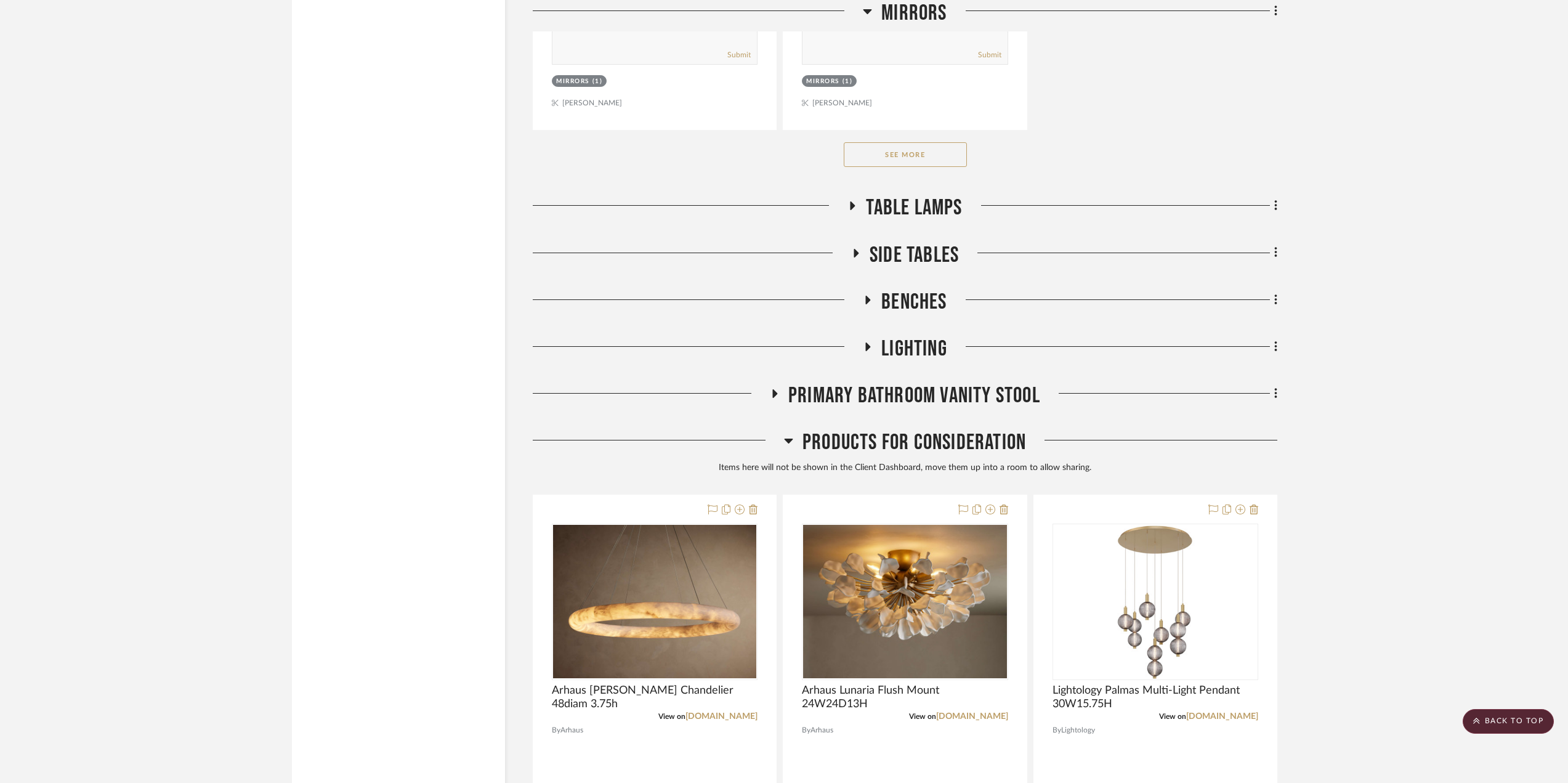
click at [861, 351] on icon at bounding box center [868, 347] width 15 height 9
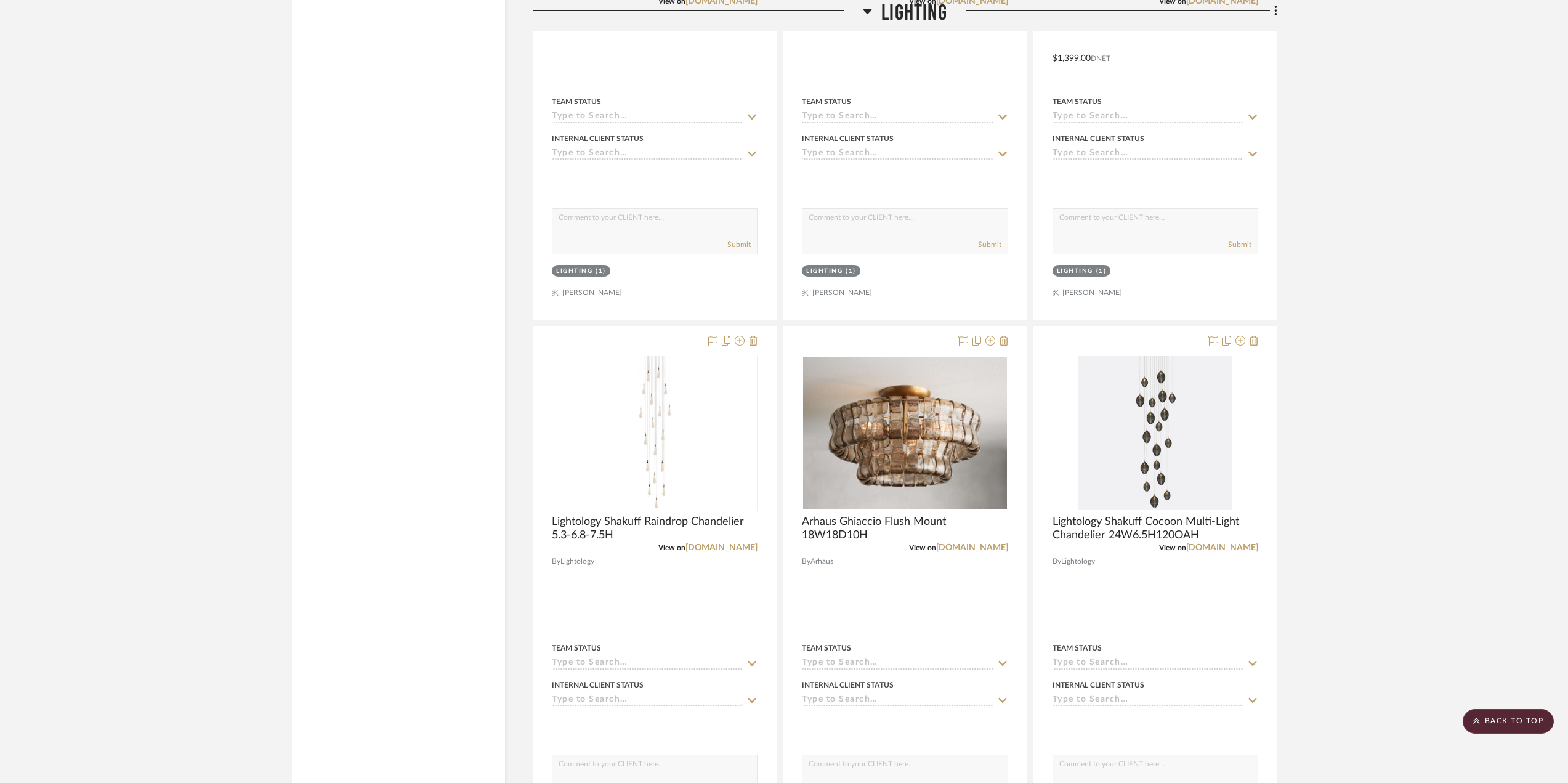
scroll to position [10042, 0]
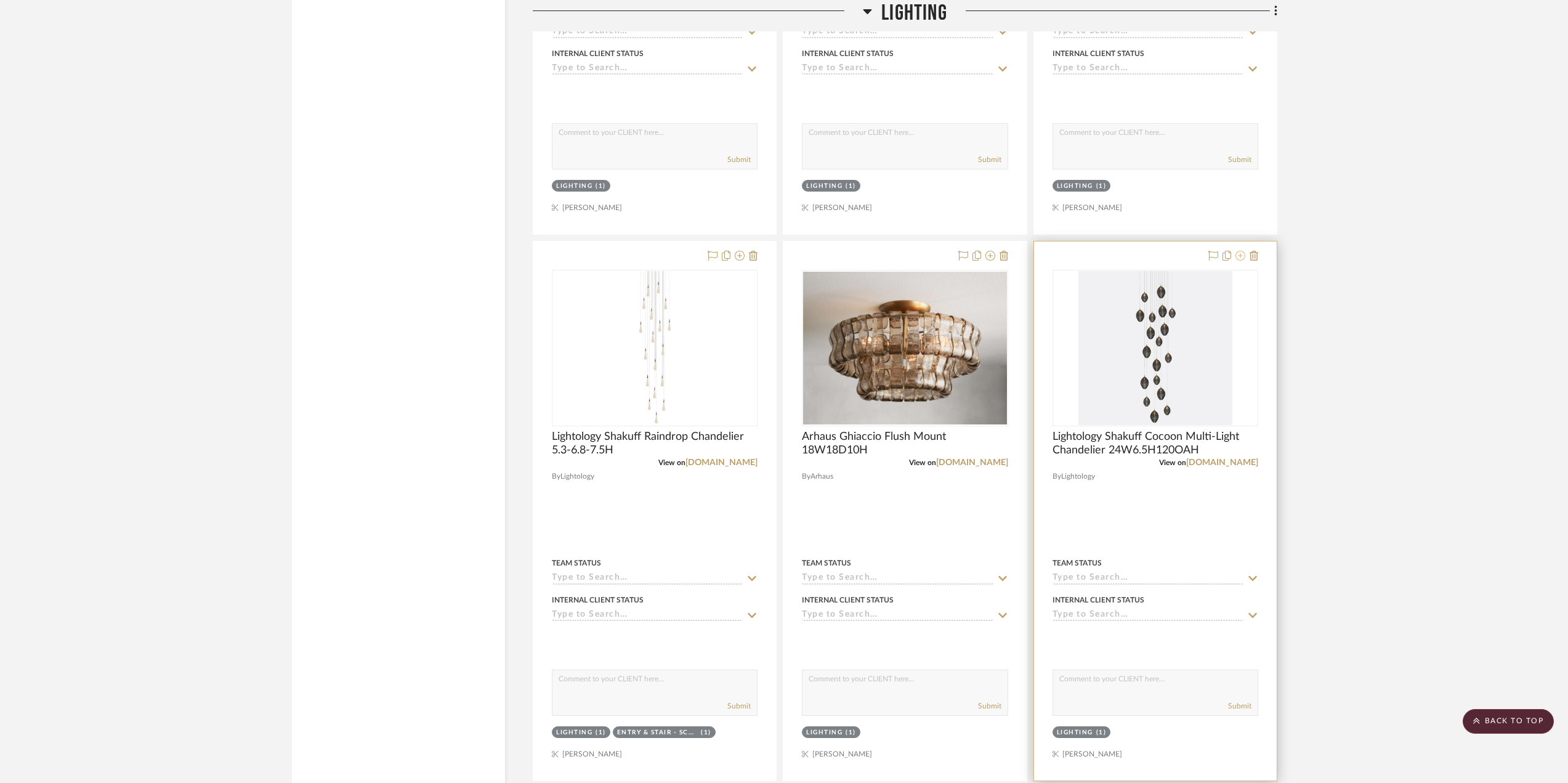
click at [1240, 258] on icon at bounding box center [1240, 255] width 10 height 10
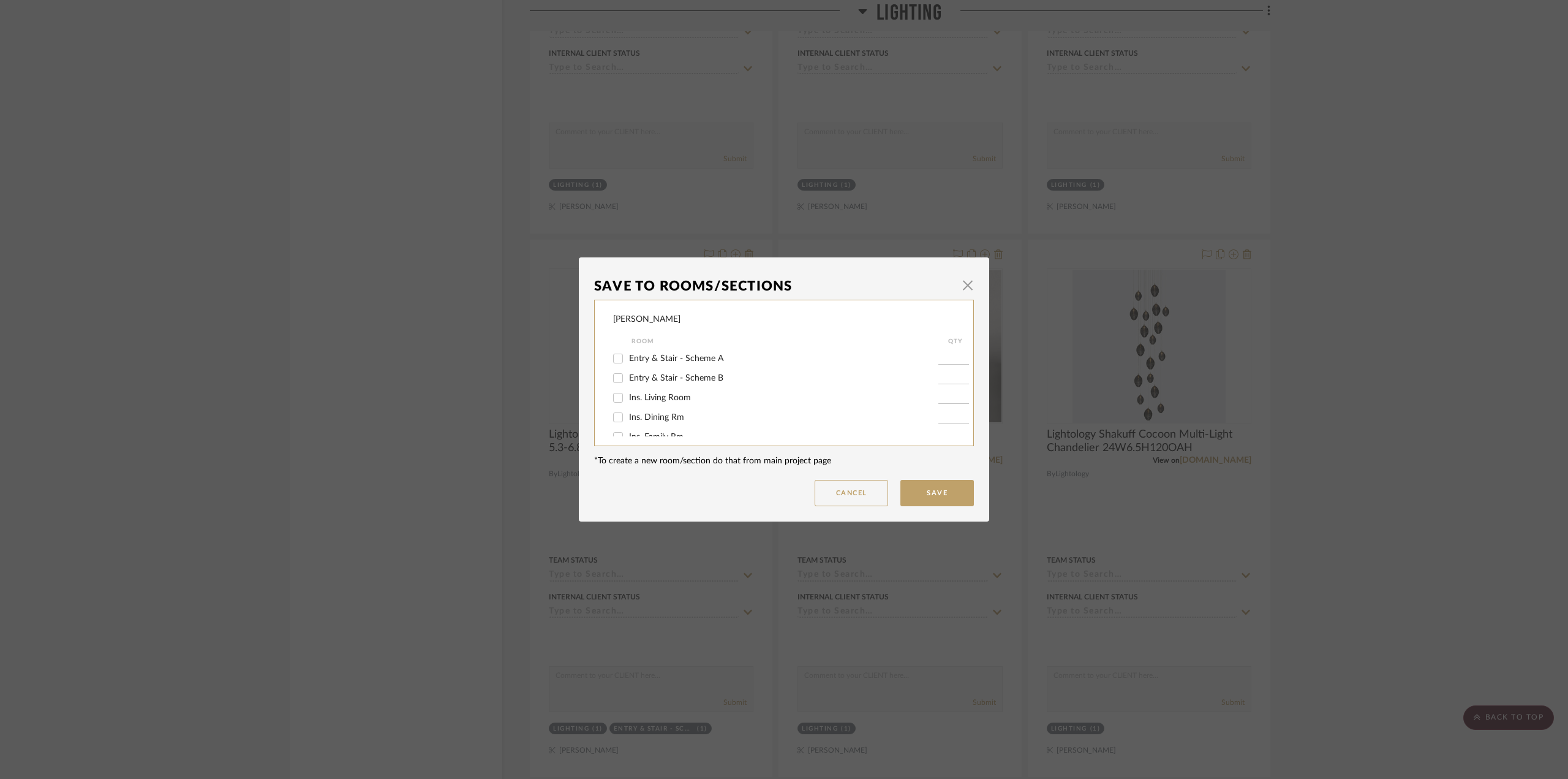
click at [719, 374] on label "Entry & Stair - Scheme B" at bounding box center [784, 378] width 310 height 10
click at [628, 374] on input "Entry & Stair - Scheme B" at bounding box center [618, 377] width 19 height 19
checkbox input "true"
type input "1"
click at [952, 502] on button "Save" at bounding box center [937, 493] width 74 height 26
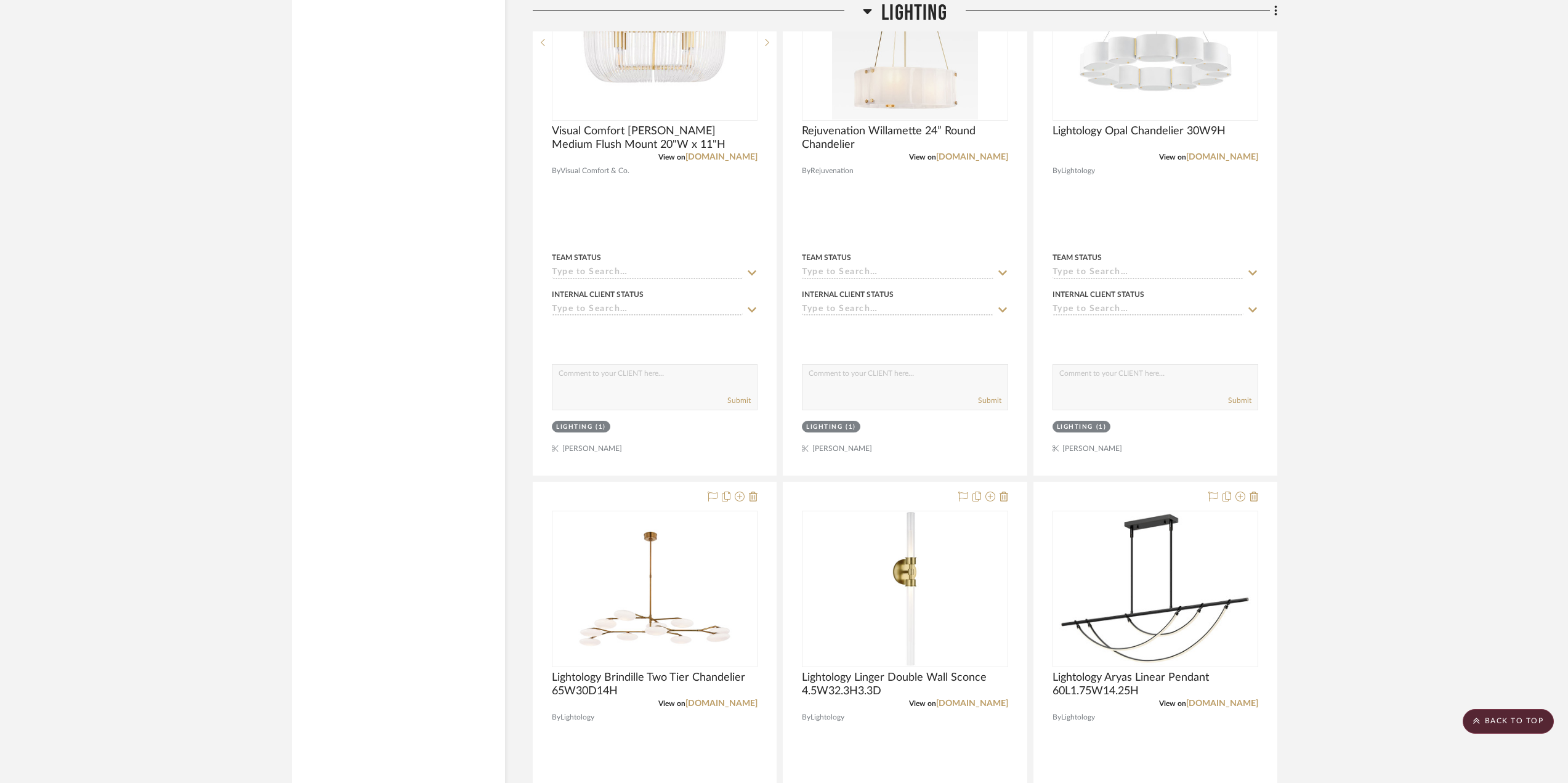
scroll to position [5607, 0]
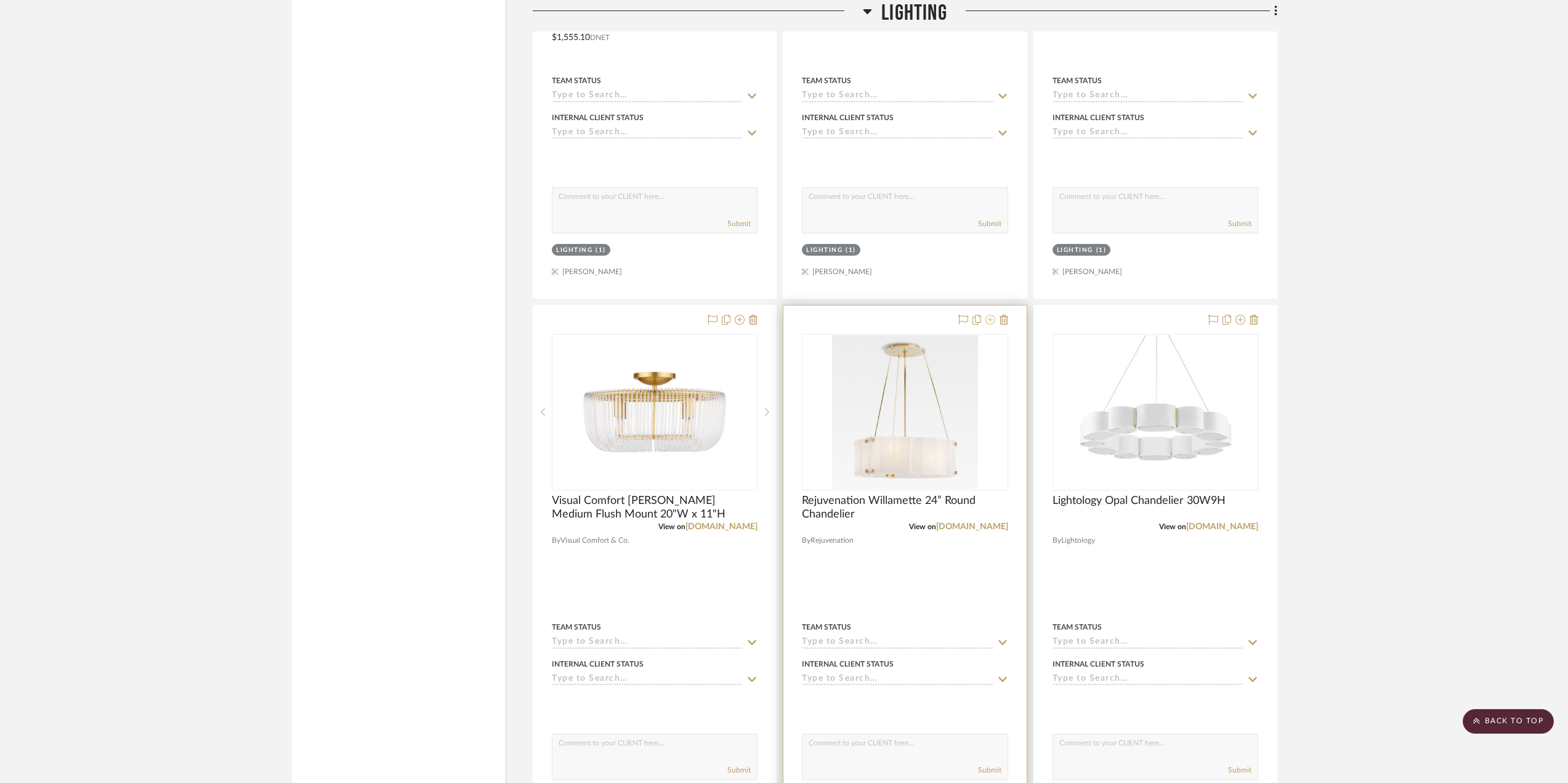
click at [991, 319] on icon at bounding box center [990, 319] width 10 height 10
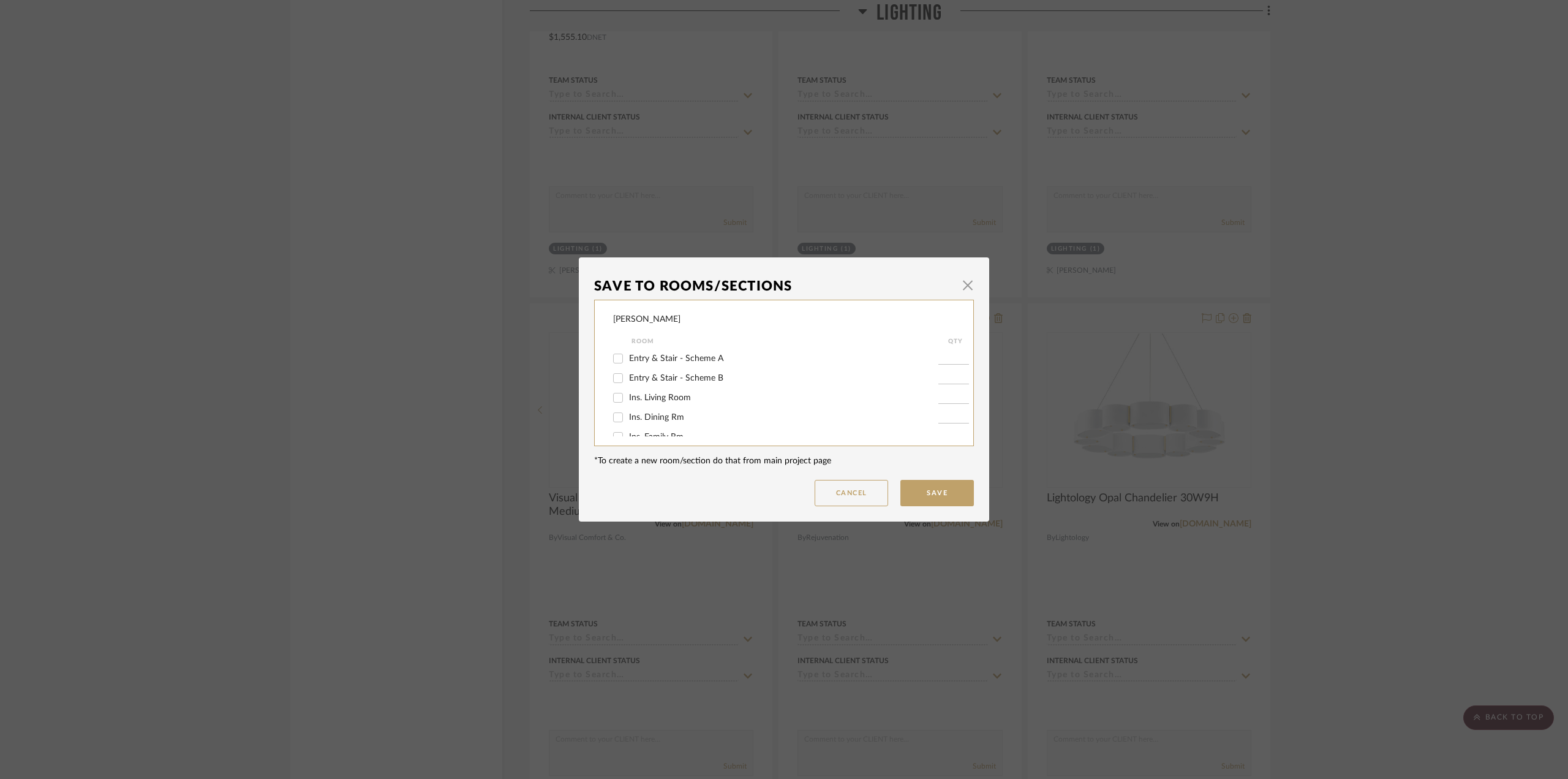
click at [692, 377] on span "Entry & Stair - Scheme B" at bounding box center [677, 377] width 95 height 9
click at [628, 377] on input "Entry & Stair - Scheme B" at bounding box center [618, 377] width 19 height 19
checkbox input "true"
type input "1"
click at [928, 492] on button "Save" at bounding box center [937, 493] width 74 height 26
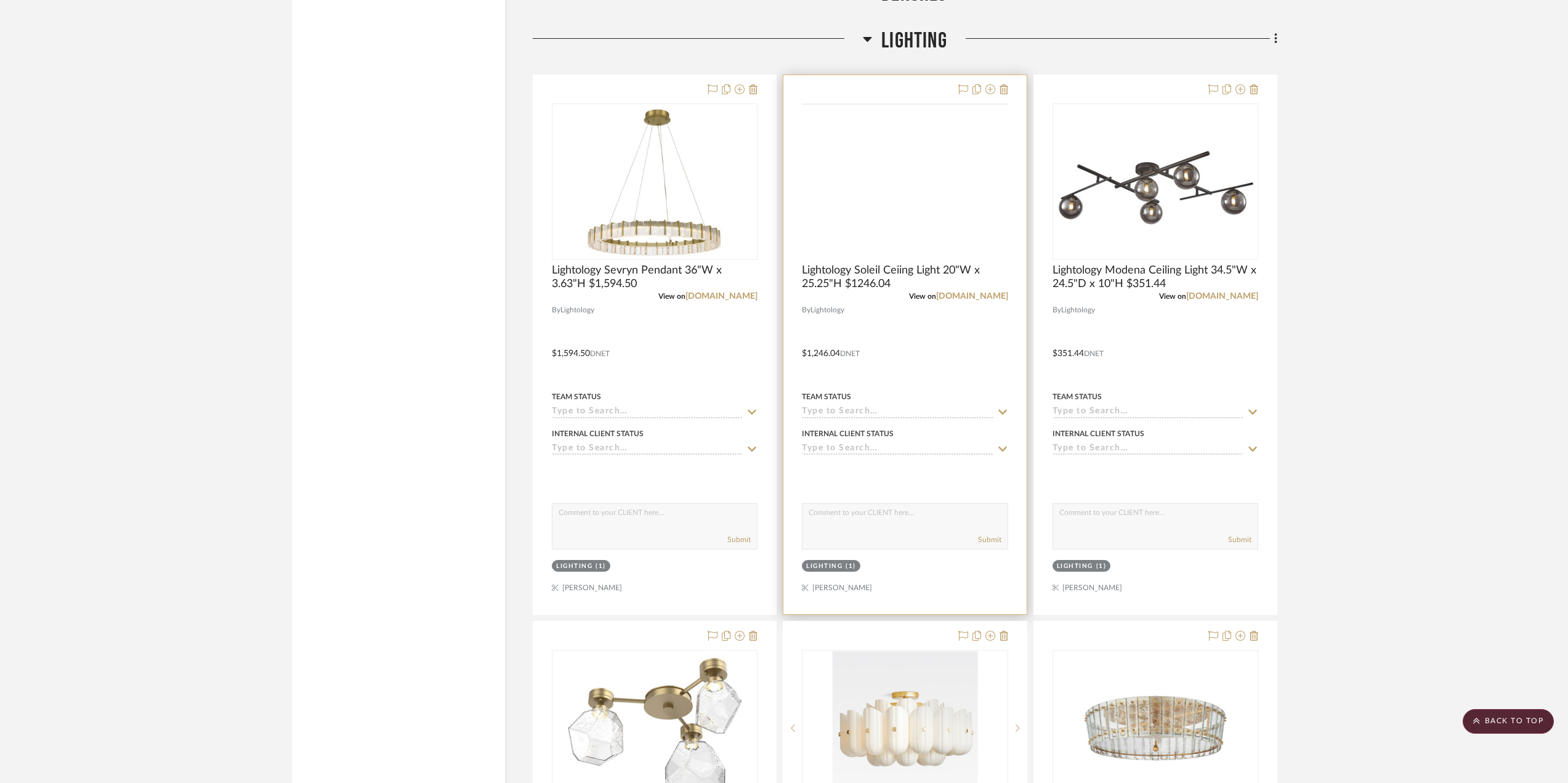
scroll to position [4312, 0]
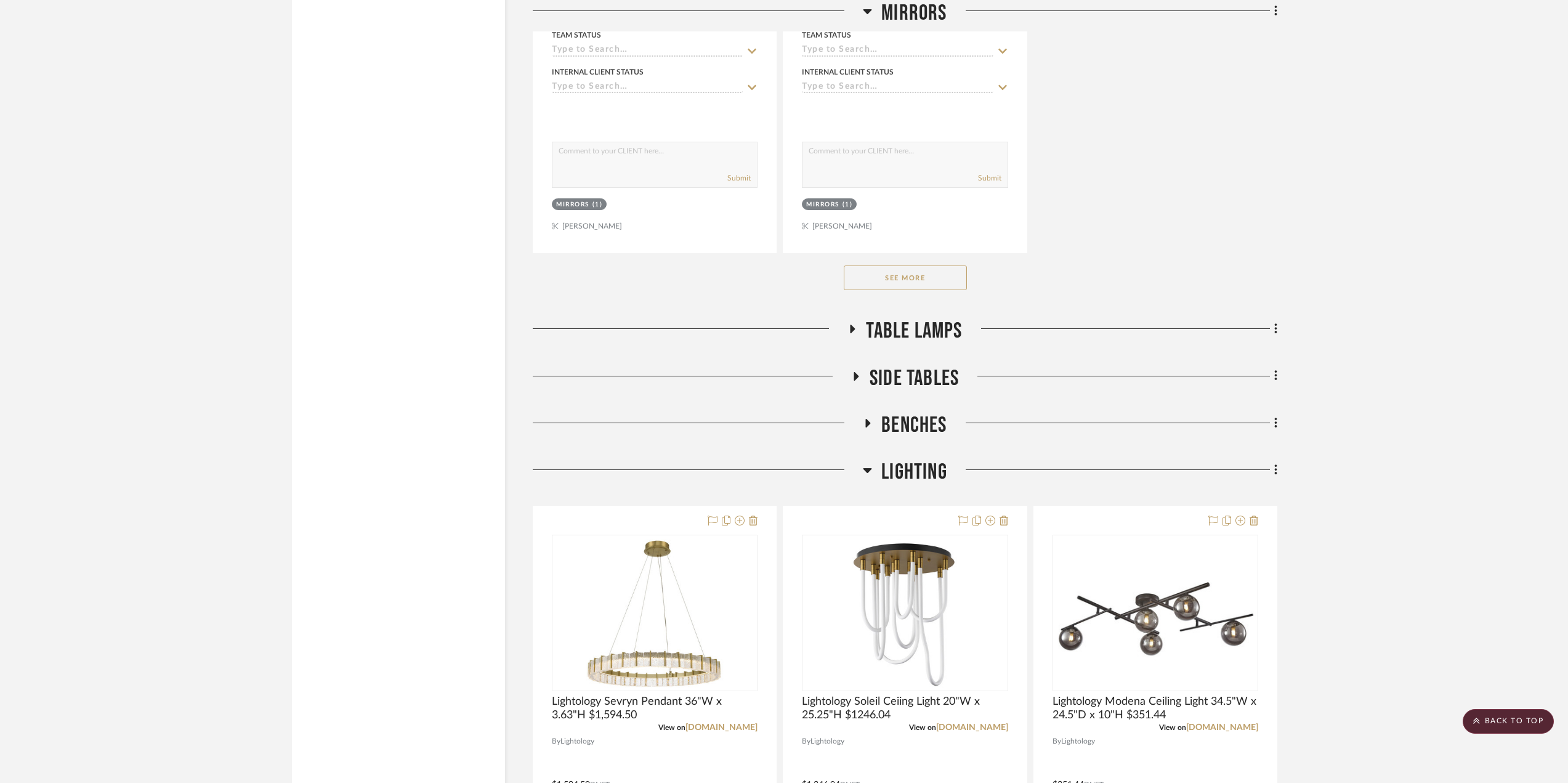
click at [864, 465] on icon at bounding box center [868, 470] width 9 height 15
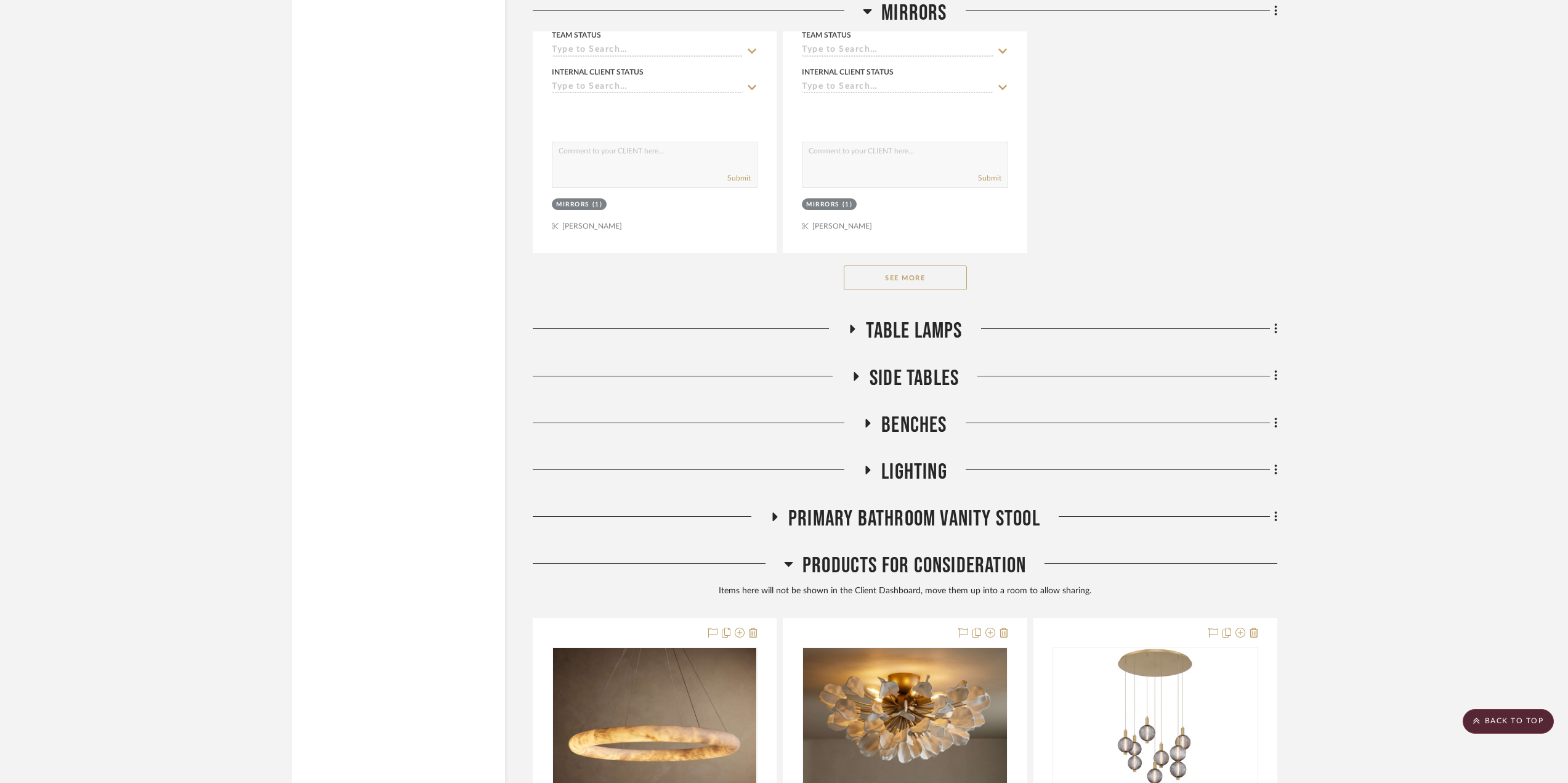
click at [850, 319] on h3 "Table Lamps" at bounding box center [905, 331] width 115 height 27
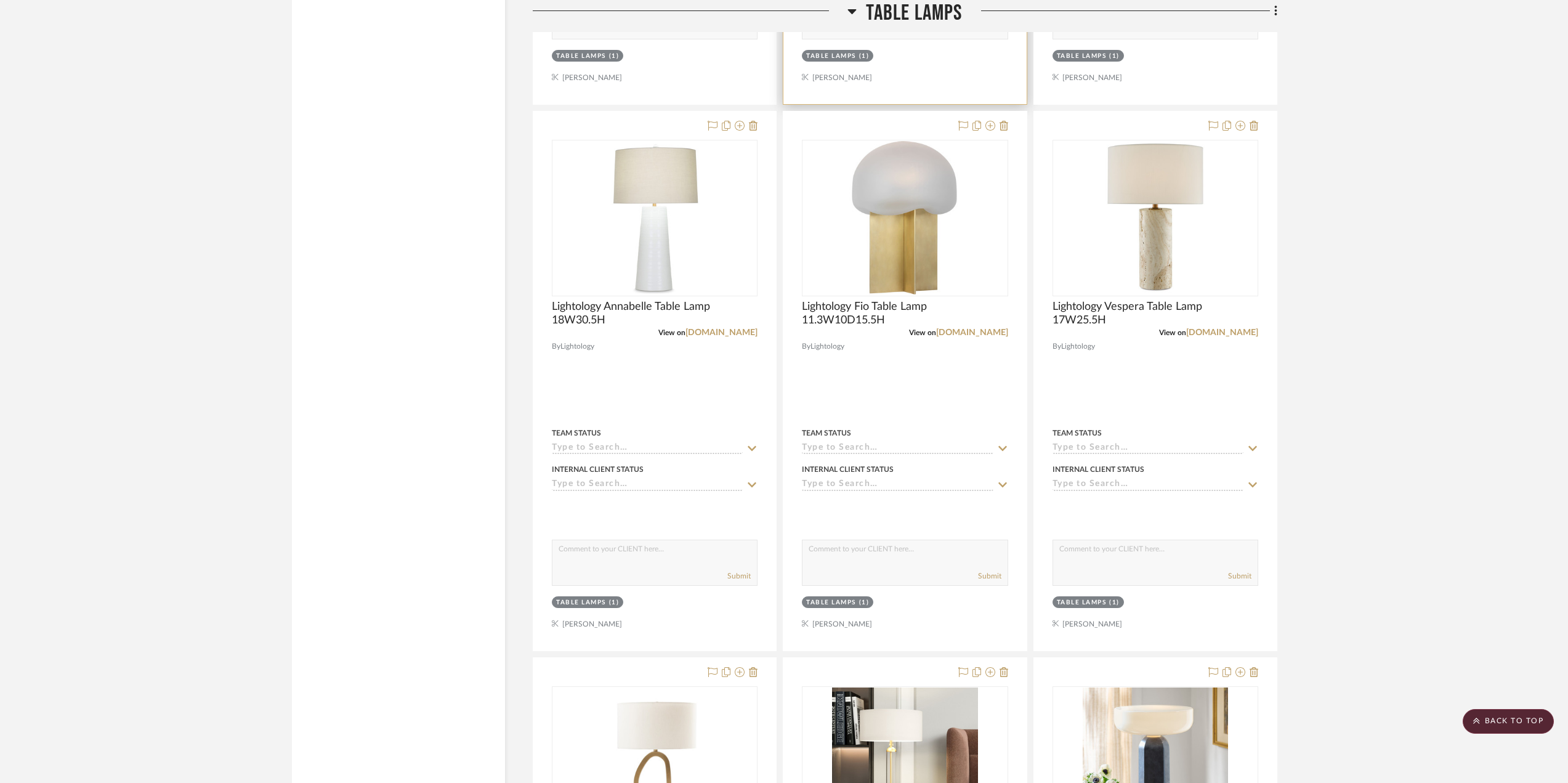
scroll to position [5545, 0]
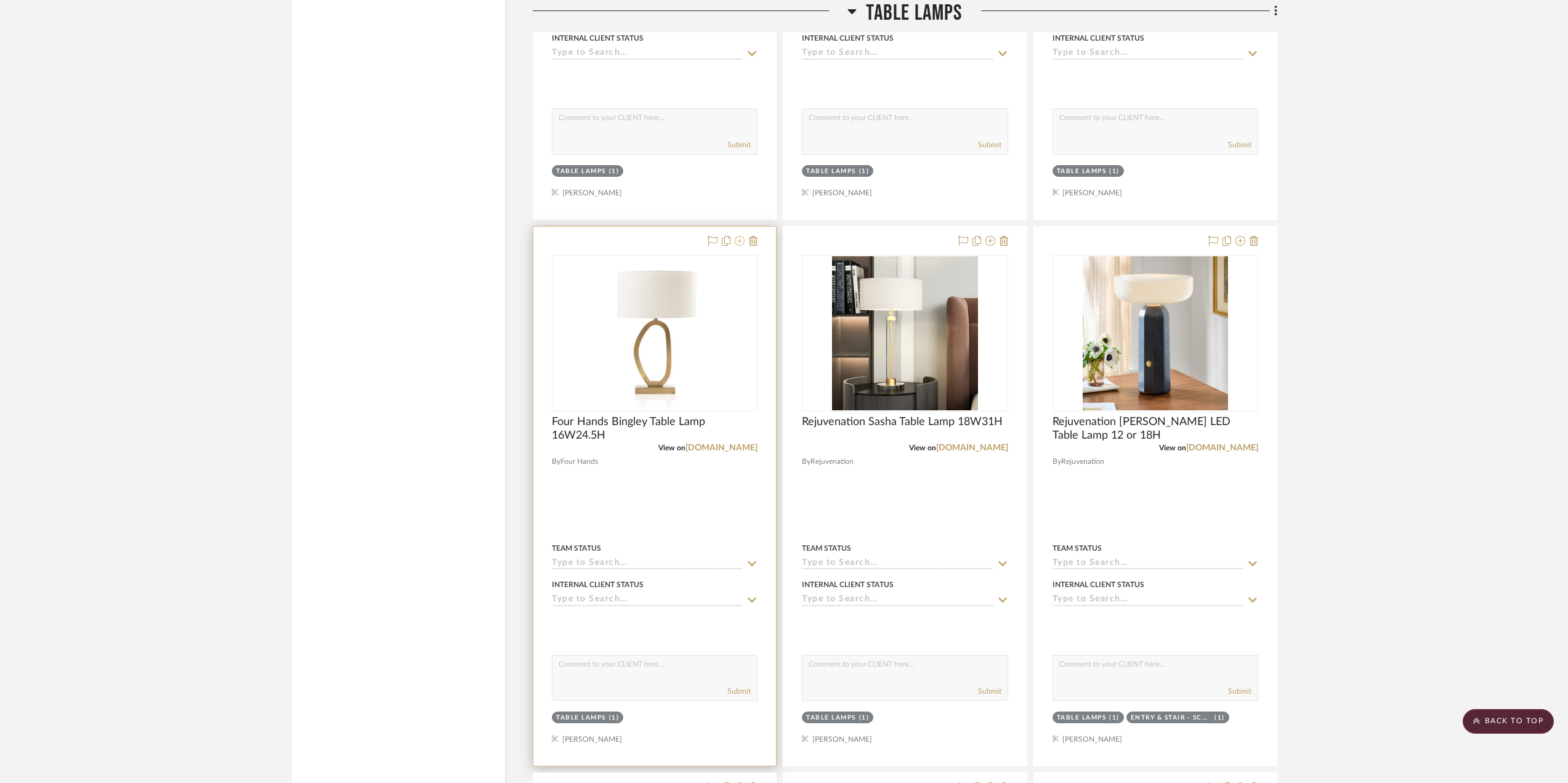
click at [735, 238] on icon at bounding box center [740, 240] width 10 height 10
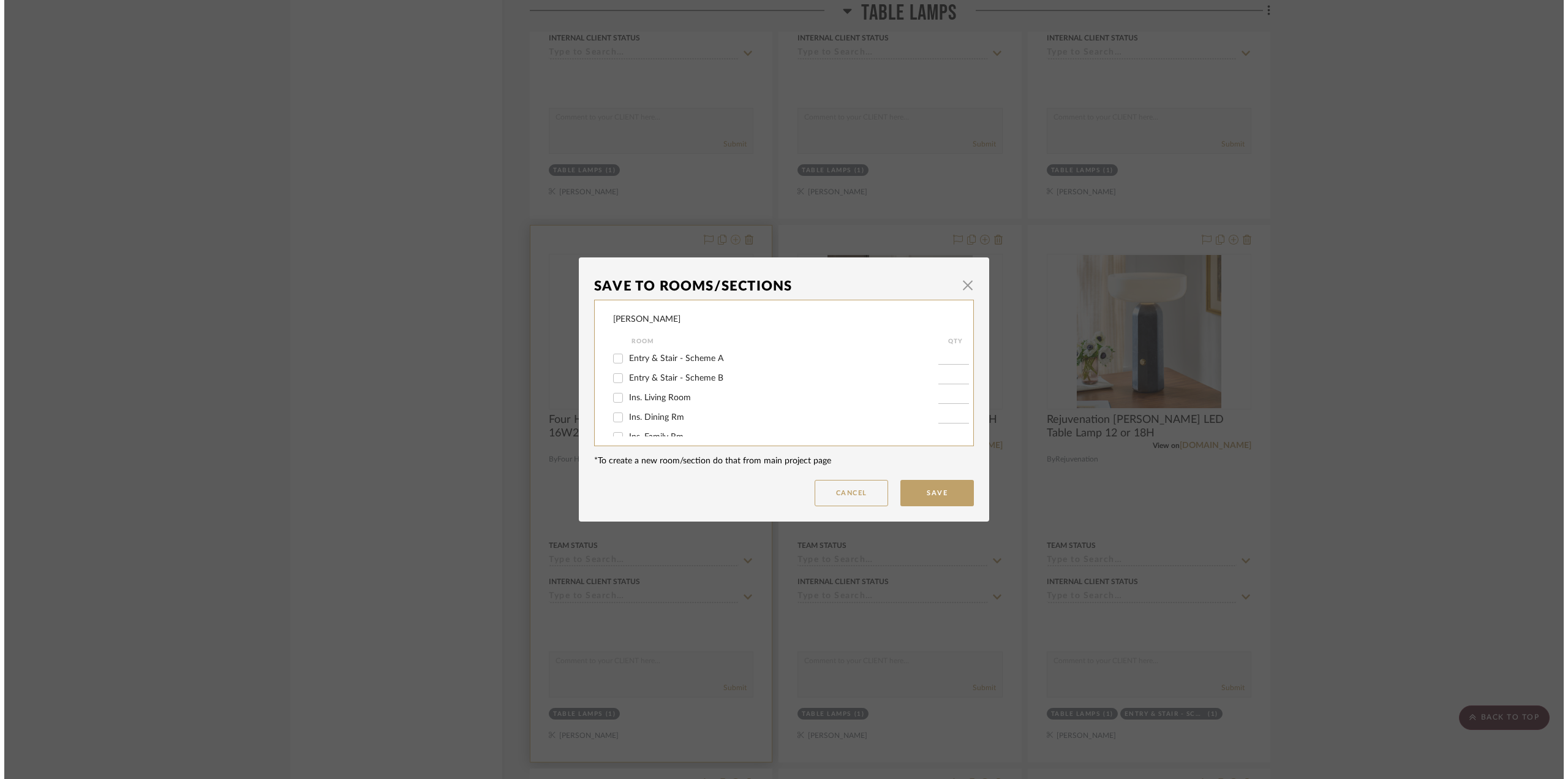
scroll to position [0, 0]
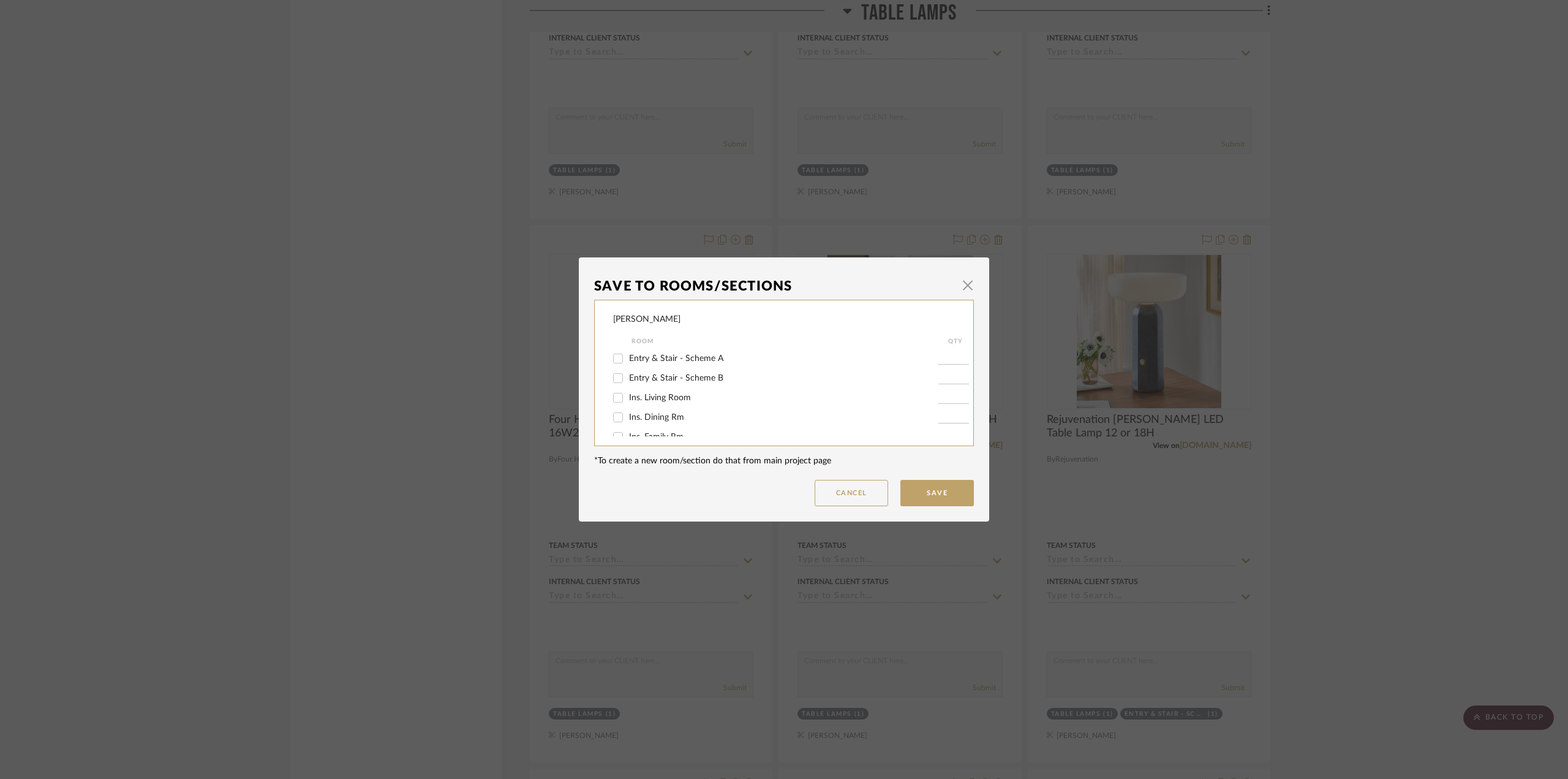
click at [692, 381] on span "Entry & Stair - Scheme B" at bounding box center [677, 377] width 95 height 9
click at [628, 381] on input "Entry & Stair - Scheme B" at bounding box center [618, 377] width 19 height 19
checkbox input "true"
type input "1"
click at [931, 503] on button "Save" at bounding box center [937, 493] width 74 height 26
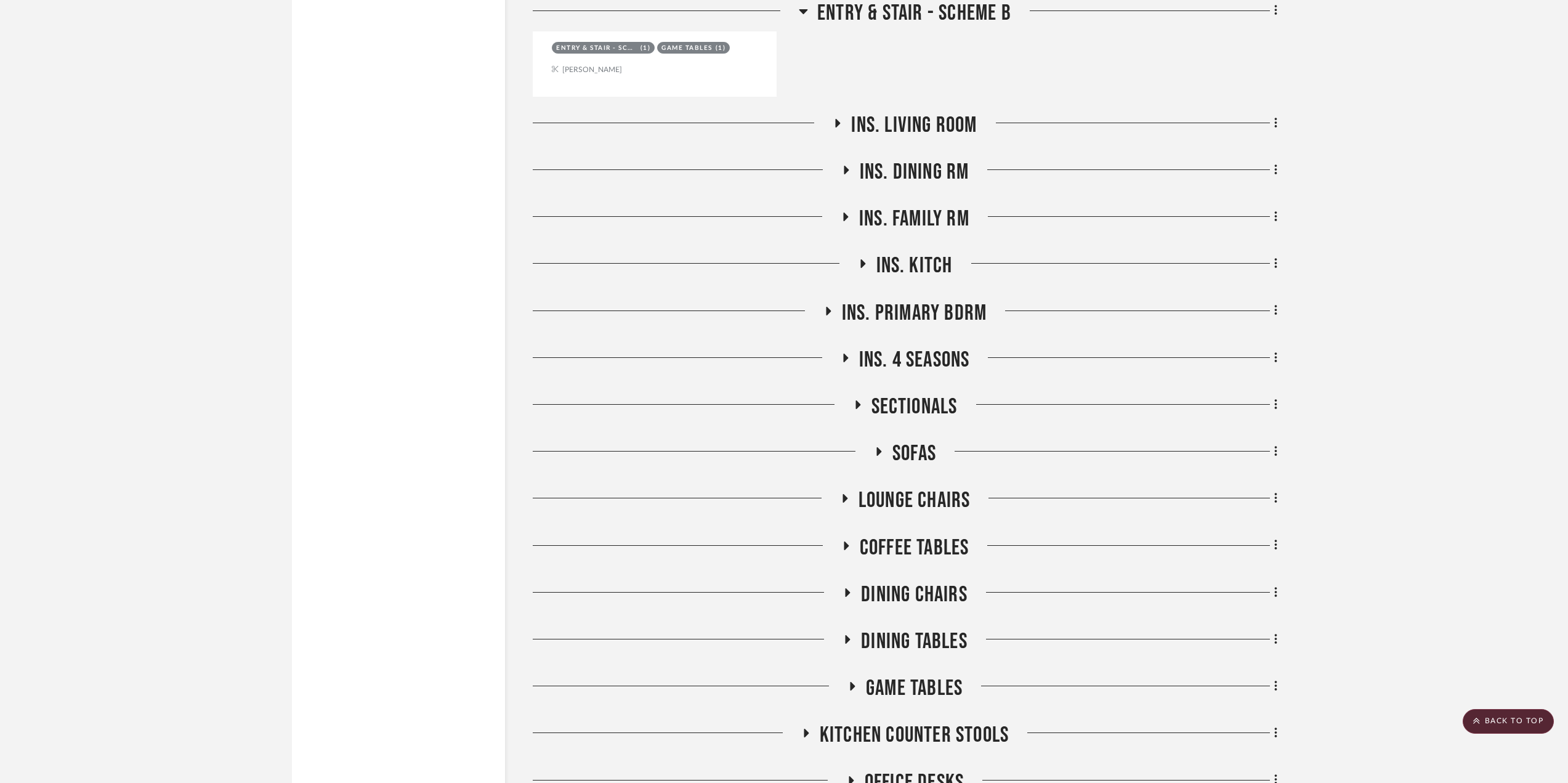
scroll to position [2537, 0]
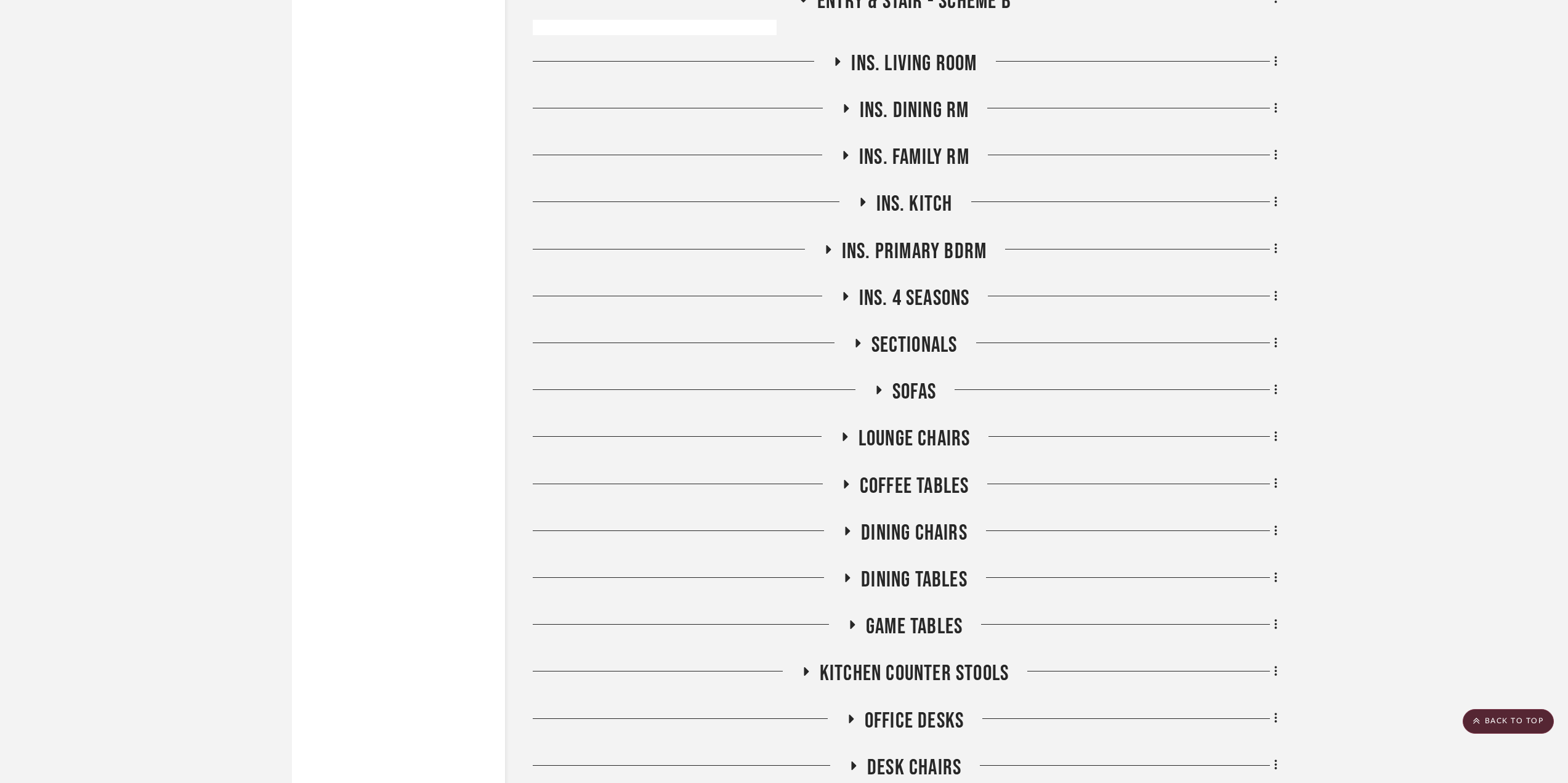
click at [849, 440] on icon at bounding box center [844, 437] width 15 height 9
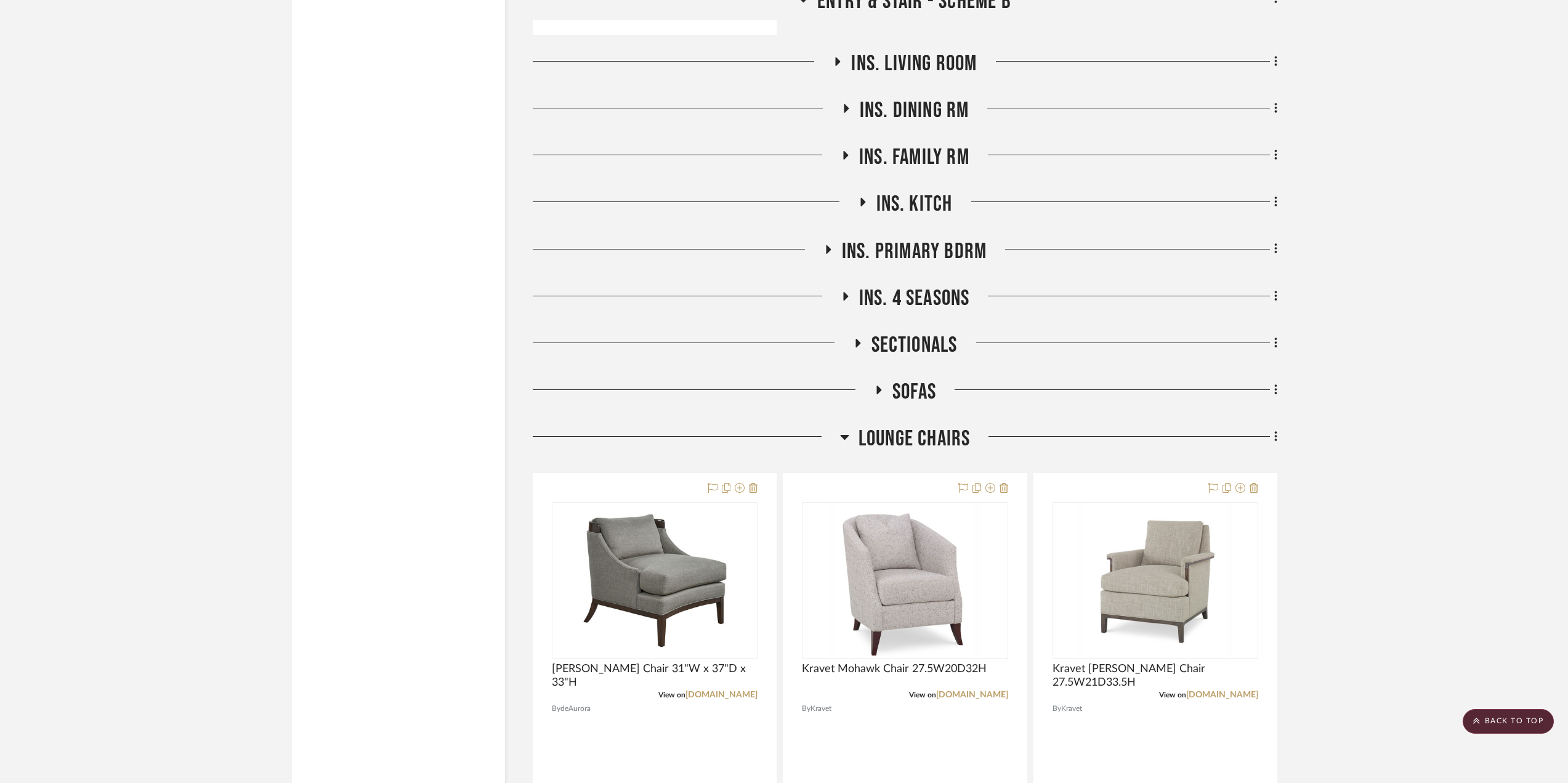
click at [846, 435] on icon at bounding box center [844, 436] width 9 height 15
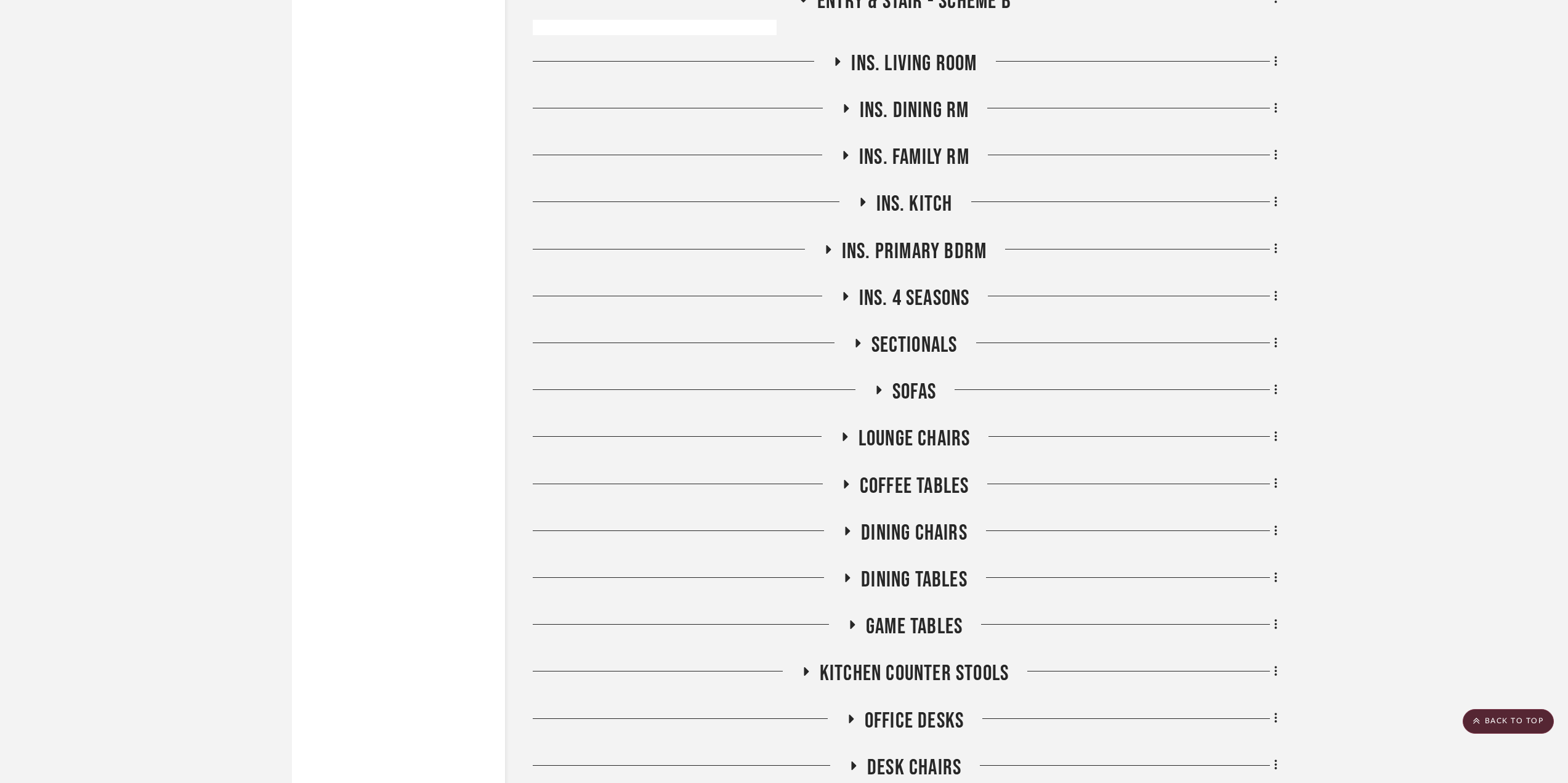
click at [880, 384] on h3 "Sofas" at bounding box center [905, 392] width 62 height 27
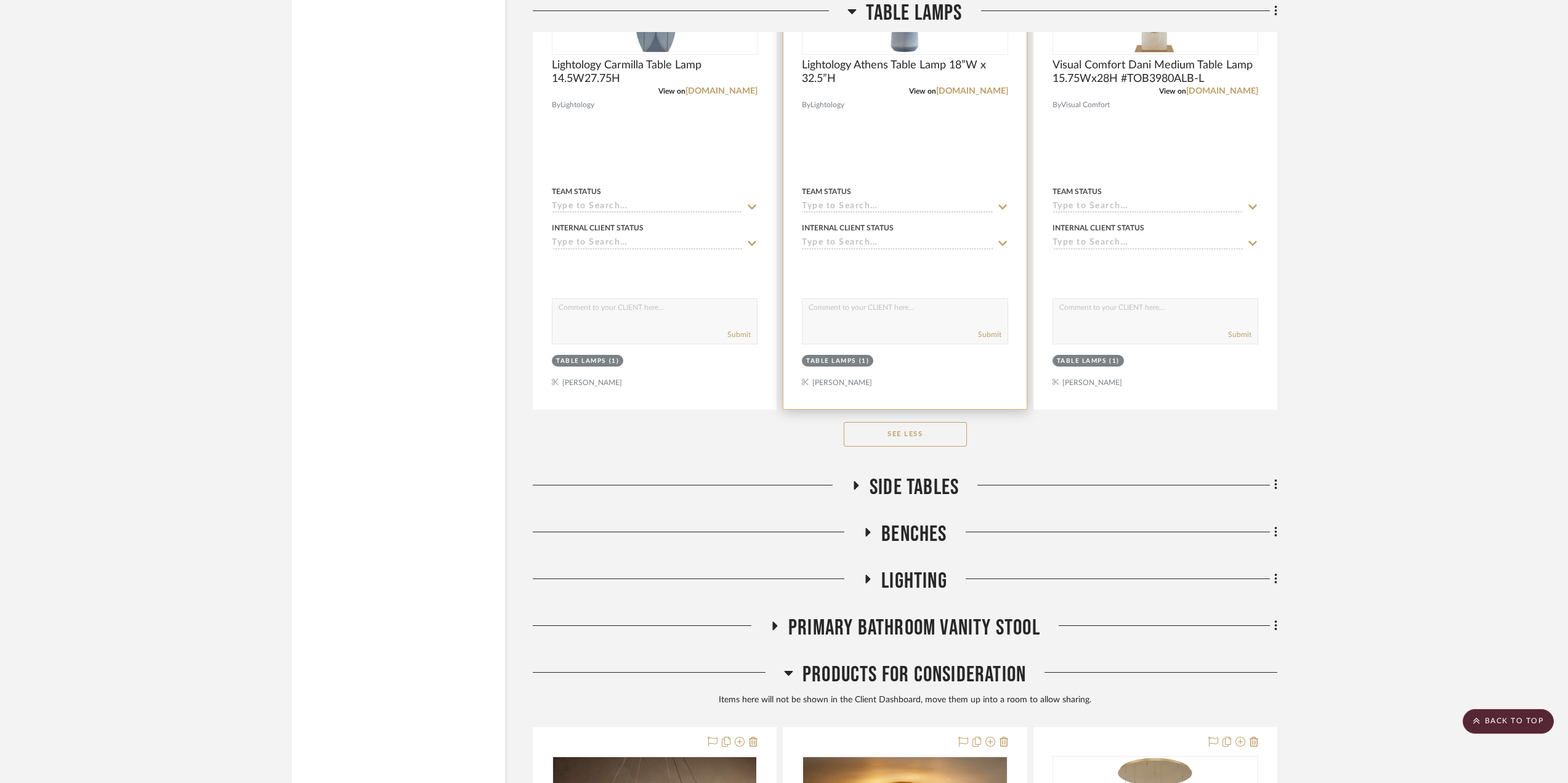
scroll to position [10177, 0]
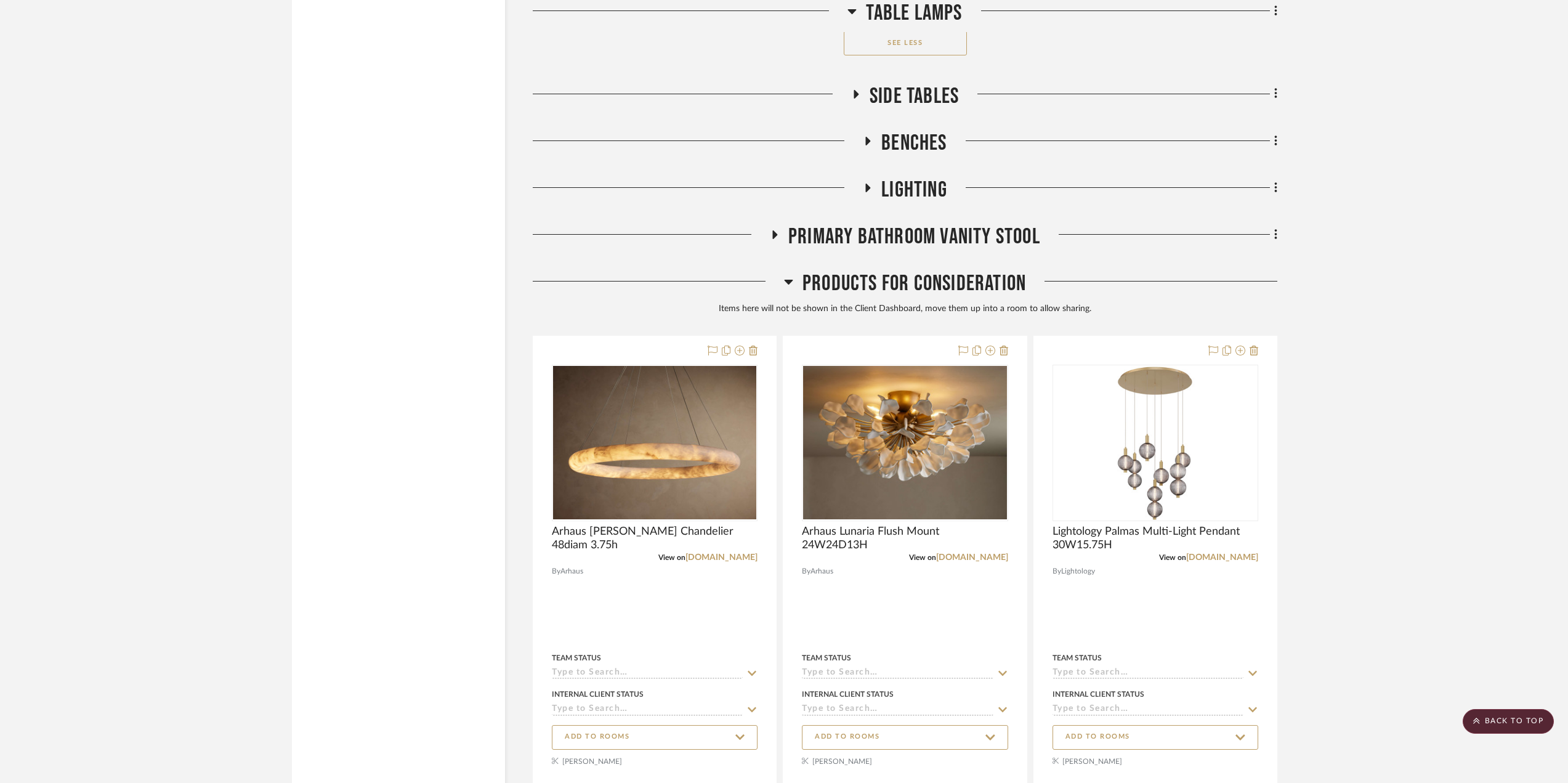
click at [863, 144] on icon at bounding box center [868, 141] width 15 height 9
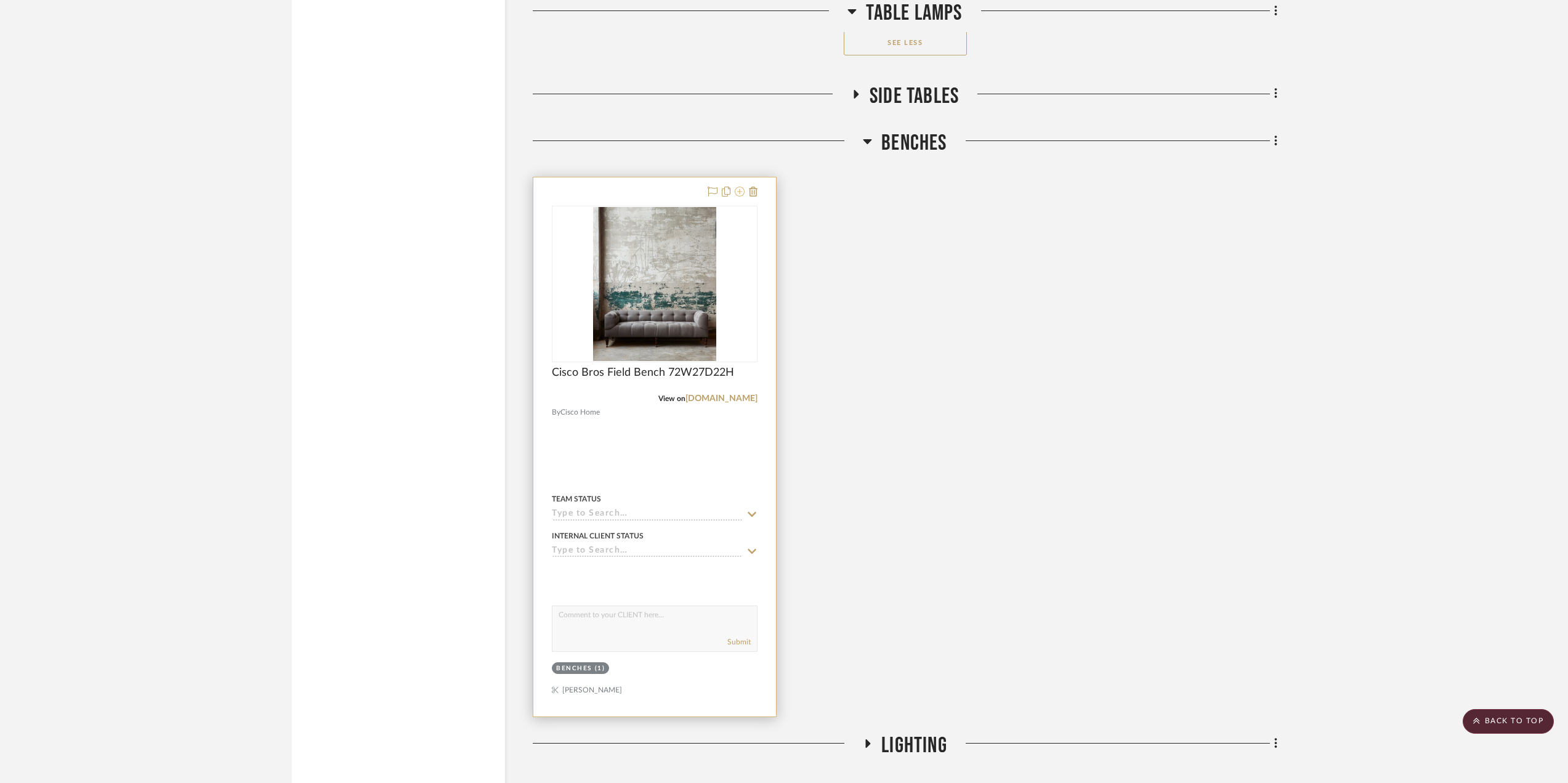
click at [738, 188] on icon at bounding box center [740, 191] width 10 height 10
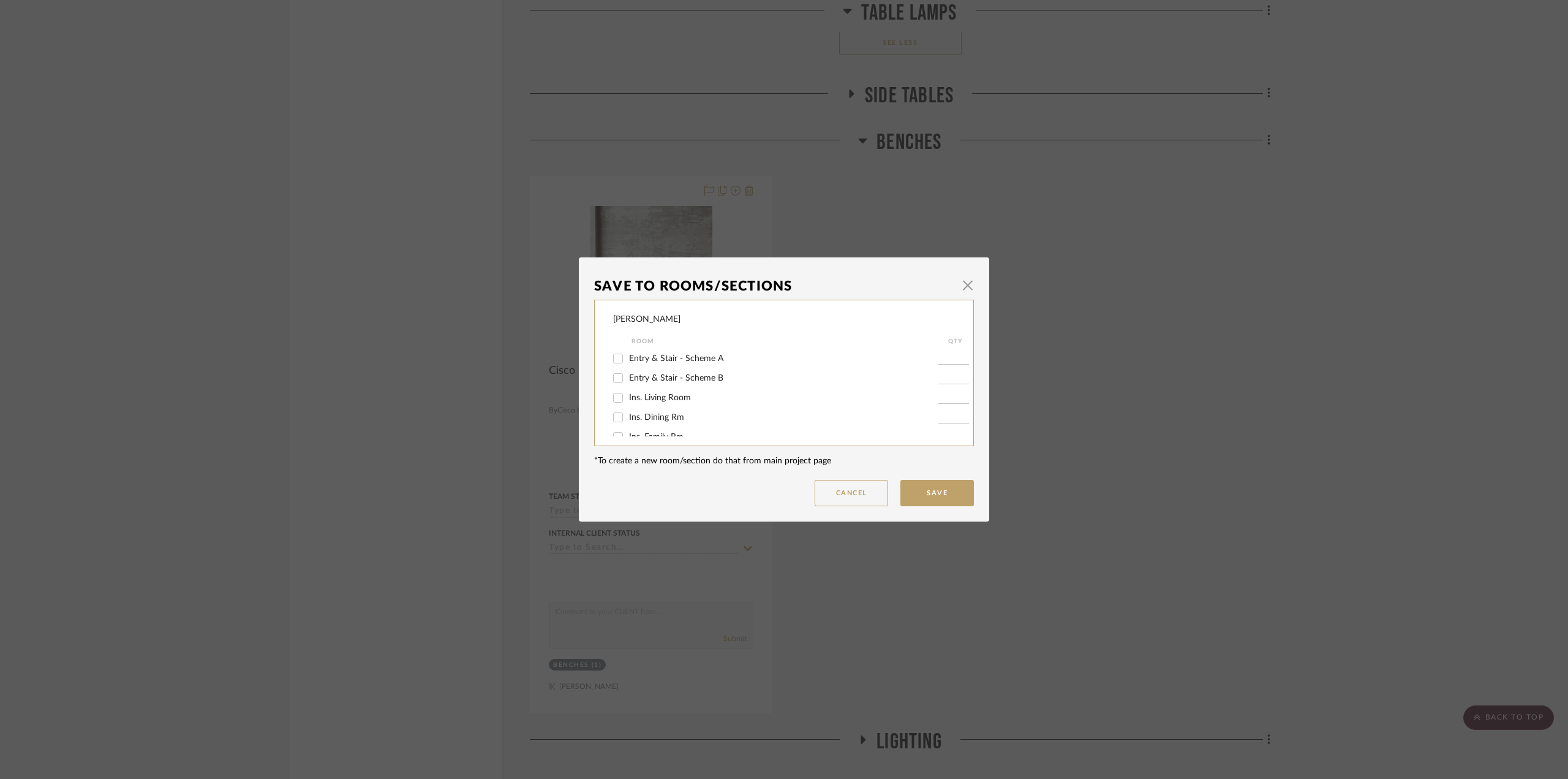
click at [709, 379] on span "Entry & Stair - Scheme B" at bounding box center [677, 377] width 95 height 9
click at [628, 379] on input "Entry & Stair - Scheme B" at bounding box center [618, 377] width 19 height 19
checkbox input "true"
type input "1"
click at [931, 494] on button "Save" at bounding box center [937, 493] width 74 height 26
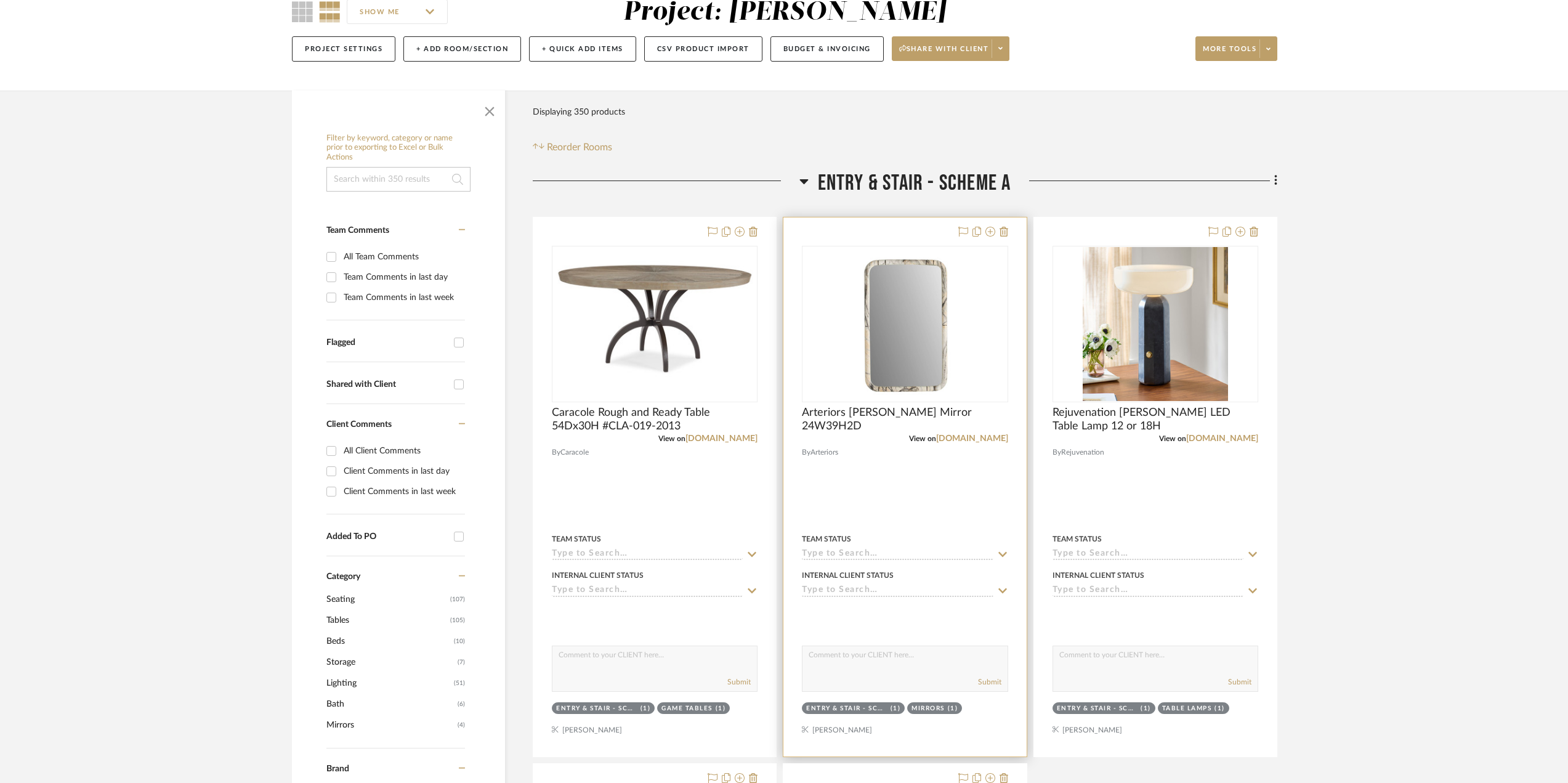
scroll to position [123, 0]
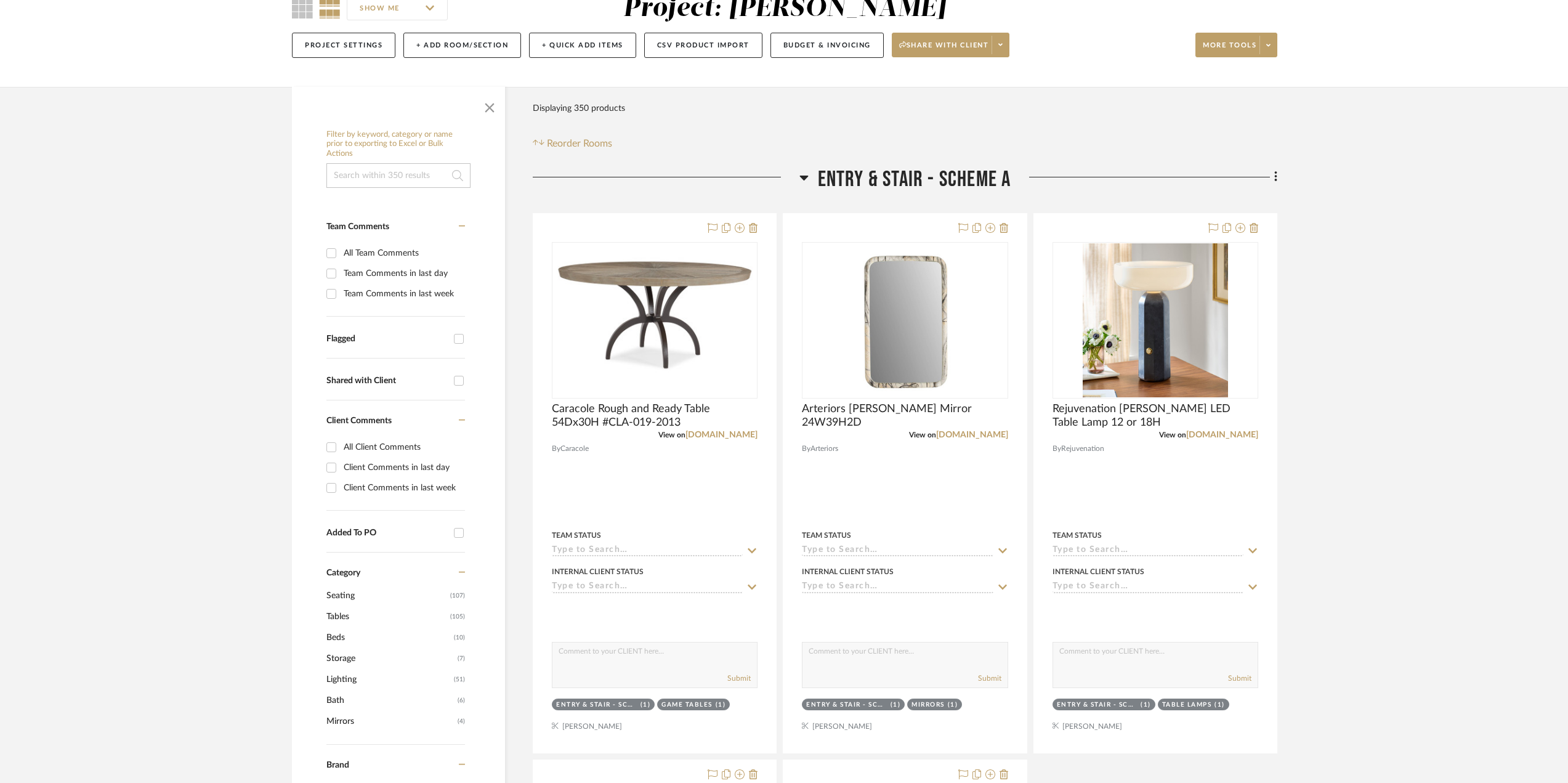
click at [801, 175] on icon at bounding box center [804, 177] width 9 height 15
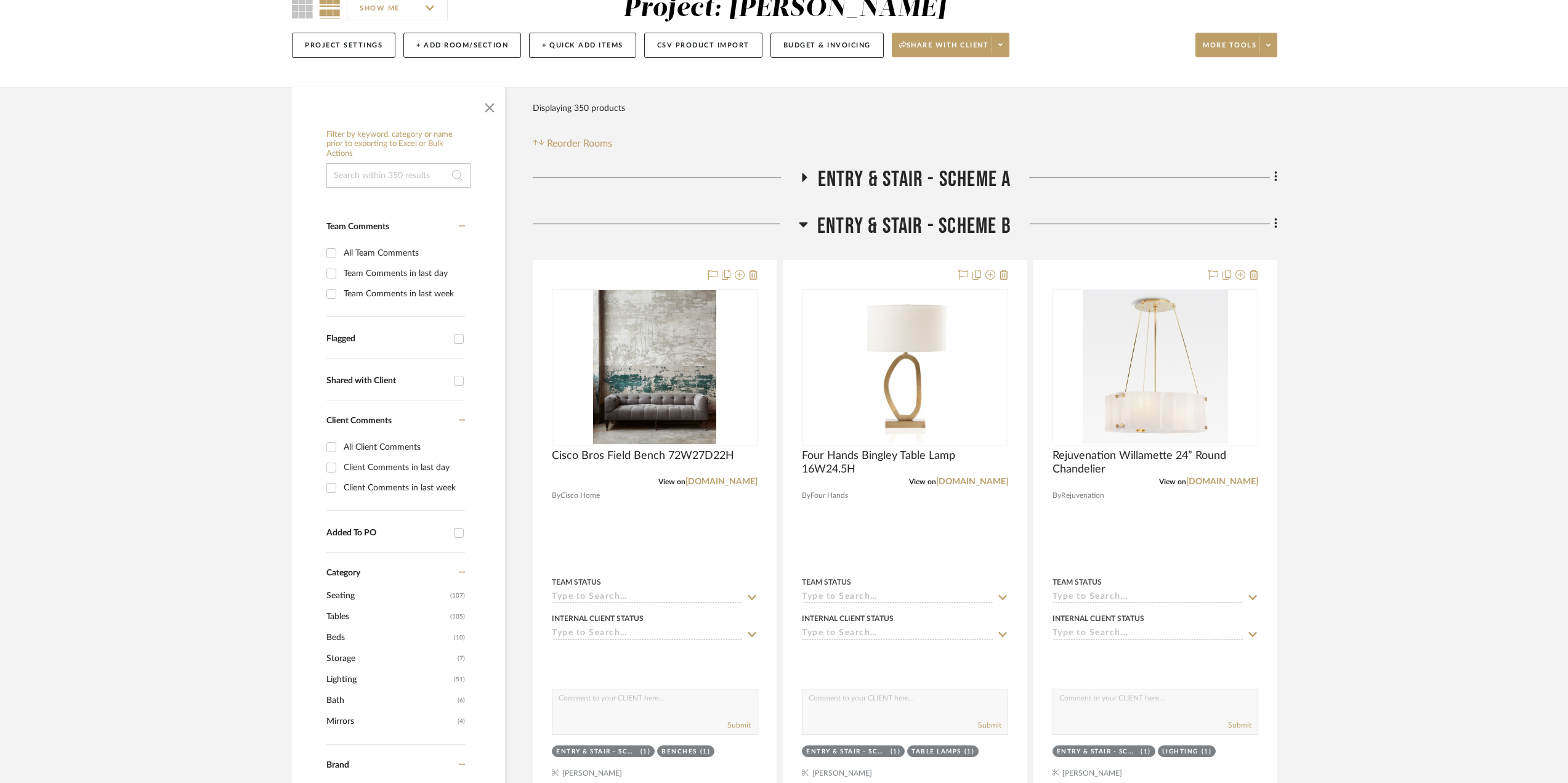
click at [802, 224] on icon at bounding box center [803, 225] width 9 height 5
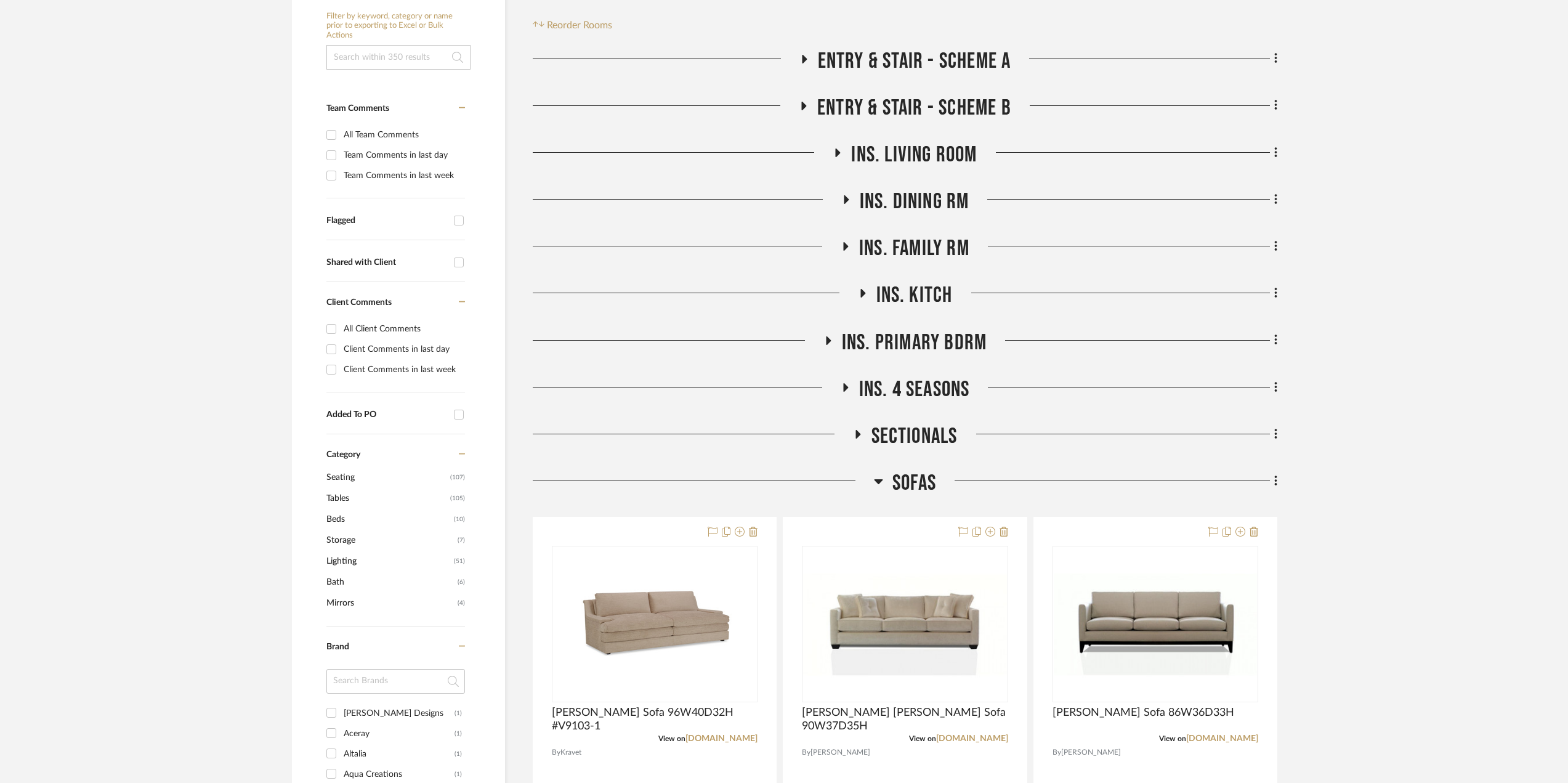
scroll to position [247, 0]
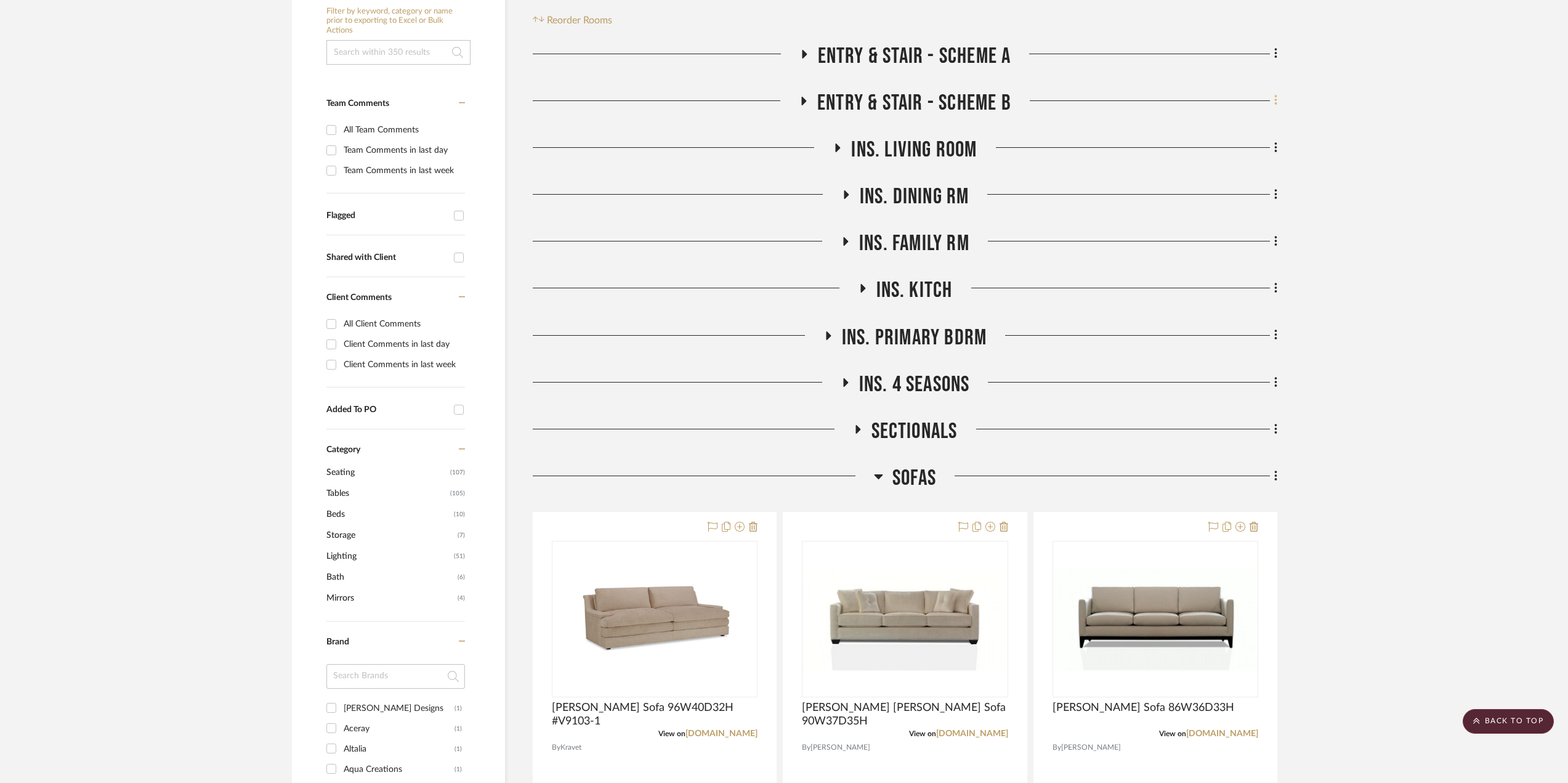
click at [1276, 99] on icon at bounding box center [1276, 100] width 4 height 13
click at [1223, 258] on button "Add Room Below" at bounding box center [1219, 250] width 116 height 30
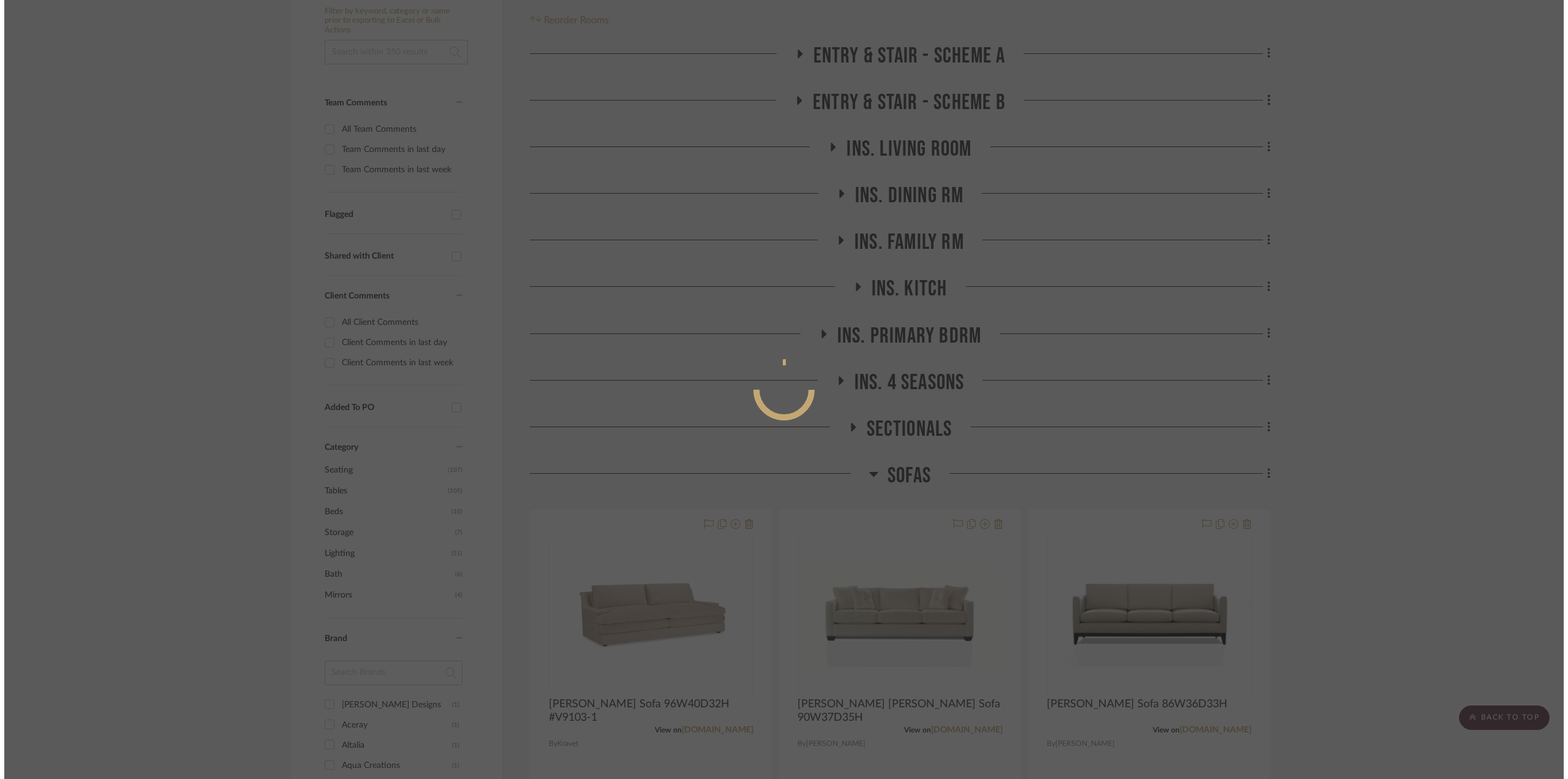
scroll to position [0, 0]
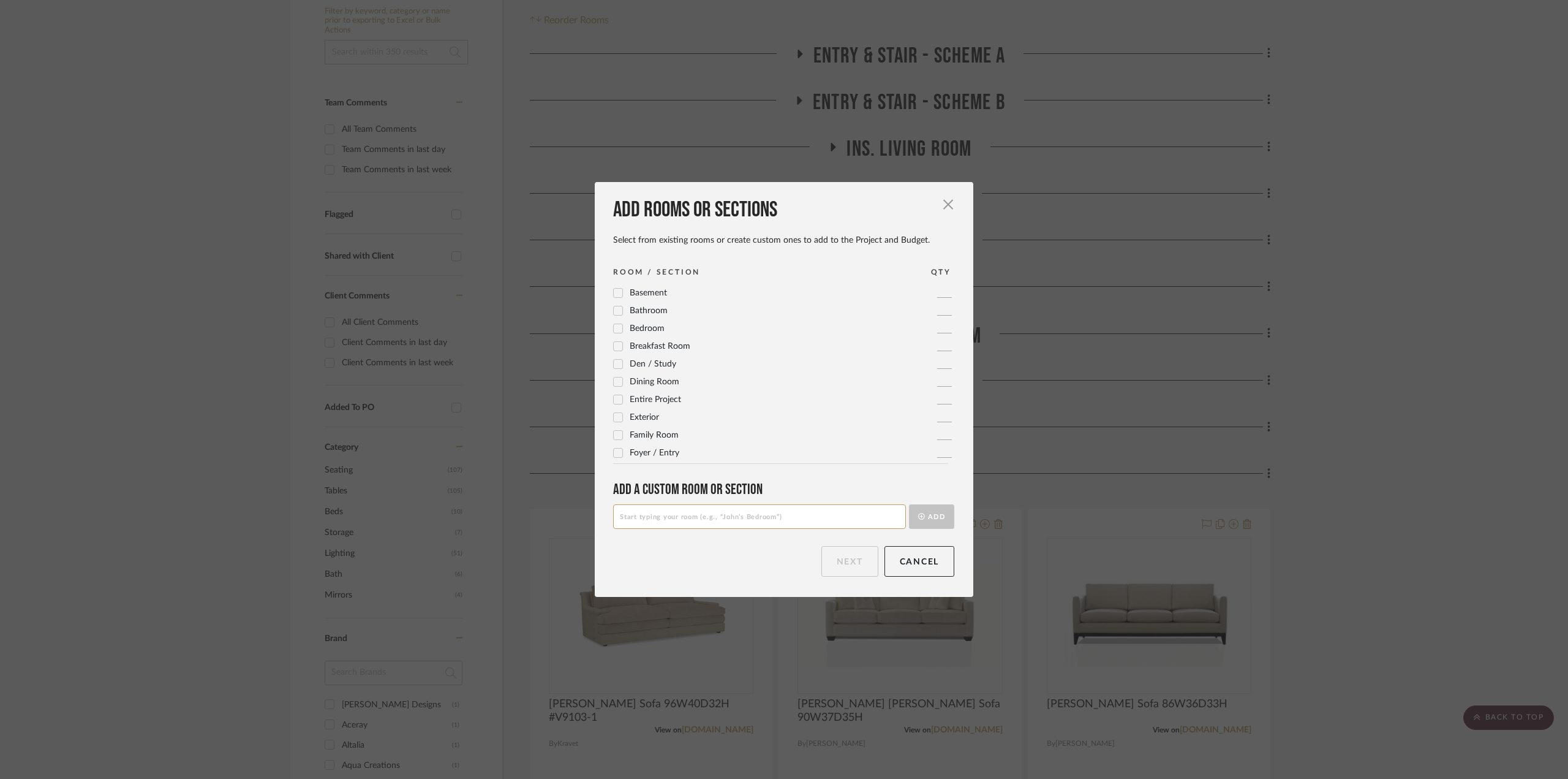
click at [758, 514] on input at bounding box center [759, 517] width 293 height 25
click at [663, 419] on span "Living Room" at bounding box center [653, 421] width 47 height 9
click at [663, 419] on span "Living Room" at bounding box center [653, 421] width 47 height 9
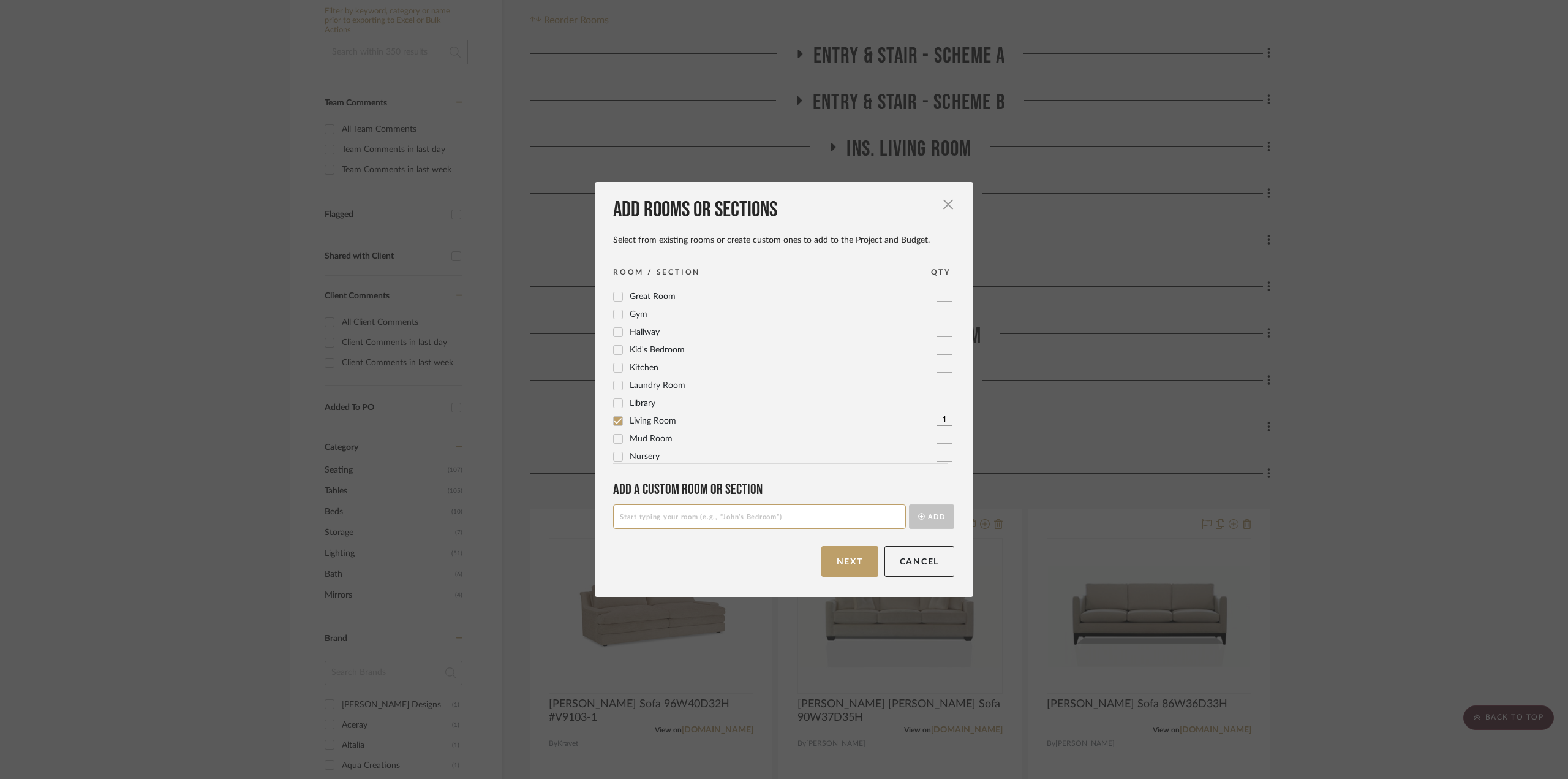
click at [728, 520] on input at bounding box center [759, 517] width 293 height 25
type input "Living Room - Scheme A"
click at [924, 499] on div "Add a Custom room or Section Living Room - Scheme A Add" at bounding box center [784, 505] width 342 height 48
click at [927, 514] on button "Add" at bounding box center [931, 517] width 45 height 25
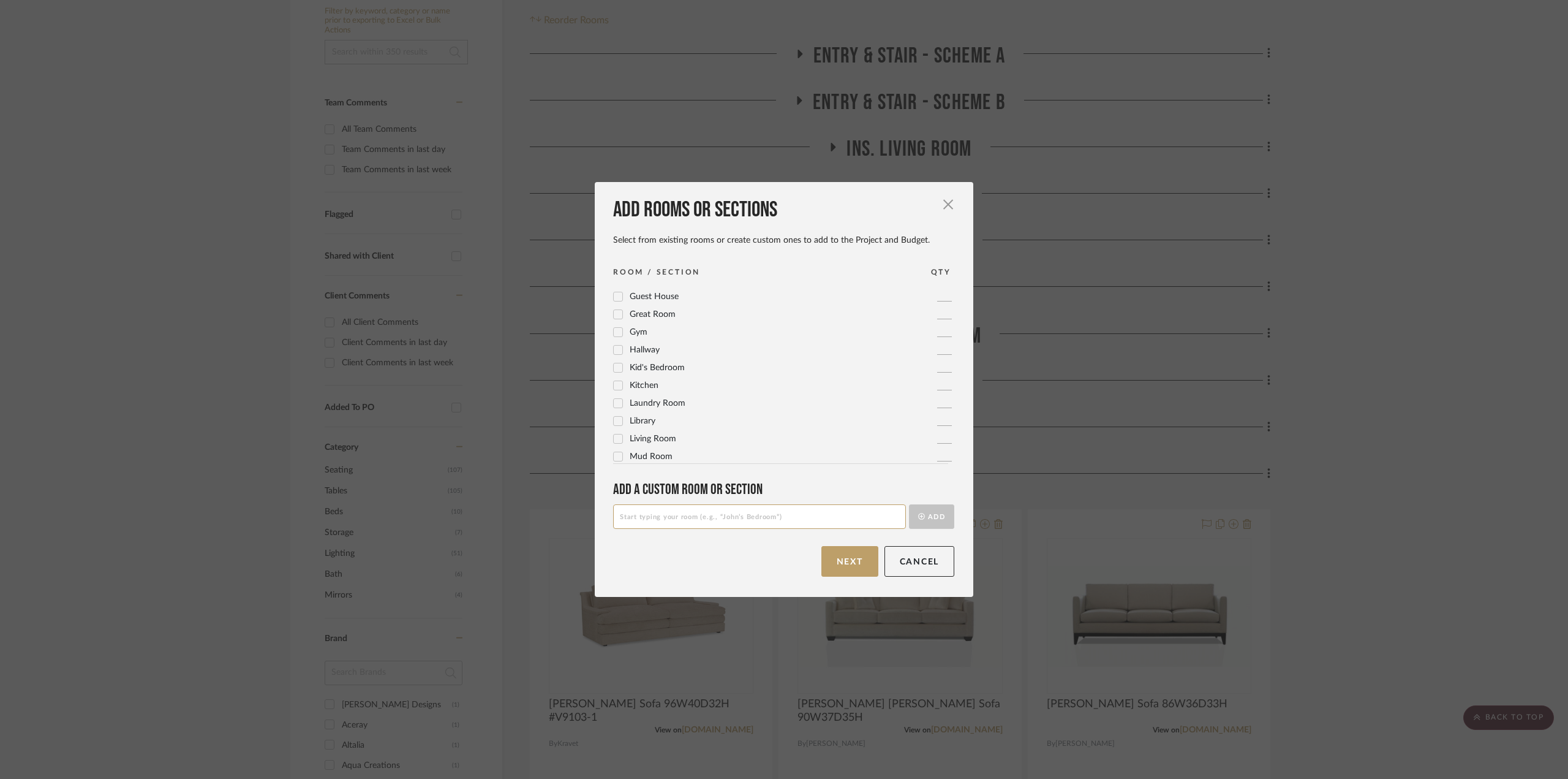
scroll to position [0, 0]
click at [850, 556] on button "Next" at bounding box center [849, 561] width 57 height 30
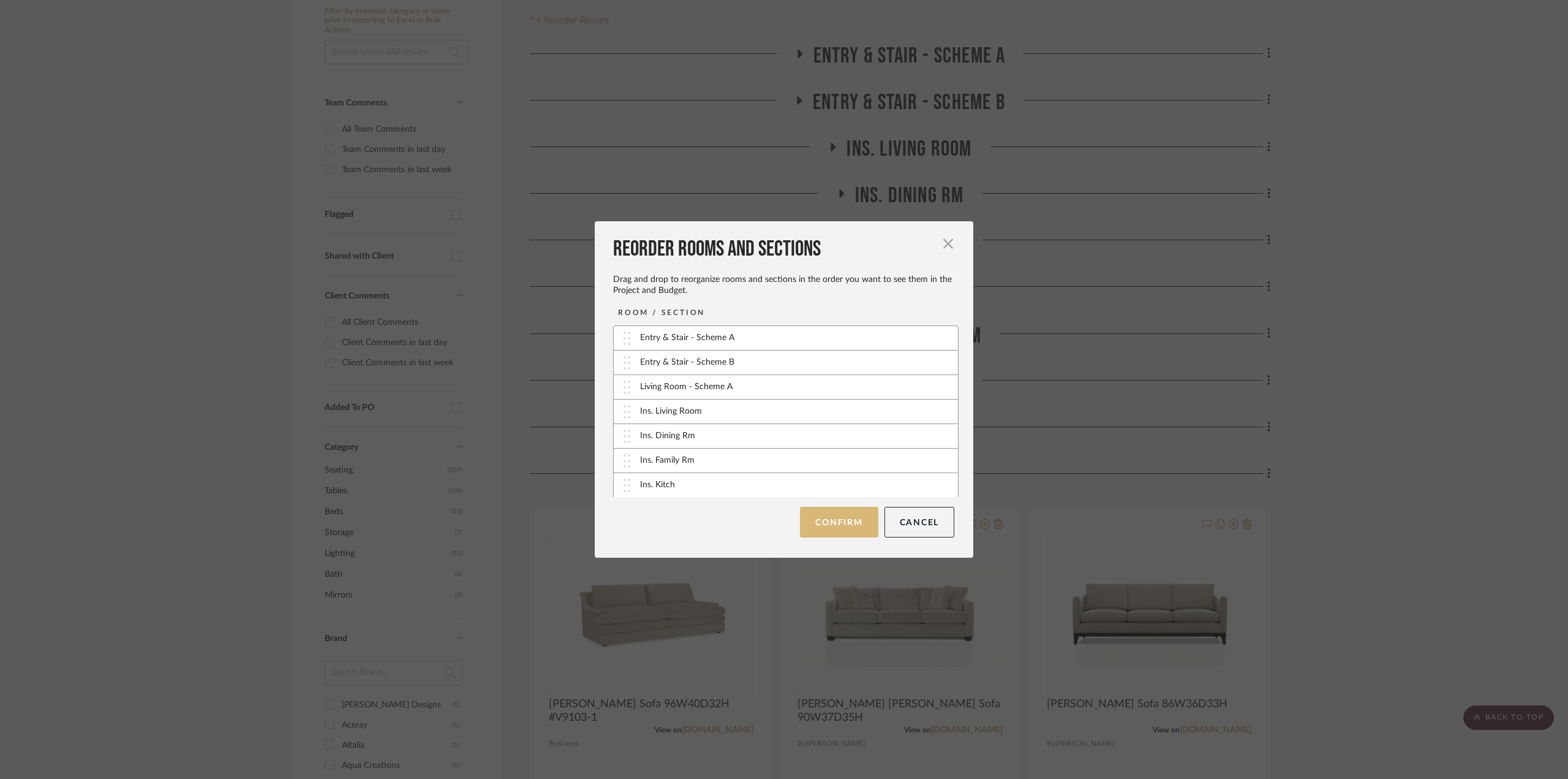
click at [842, 517] on button "Confirm" at bounding box center [839, 522] width 78 height 30
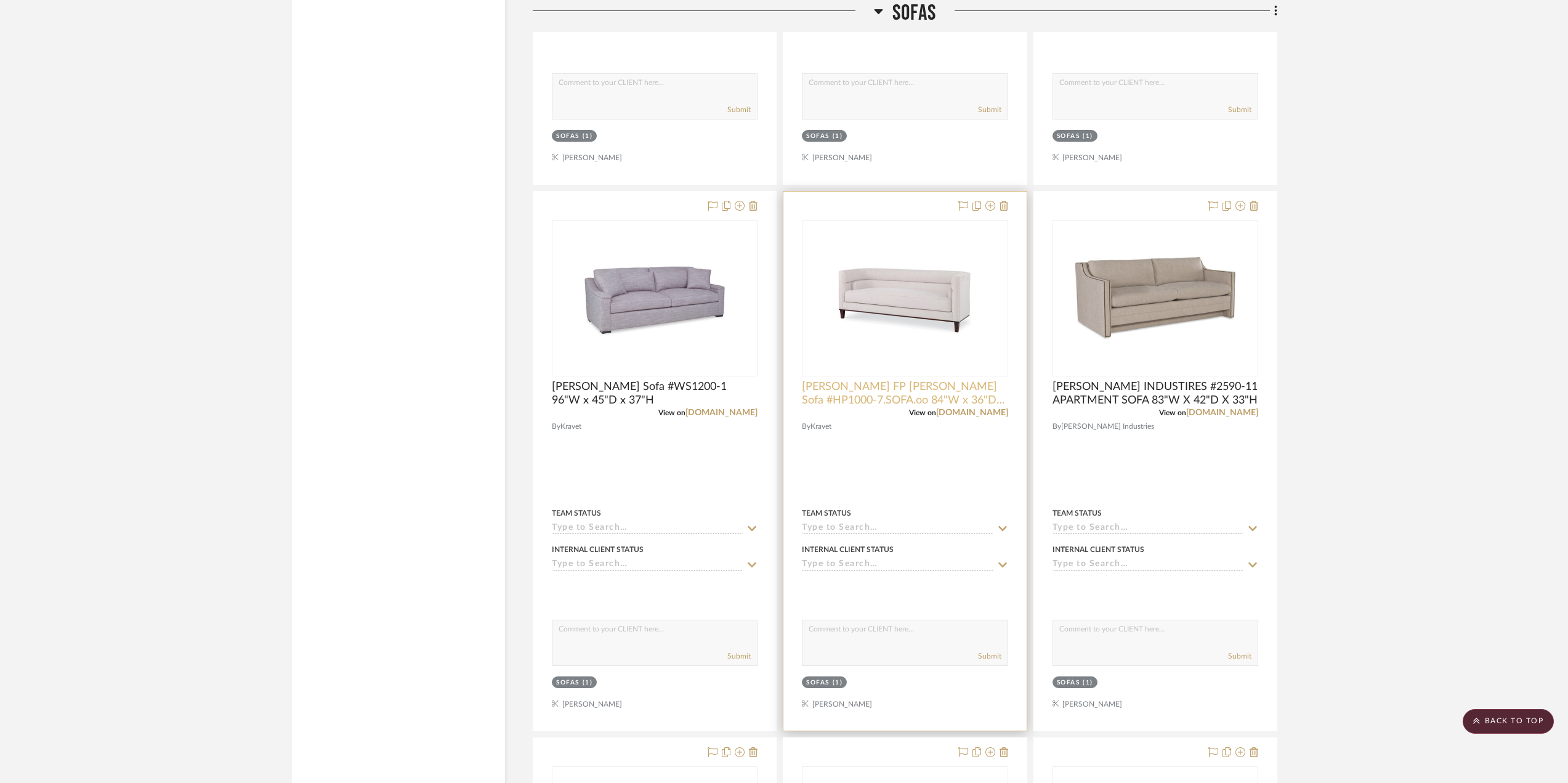
scroll to position [2341, 0]
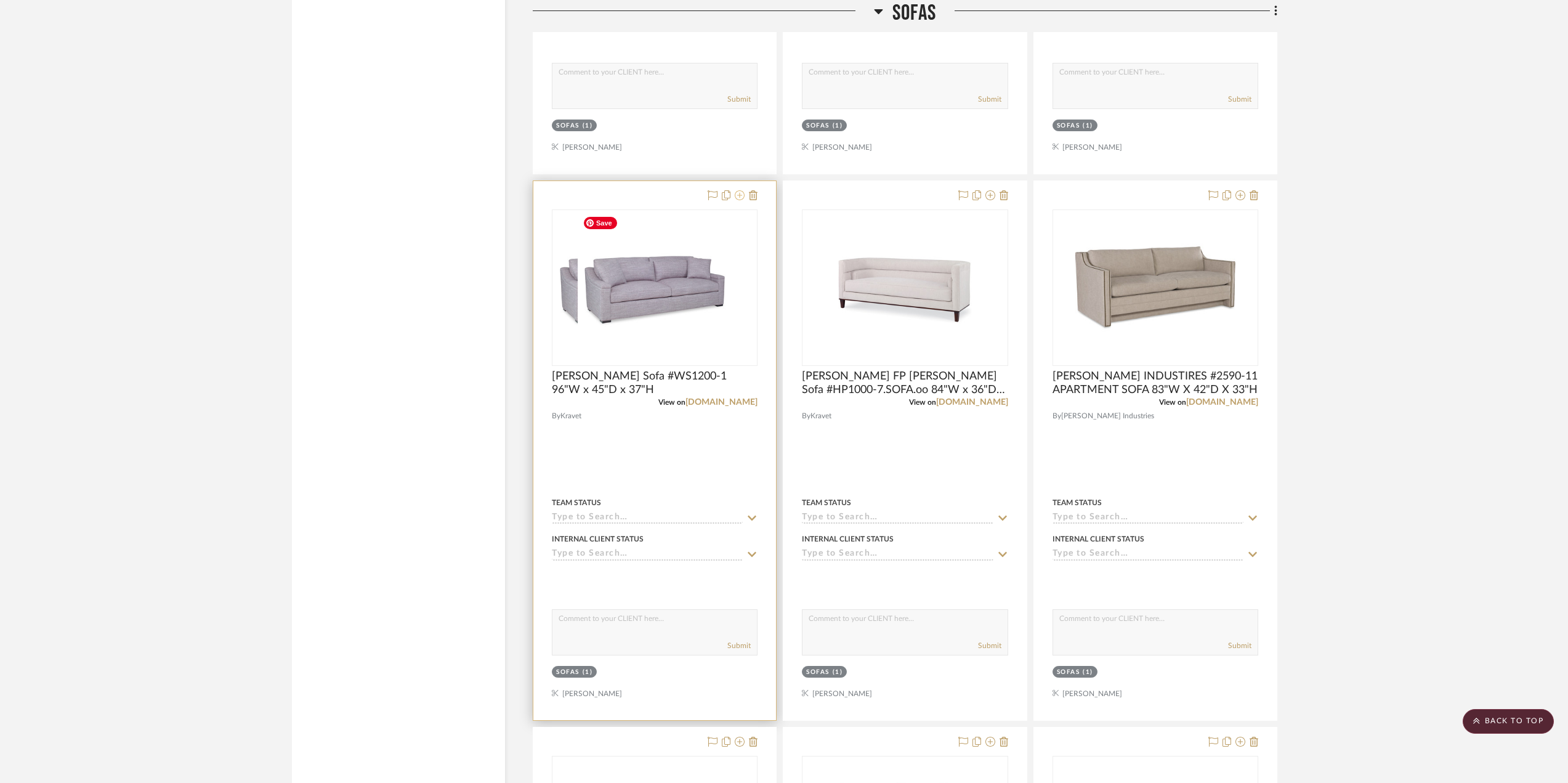
click at [741, 192] on icon at bounding box center [740, 195] width 10 height 10
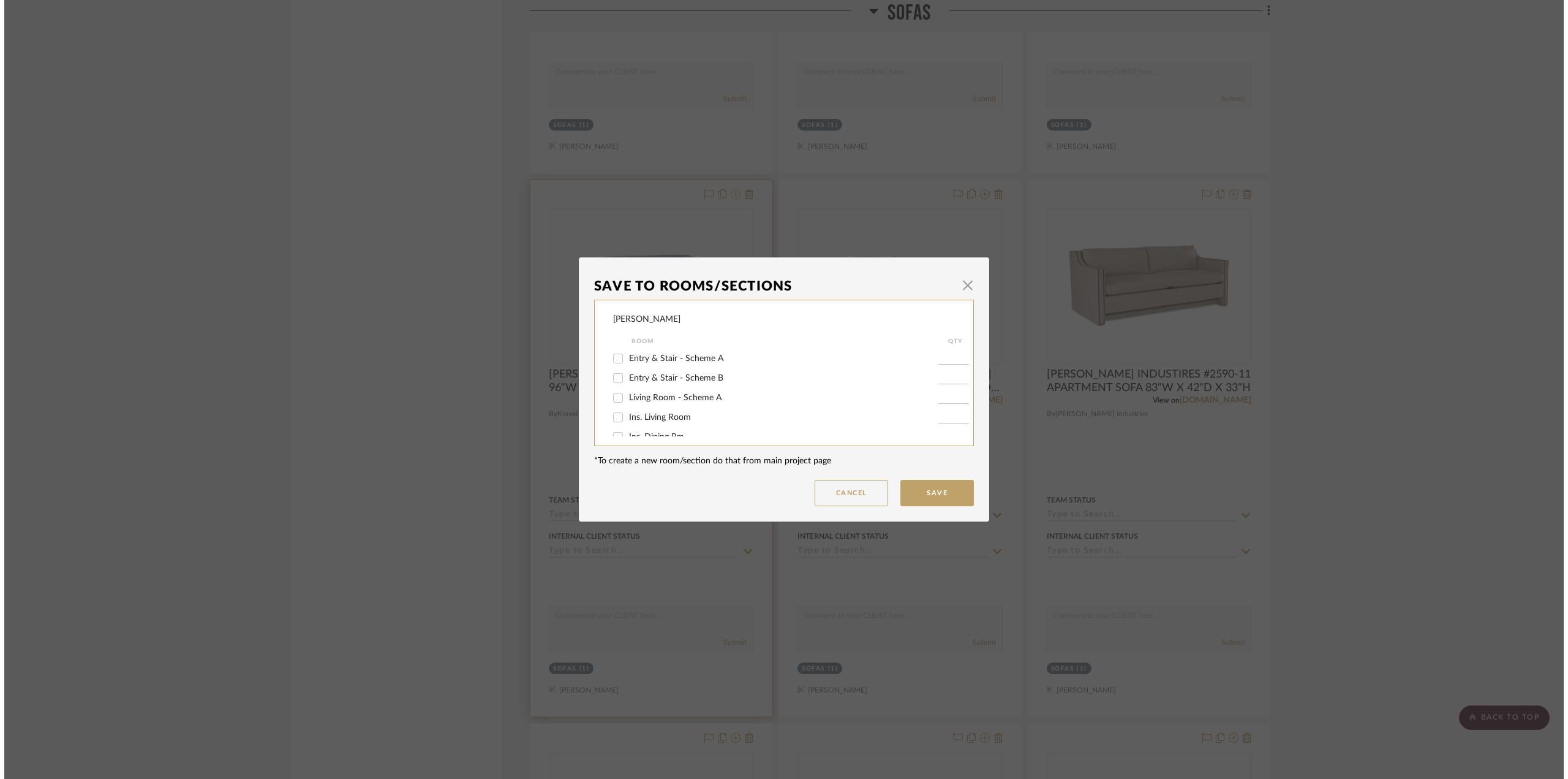
scroll to position [0, 0]
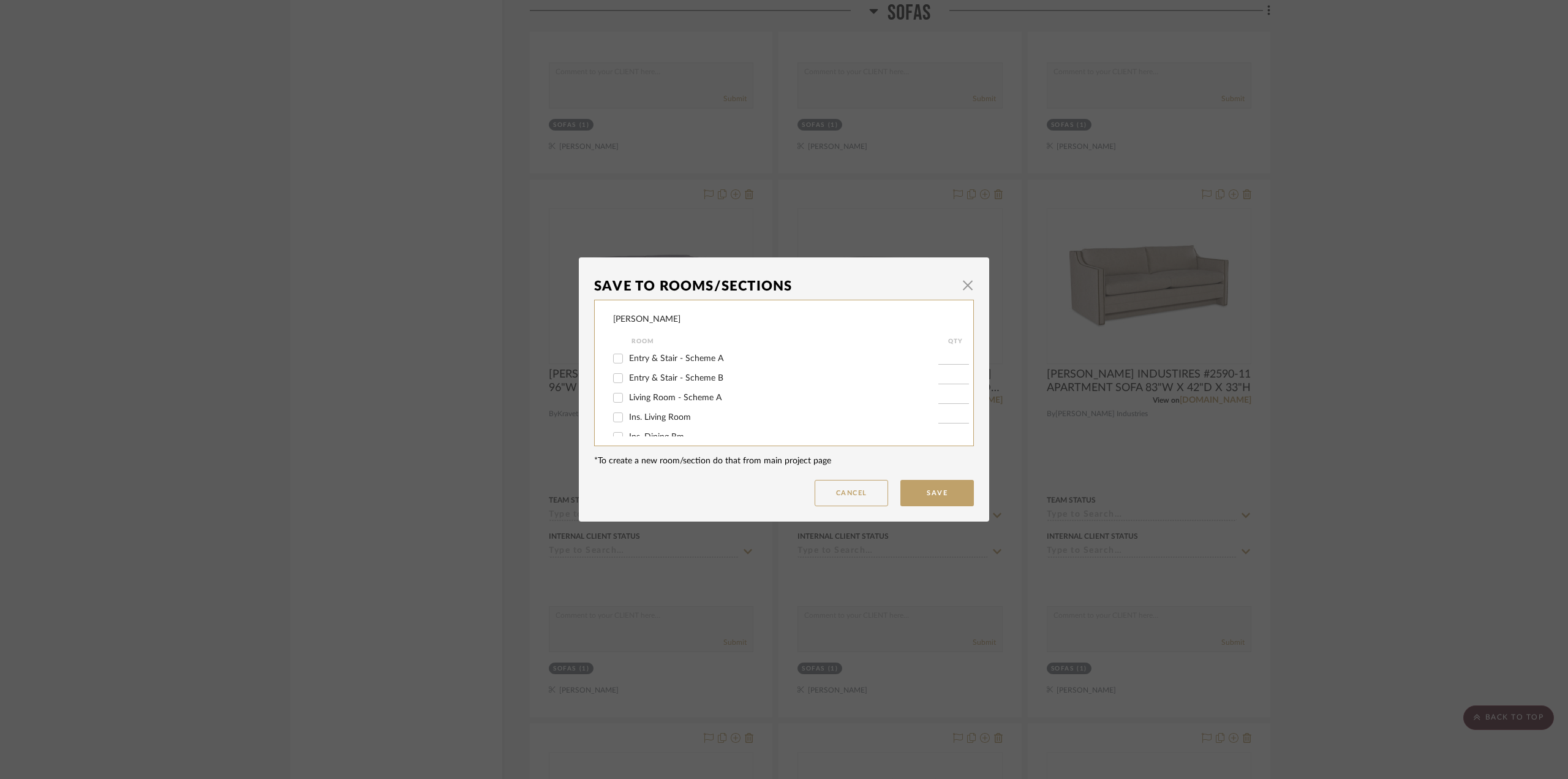
click at [700, 397] on span "Living Room - Scheme A" at bounding box center [675, 398] width 92 height 9
click at [628, 397] on input "Living Room - Scheme A" at bounding box center [618, 398] width 19 height 19
checkbox input "true"
type input "1"
click at [923, 487] on button "Save" at bounding box center [937, 493] width 74 height 26
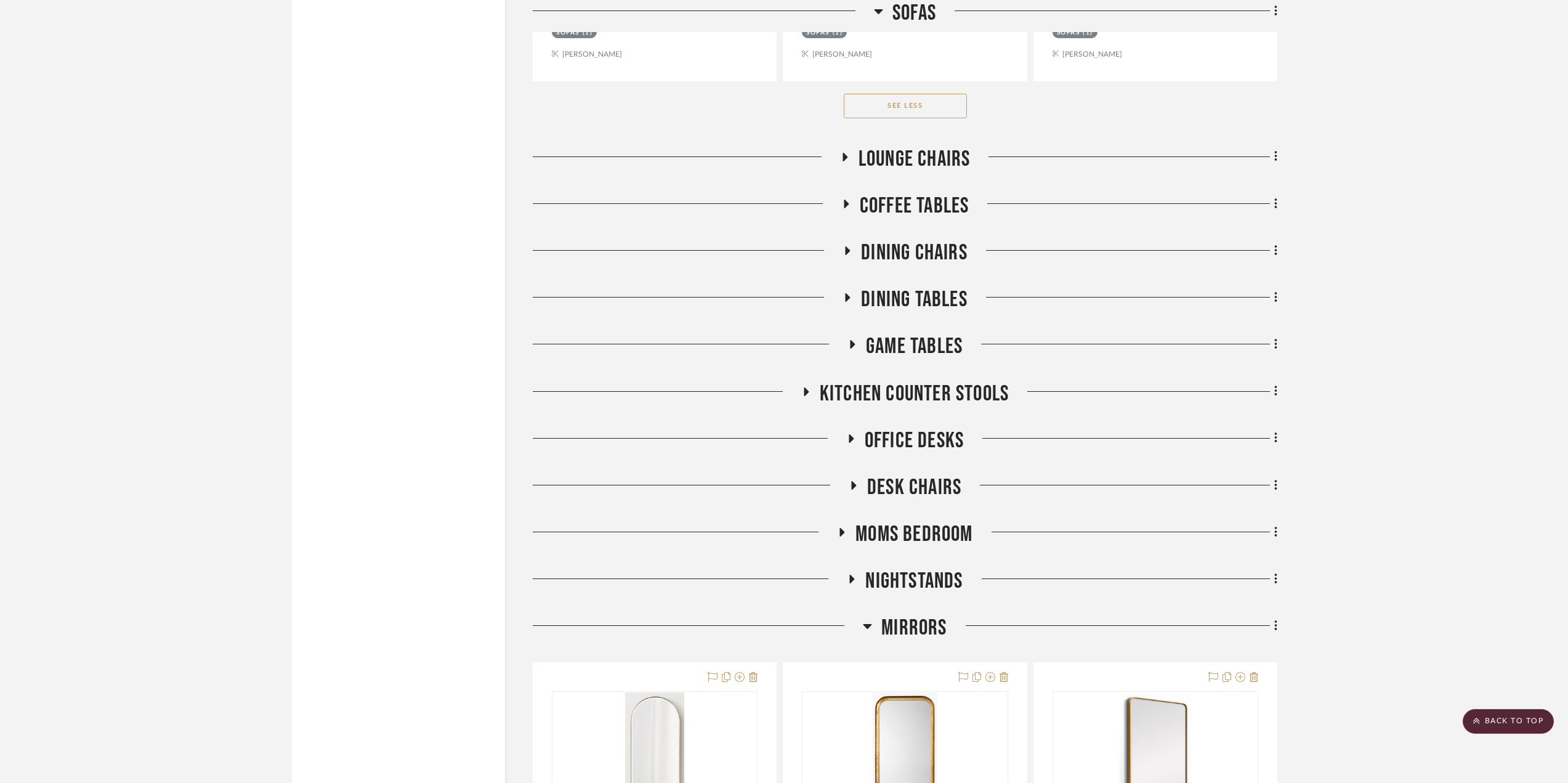
scroll to position [4005, 0]
click at [850, 158] on icon at bounding box center [844, 158] width 15 height 9
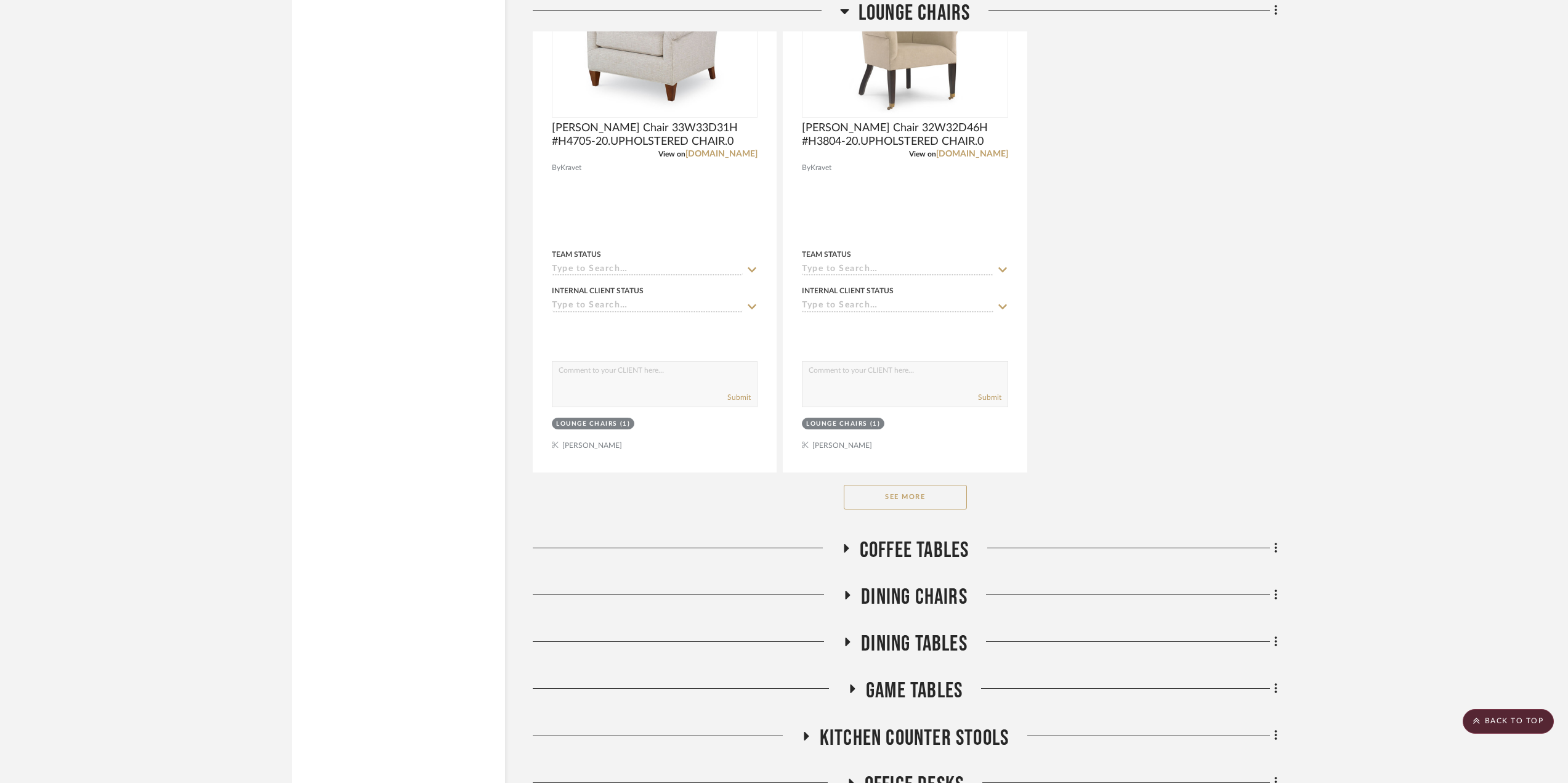
click at [933, 491] on button "See More" at bounding box center [905, 497] width 123 height 25
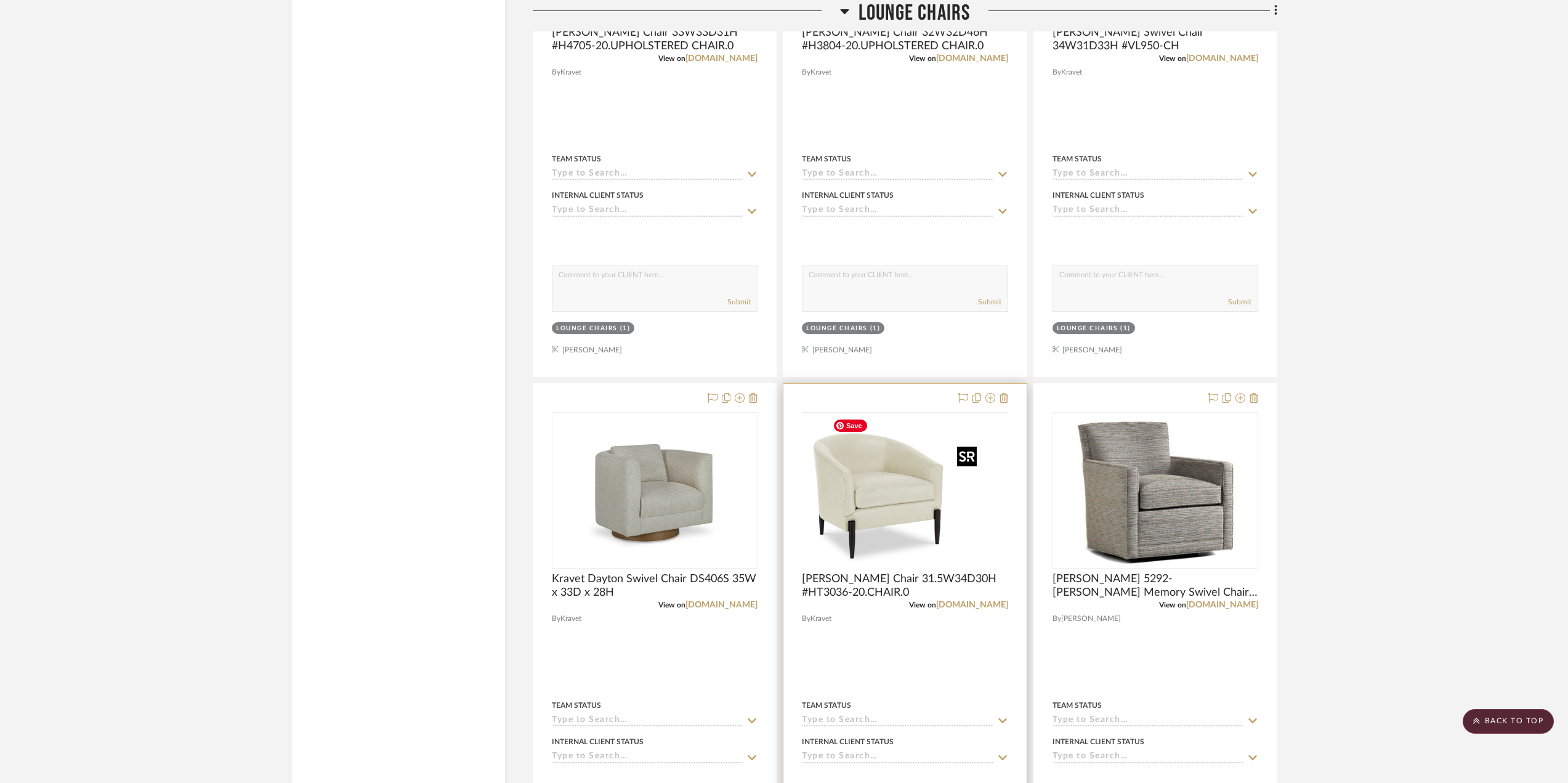
scroll to position [5607, 0]
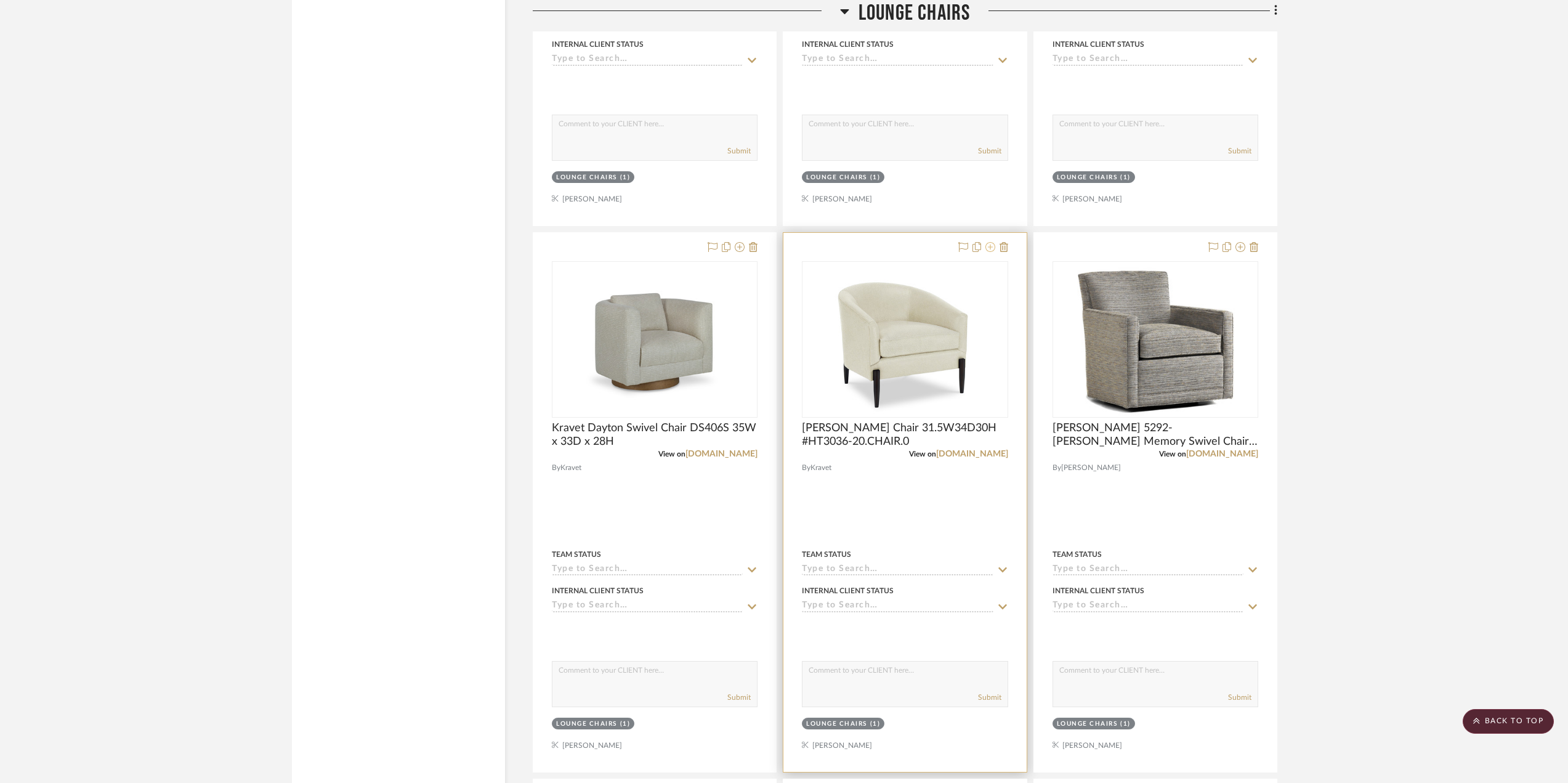
click at [990, 248] on icon at bounding box center [990, 247] width 10 height 10
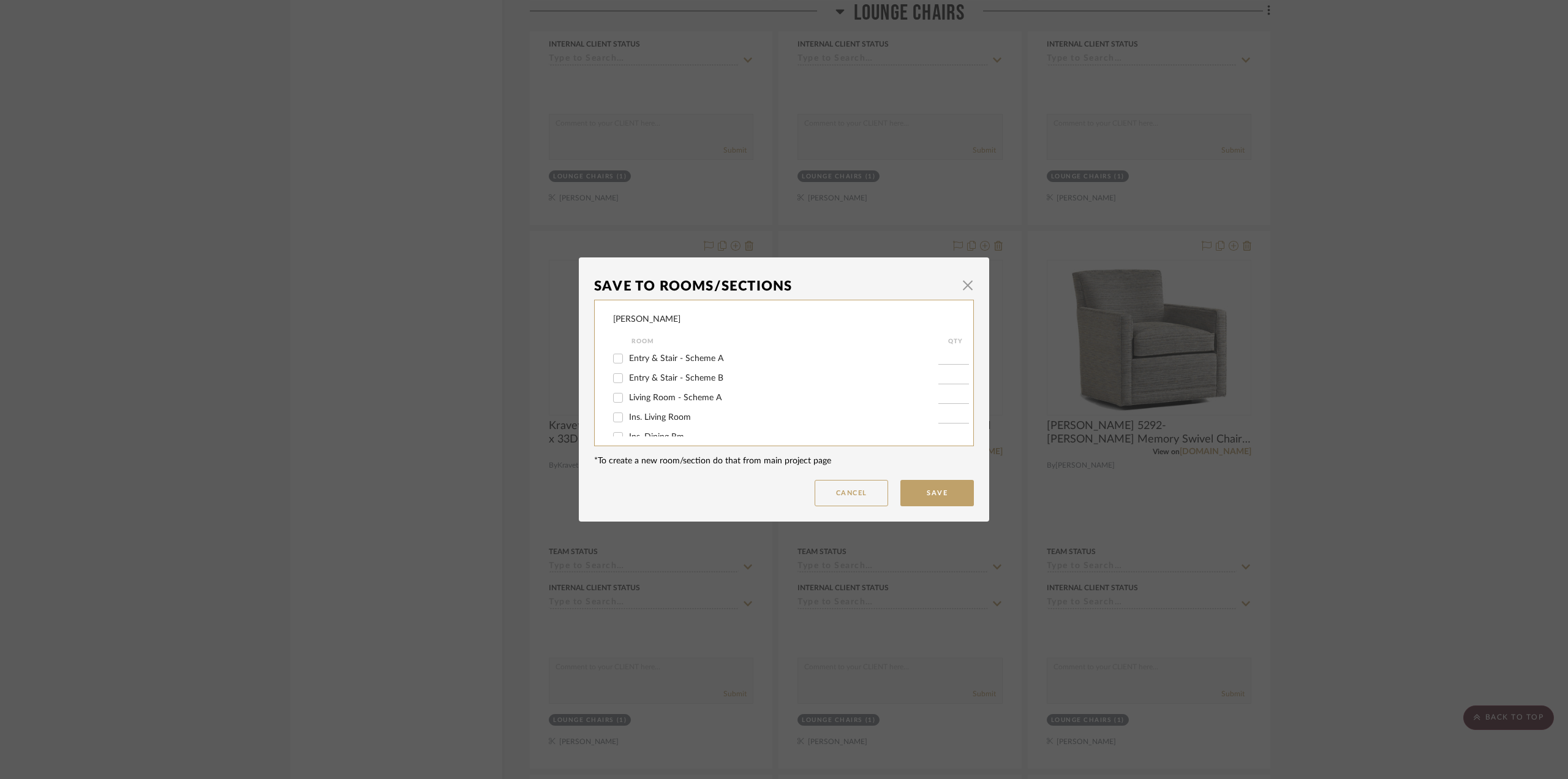
click at [699, 395] on span "Living Room - Scheme A" at bounding box center [675, 398] width 92 height 9
click at [628, 395] on input "Living Room - Scheme A" at bounding box center [618, 398] width 19 height 19
checkbox input "true"
type input "1"
click at [911, 489] on button "Save" at bounding box center [937, 493] width 74 height 26
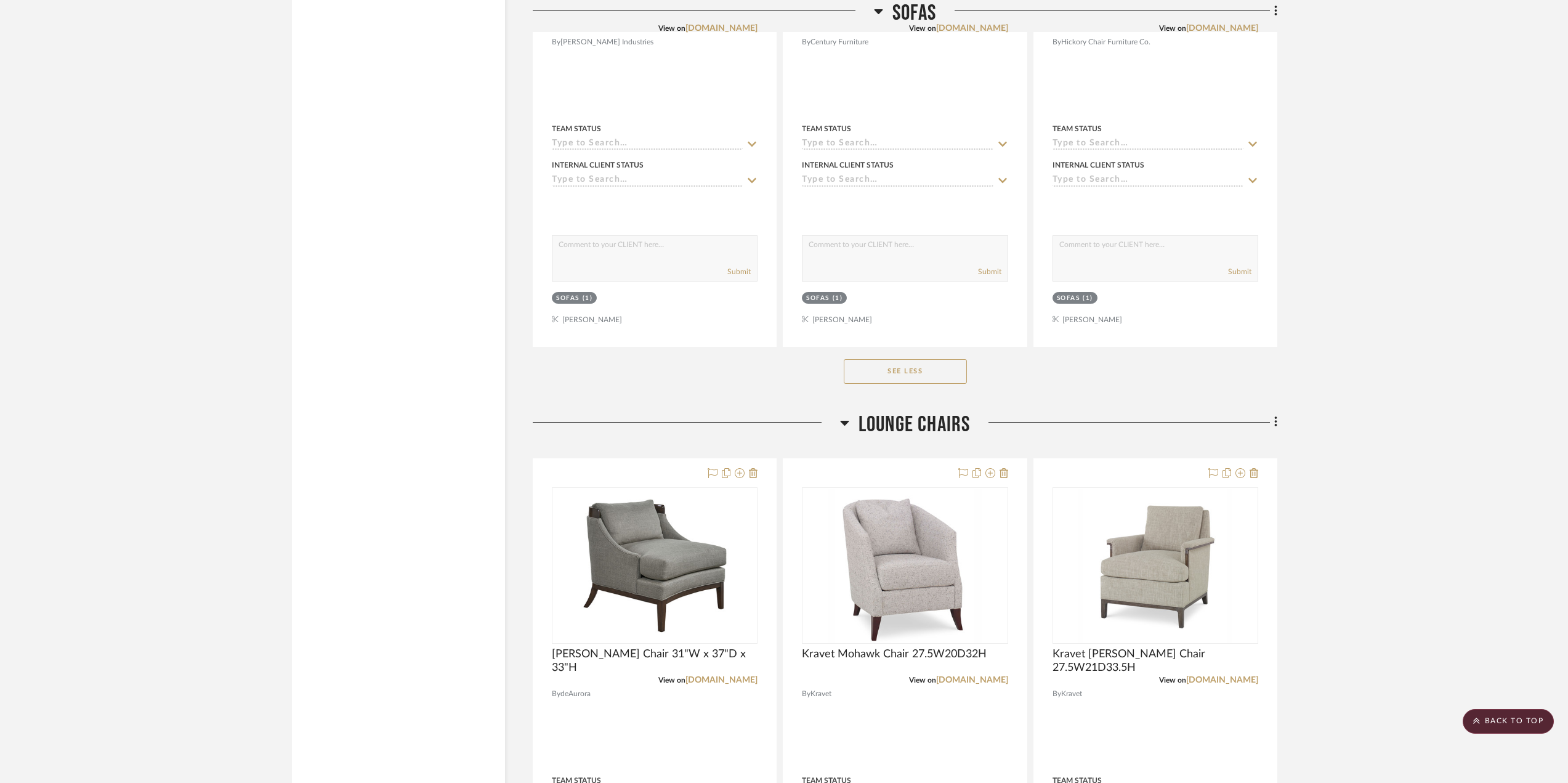
scroll to position [3696, 0]
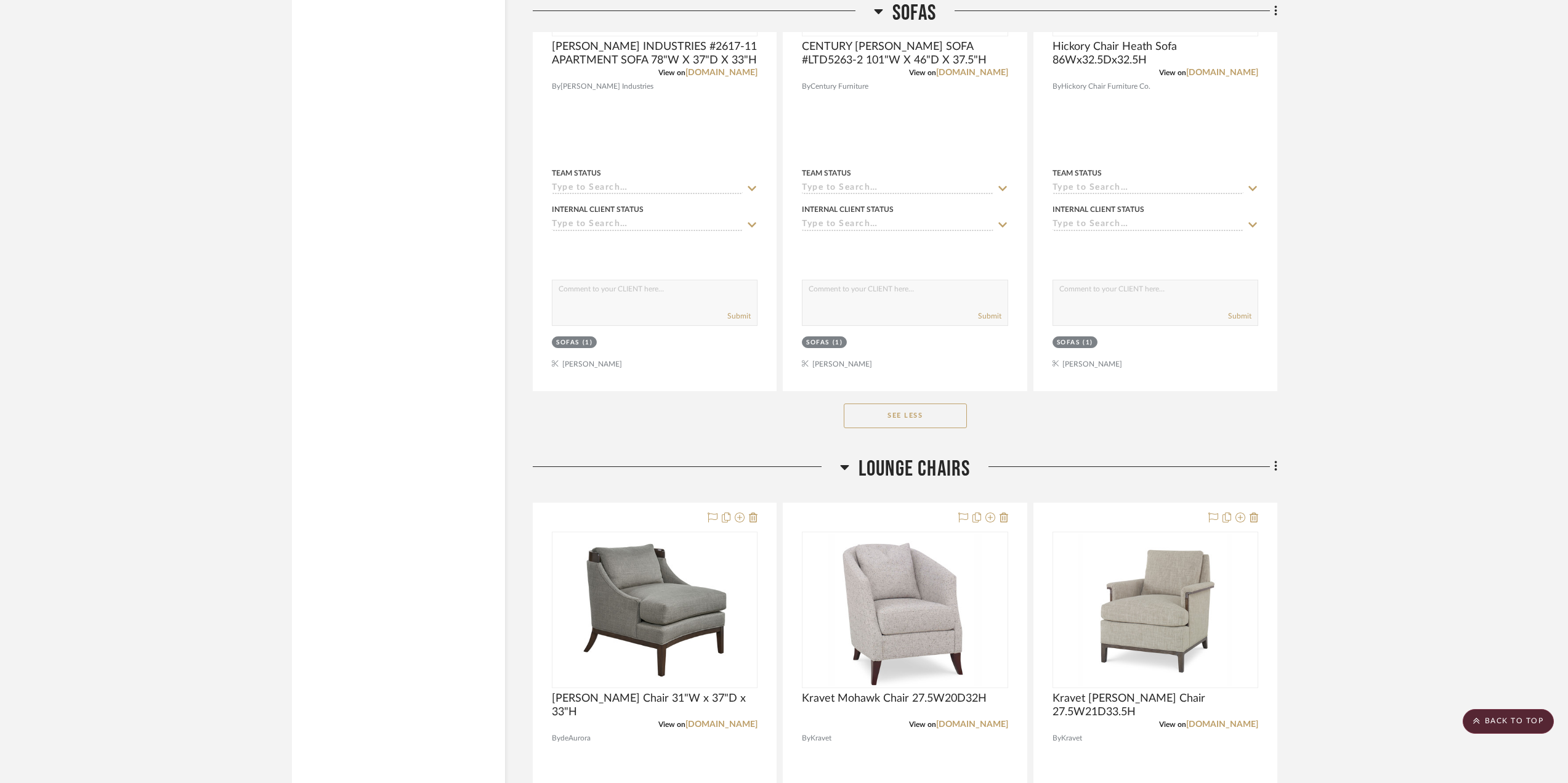
click at [847, 464] on icon at bounding box center [844, 467] width 9 height 15
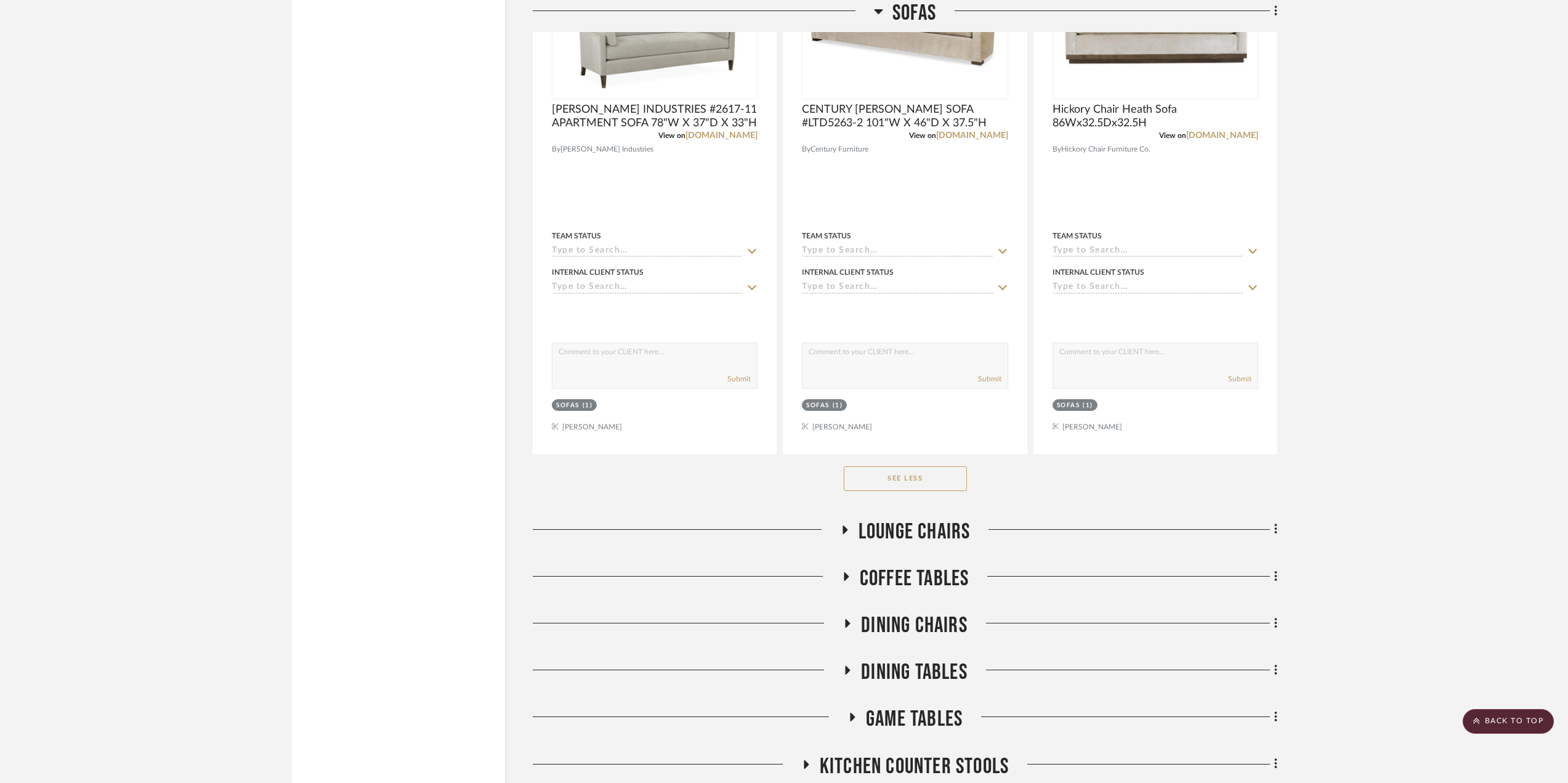
scroll to position [3758, 0]
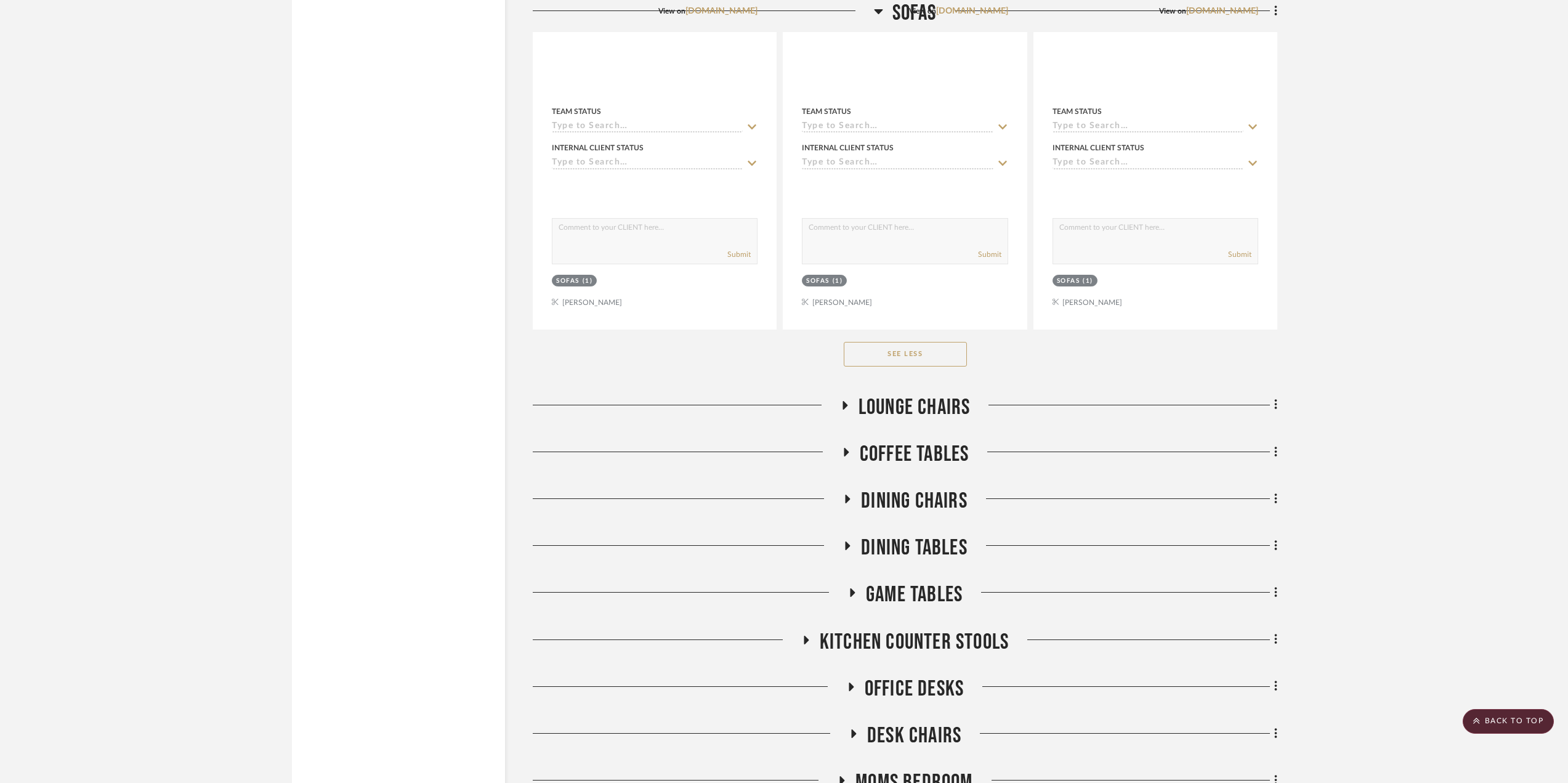
click at [843, 450] on icon at bounding box center [845, 452] width 15 height 9
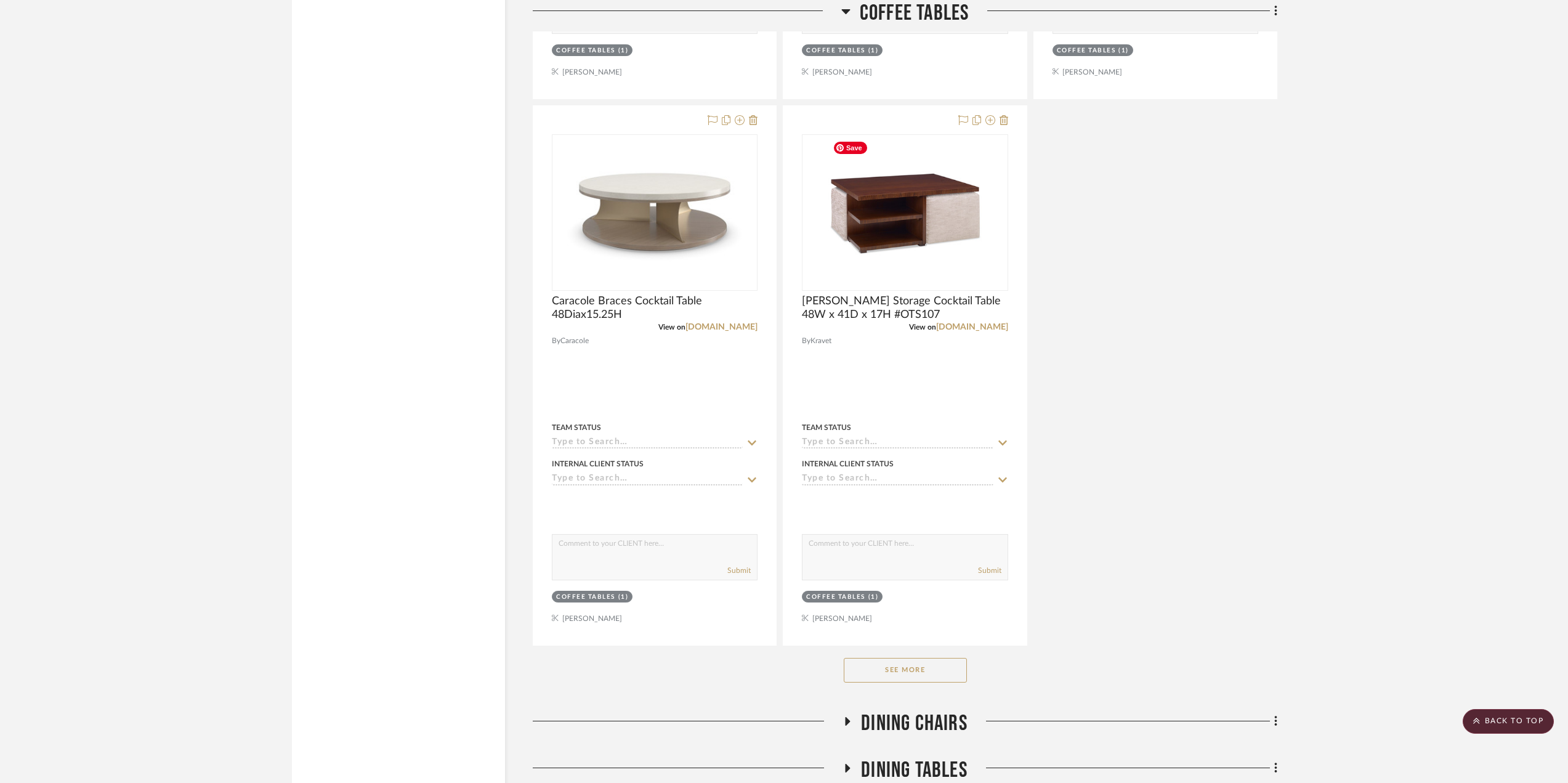
scroll to position [5298, 0]
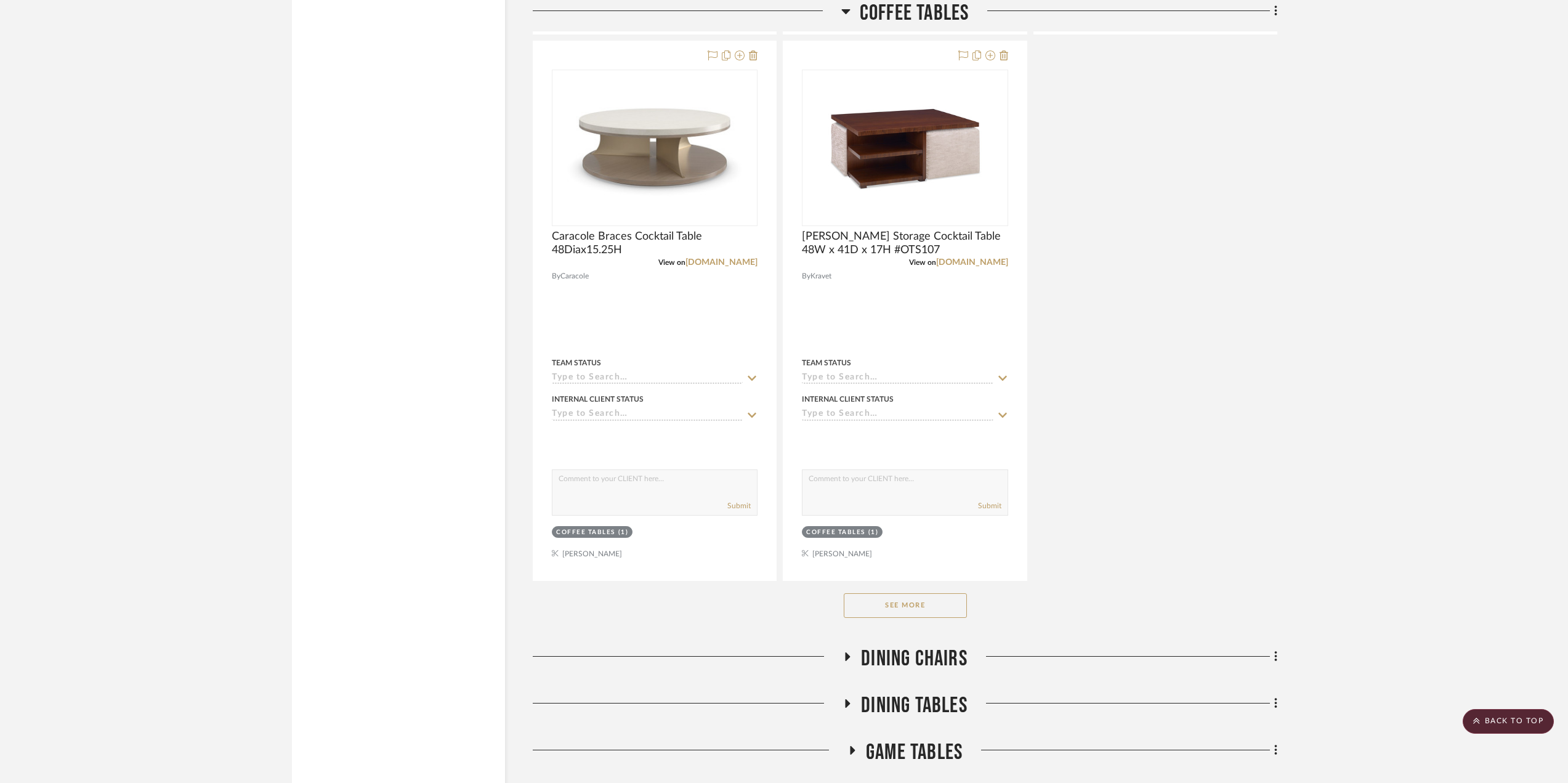
click at [937, 607] on button "See More" at bounding box center [905, 606] width 123 height 25
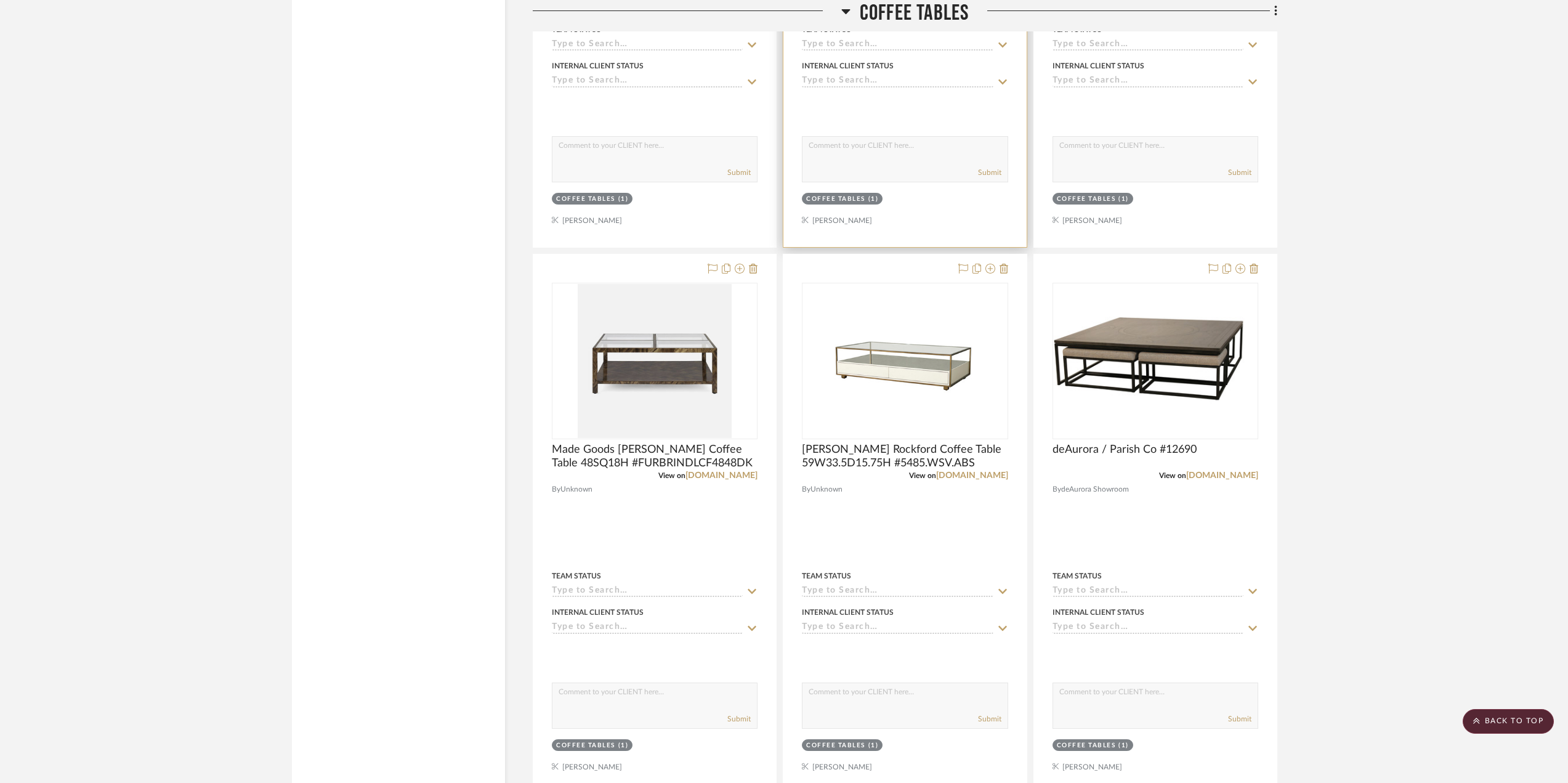
scroll to position [6777, 0]
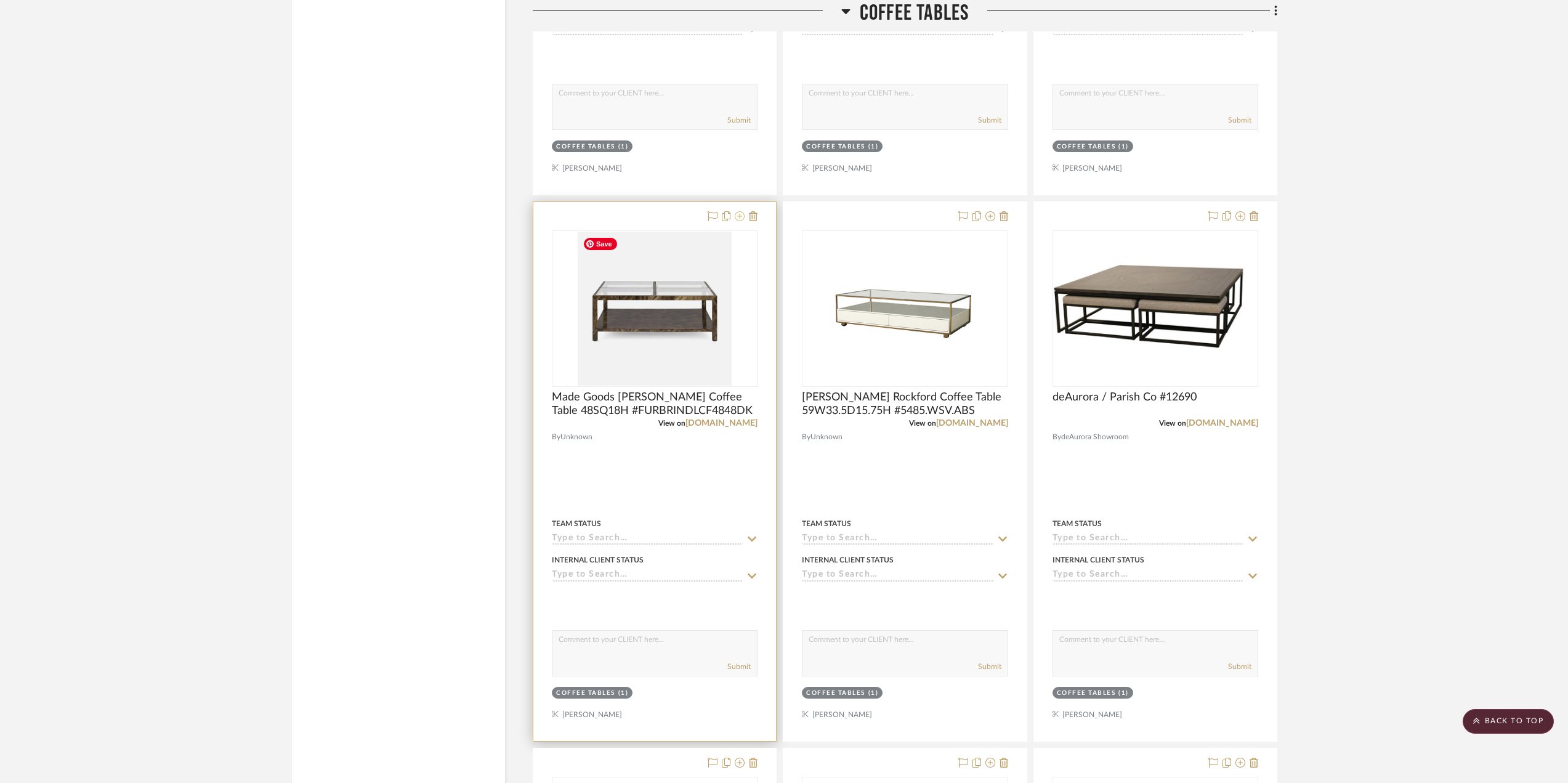
click at [738, 215] on icon at bounding box center [740, 216] width 10 height 10
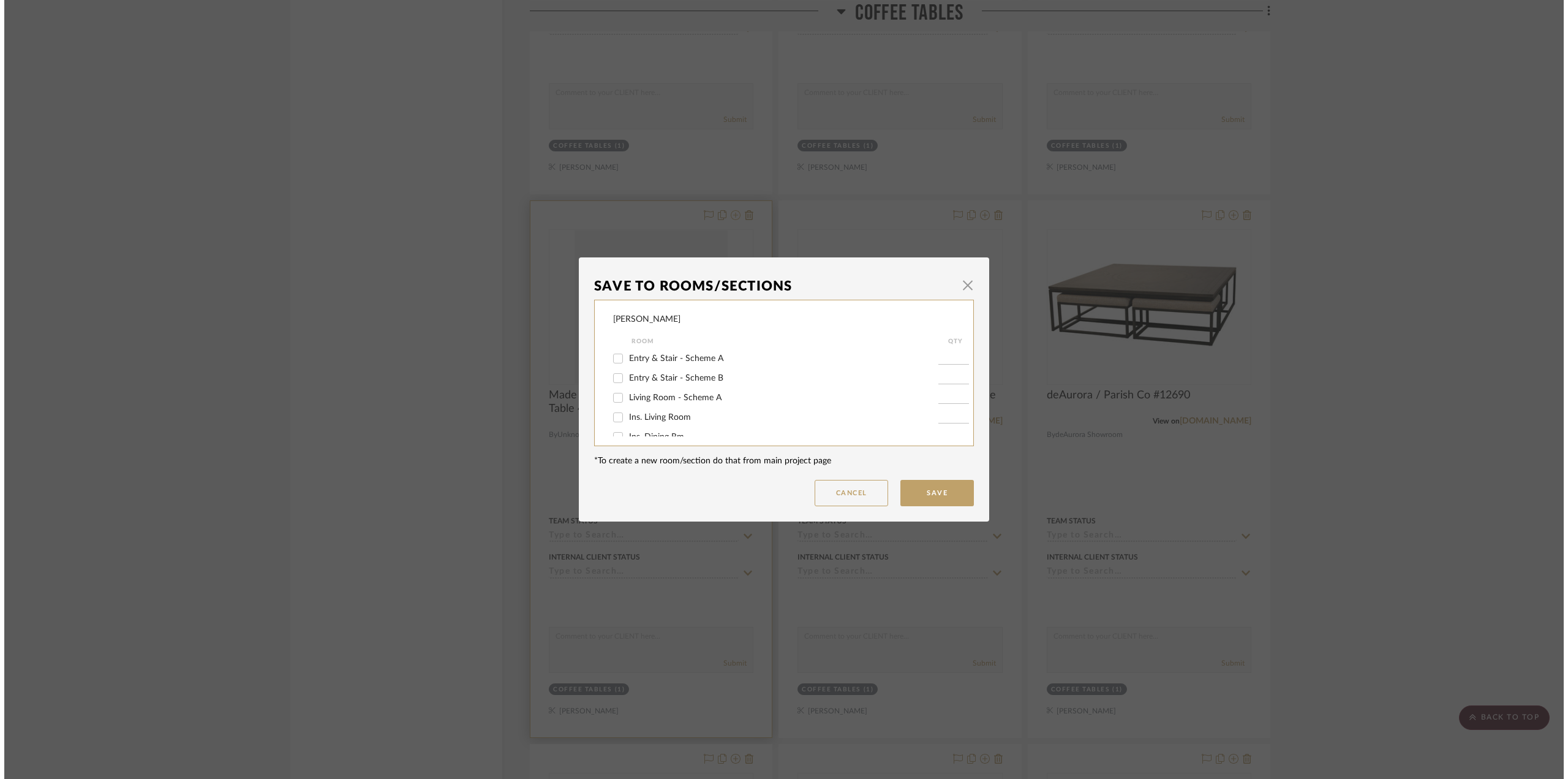
scroll to position [0, 0]
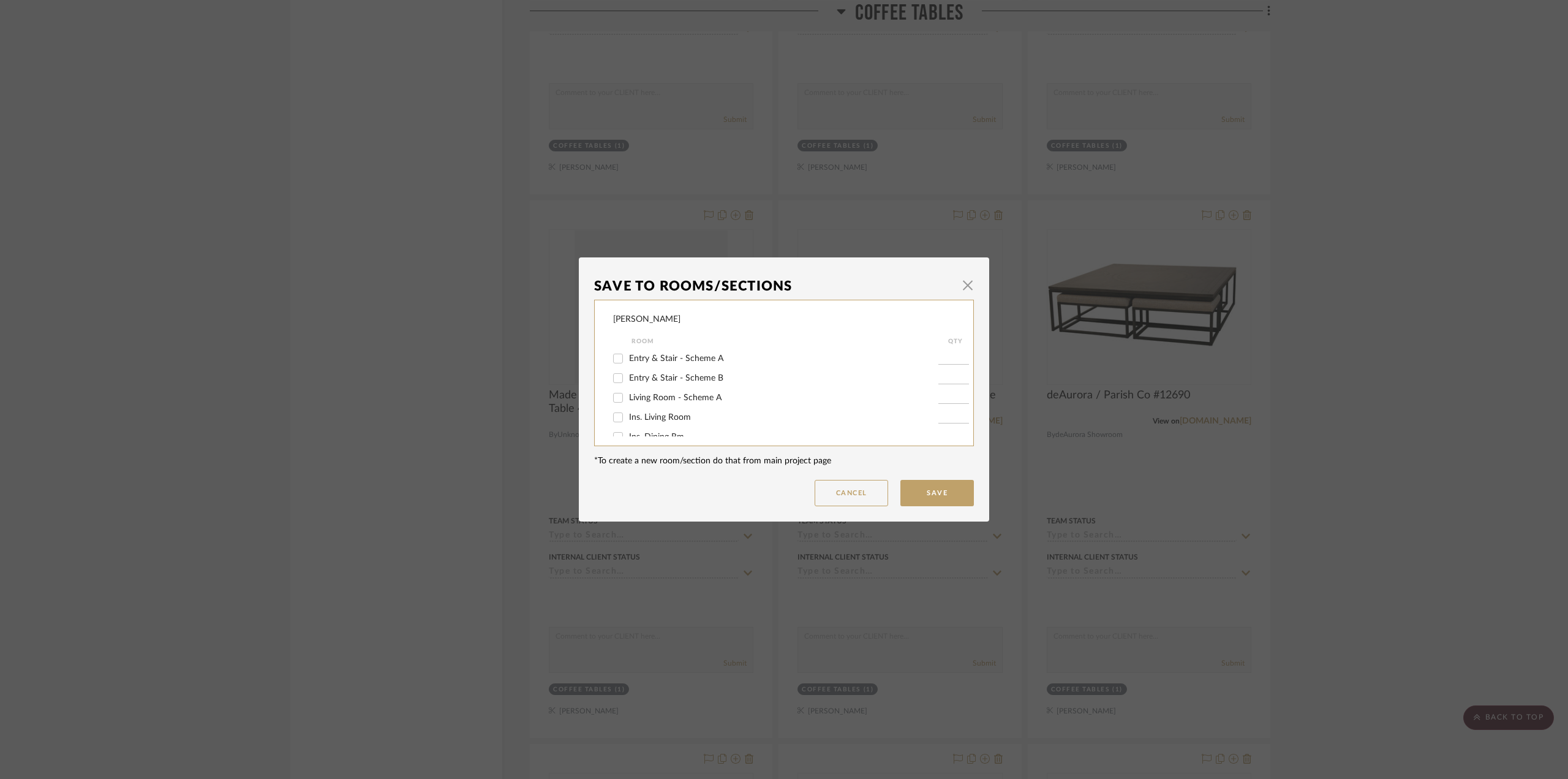
click at [699, 396] on span "Living Room - Scheme A" at bounding box center [675, 398] width 92 height 9
click at [628, 396] on input "Living Room - Scheme A" at bounding box center [618, 398] width 19 height 19
checkbox input "true"
type input "1"
click at [924, 489] on button "Save" at bounding box center [937, 493] width 74 height 26
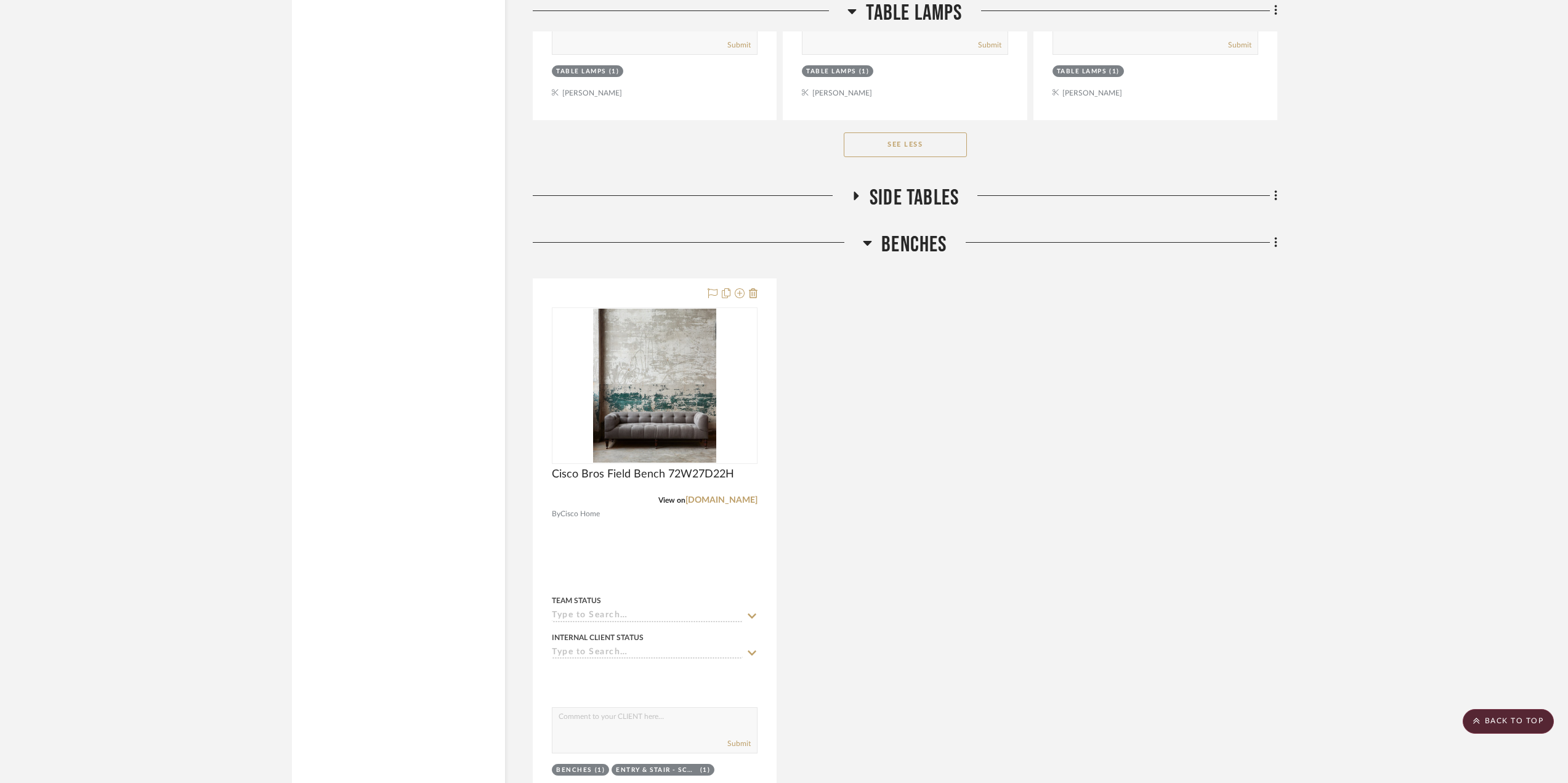
scroll to position [13862, 0]
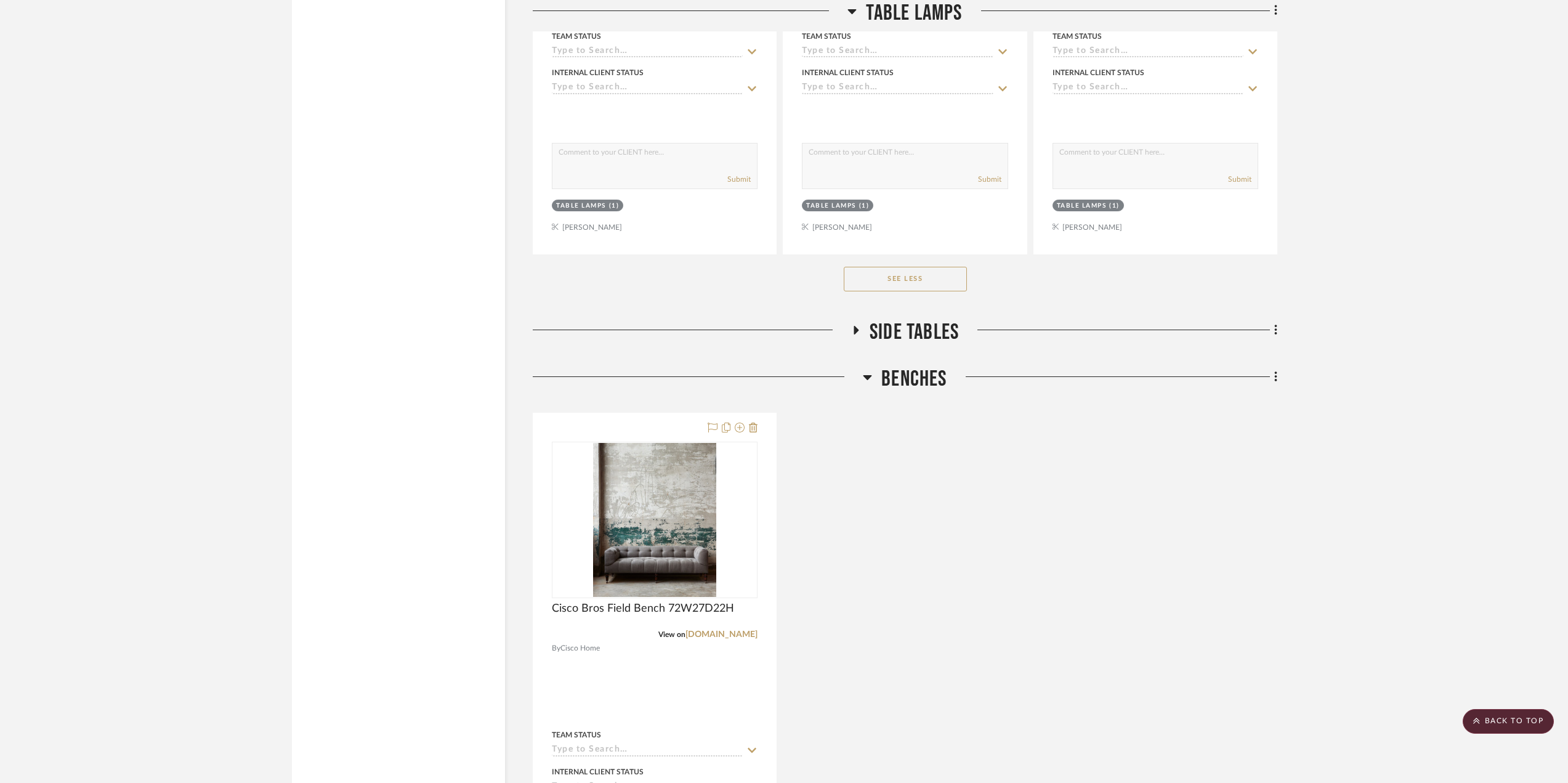
click at [857, 333] on icon at bounding box center [855, 330] width 15 height 9
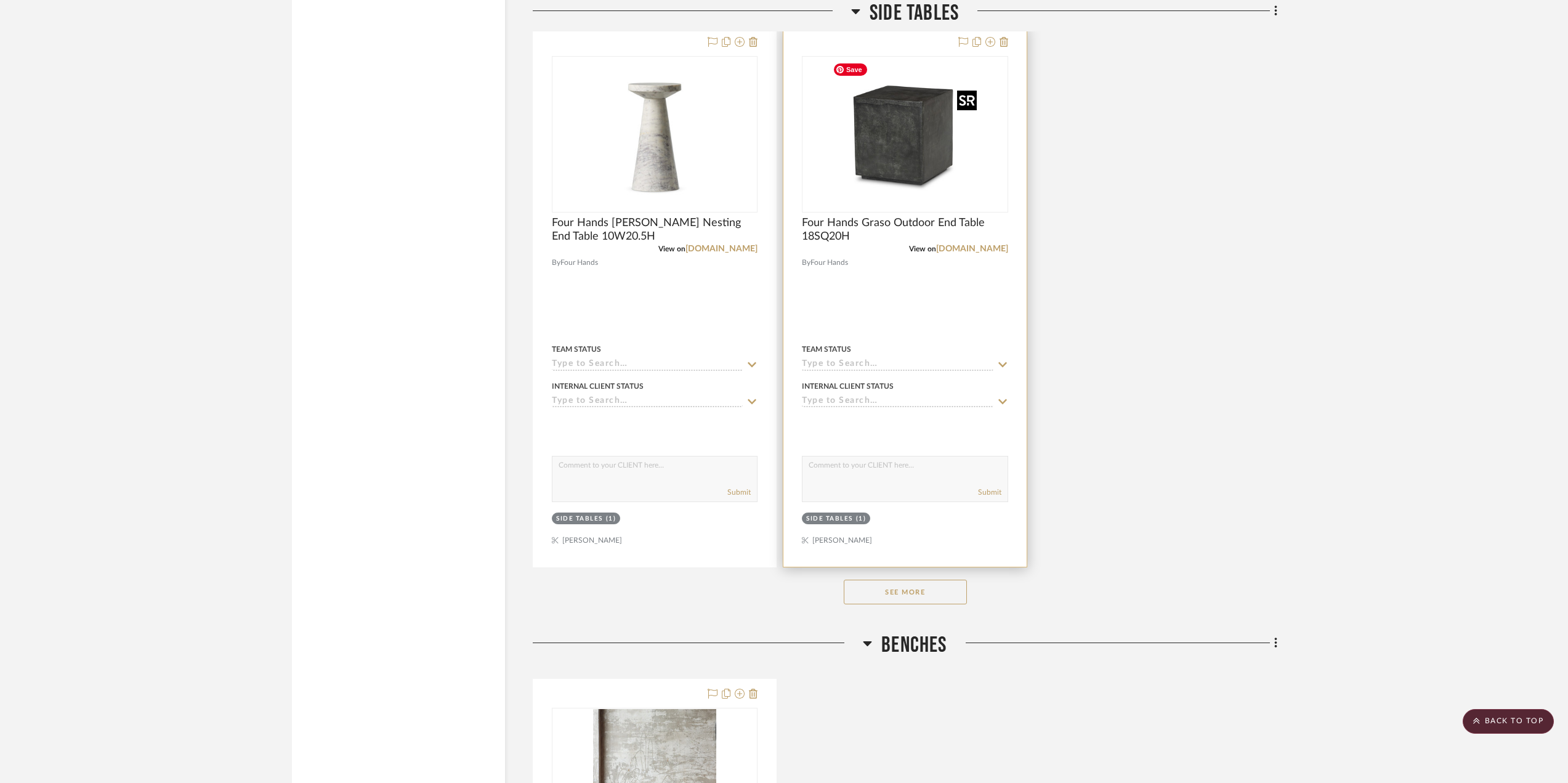
scroll to position [15341, 0]
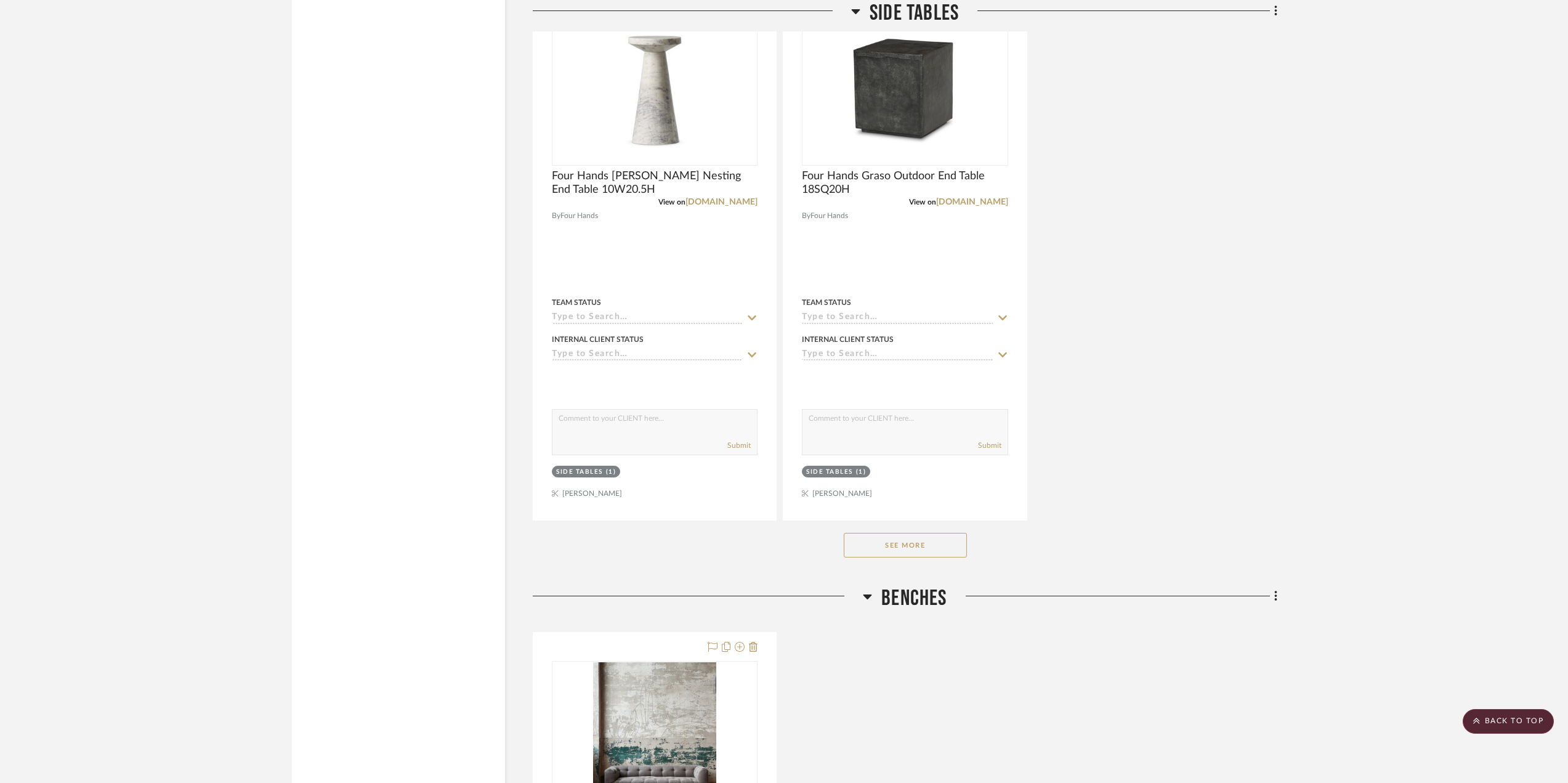
click at [890, 547] on button "See More" at bounding box center [905, 546] width 123 height 25
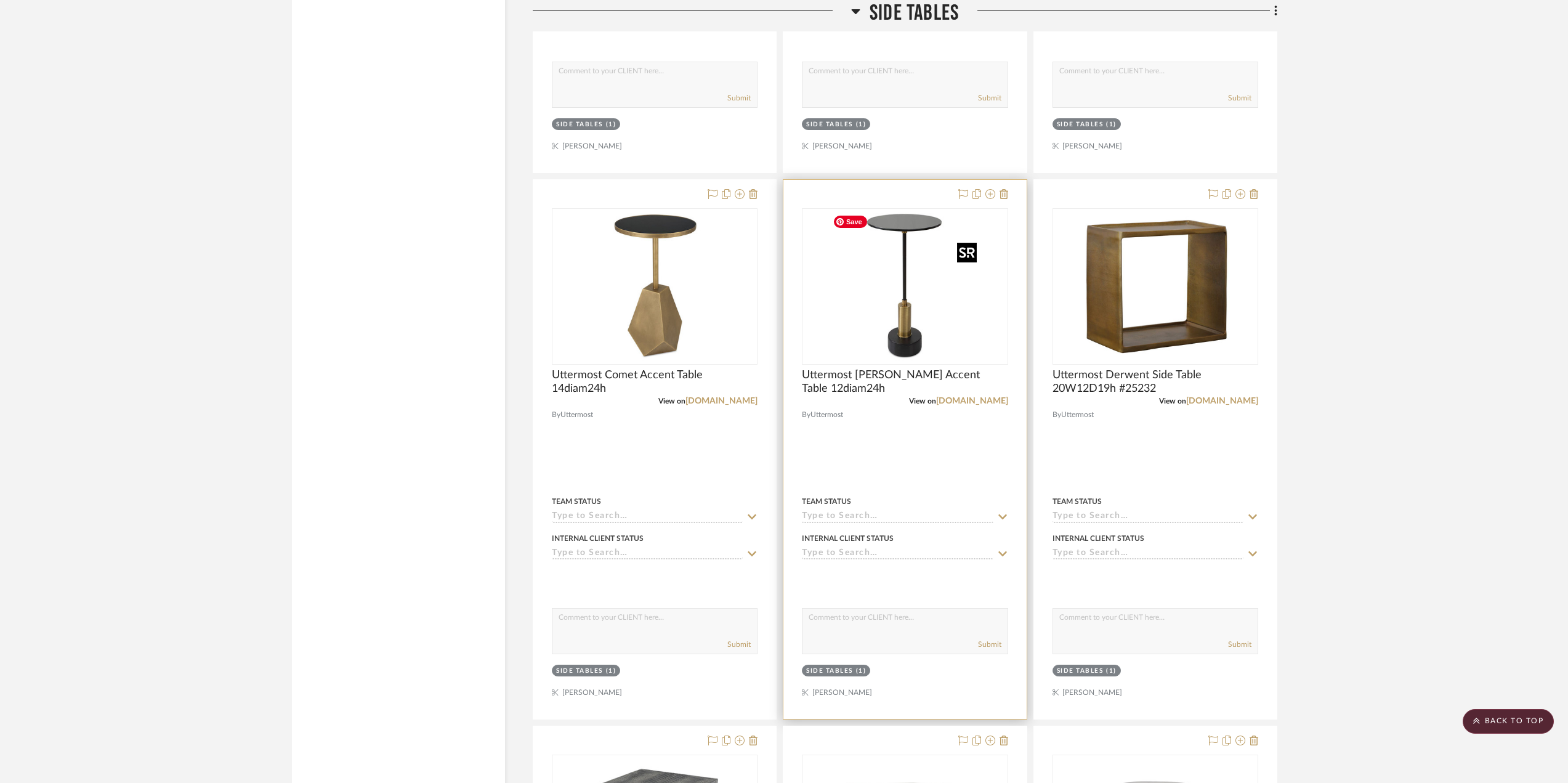
scroll to position [16819, 0]
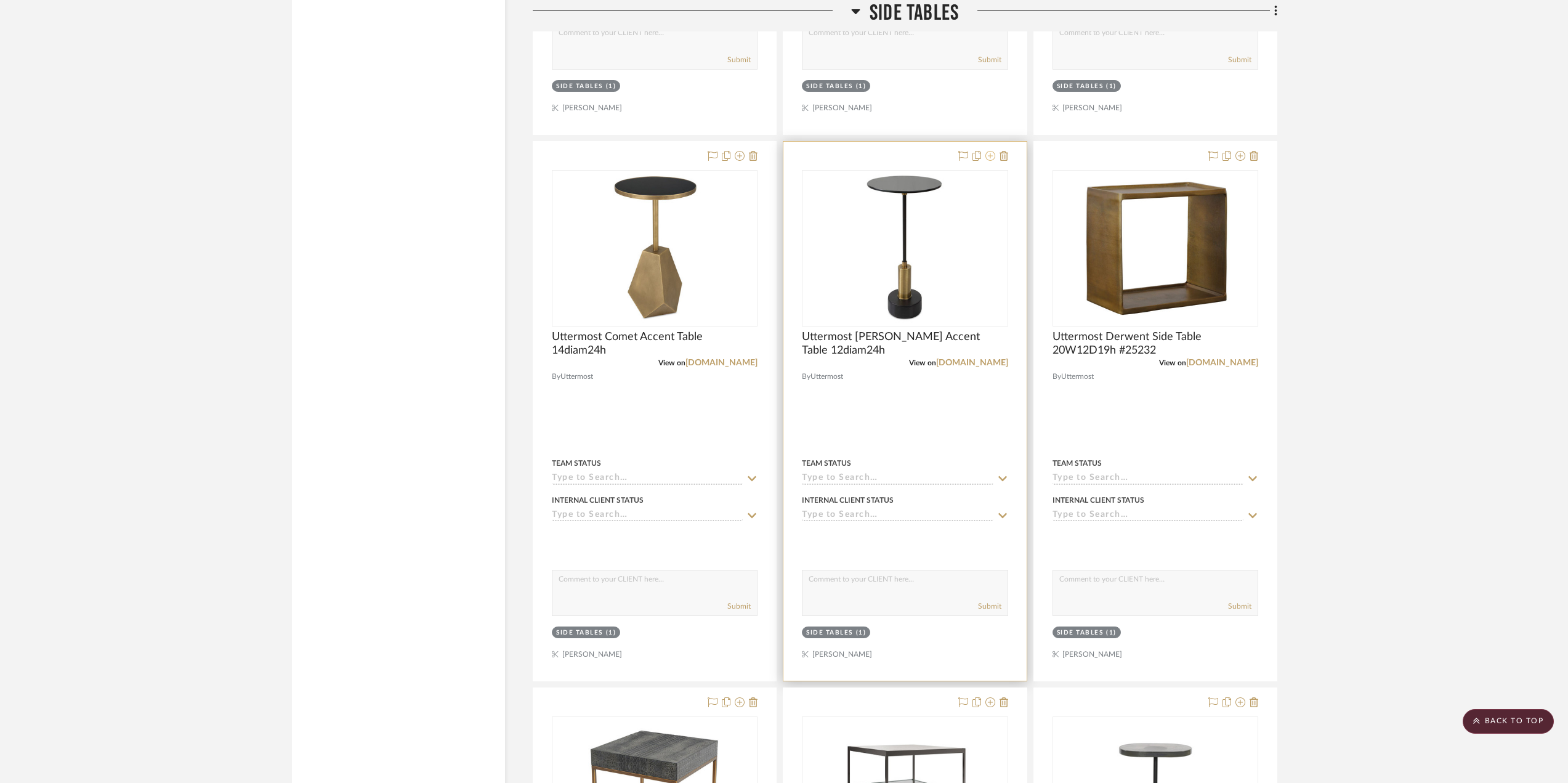
click at [991, 157] on icon at bounding box center [990, 155] width 10 height 10
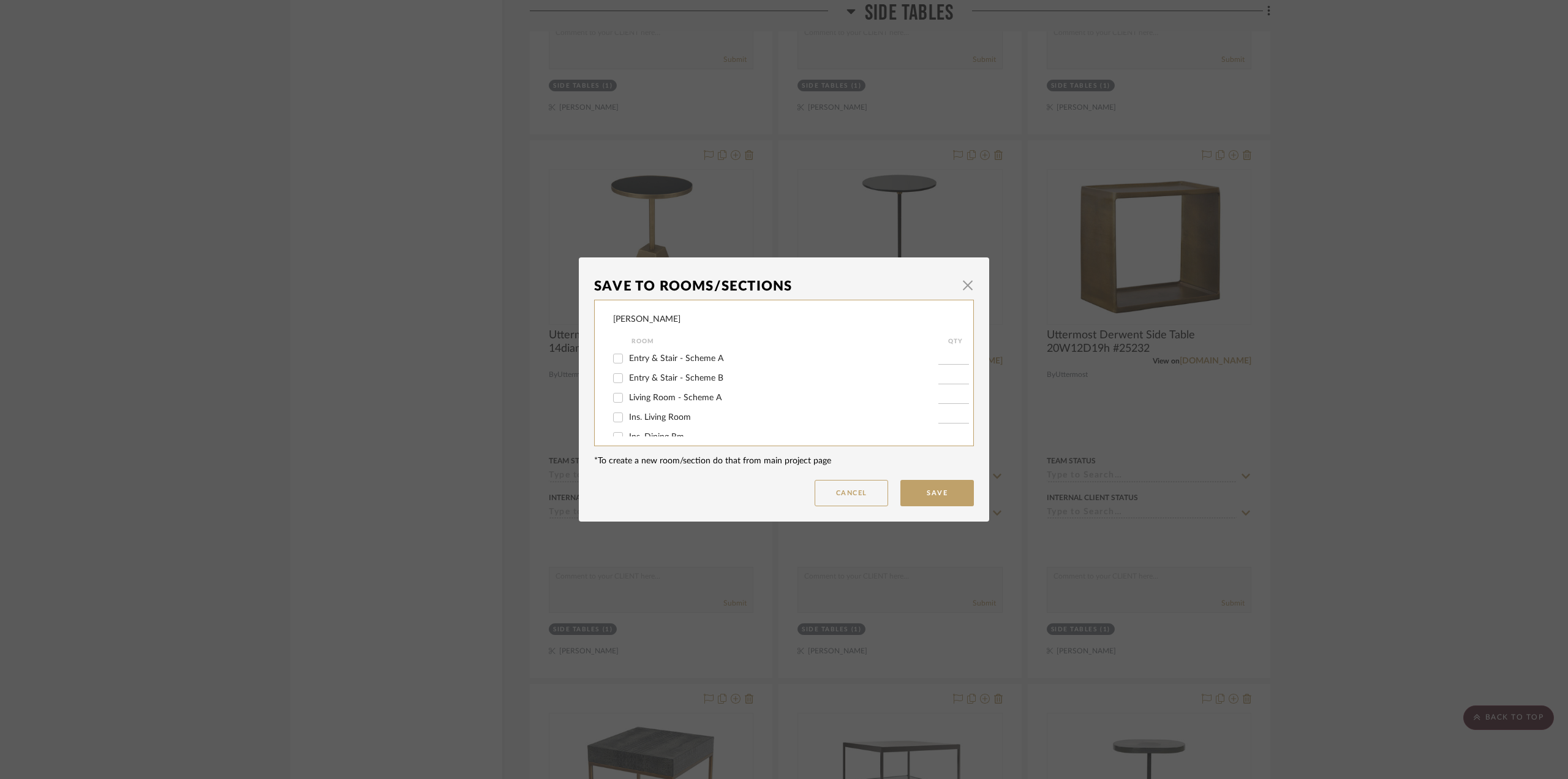
click at [687, 393] on label "Living Room - Scheme A" at bounding box center [784, 398] width 310 height 10
click at [628, 392] on input "Living Room - Scheme A" at bounding box center [618, 398] width 19 height 19
checkbox input "true"
type input "1"
click at [924, 498] on button "Save" at bounding box center [937, 493] width 74 height 26
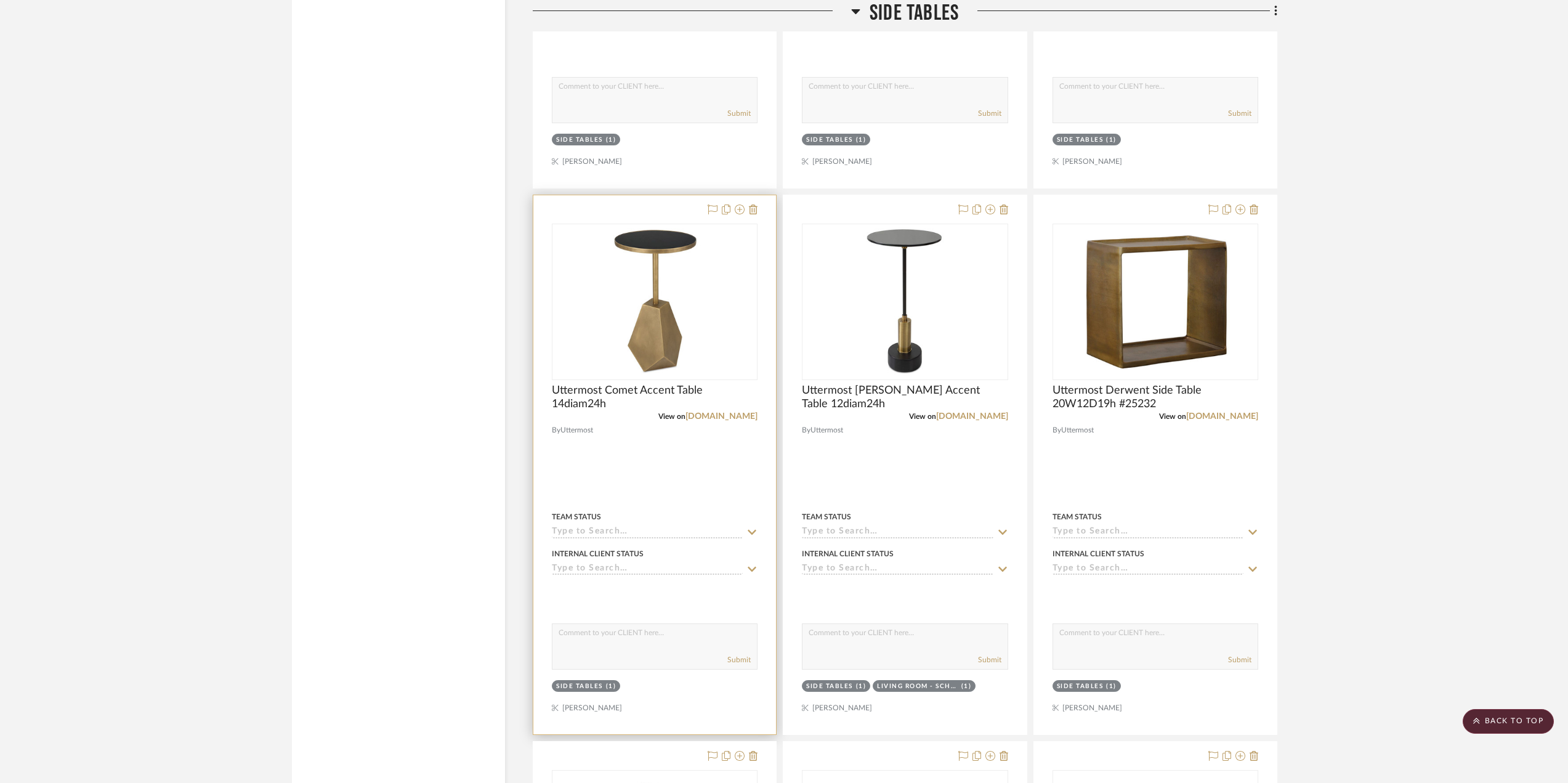
scroll to position [17313, 0]
click at [741, 208] on icon at bounding box center [740, 208] width 10 height 10
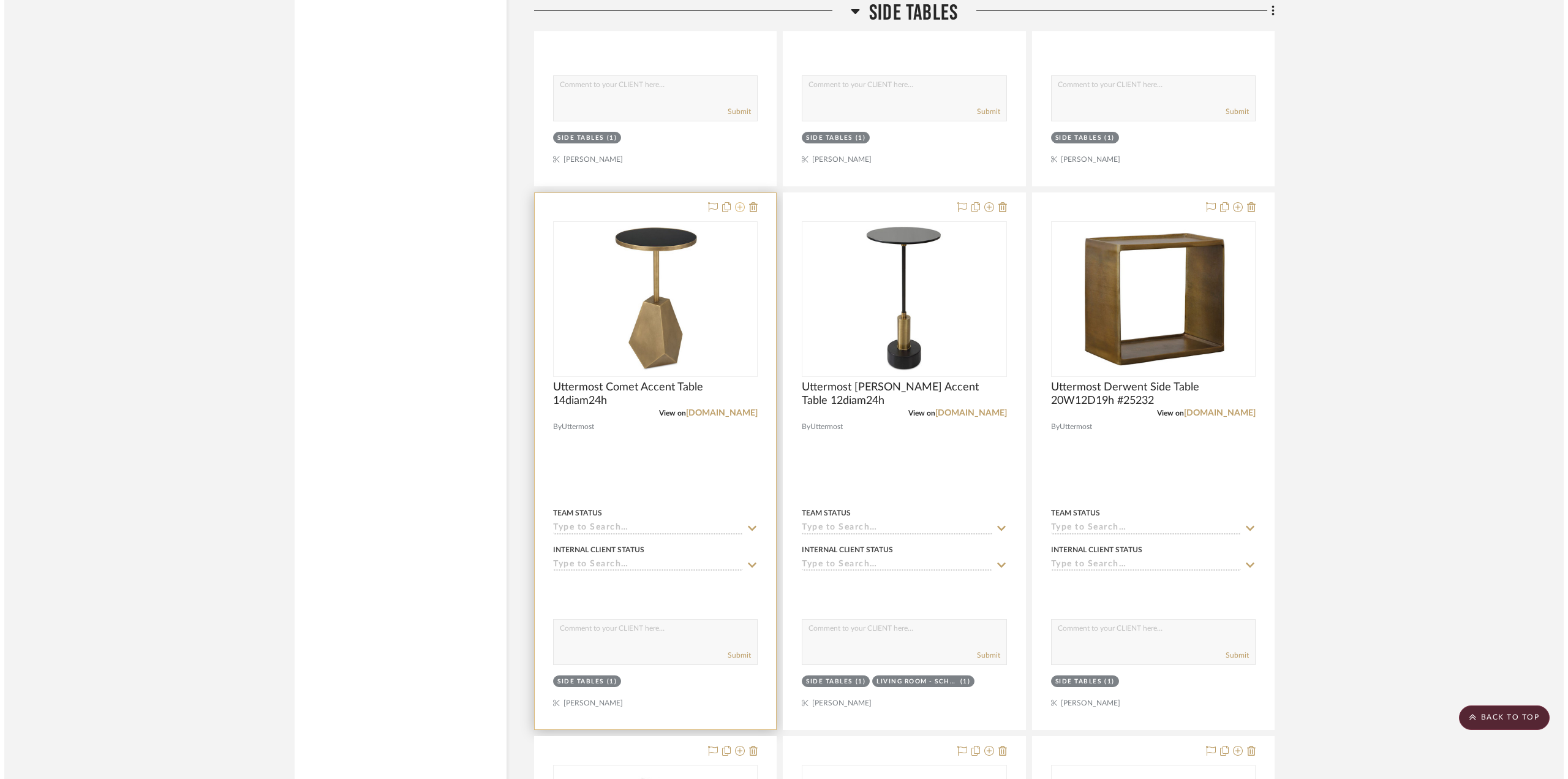
scroll to position [0, 0]
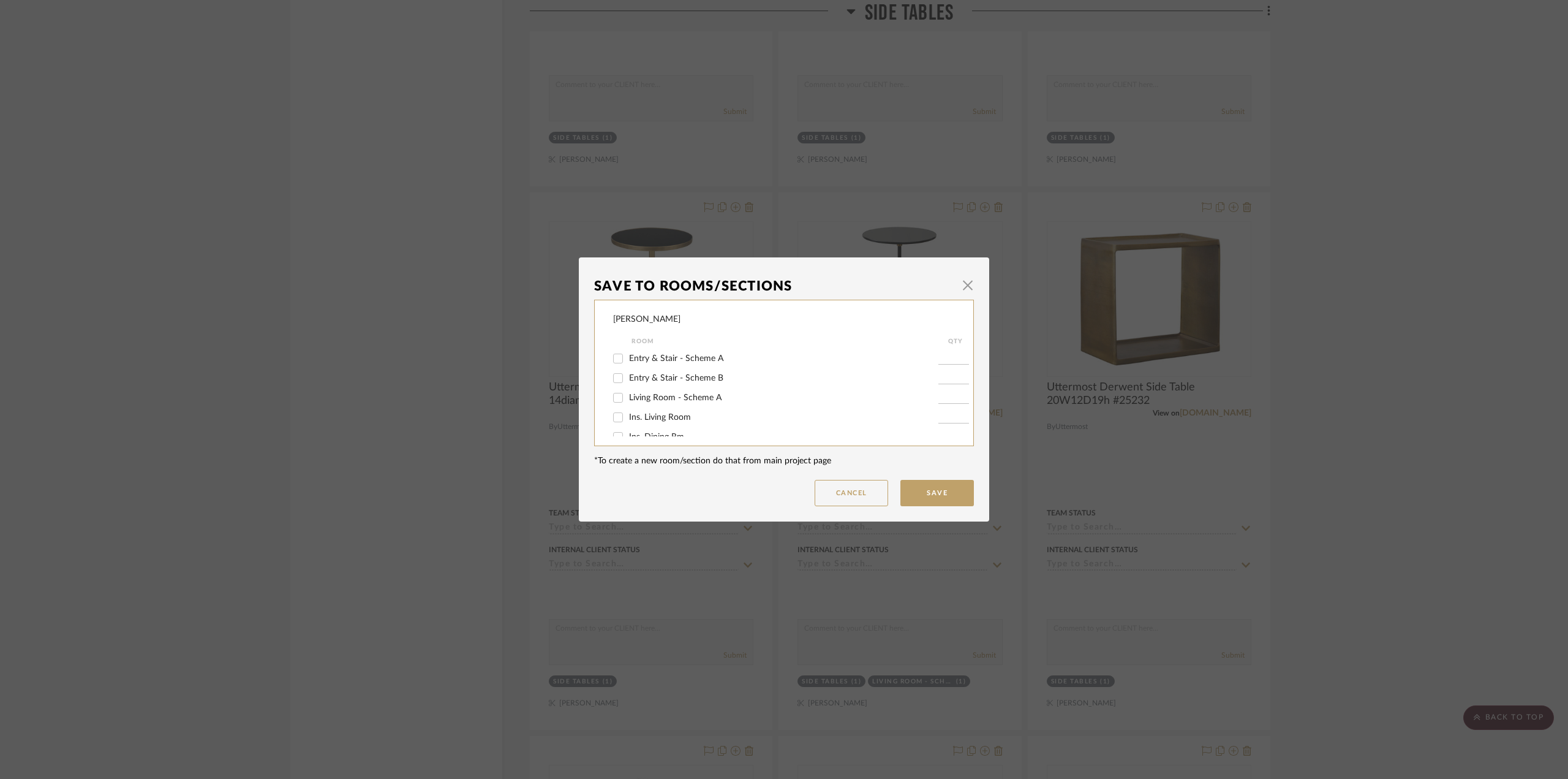
click at [682, 403] on label "Living Room - Scheme A" at bounding box center [784, 398] width 310 height 10
click at [628, 403] on input "Living Room - Scheme A" at bounding box center [618, 398] width 19 height 19
checkbox input "true"
type input "1"
click at [949, 499] on button "Save" at bounding box center [937, 493] width 74 height 26
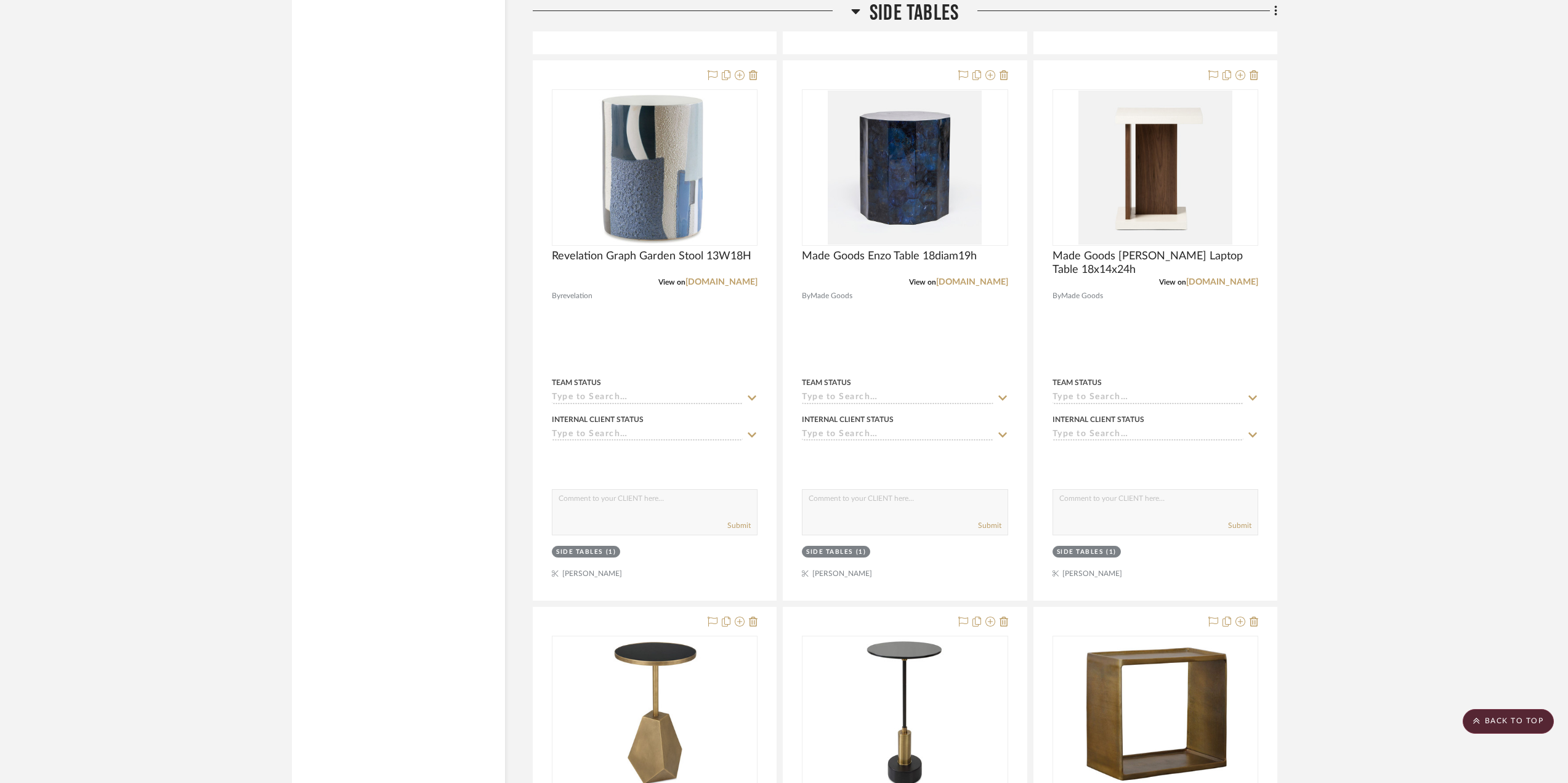
scroll to position [16819, 0]
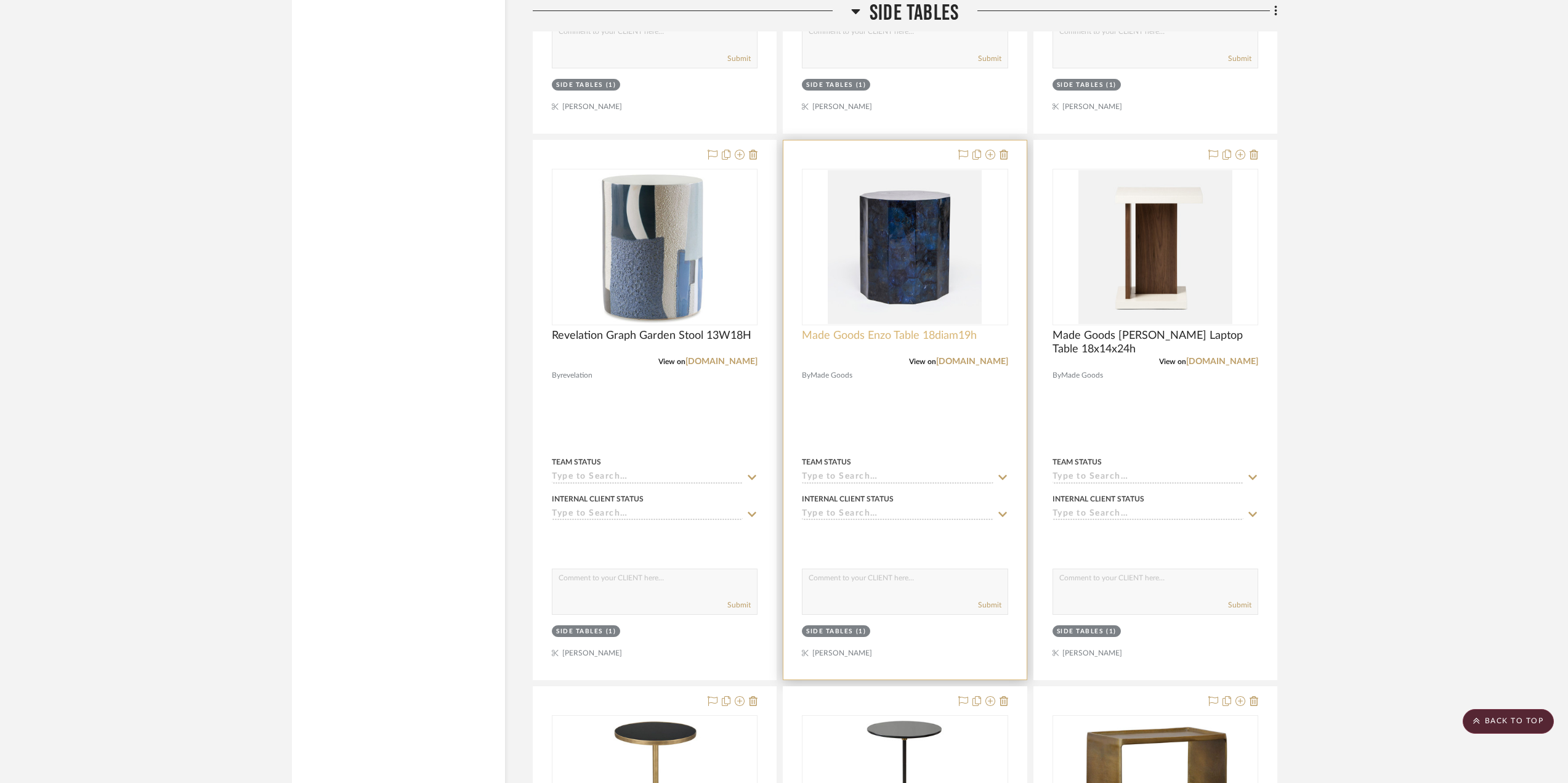
click at [922, 335] on span "Made Goods Enzo Table 18diam19h" at bounding box center [890, 335] width 175 height 13
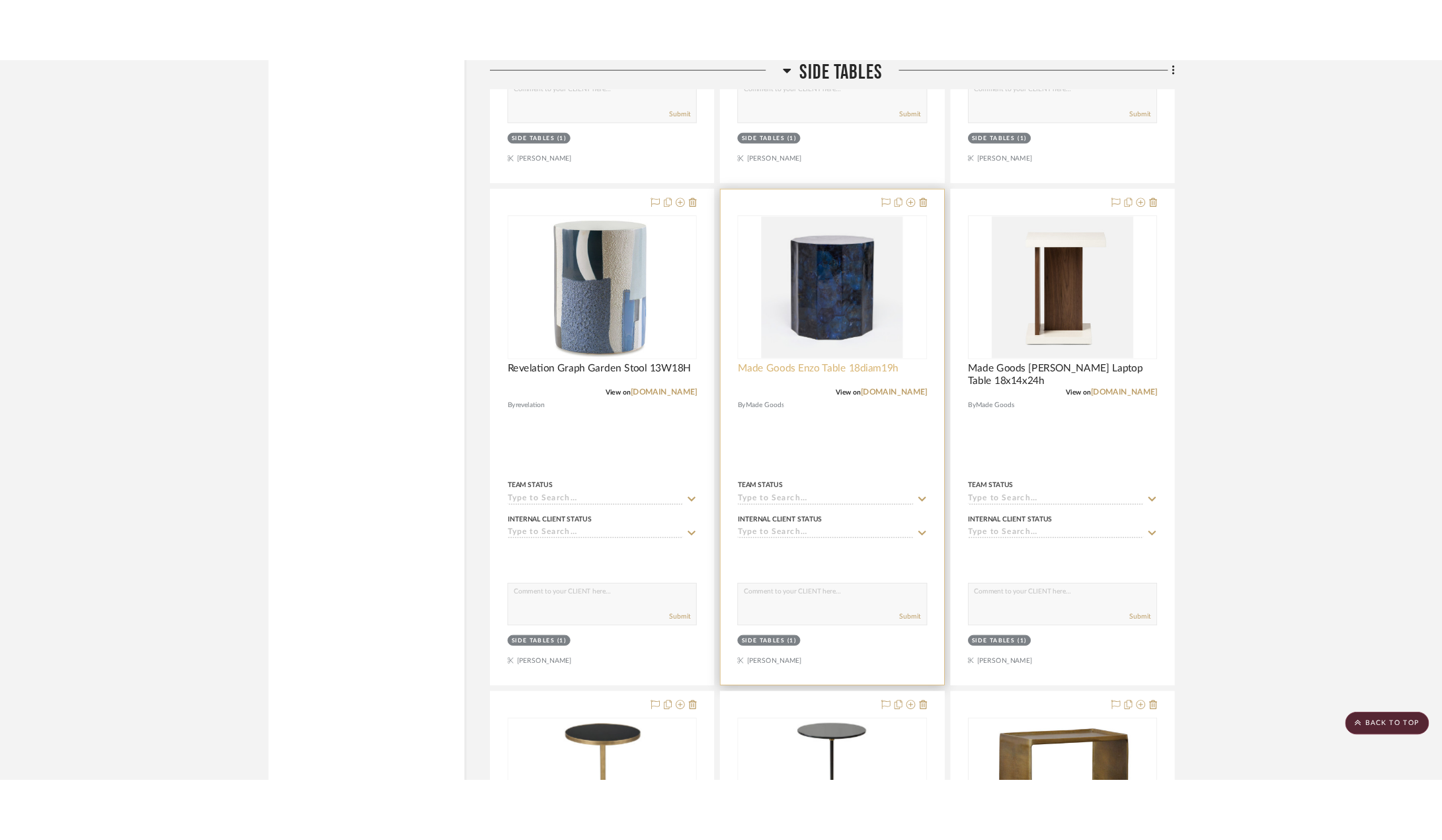
scroll to position [0, 0]
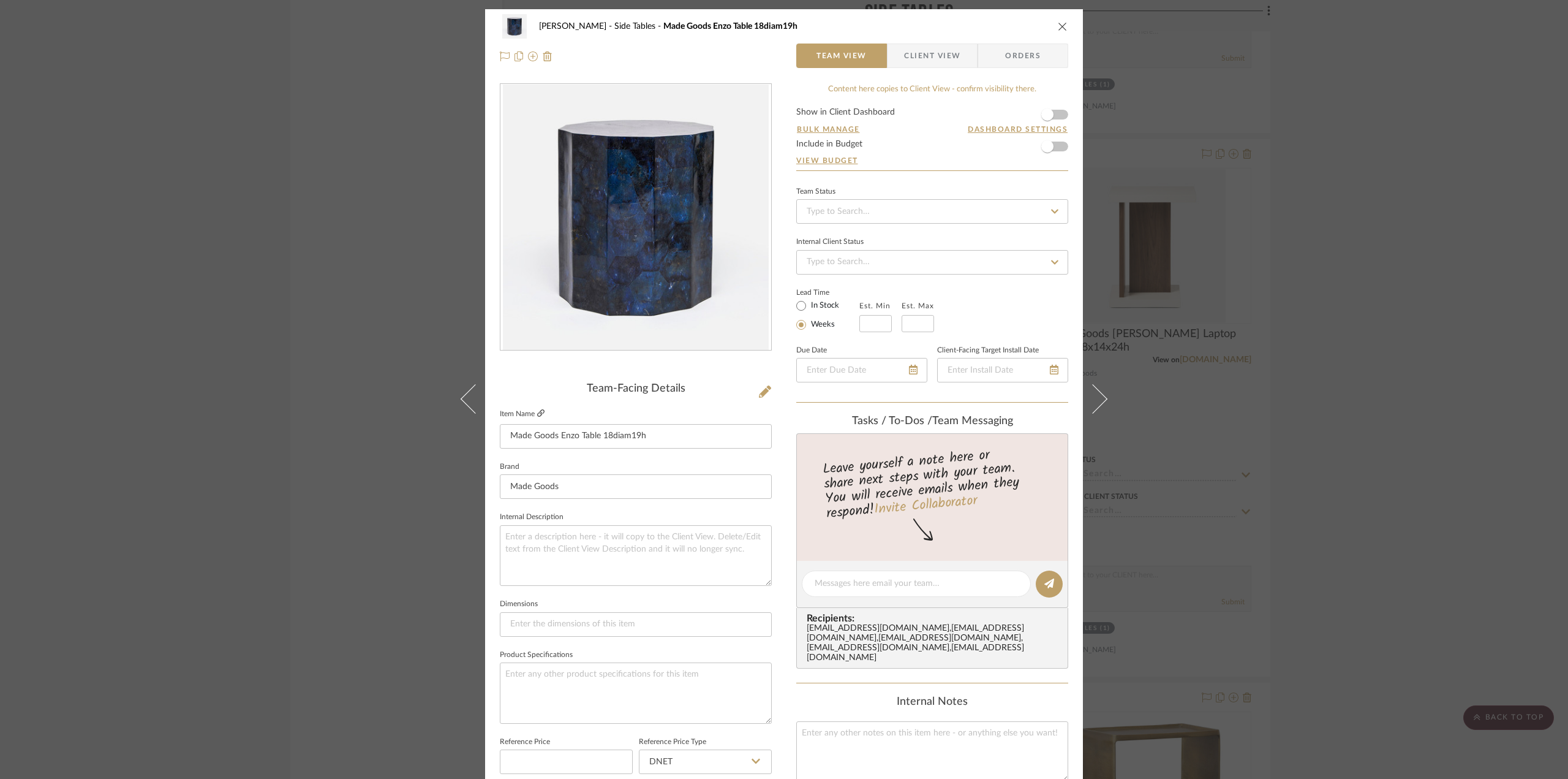
click at [537, 412] on icon at bounding box center [540, 412] width 7 height 7
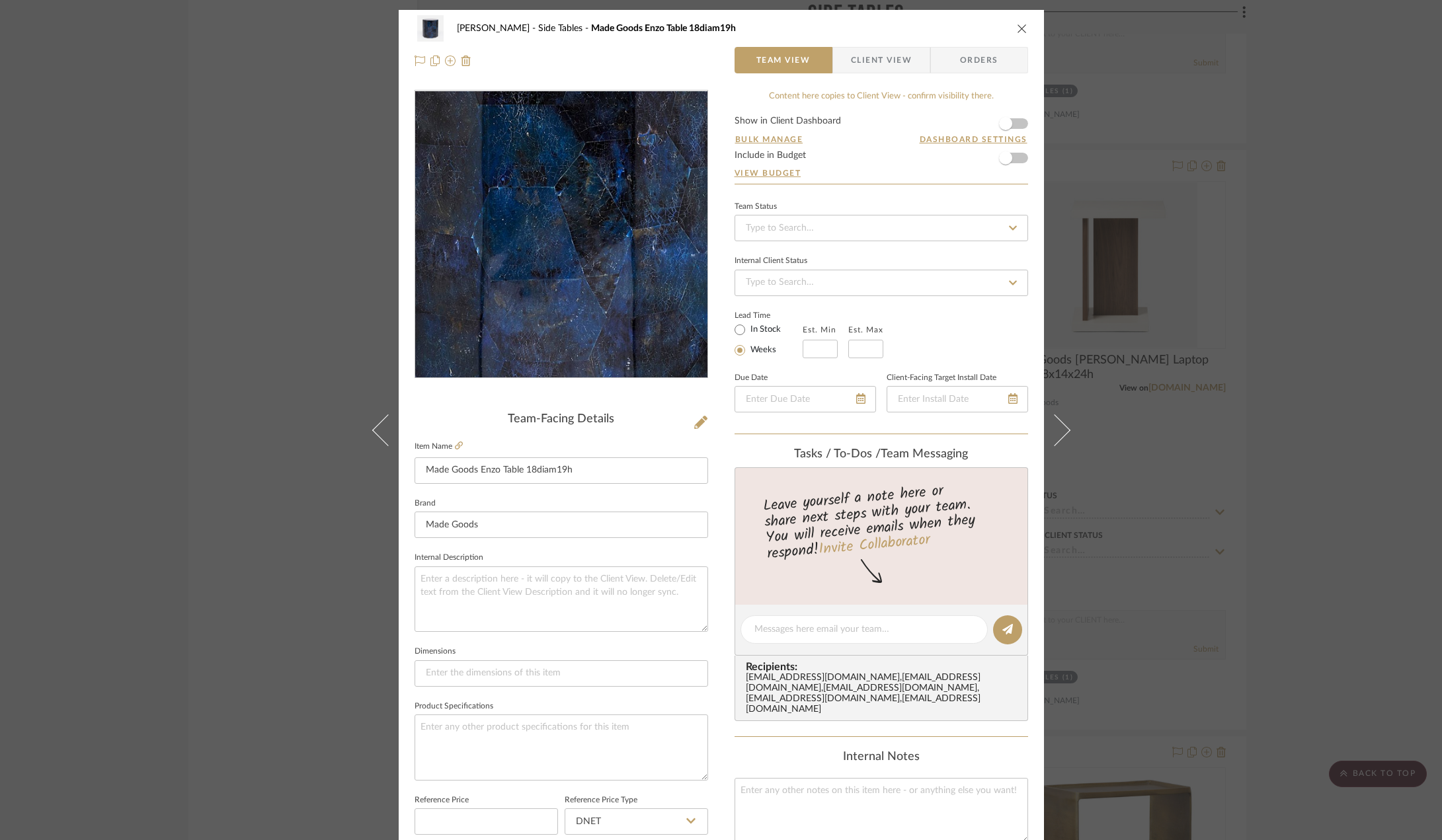
click at [552, 204] on img "0" at bounding box center [561, 234] width 287 height 287
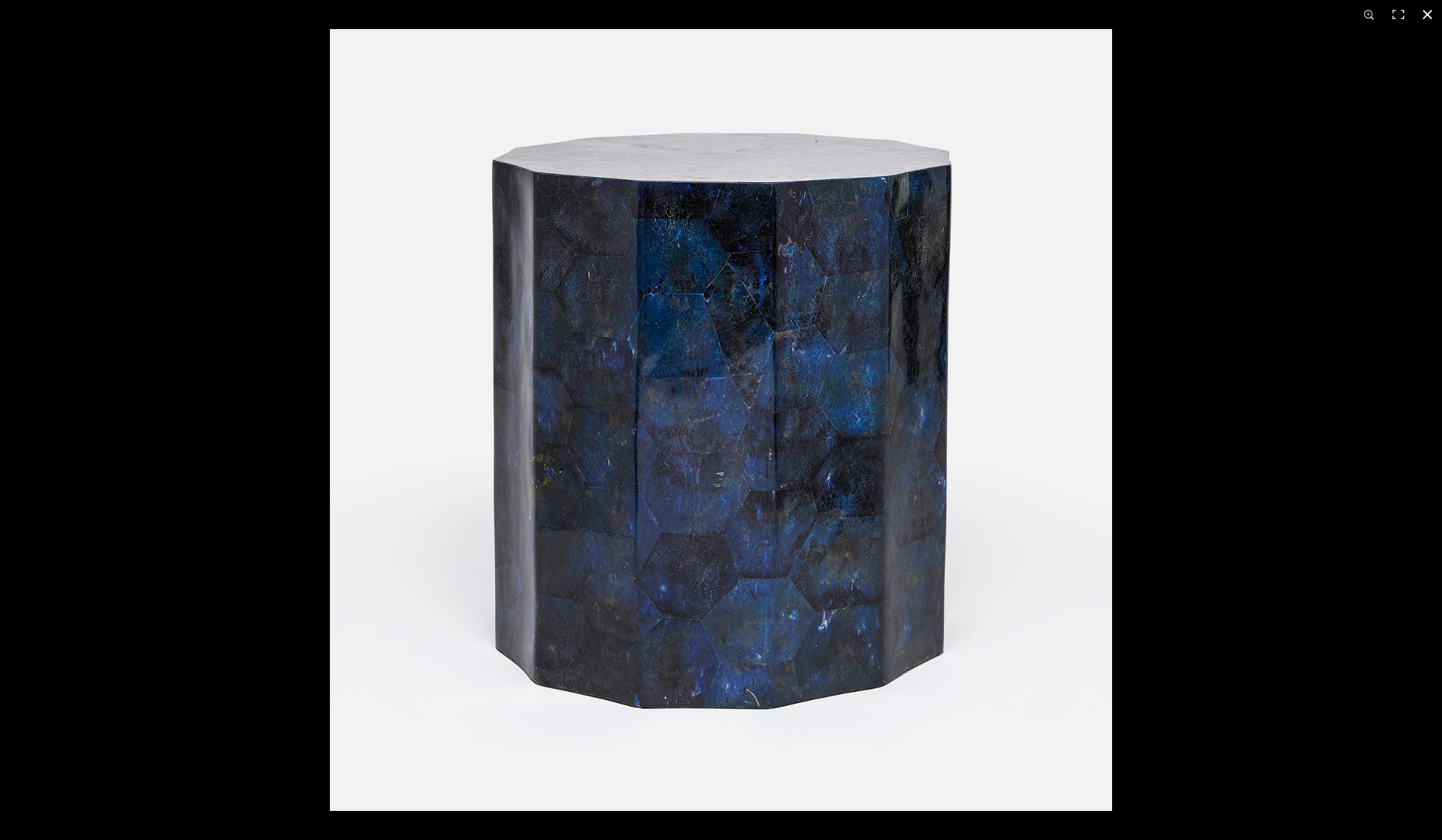
click at [1424, 5] on button at bounding box center [1428, 14] width 29 height 29
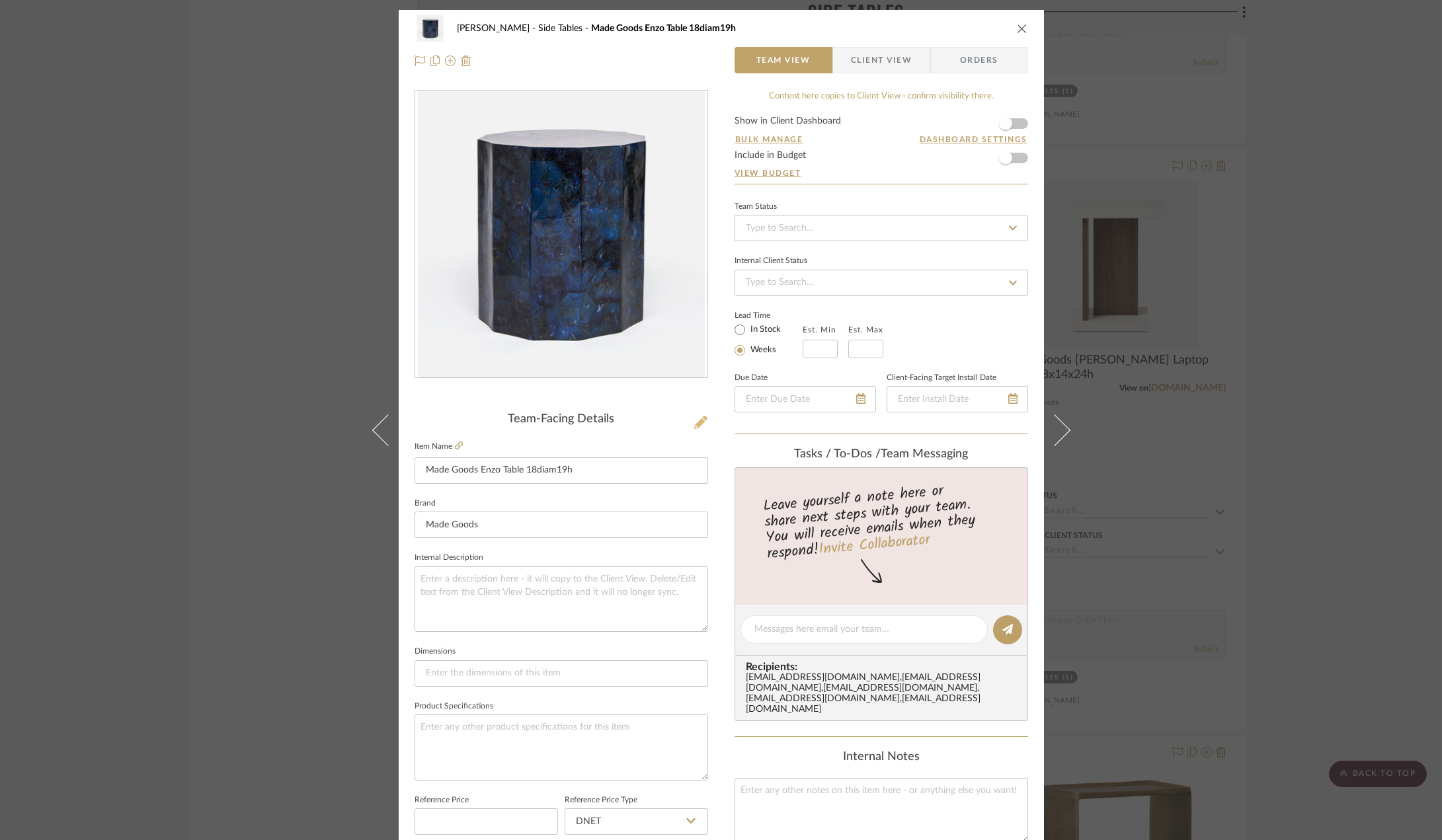
click at [703, 424] on button at bounding box center [700, 422] width 14 height 21
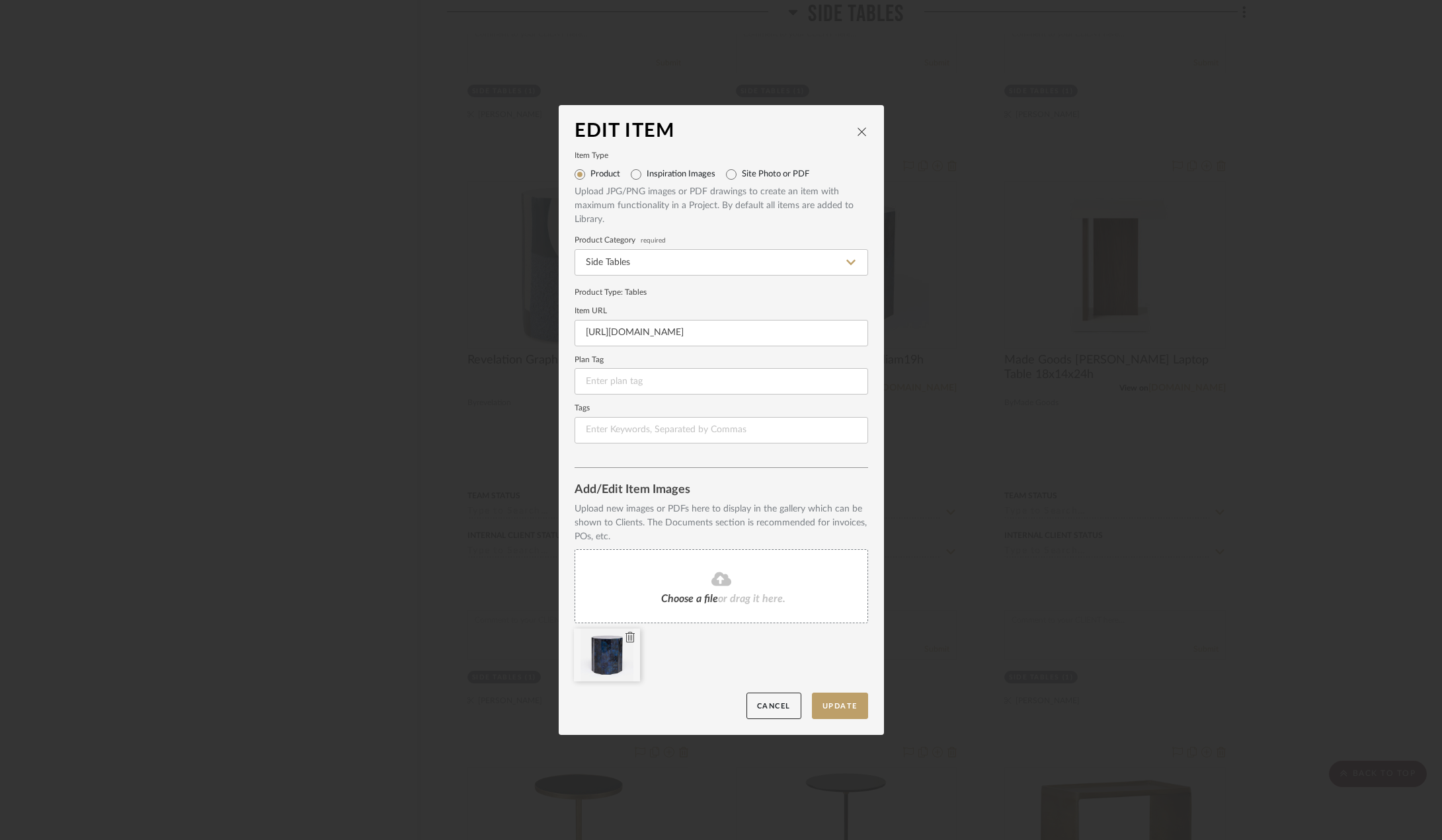
click at [619, 671] on div at bounding box center [607, 655] width 66 height 53
click at [626, 637] on icon at bounding box center [630, 636] width 9 height 11
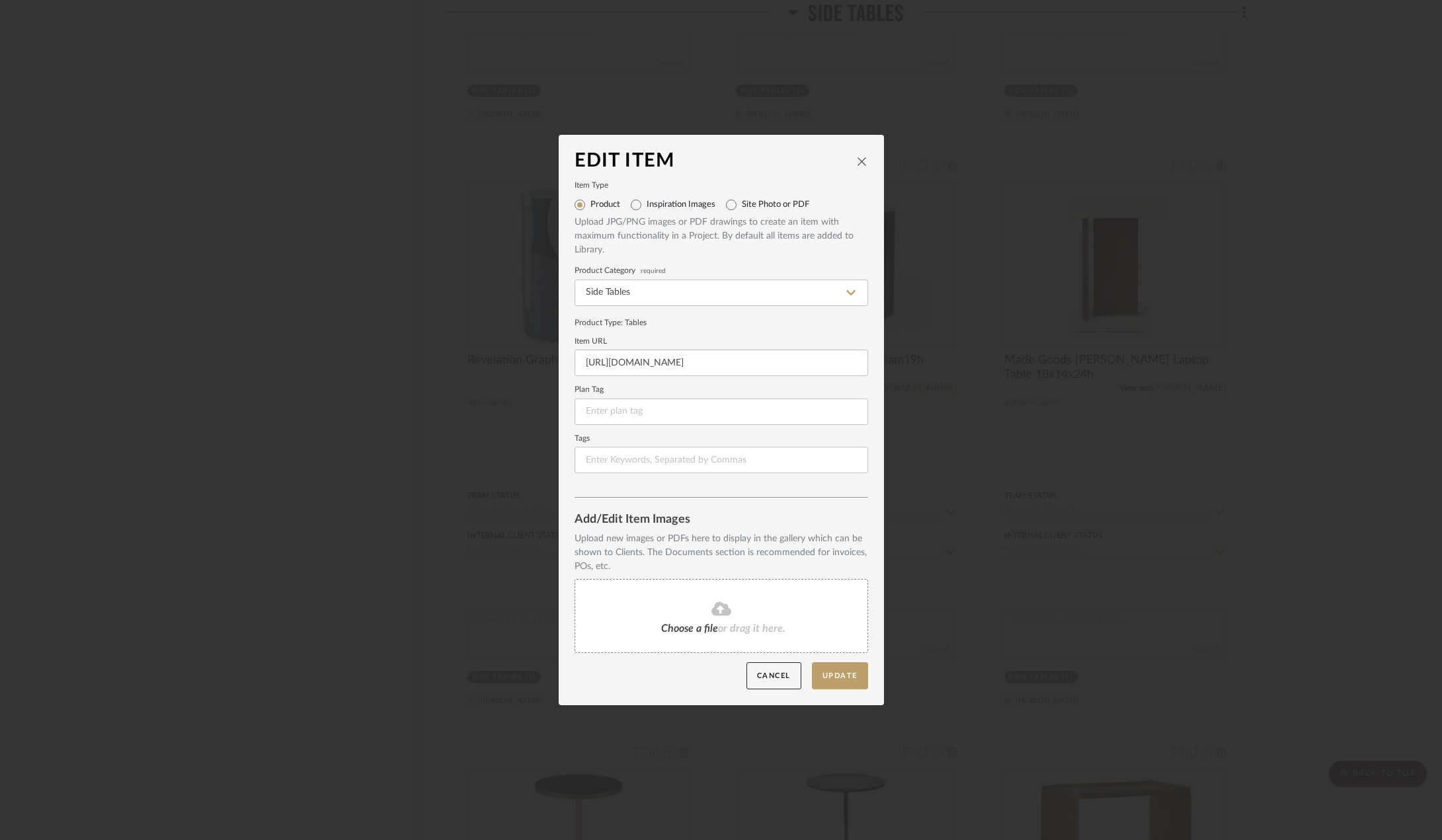
click at [740, 619] on div "Choose a file or drag it here." at bounding box center [721, 616] width 293 height 74
click at [712, 599] on div "Choose a file or drag it here." at bounding box center [721, 616] width 293 height 74
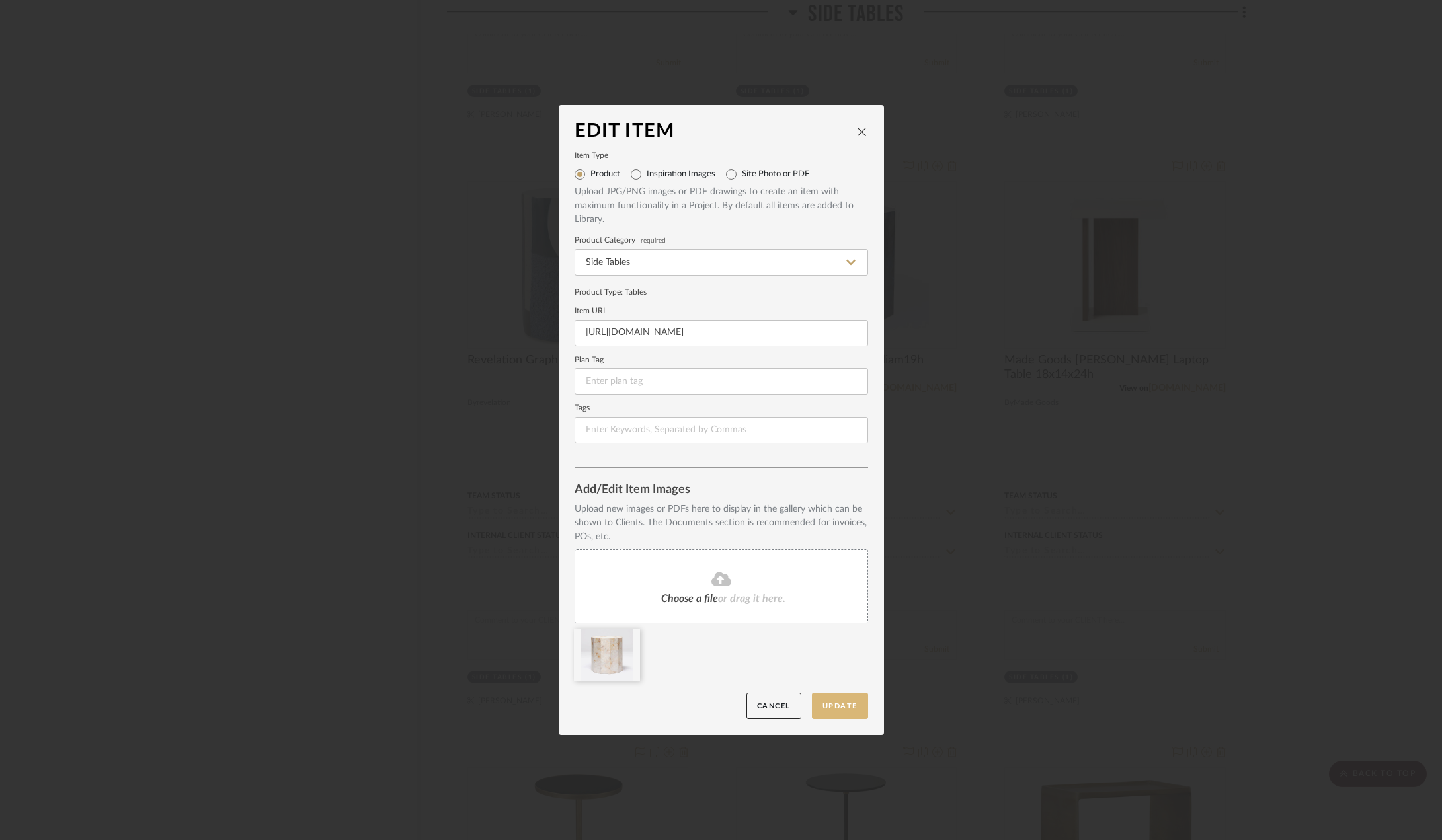
click at [830, 714] on button "Update" at bounding box center [840, 706] width 56 height 27
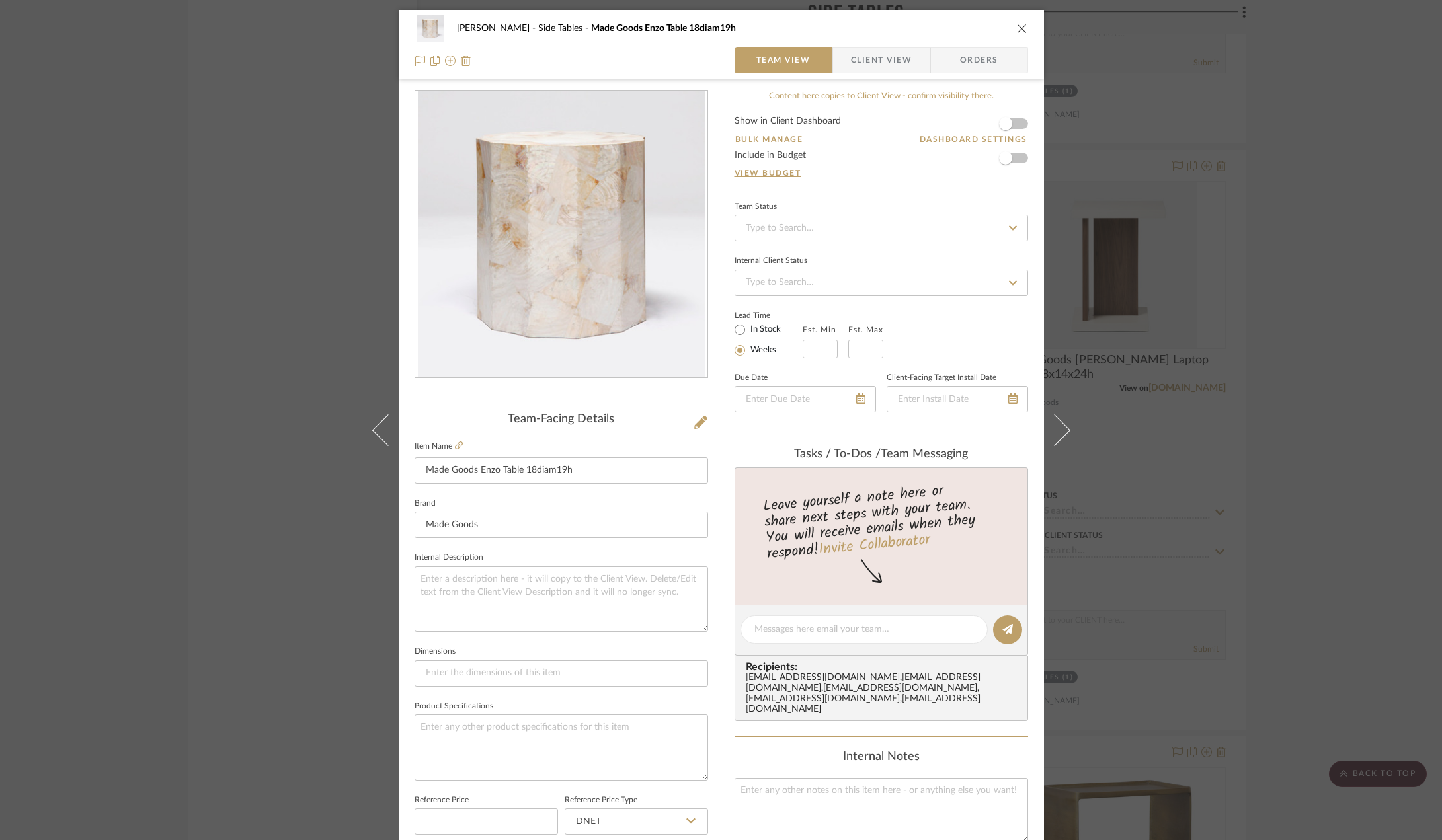
scroll to position [390, 0]
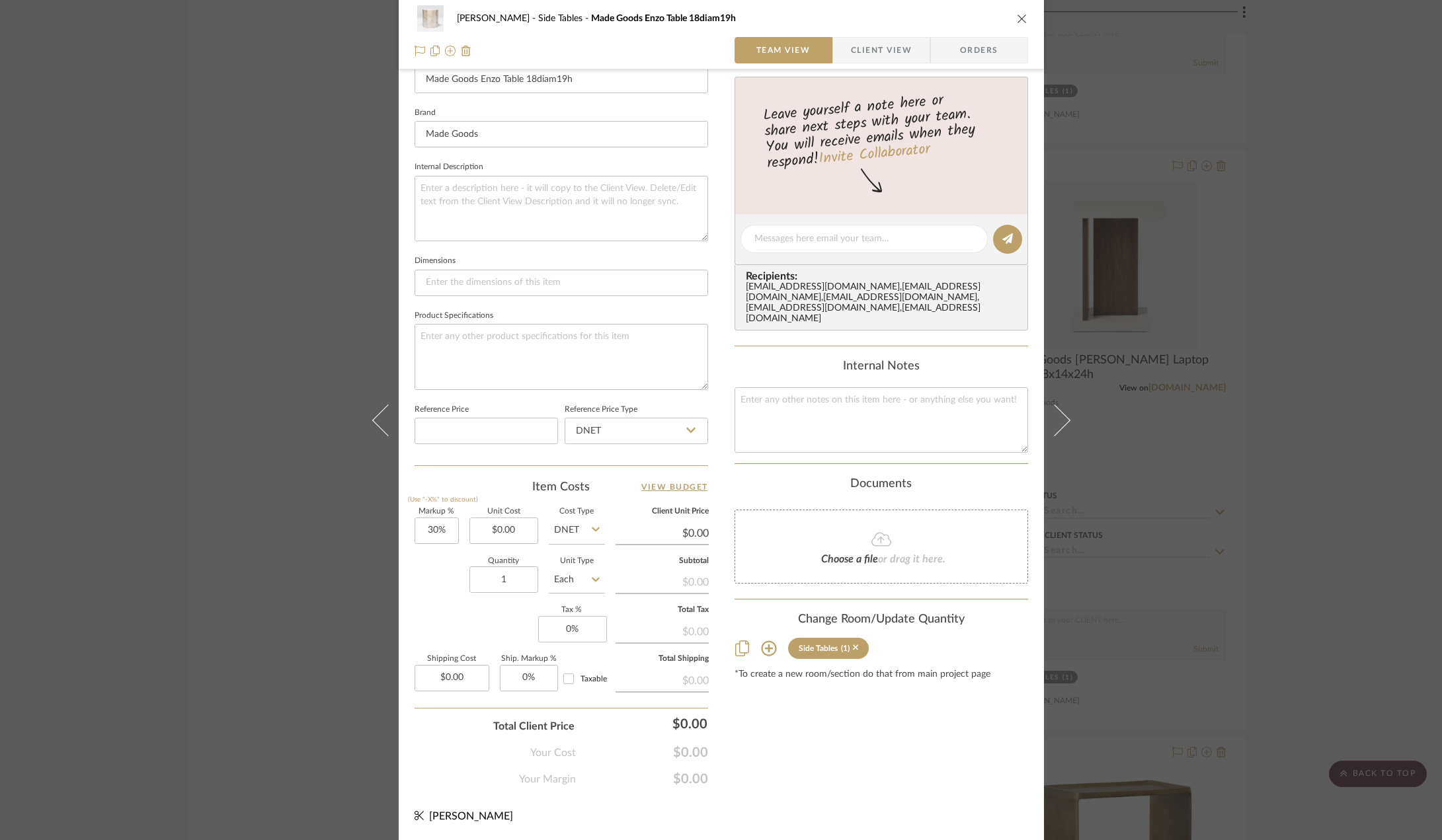
click at [761, 641] on icon at bounding box center [768, 648] width 16 height 16
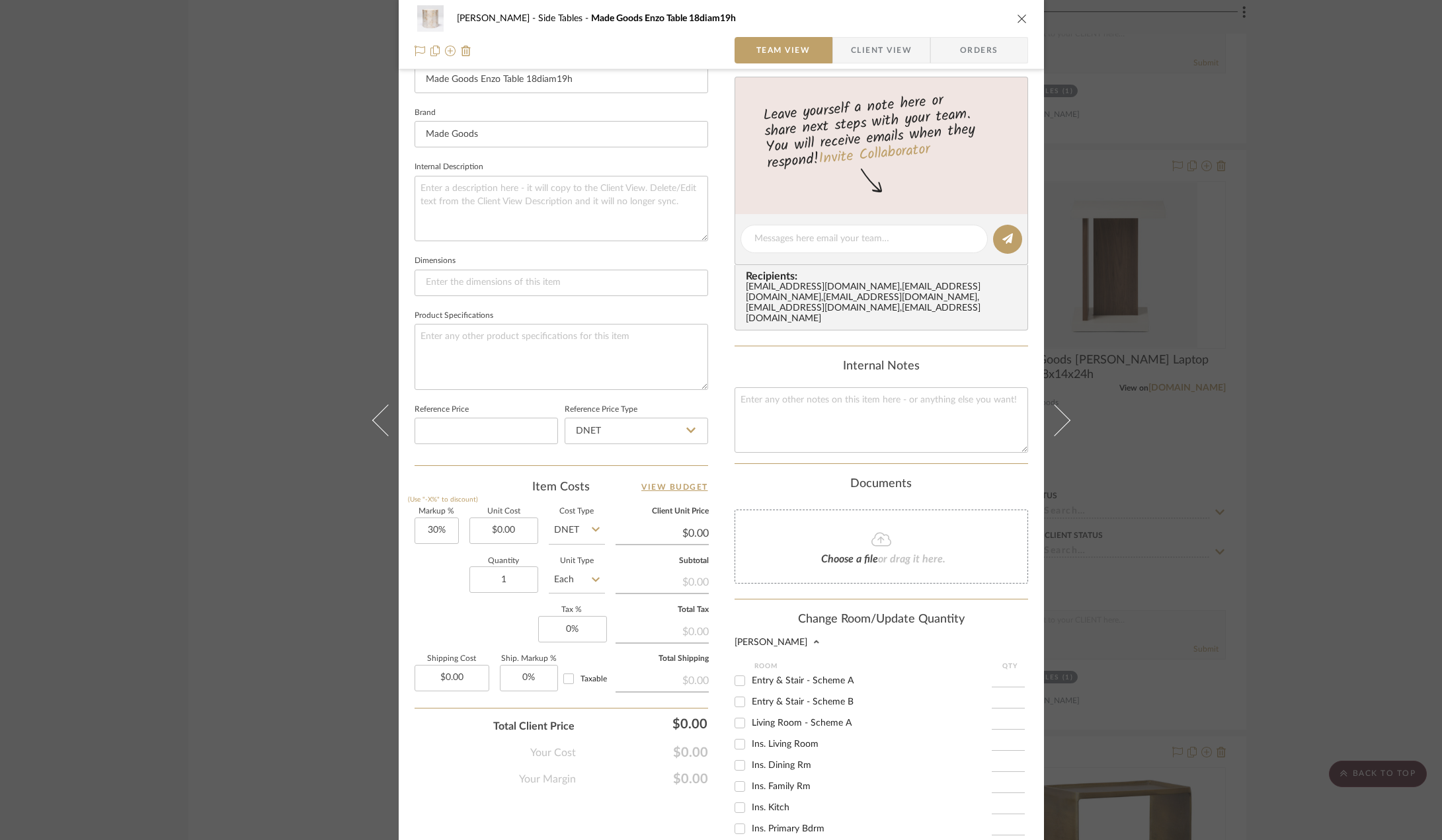
click at [812, 719] on span "Living Room - Scheme A" at bounding box center [801, 723] width 100 height 9
click at [751, 713] on input "Living Room - Scheme A" at bounding box center [739, 723] width 21 height 21
checkbox input "true"
type input "1"
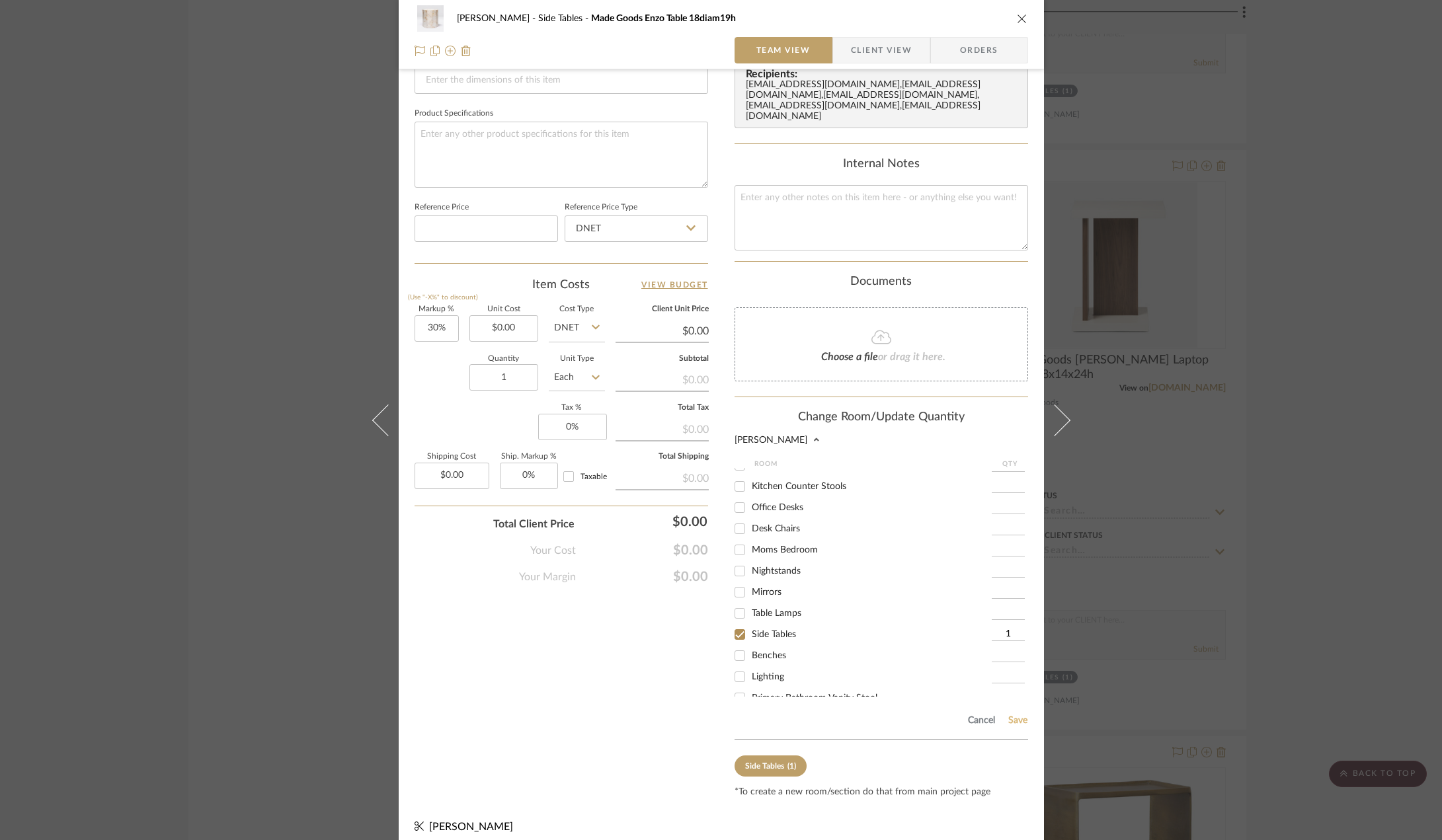
click at [1009, 715] on button "Save" at bounding box center [1018, 720] width 20 height 11
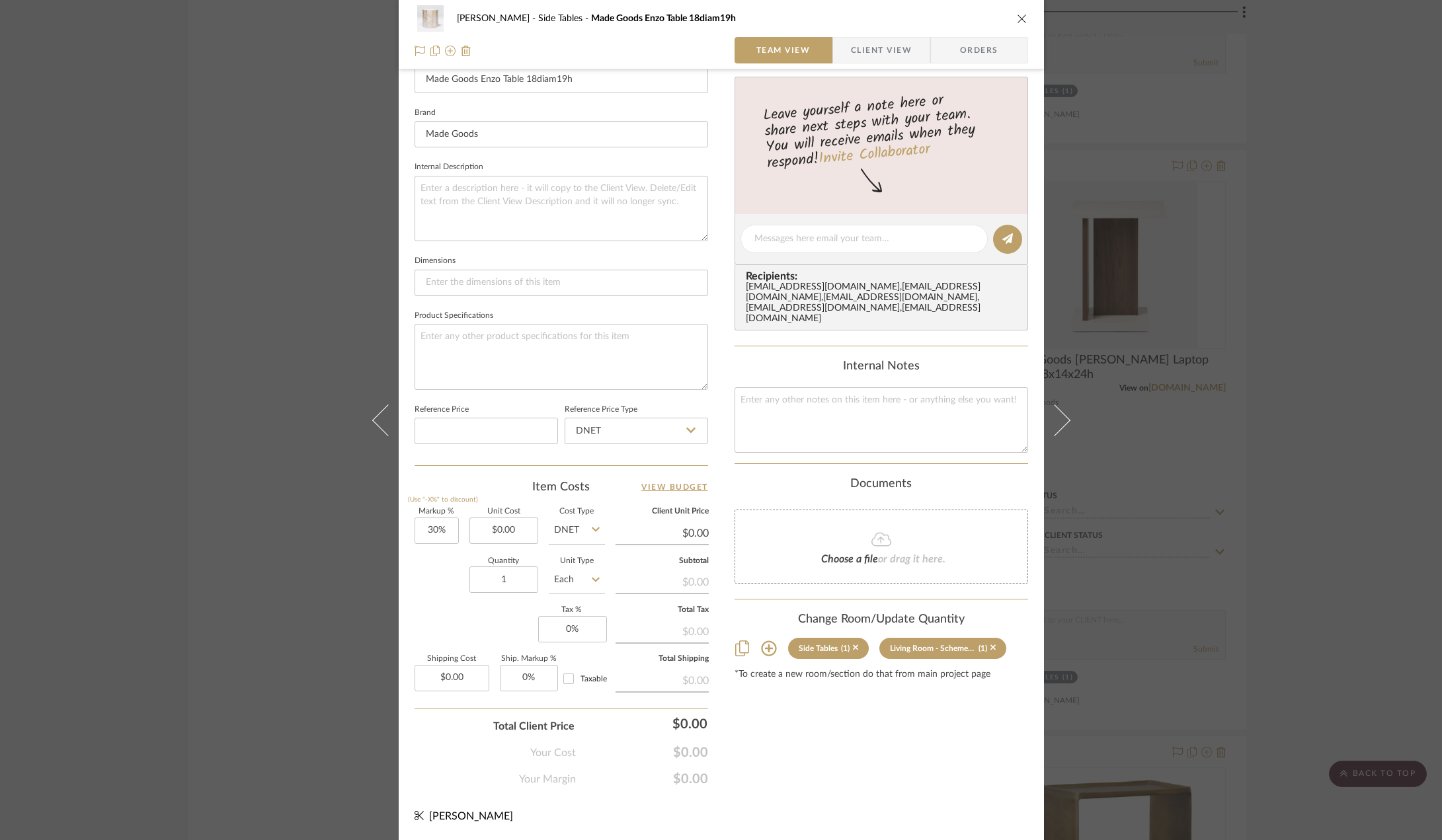
scroll to position [390, 0]
click at [1017, 17] on icon "close" at bounding box center [1022, 18] width 11 height 11
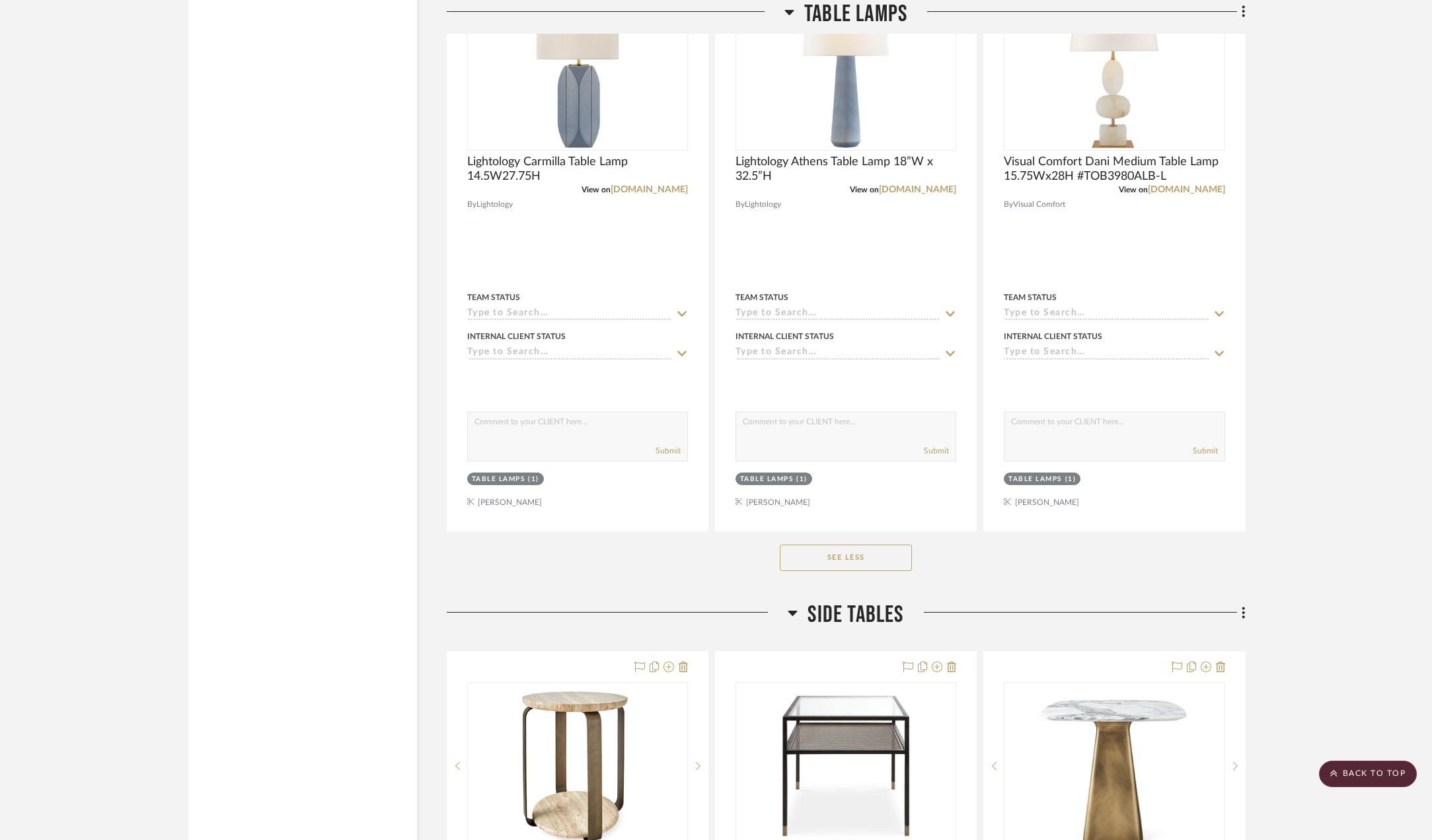
scroll to position [15334, 0]
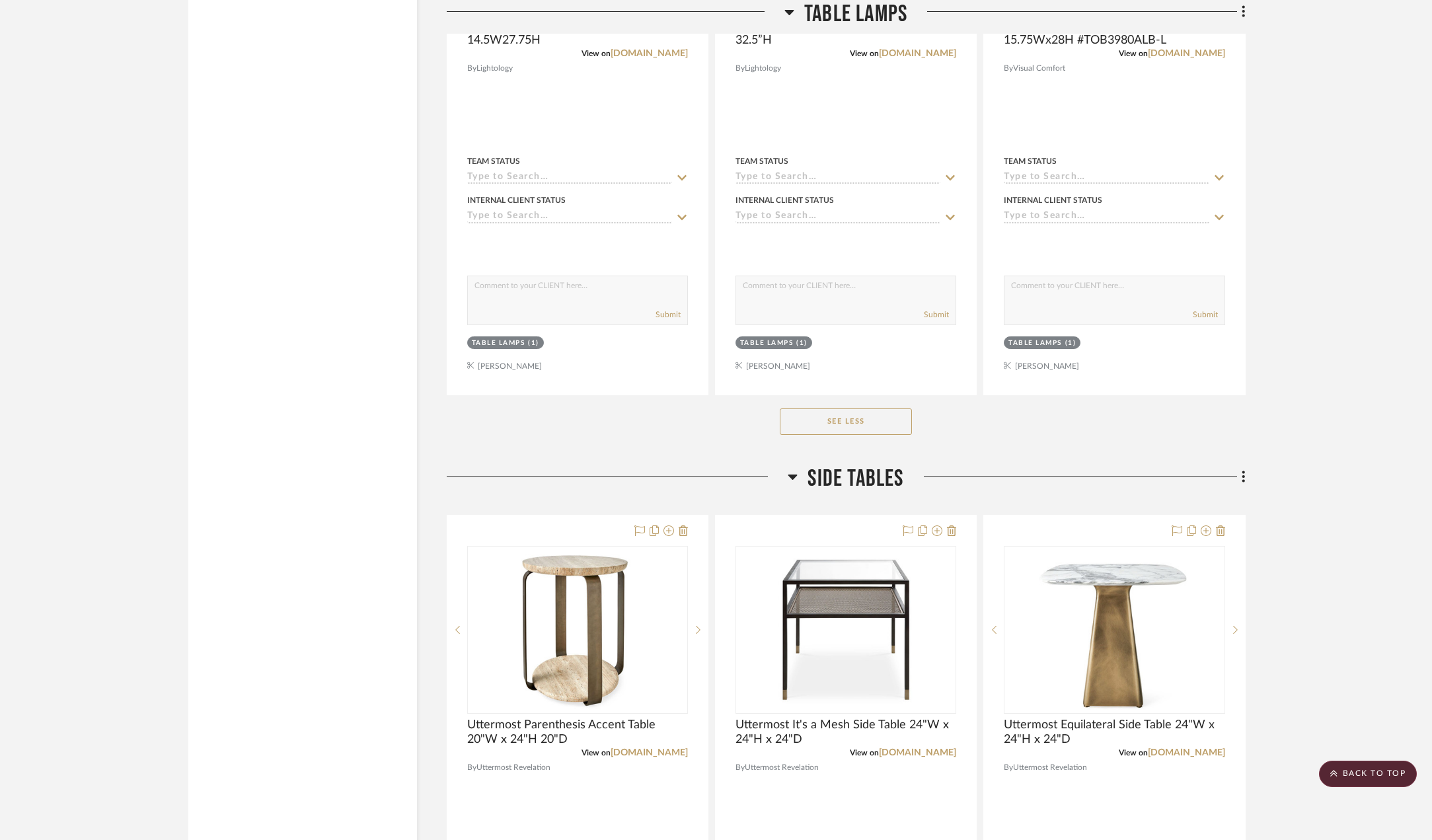
click at [789, 483] on icon at bounding box center [793, 477] width 10 height 16
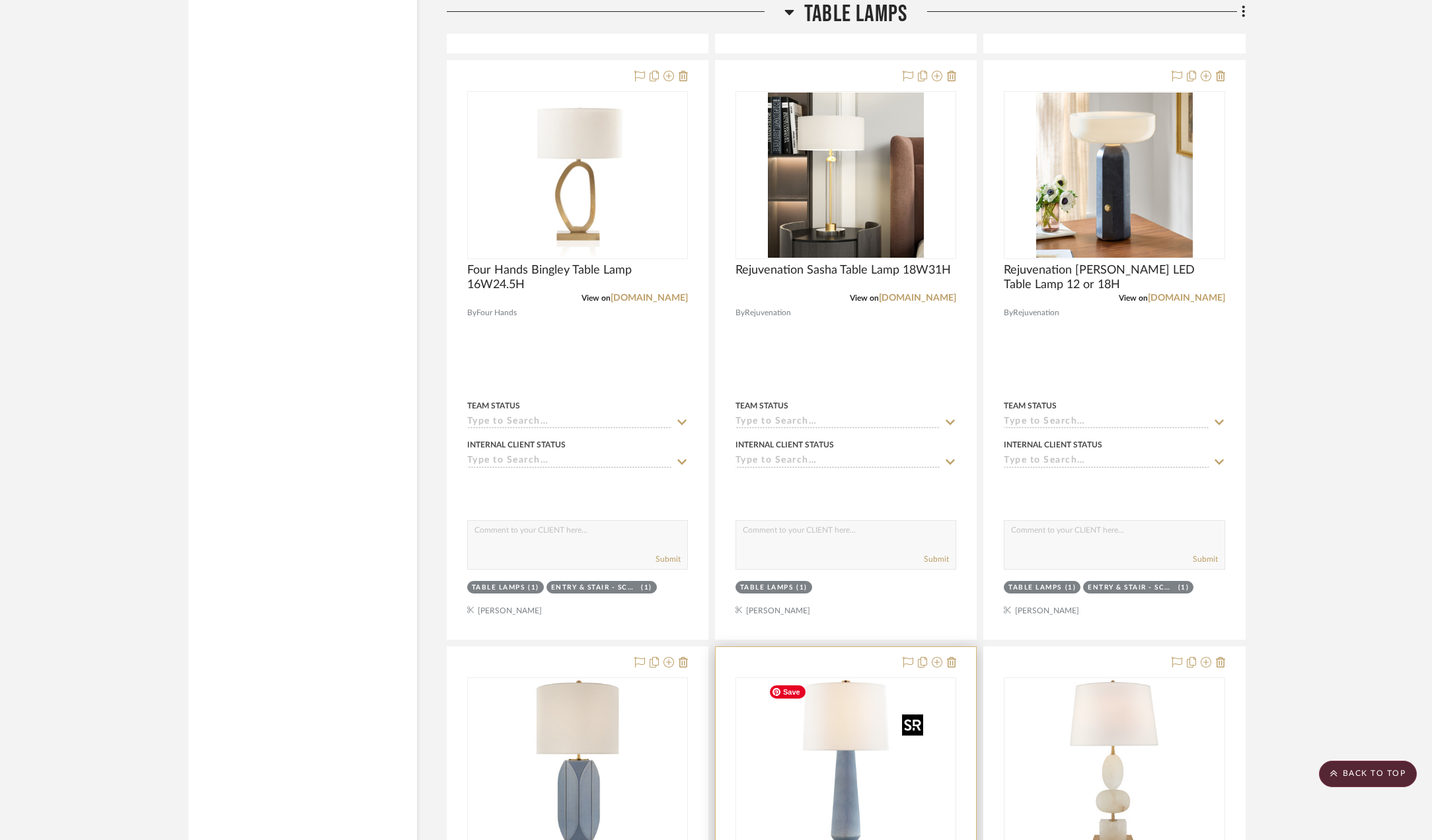
scroll to position [14475, 0]
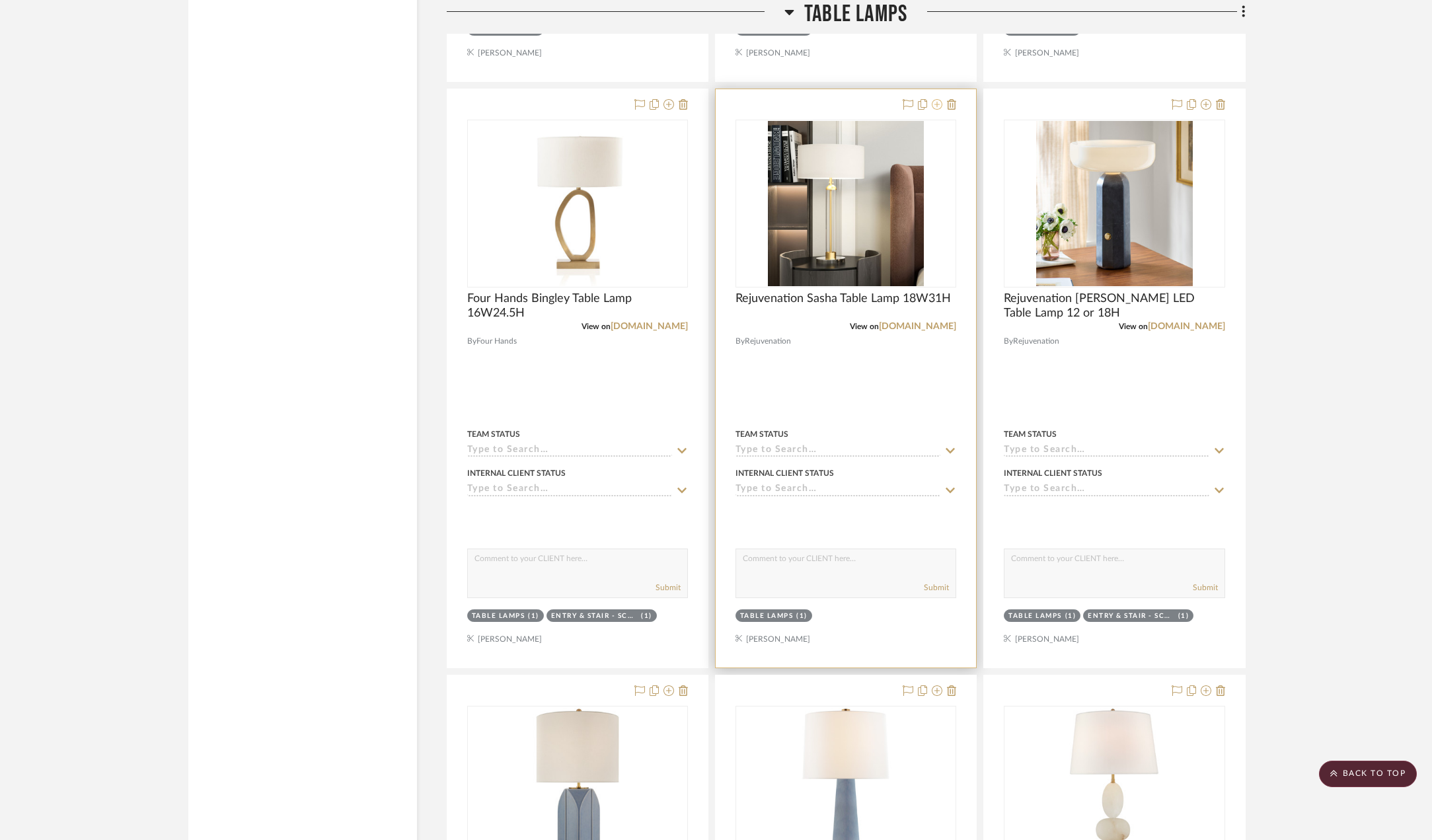
click at [939, 105] on icon at bounding box center [937, 104] width 11 height 11
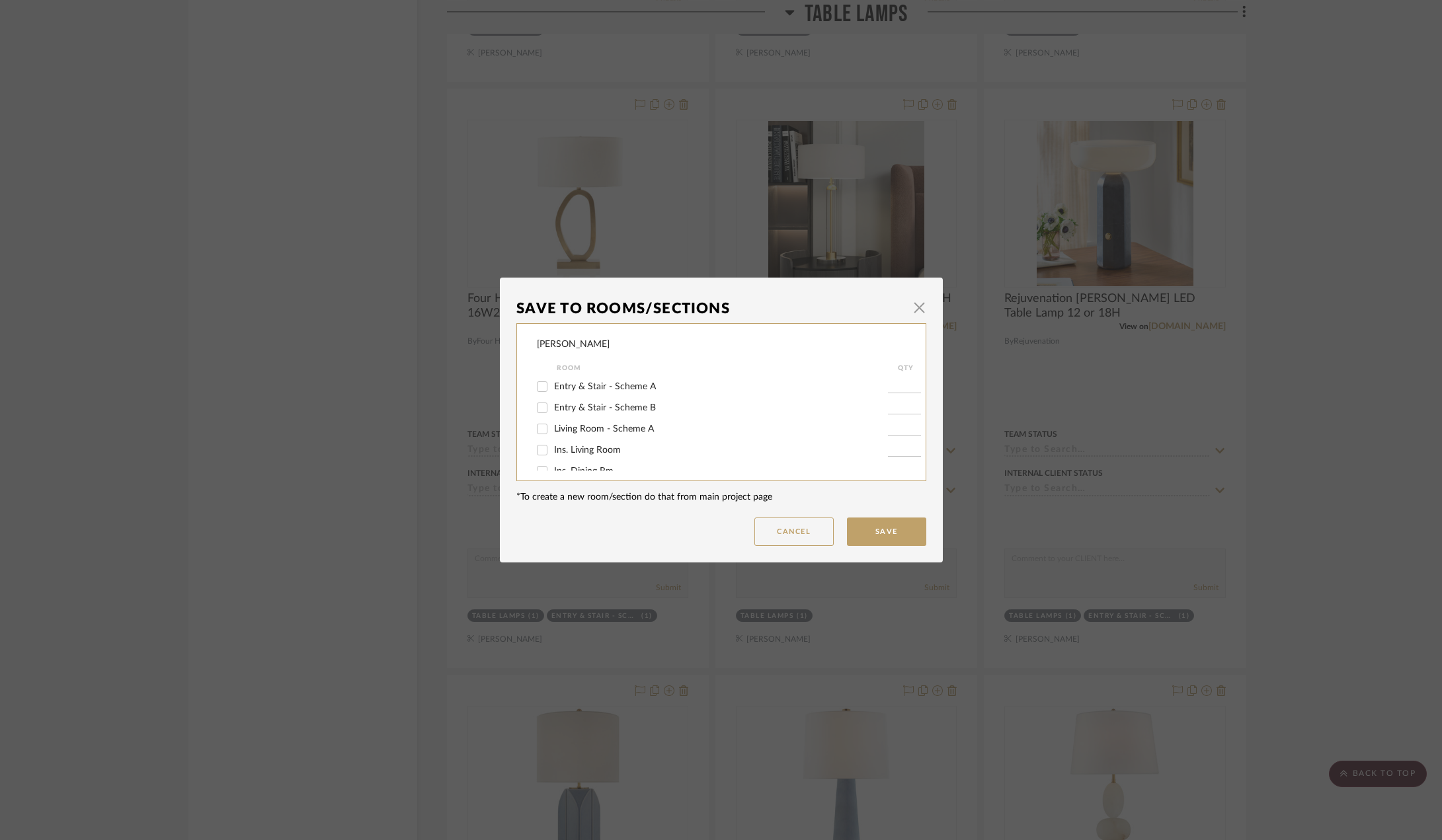
click at [617, 430] on span "Living Room - Scheme A" at bounding box center [603, 429] width 100 height 9
click at [553, 430] on input "Living Room - Scheme A" at bounding box center [542, 429] width 21 height 21
checkbox input "true"
type input "1"
click at [864, 534] on button "Save" at bounding box center [886, 532] width 80 height 28
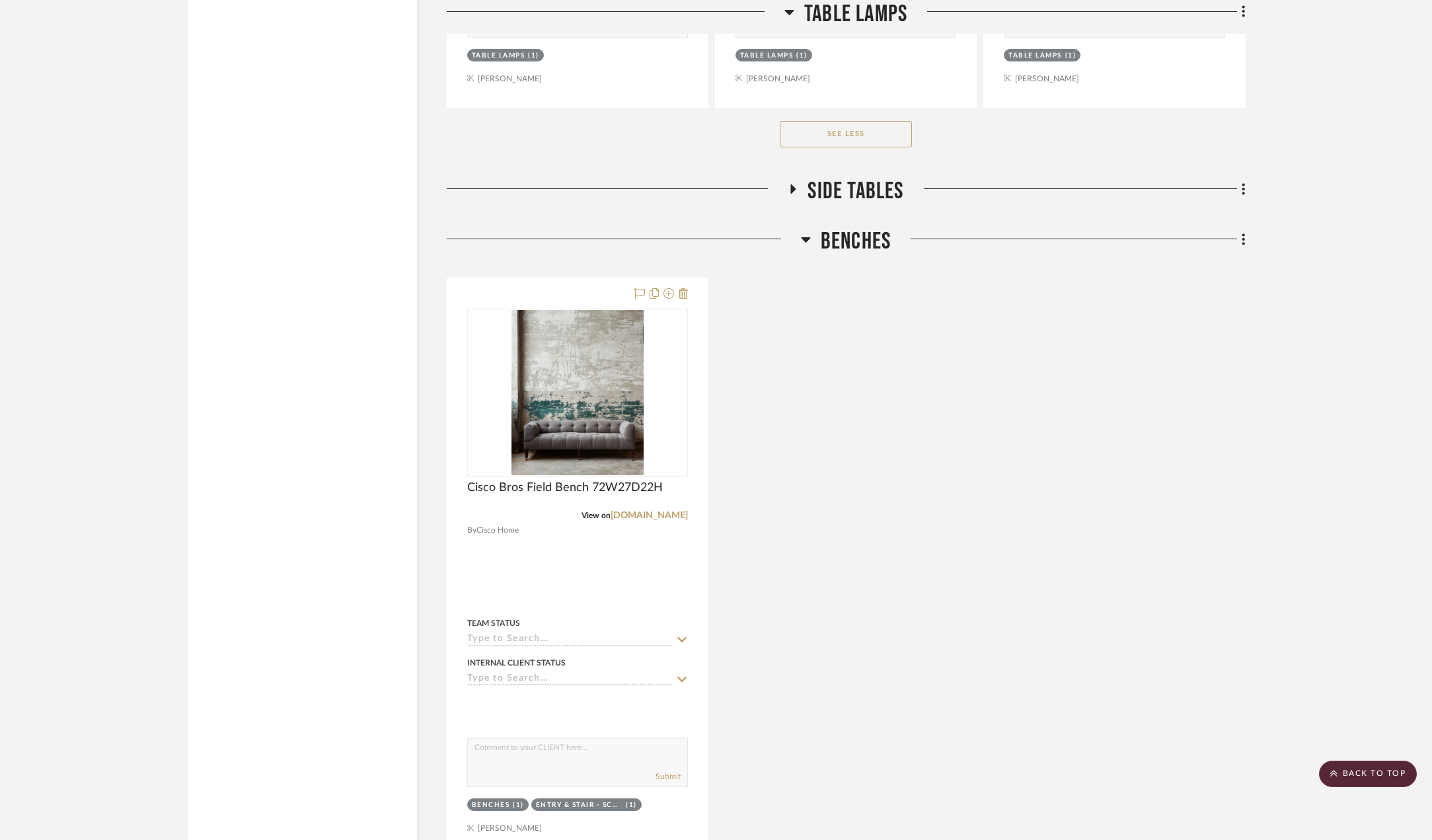
scroll to position [16722, 0]
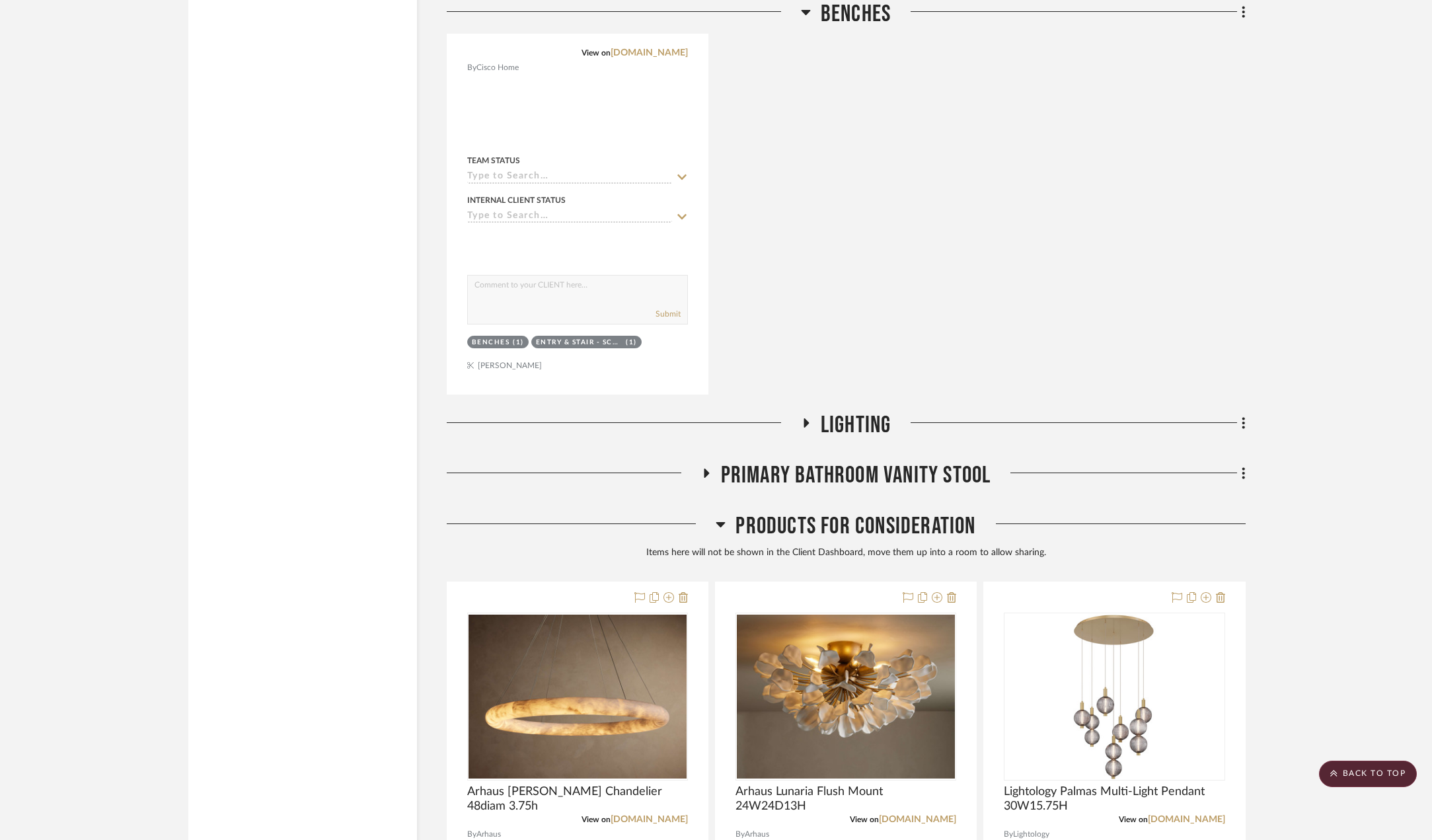
click at [804, 419] on icon at bounding box center [806, 424] width 16 height 10
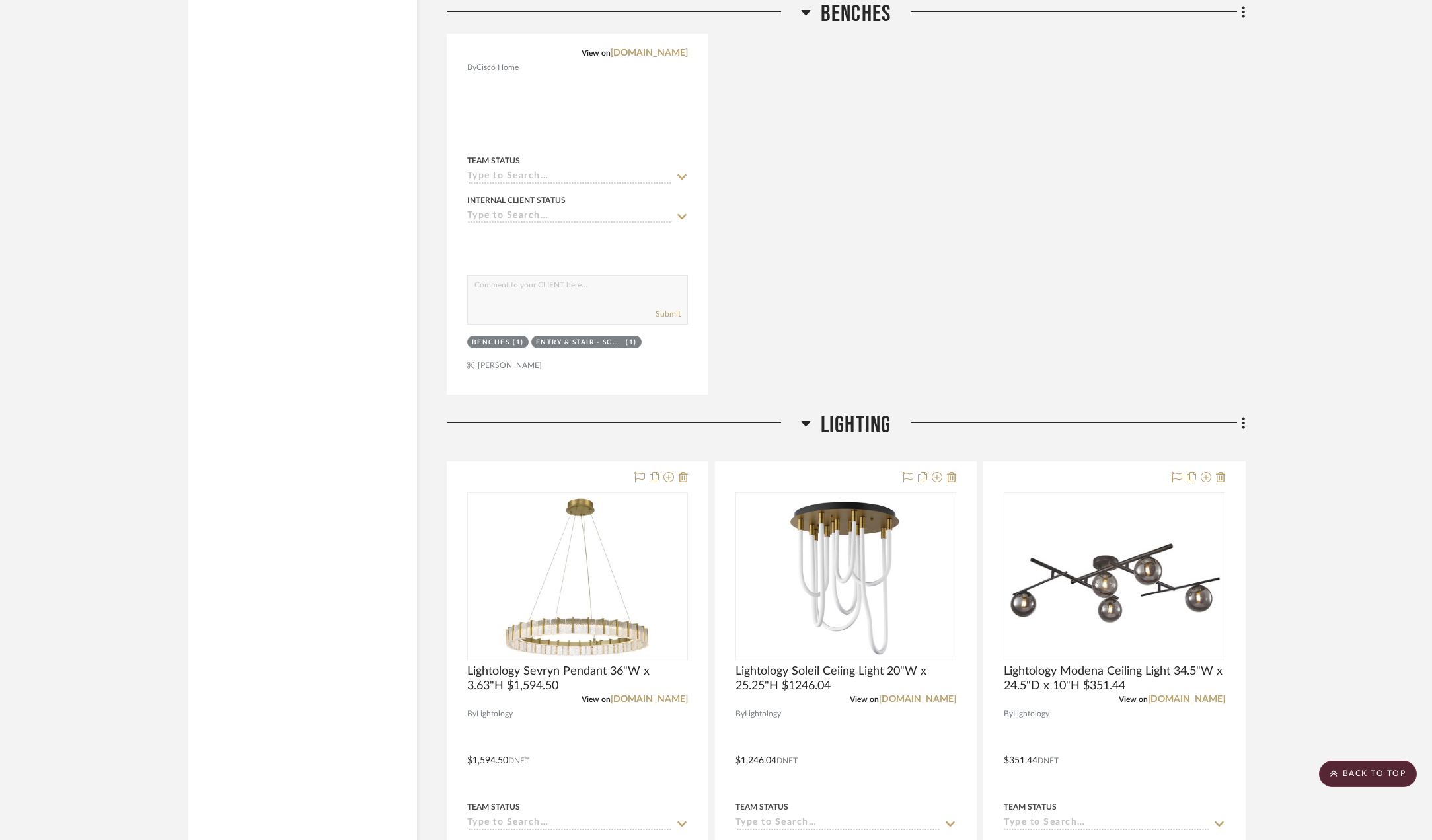
scroll to position [16788, 0]
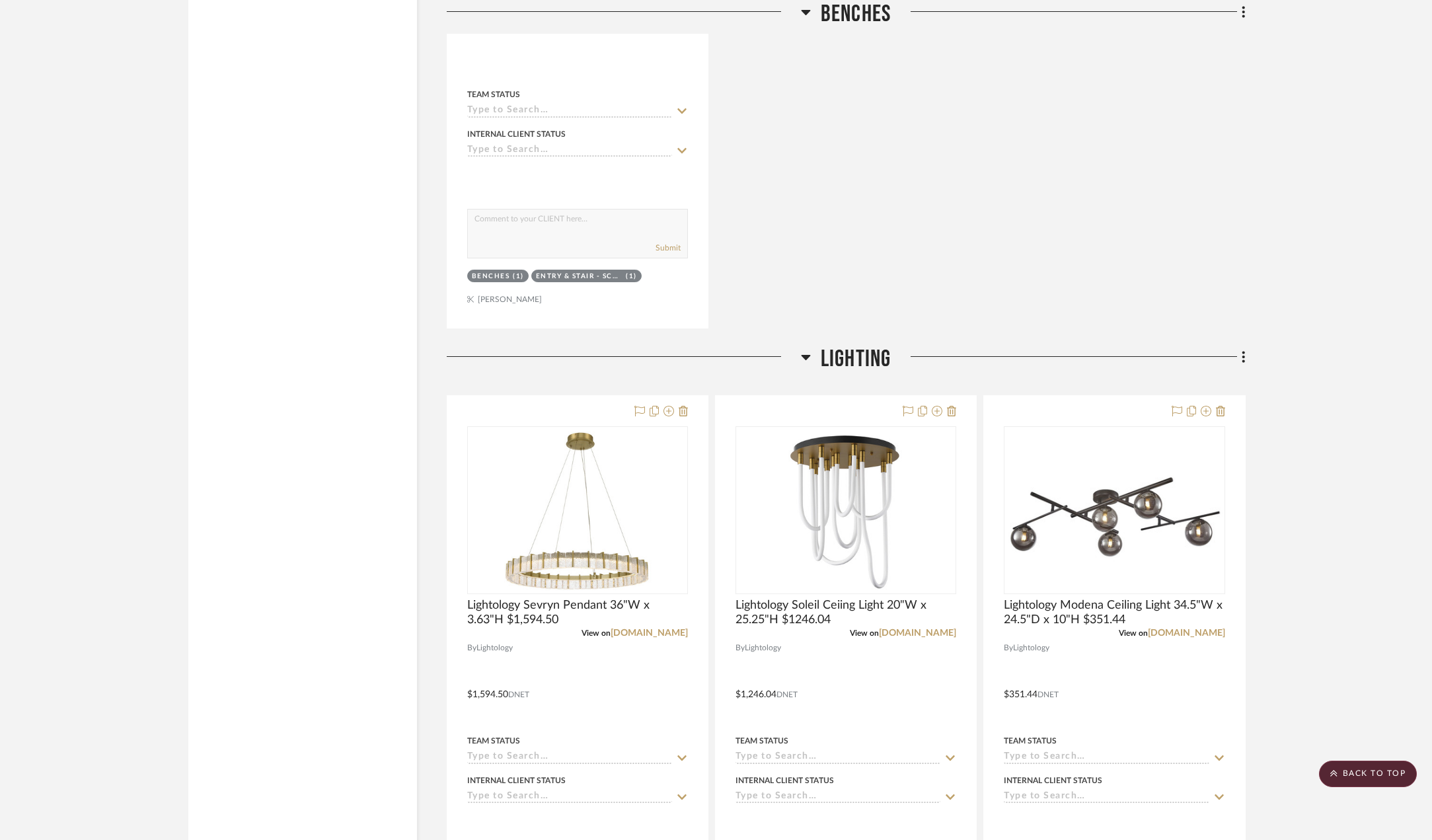
click at [808, 349] on icon at bounding box center [806, 357] width 10 height 16
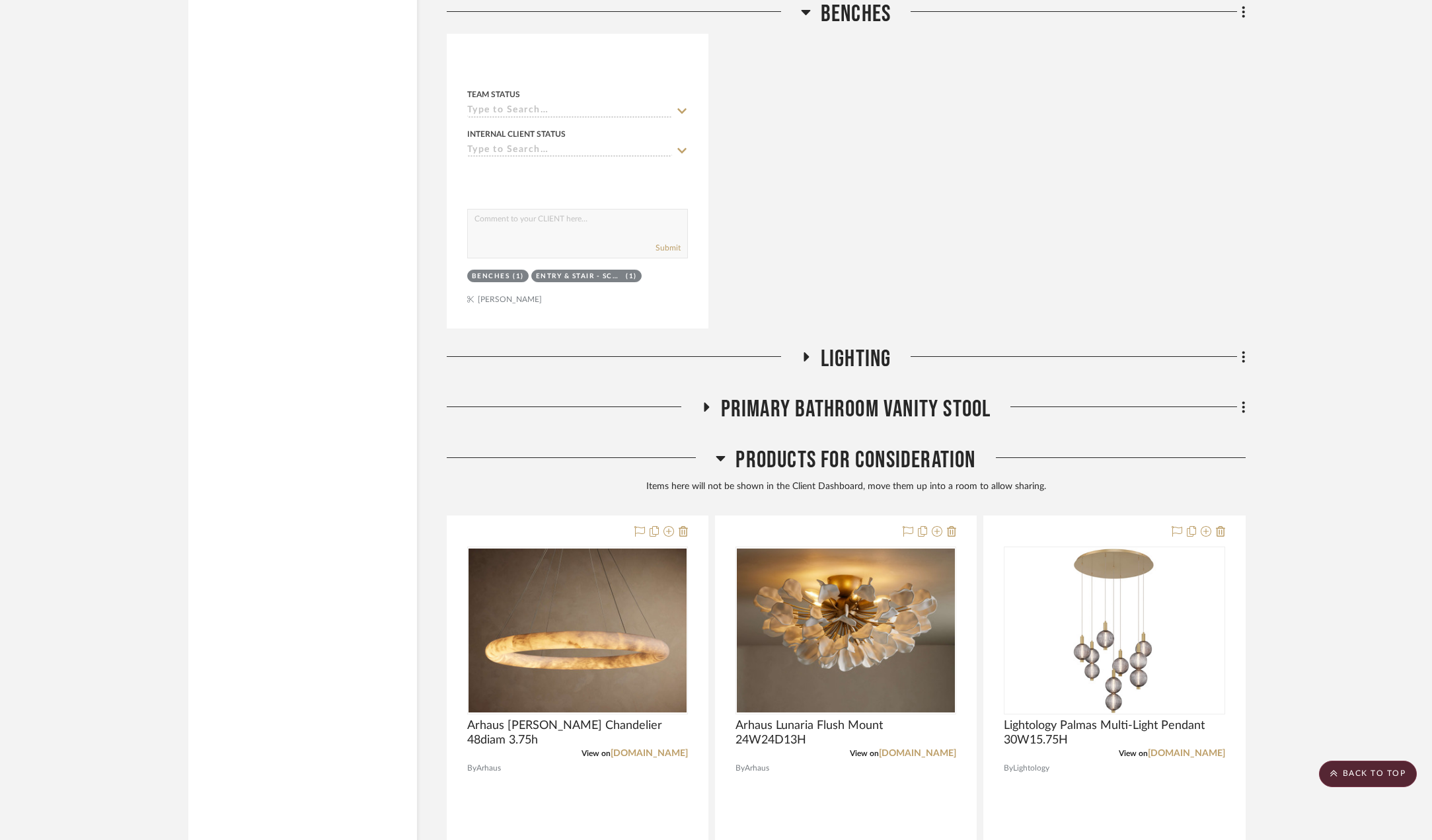
click at [806, 358] on icon at bounding box center [806, 357] width 5 height 9
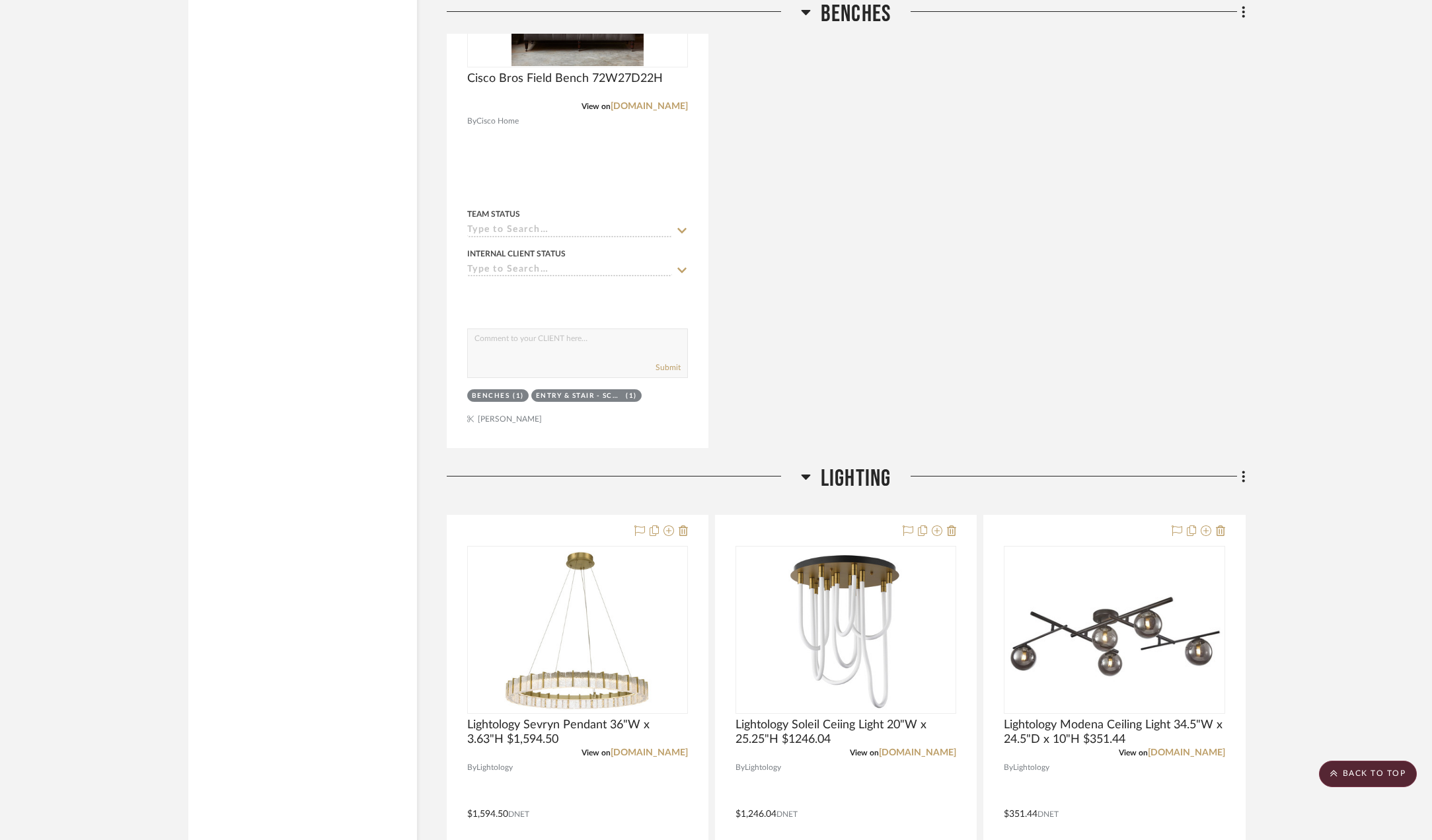
scroll to position [16590, 0]
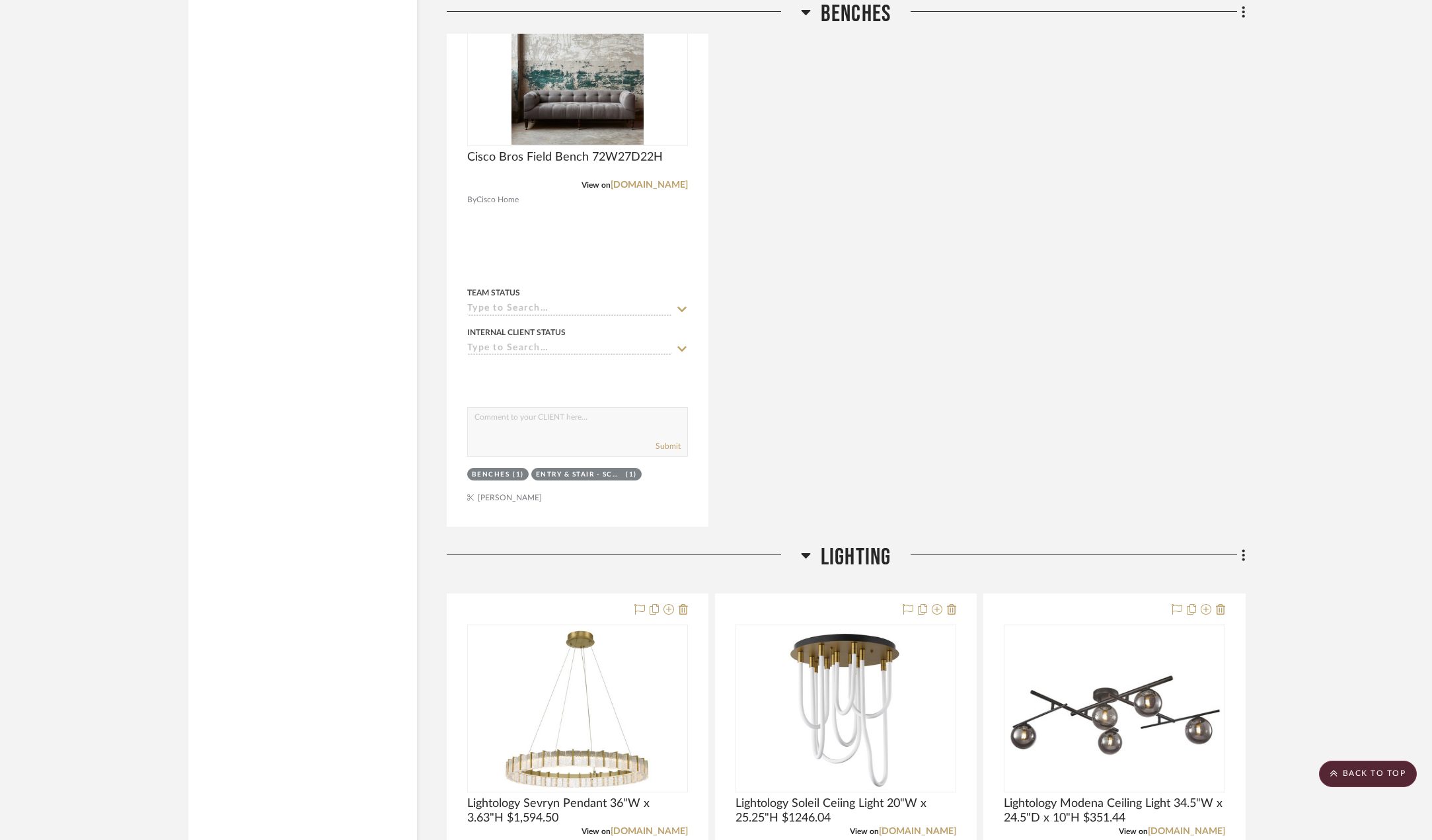
click at [806, 549] on icon at bounding box center [806, 554] width 10 height 16
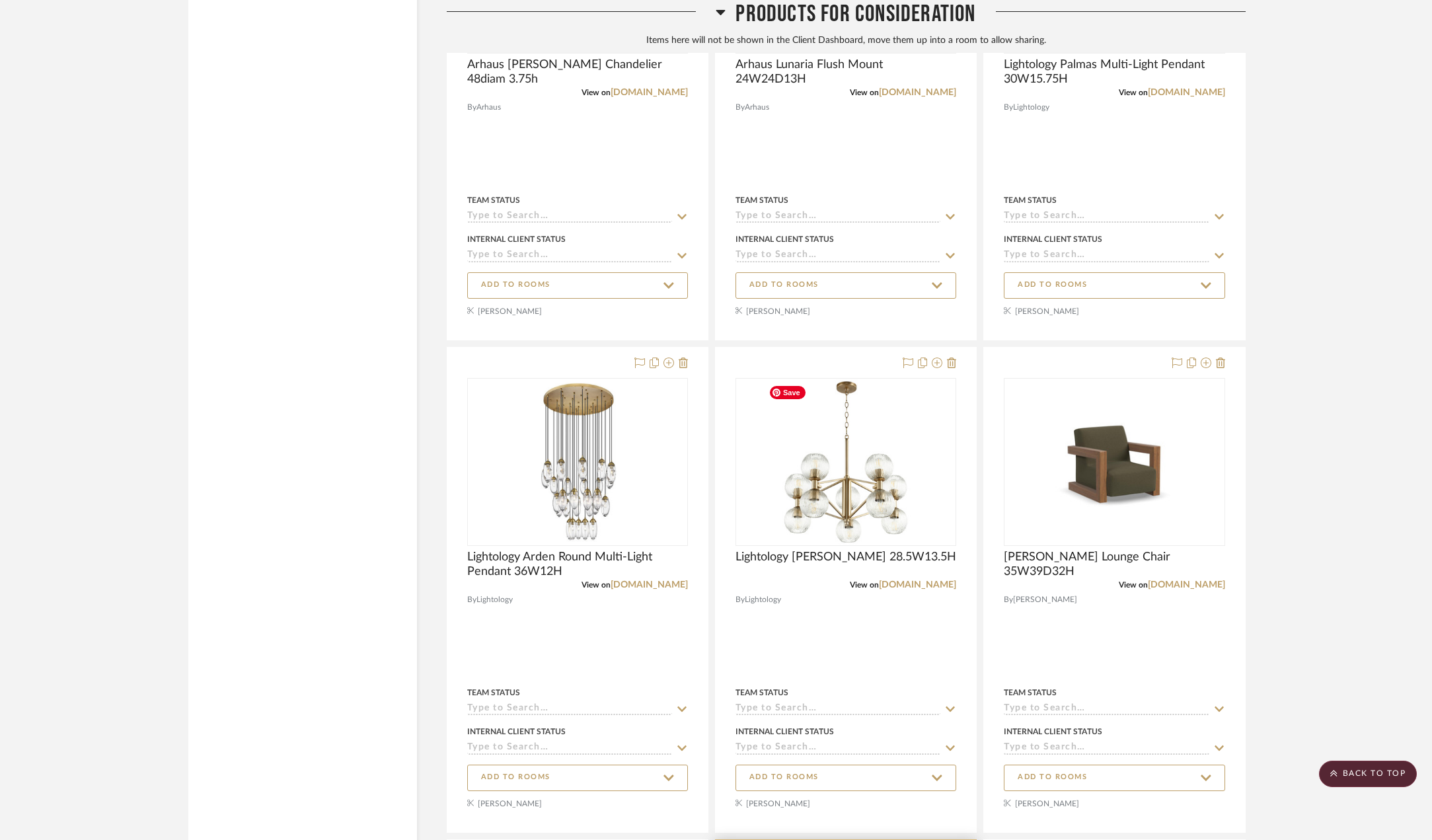
scroll to position [17581, 0]
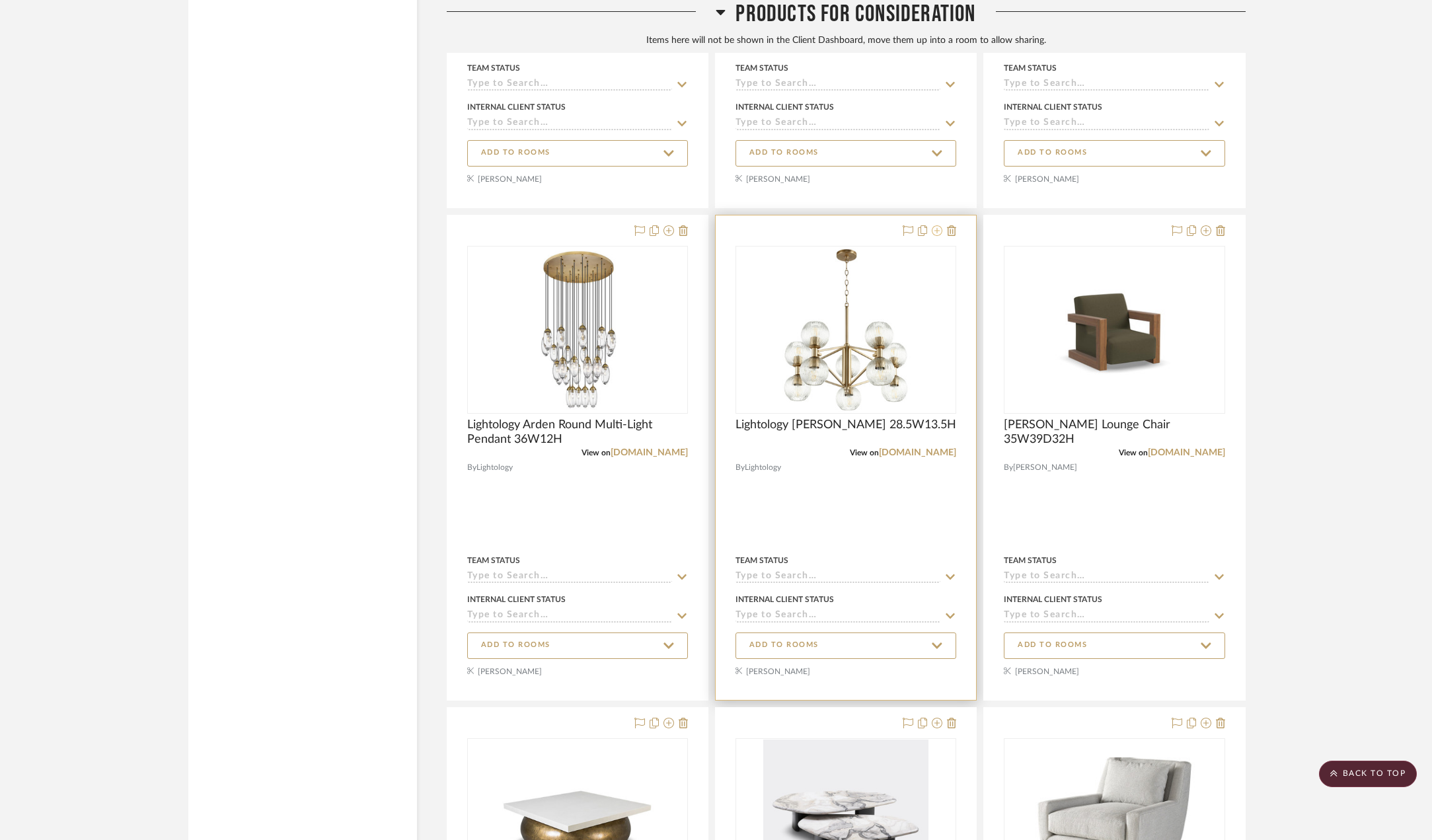
click at [939, 234] on icon at bounding box center [937, 230] width 11 height 11
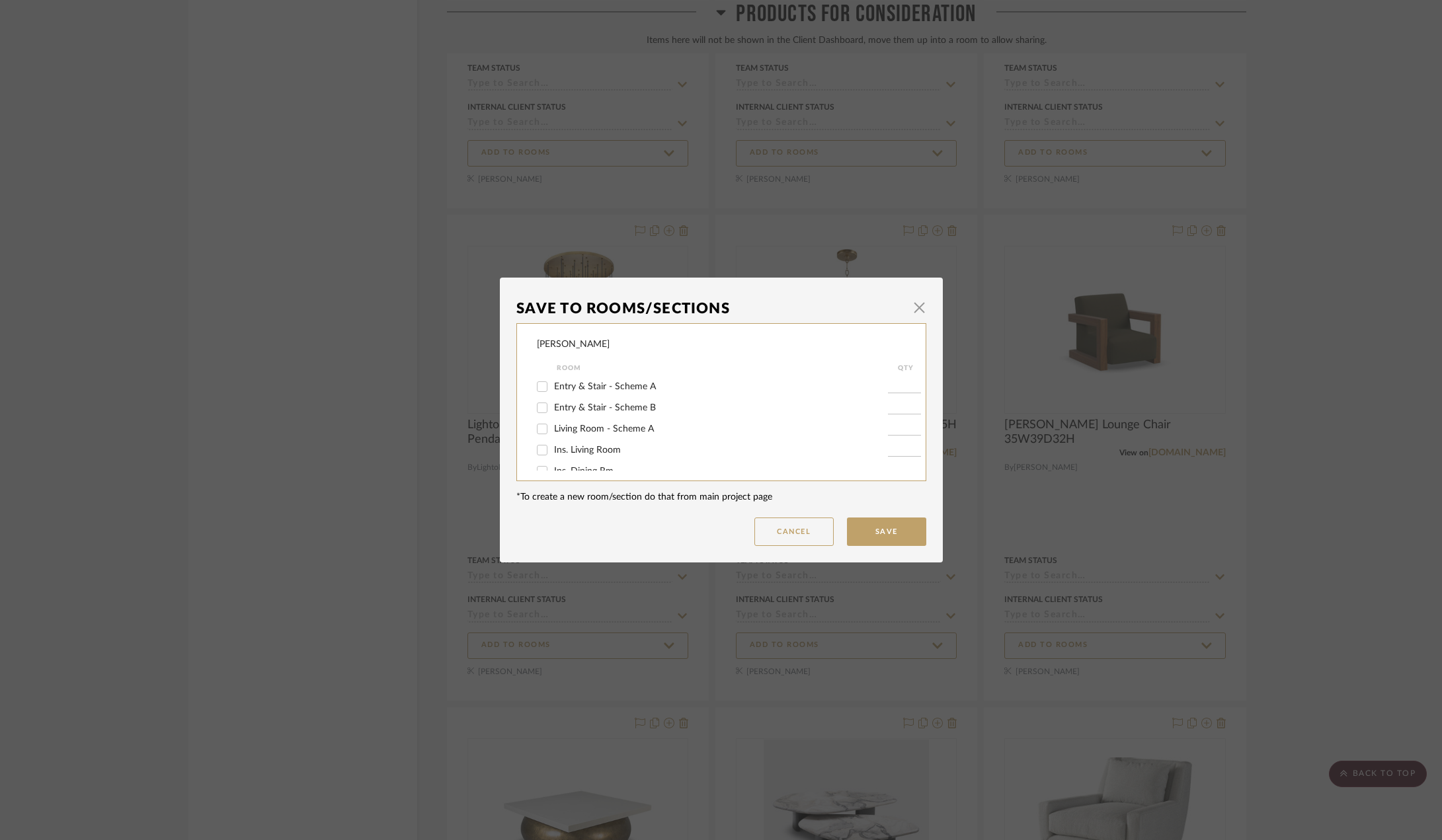
click at [618, 427] on span "Living Room - Scheme A" at bounding box center [603, 429] width 100 height 9
click at [553, 427] on input "Living Room - Scheme A" at bounding box center [542, 429] width 21 height 21
checkbox input "true"
type input "1"
click at [879, 535] on button "Save" at bounding box center [886, 532] width 80 height 28
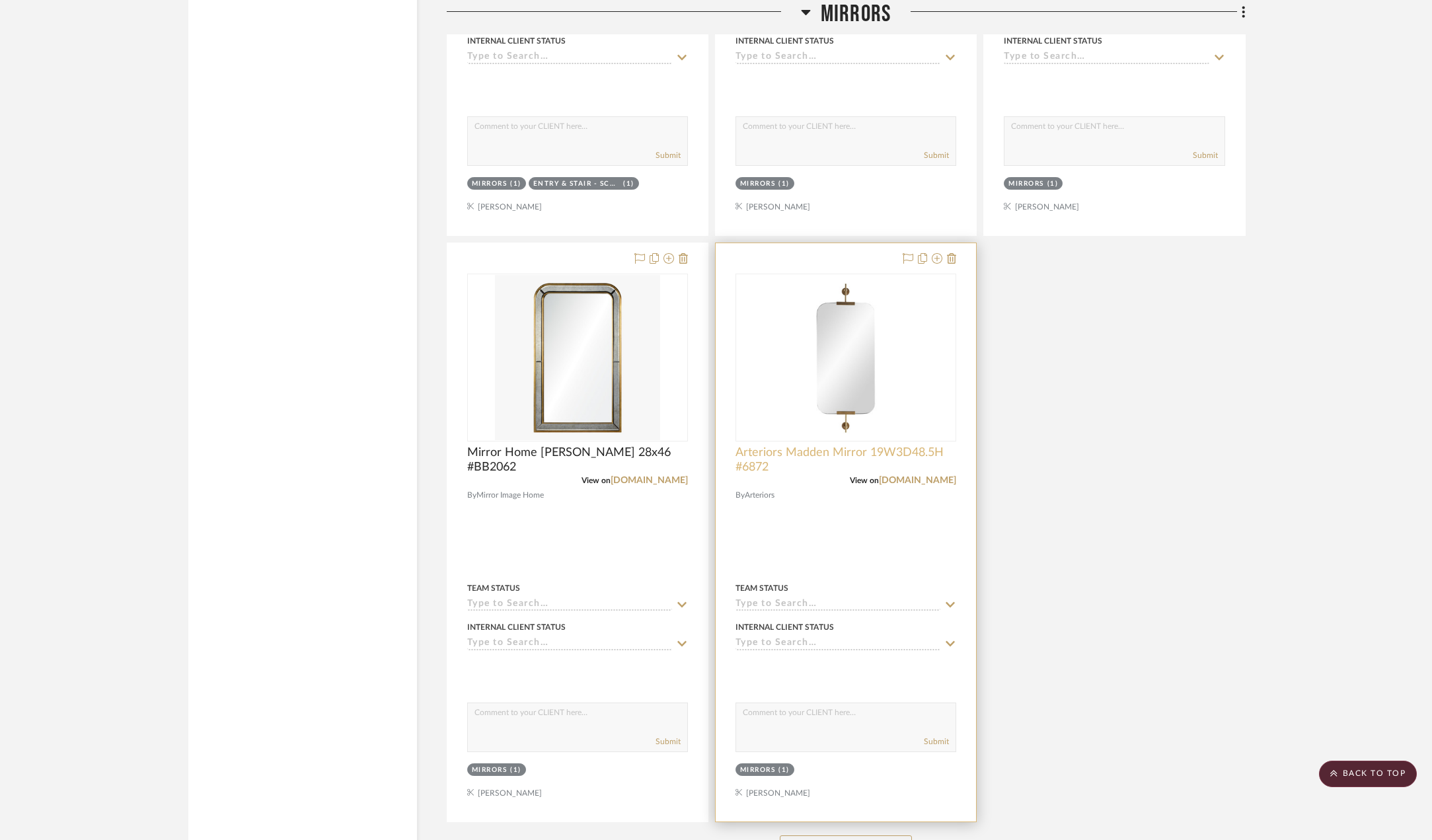
scroll to position [13417, 0]
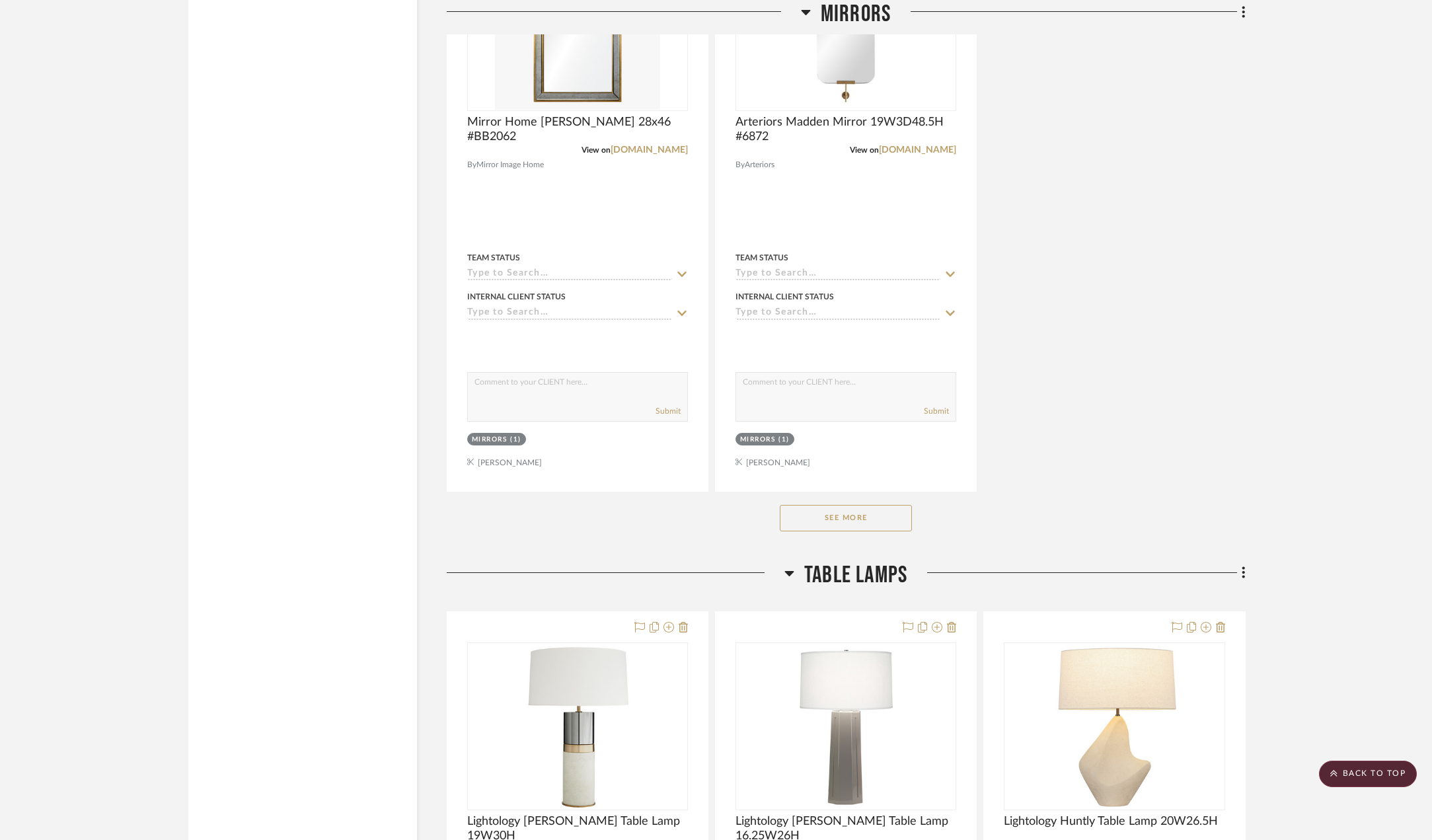
click at [844, 518] on button "See More" at bounding box center [846, 518] width 132 height 27
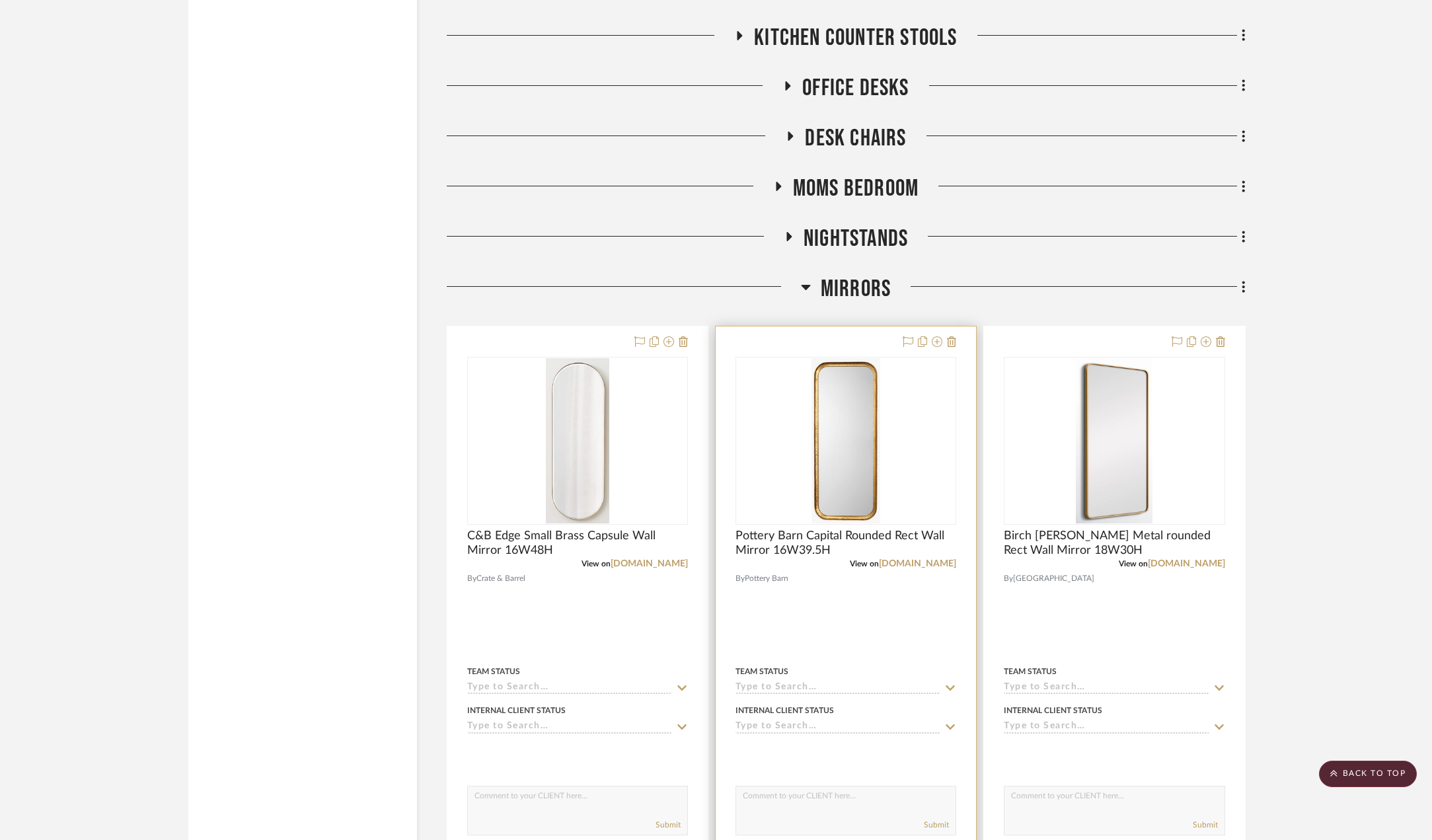
scroll to position [11434, 0]
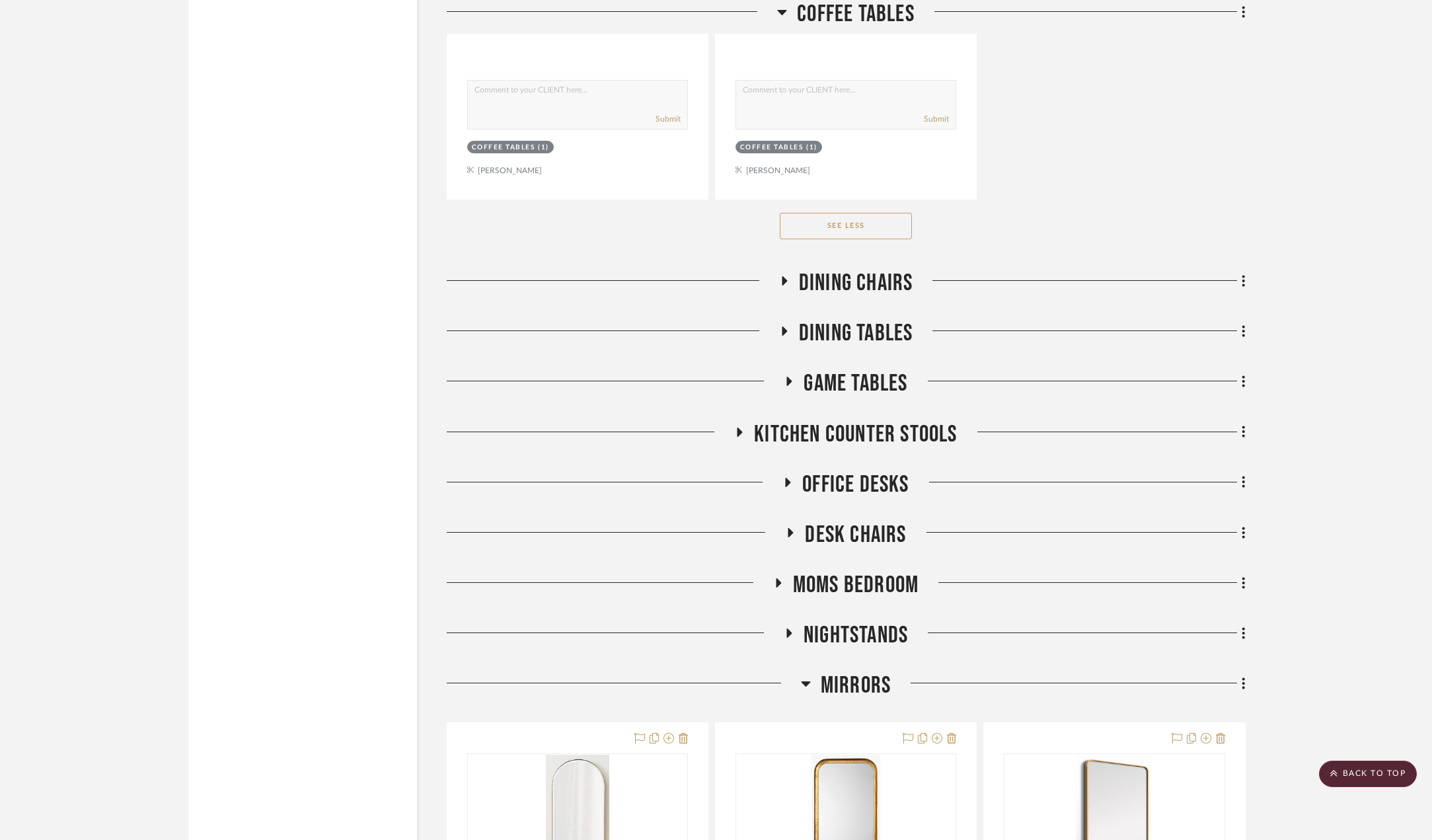
click at [811, 682] on h3 "Mirrors" at bounding box center [846, 686] width 90 height 28
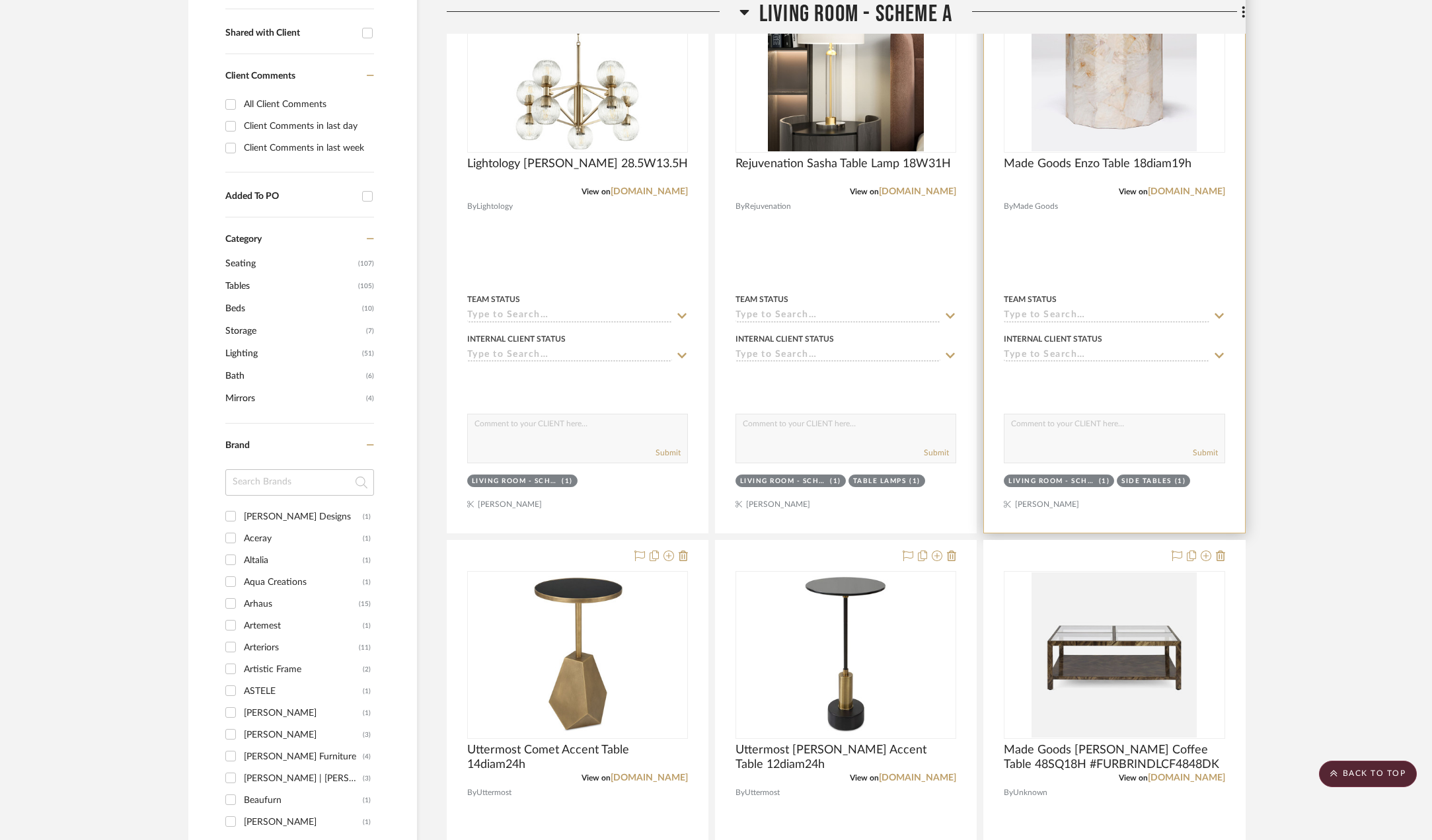
scroll to position [45, 0]
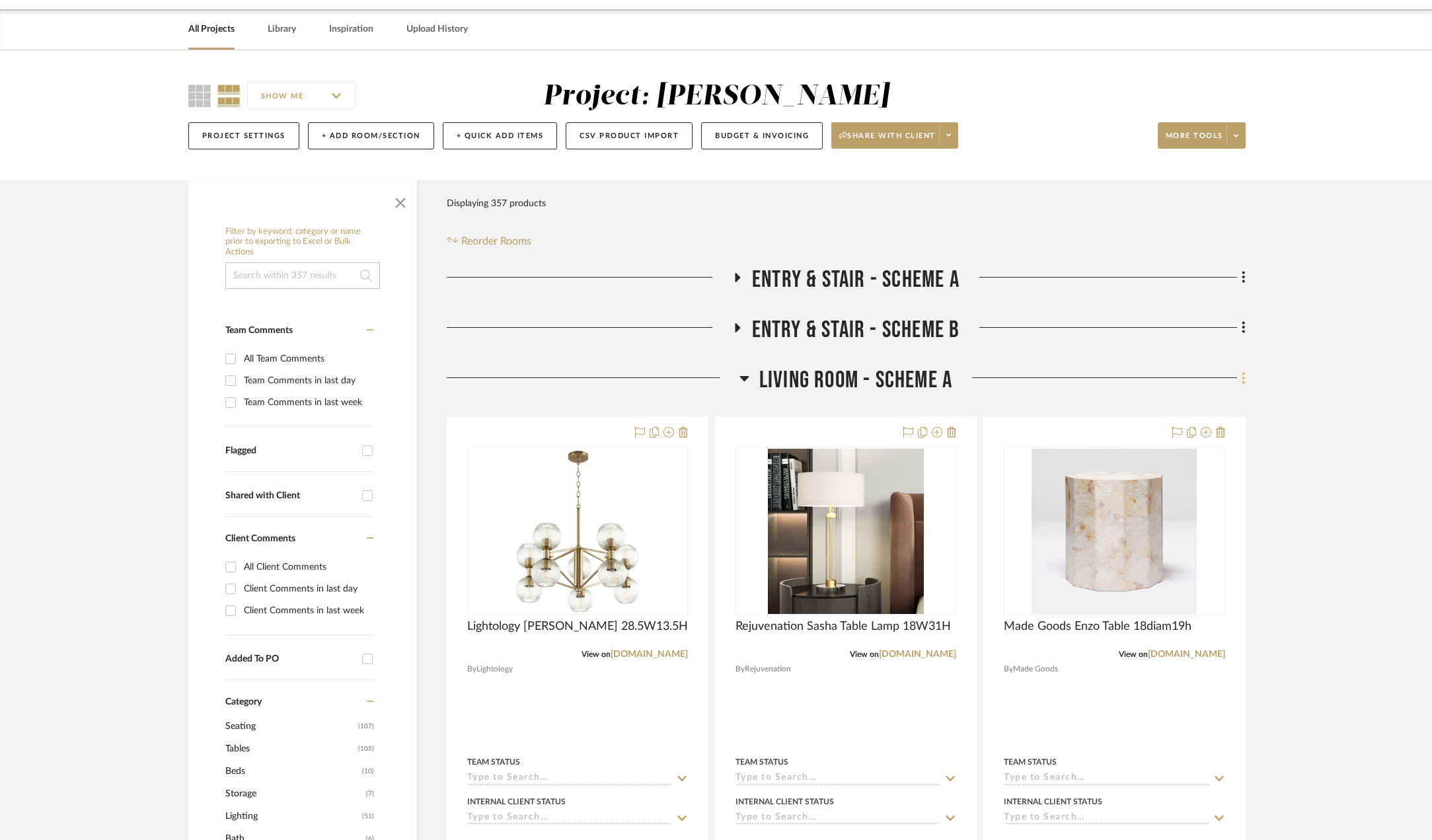
click at [1244, 384] on icon at bounding box center [1244, 378] width 4 height 14
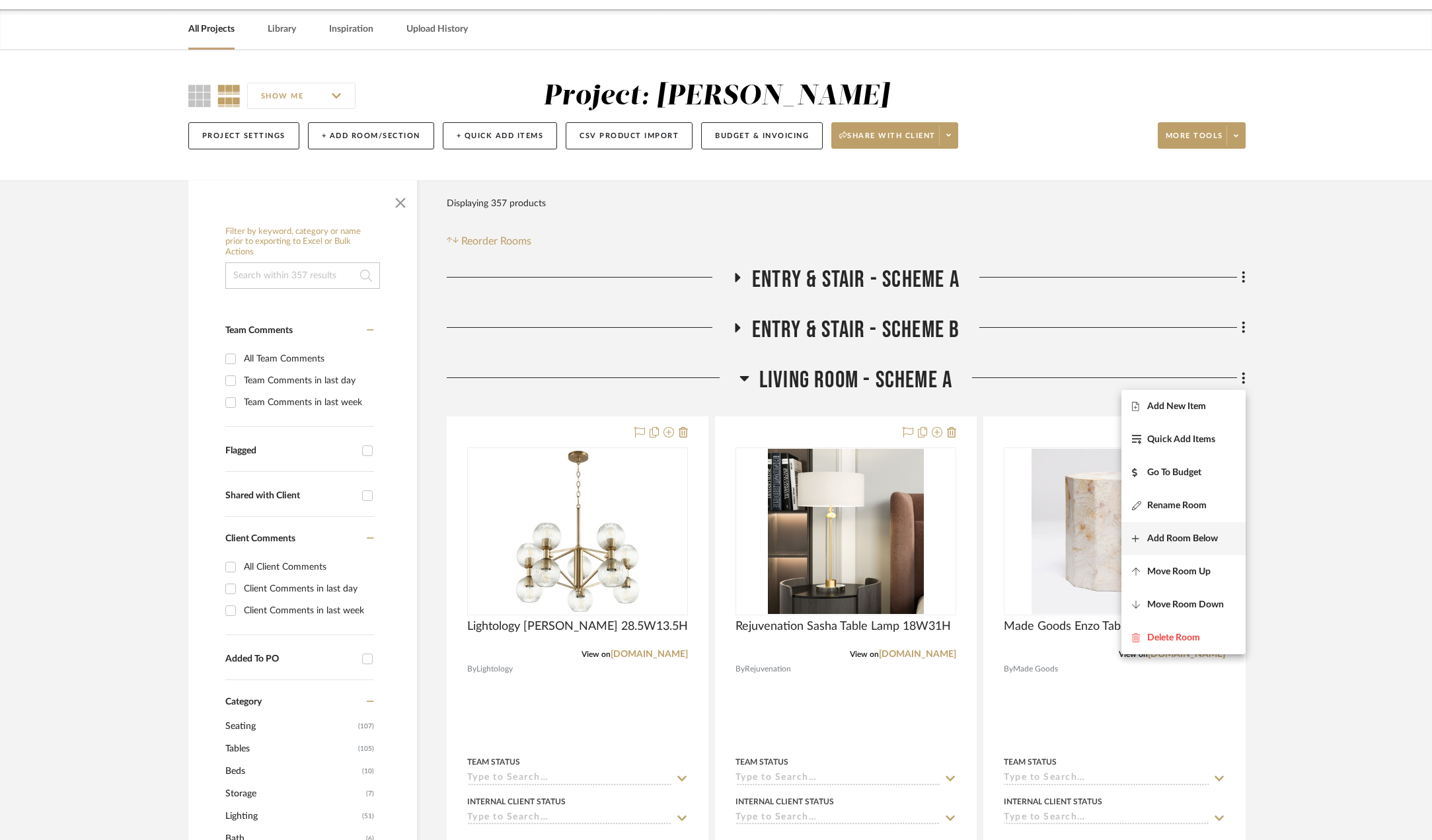
click at [1182, 538] on span "Add Room Below" at bounding box center [1182, 538] width 70 height 11
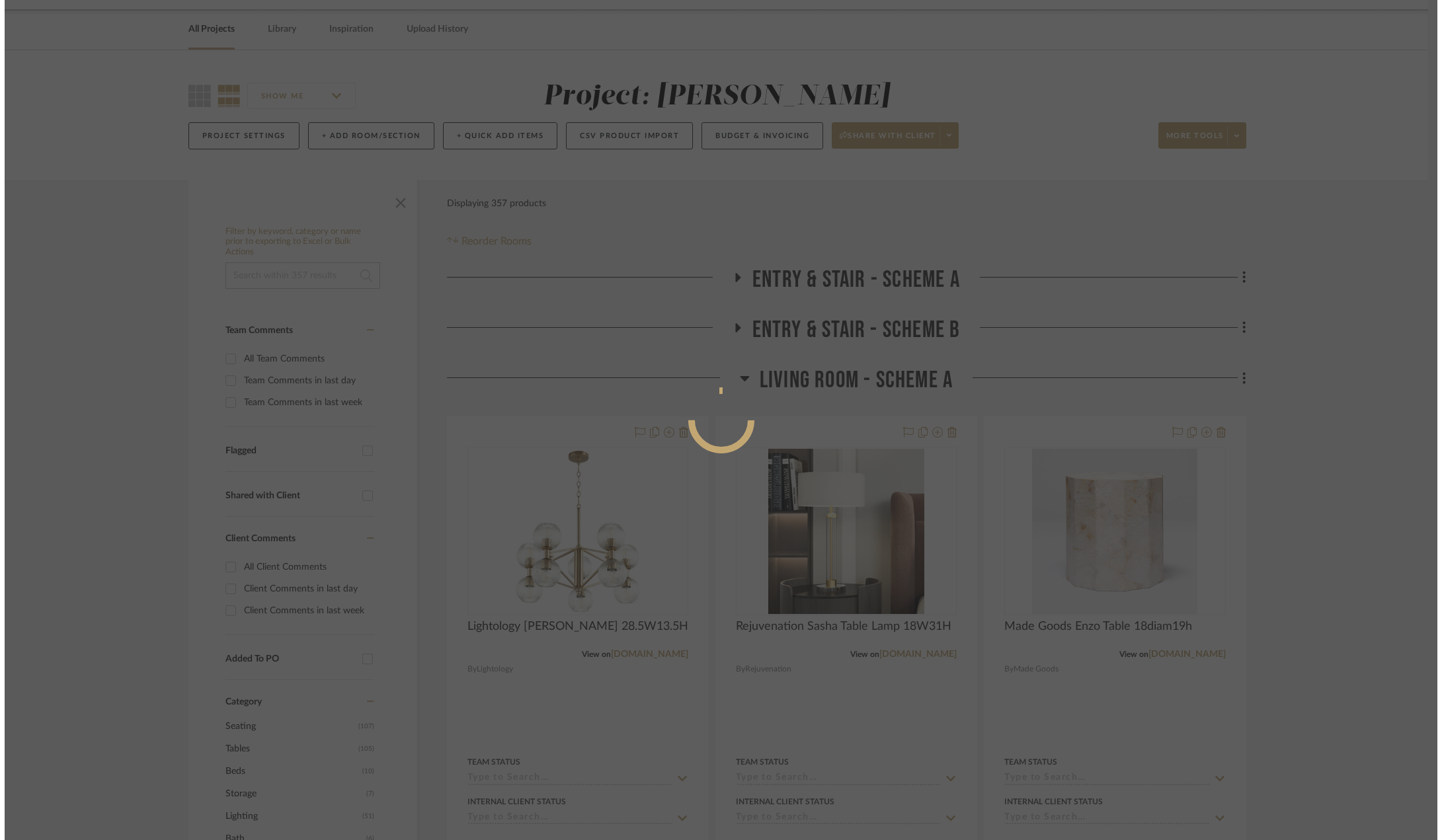
scroll to position [0, 0]
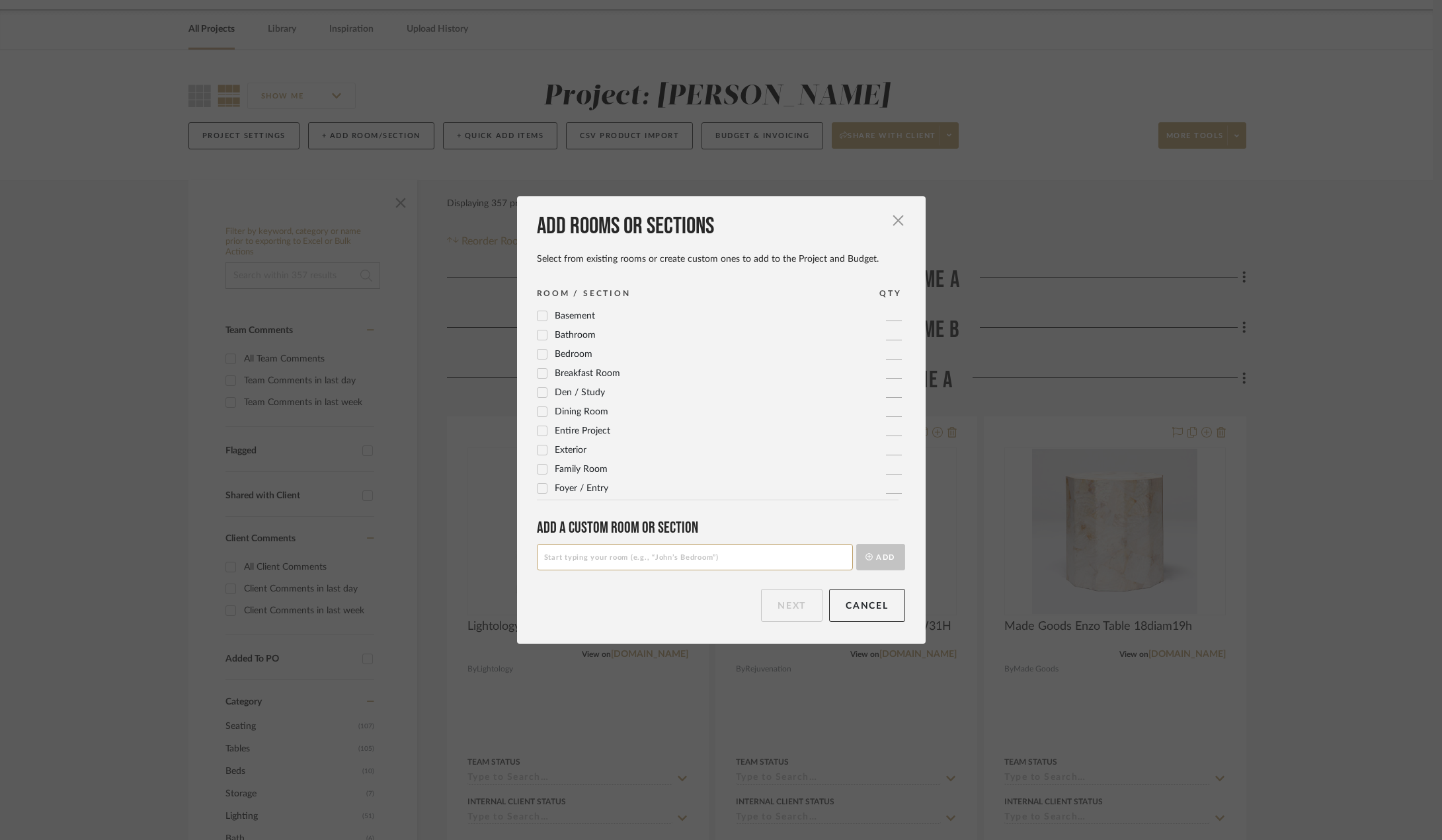
click at [704, 558] on input at bounding box center [695, 558] width 316 height 27
type input "Living Room - Scheme B"
click at [880, 558] on button "Add" at bounding box center [881, 558] width 49 height 27
click at [778, 599] on button "Next" at bounding box center [791, 605] width 61 height 33
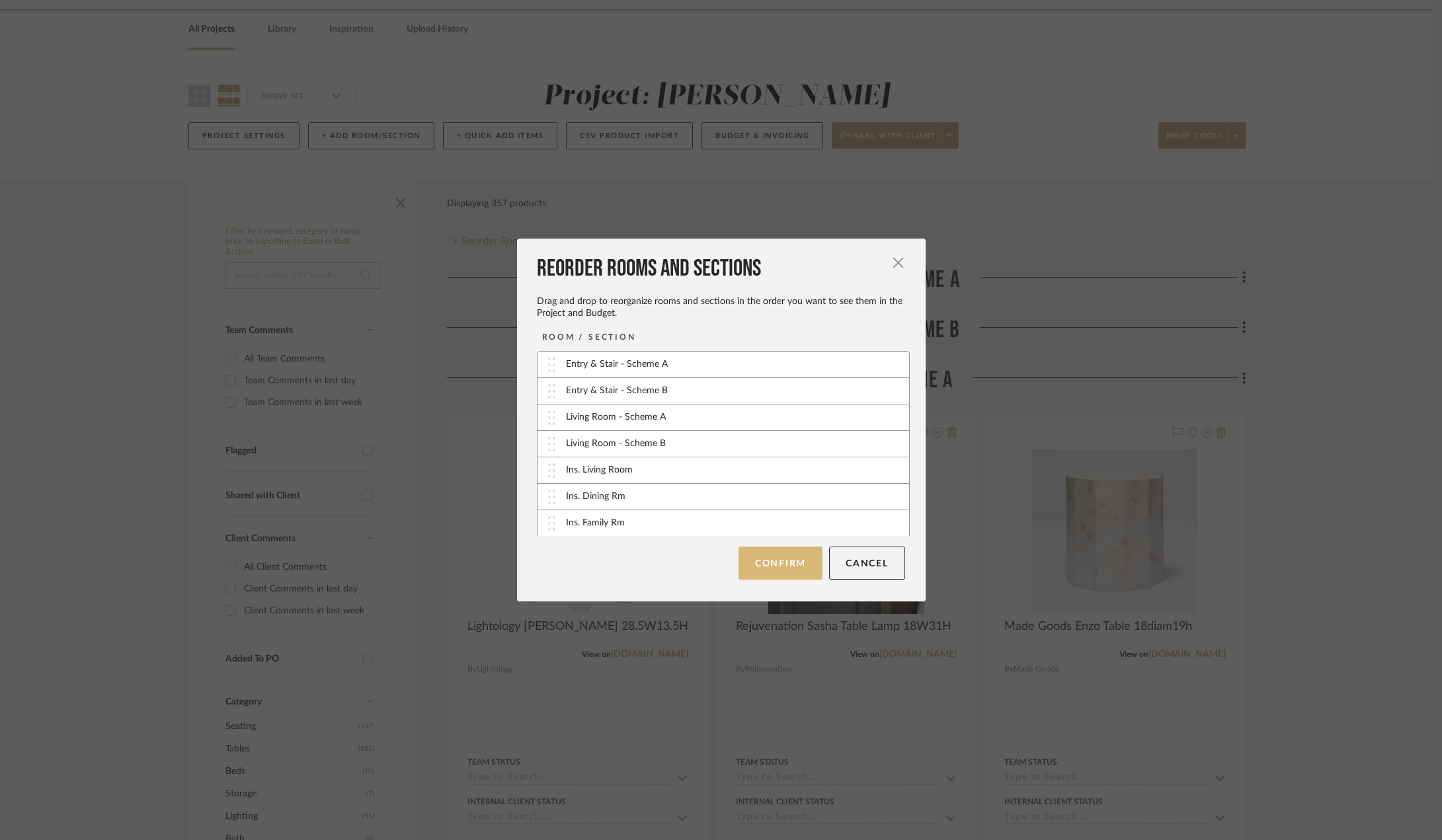
click at [778, 569] on button "Confirm" at bounding box center [781, 563] width 84 height 33
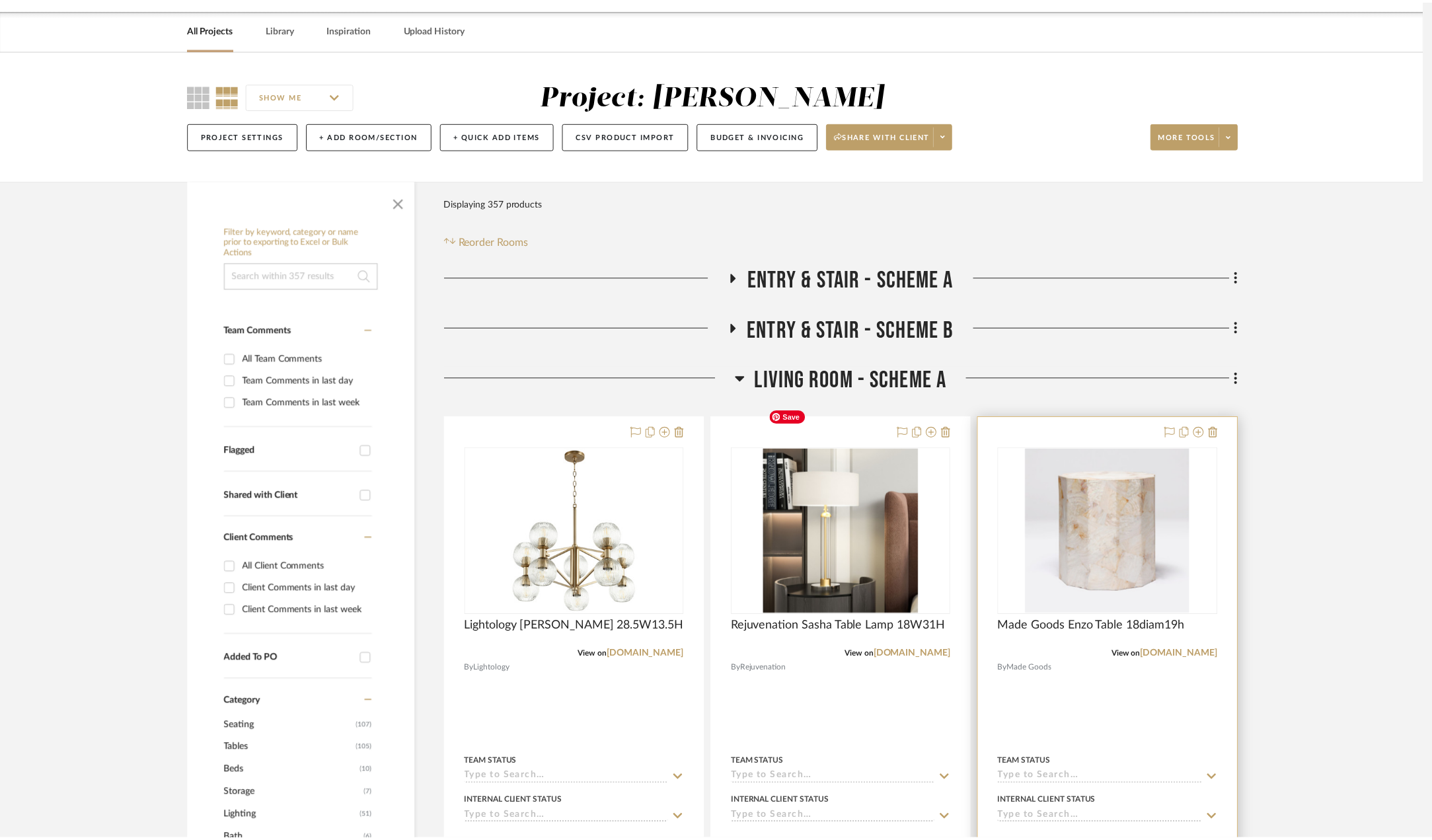
scroll to position [45, 0]
